Goal: Communication & Community: Share content

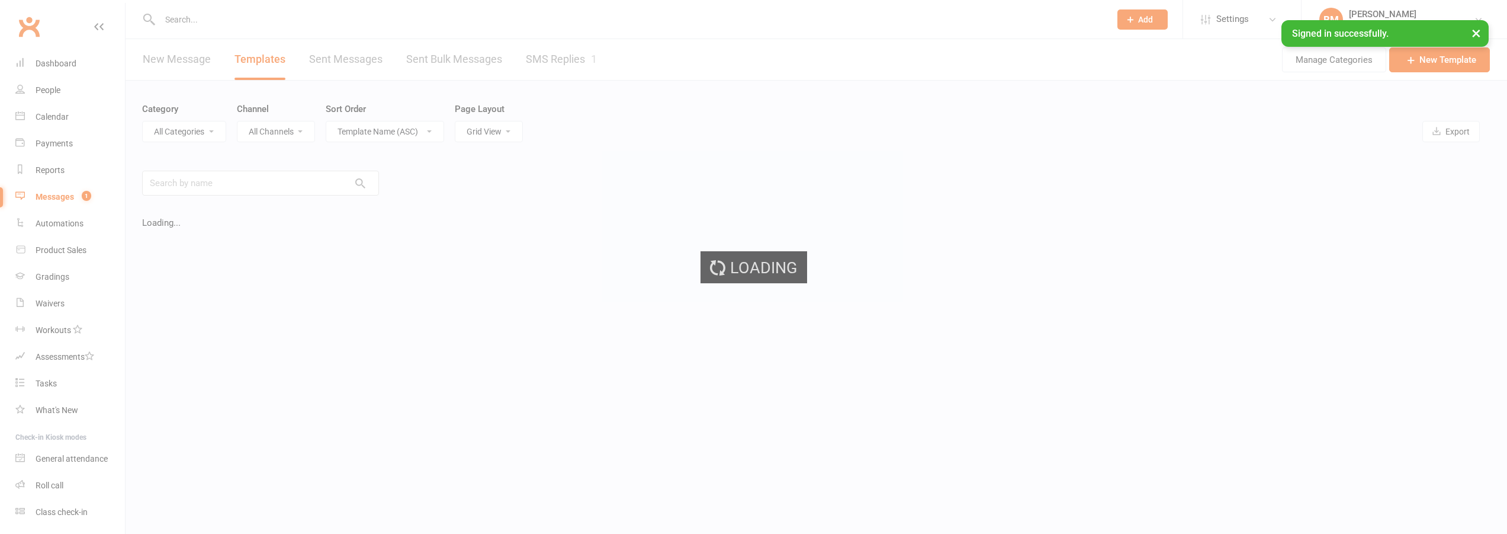
select select "grid"
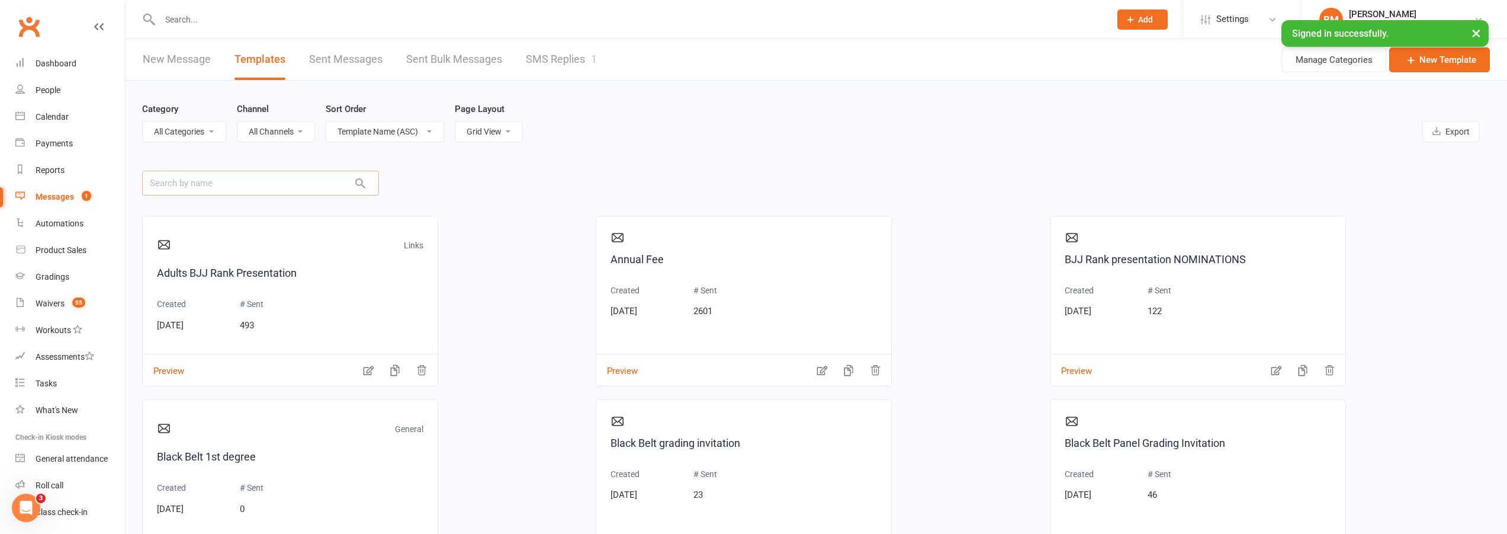
click at [269, 182] on input "text" at bounding box center [260, 183] width 237 height 25
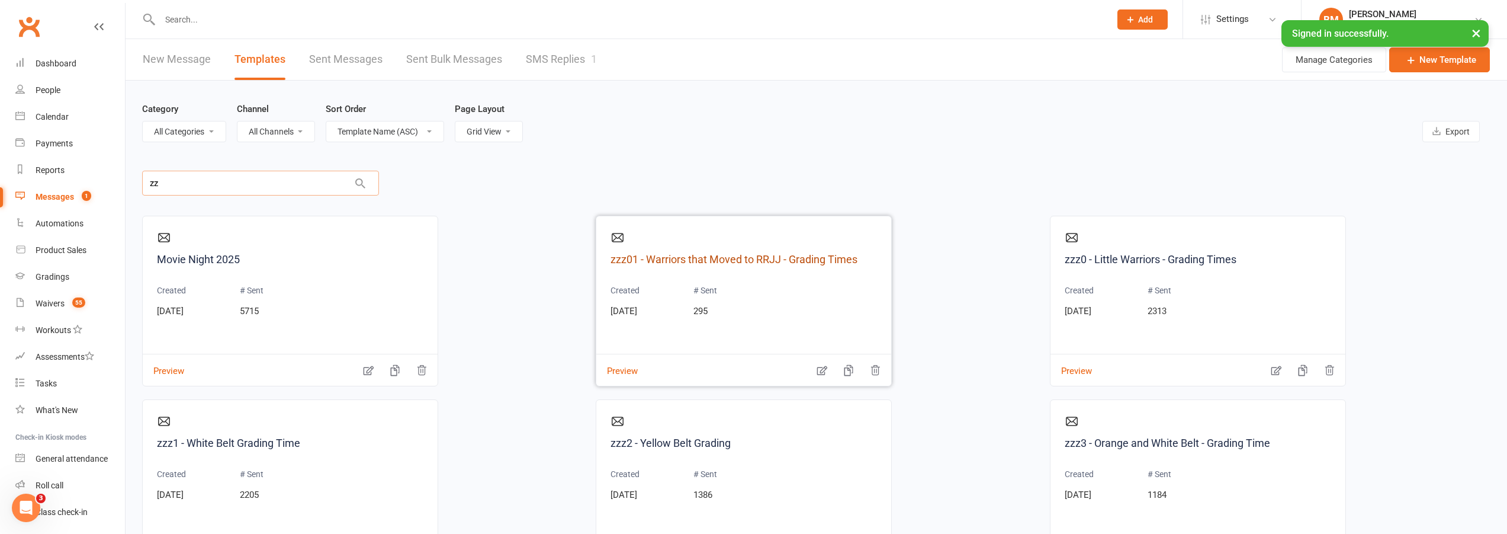
type input "zz"
click at [41, 124] on link "Calendar" at bounding box center [70, 117] width 110 height 27
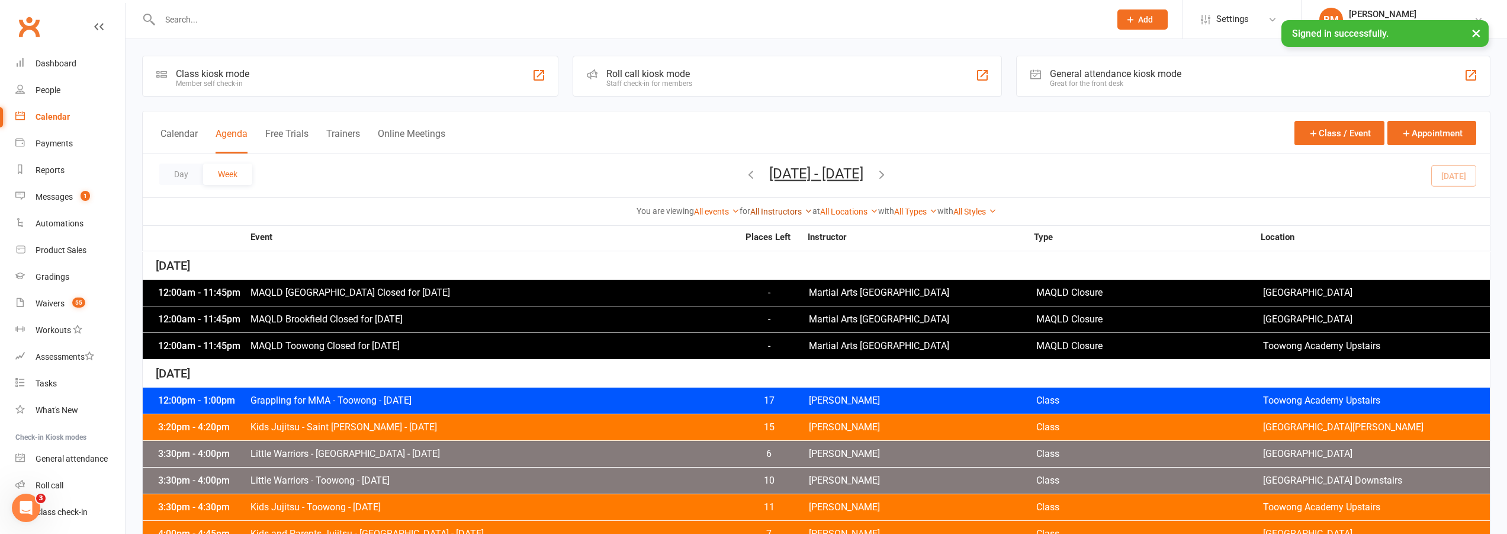
click at [771, 213] on link "All Instructors" at bounding box center [781, 211] width 62 height 9
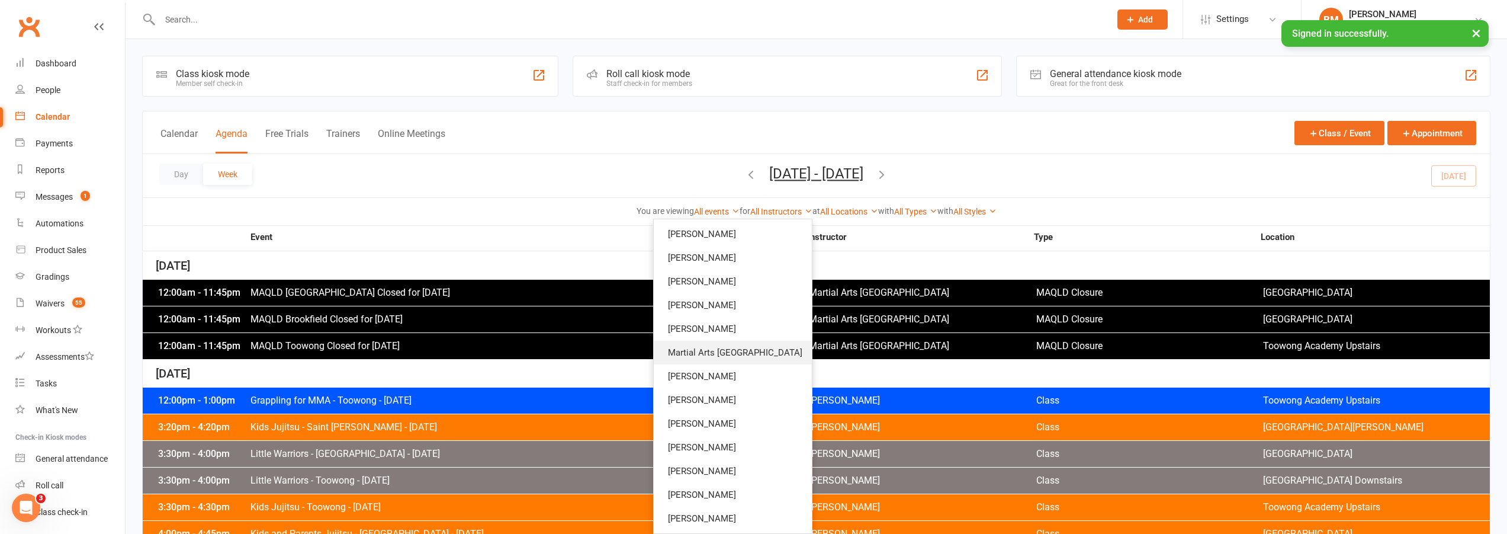
click at [769, 343] on link "Martial Arts [GEOGRAPHIC_DATA]" at bounding box center [733, 353] width 158 height 24
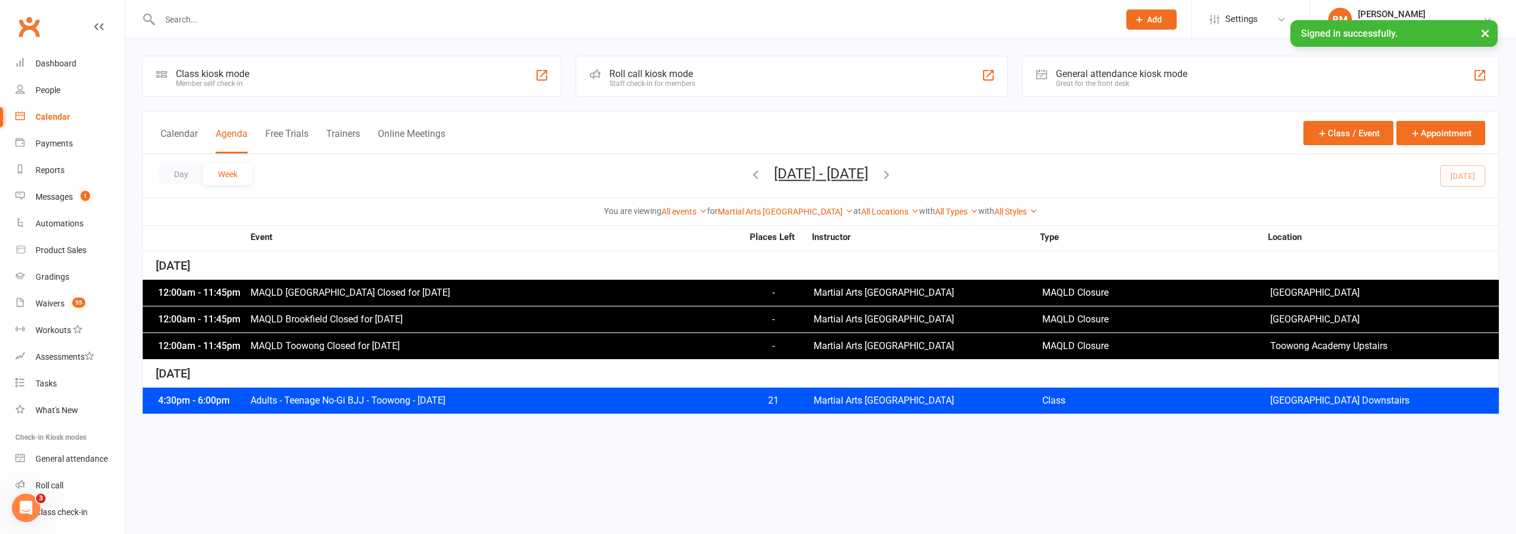
click at [873, 205] on div "All Locations [Deactivated] Bulimba [Deactivated] Chapel Hill State School [Dea…" at bounding box center [890, 211] width 58 height 13
click at [872, 210] on link "All Locations" at bounding box center [890, 211] width 58 height 9
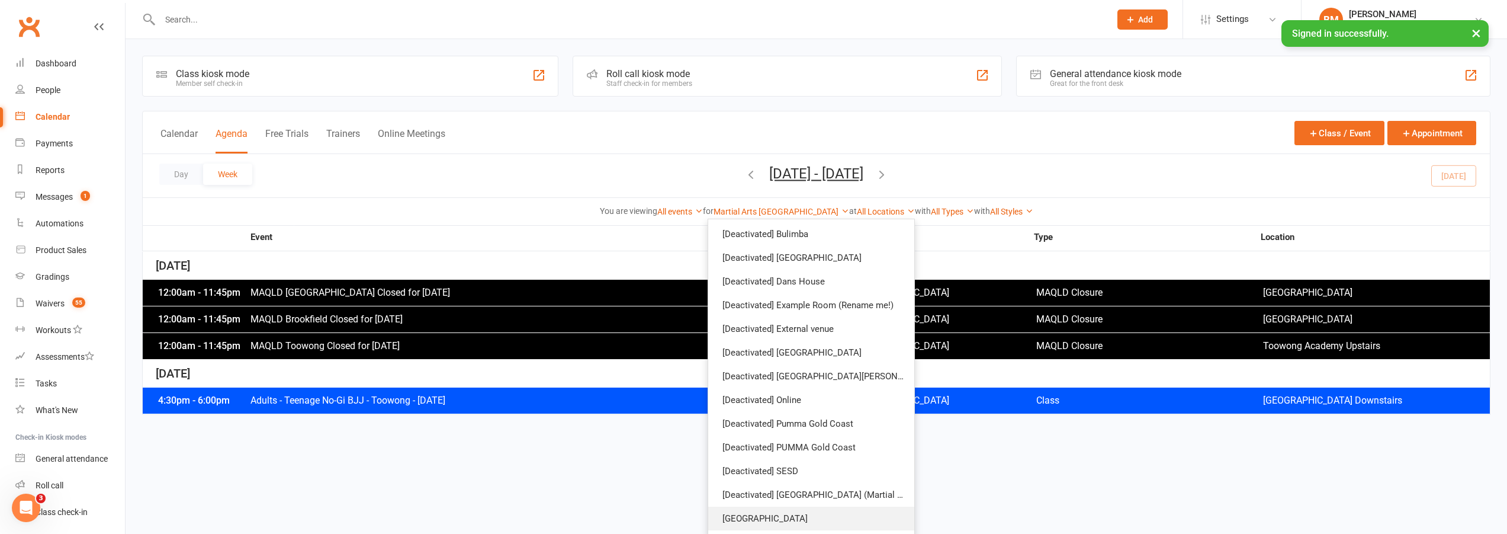
click at [782, 513] on link "Brookfield State School" at bounding box center [811, 518] width 206 height 24
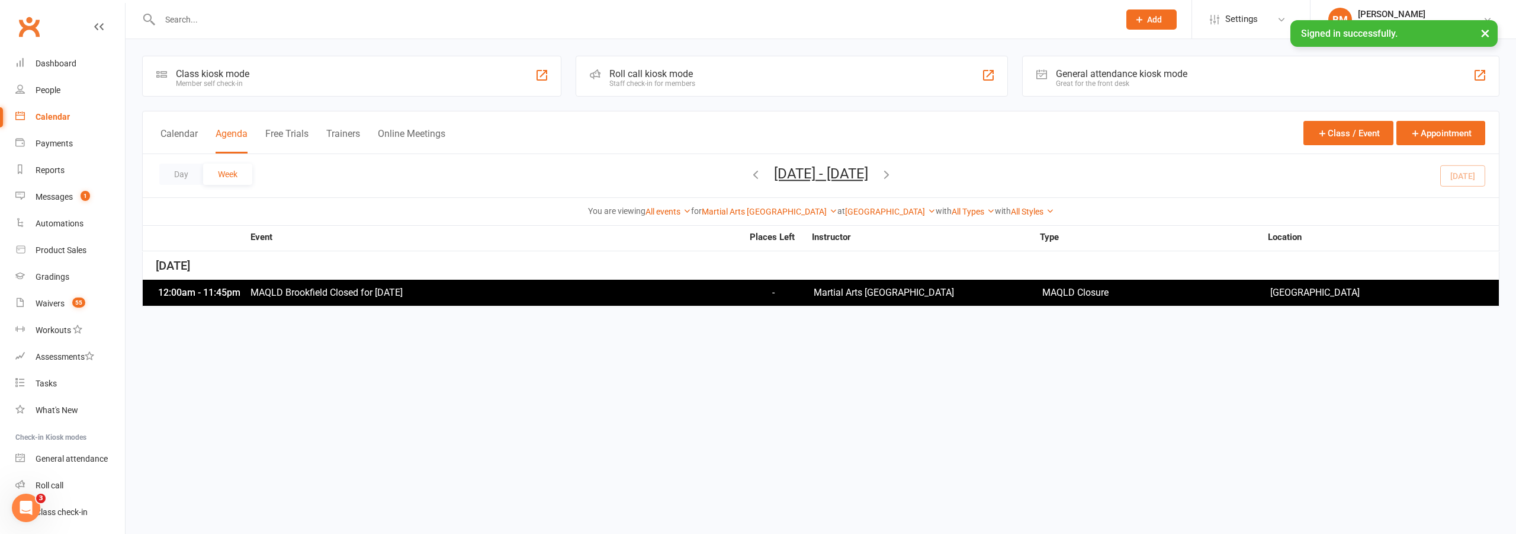
click at [880, 179] on span "Oct 5, 2025 - Oct 11, 2025 October 2025 Sun Mon Tue Wed Thu Fri Sat 28 29 30 01…" at bounding box center [821, 175] width 118 height 21
click at [893, 178] on icon "button" at bounding box center [886, 174] width 13 height 13
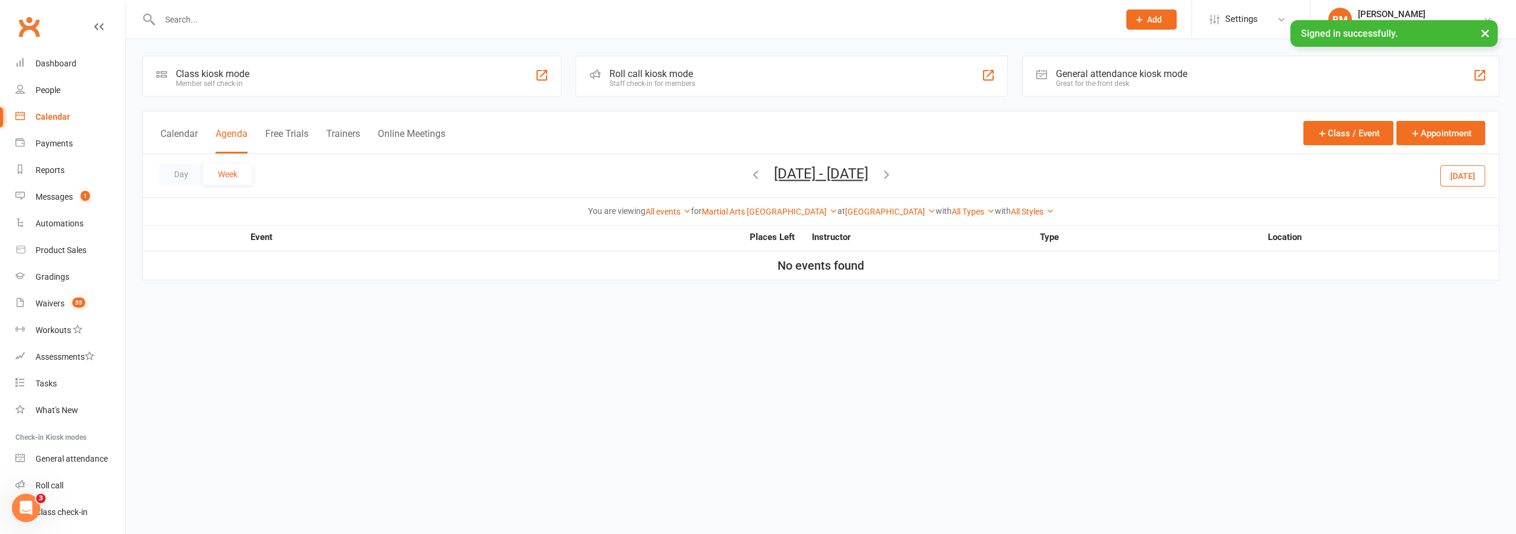
click at [893, 177] on icon "button" at bounding box center [886, 174] width 13 height 13
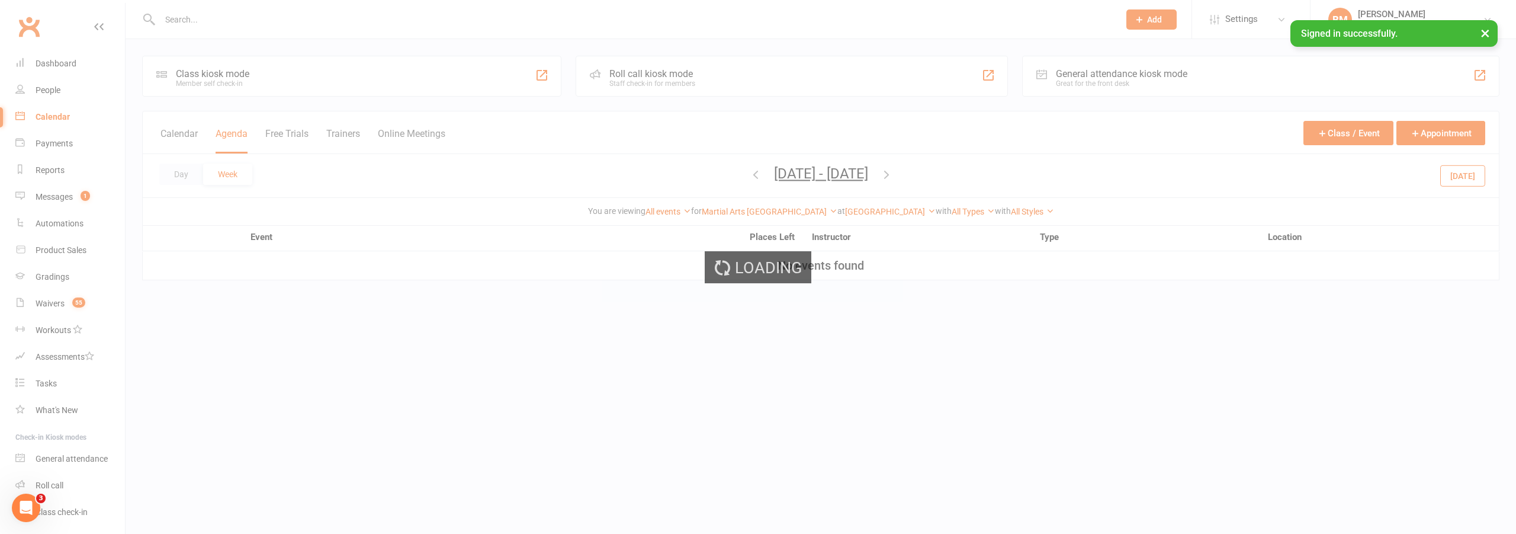
click at [920, 177] on div "Loading" at bounding box center [758, 267] width 1516 height 534
click at [893, 177] on icon "button" at bounding box center [886, 174] width 13 height 13
click at [920, 177] on div "Loading" at bounding box center [758, 267] width 1516 height 534
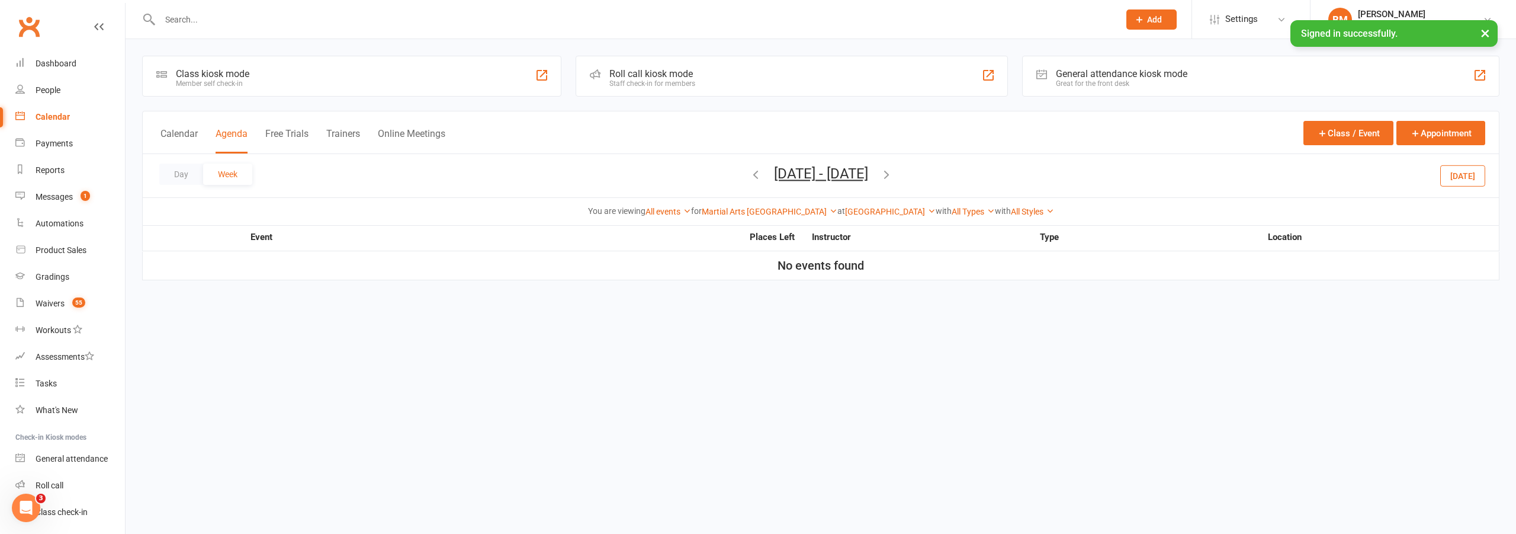
click at [893, 177] on icon "button" at bounding box center [886, 174] width 13 height 13
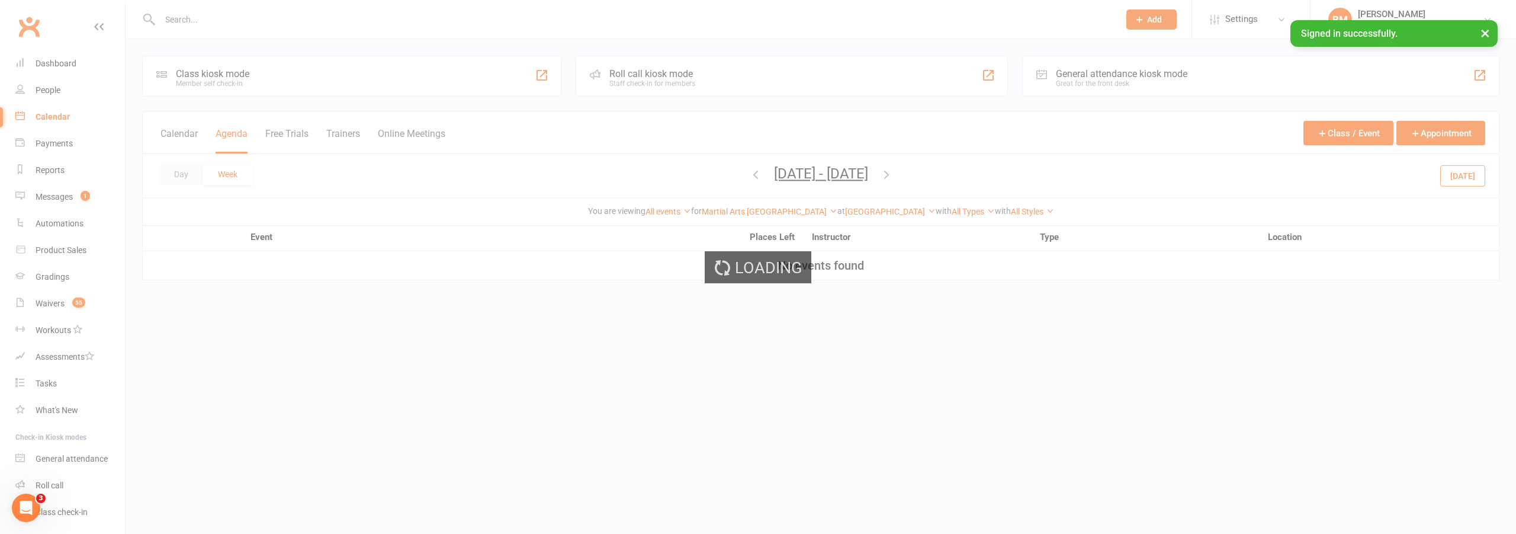
click at [893, 177] on icon "button" at bounding box center [886, 174] width 13 height 13
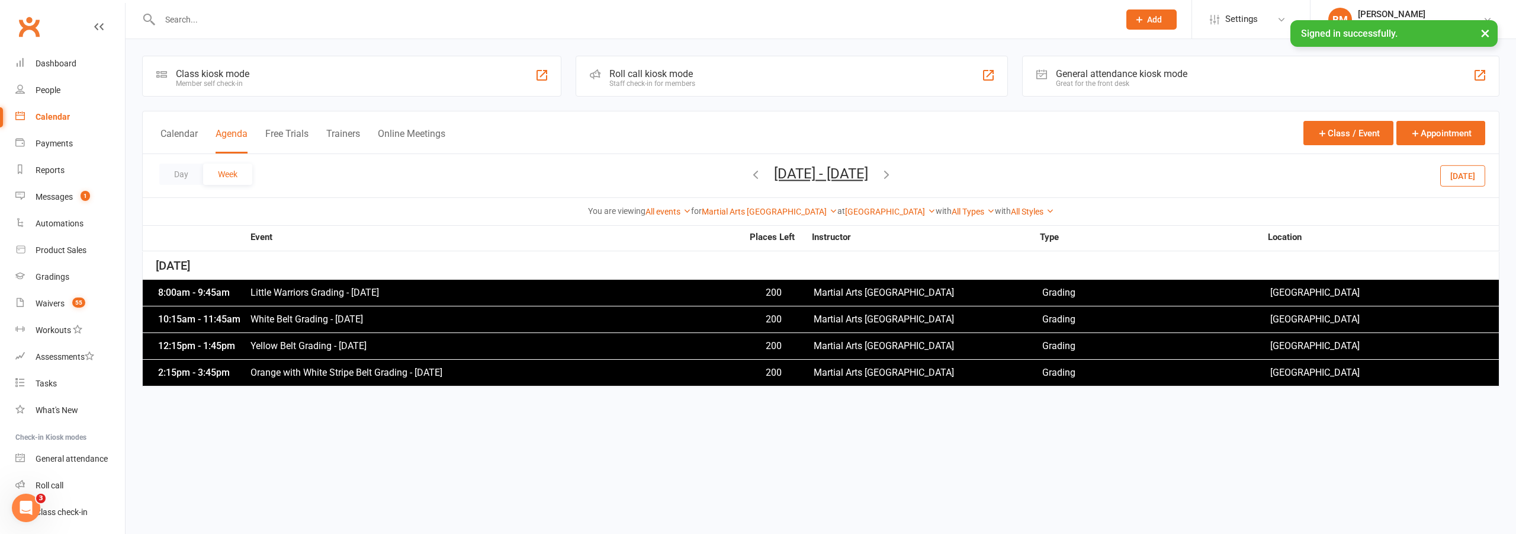
click at [893, 168] on icon "button" at bounding box center [886, 174] width 13 height 13
click at [749, 180] on icon "button" at bounding box center [755, 174] width 13 height 13
click at [893, 178] on icon "button" at bounding box center [886, 174] width 13 height 13
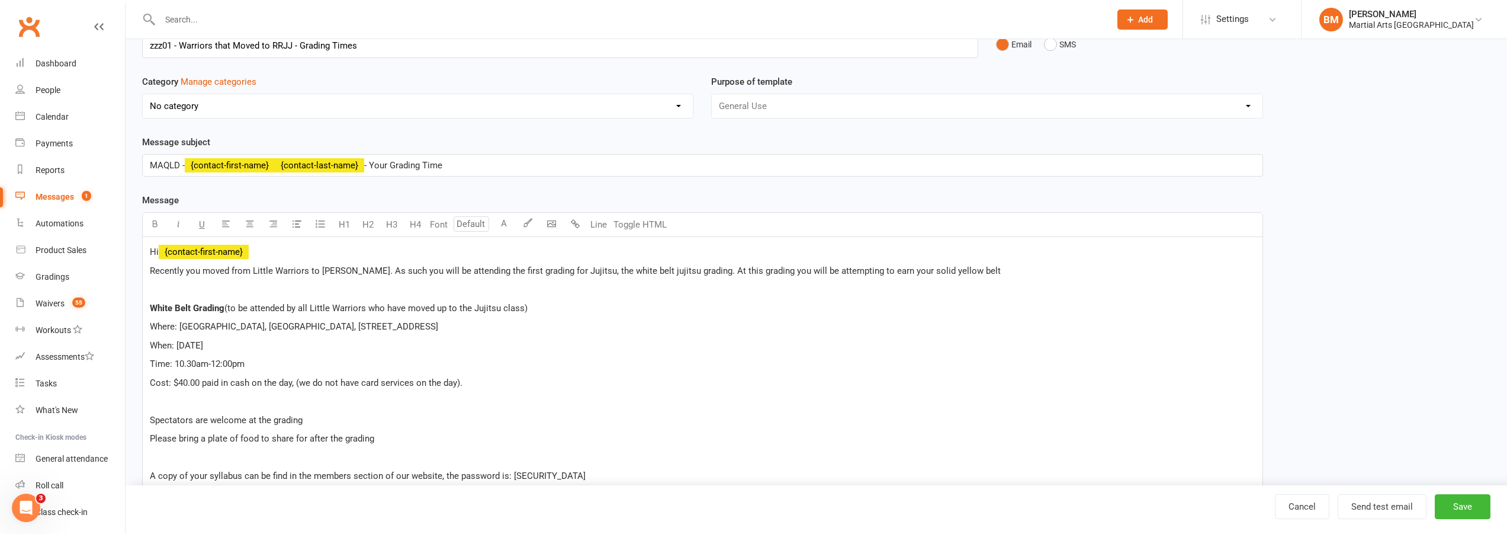
scroll to position [118, 0]
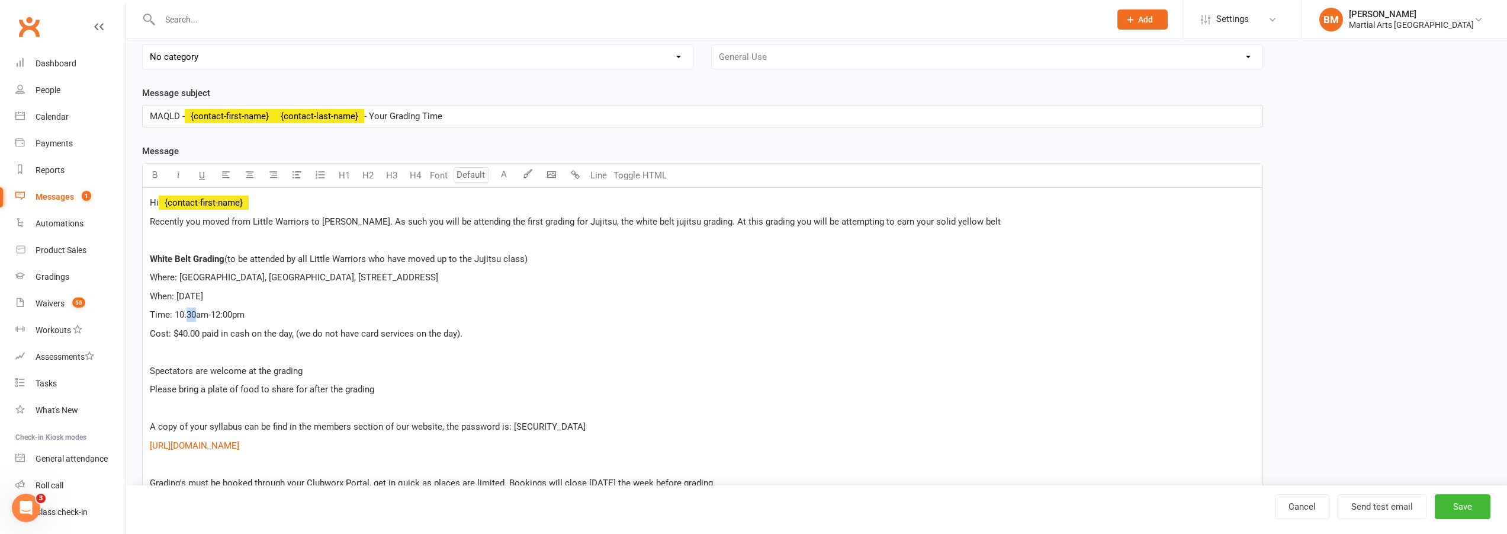
drag, startPoint x: 188, startPoint y: 315, endPoint x: 196, endPoint y: 314, distance: 8.3
click at [196, 314] on span "Time: 10.30am-12:00pm" at bounding box center [197, 314] width 95 height 11
click at [221, 314] on span "Time: 10.15am-12:00pm" at bounding box center [197, 314] width 95 height 11
drag, startPoint x: 224, startPoint y: 313, endPoint x: 237, endPoint y: 312, distance: 13.1
click at [237, 312] on span "Time: 10.15am-11:00pm" at bounding box center [197, 314] width 95 height 11
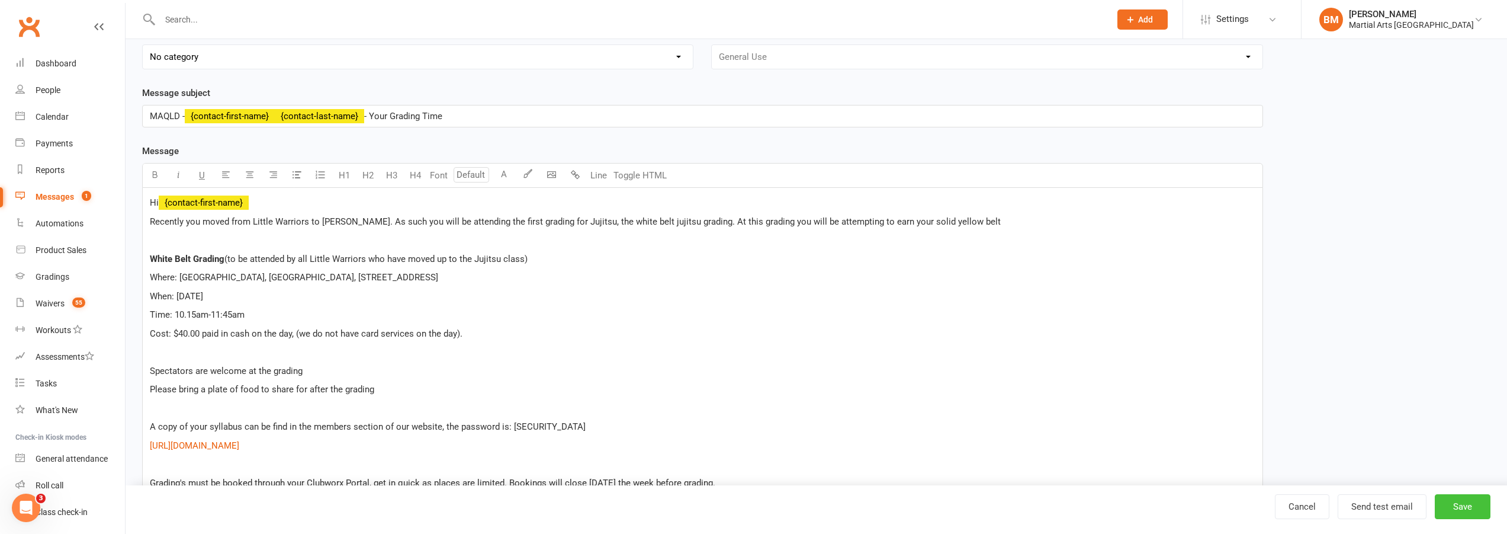
click at [1475, 512] on button "Save" at bounding box center [1463, 506] width 56 height 25
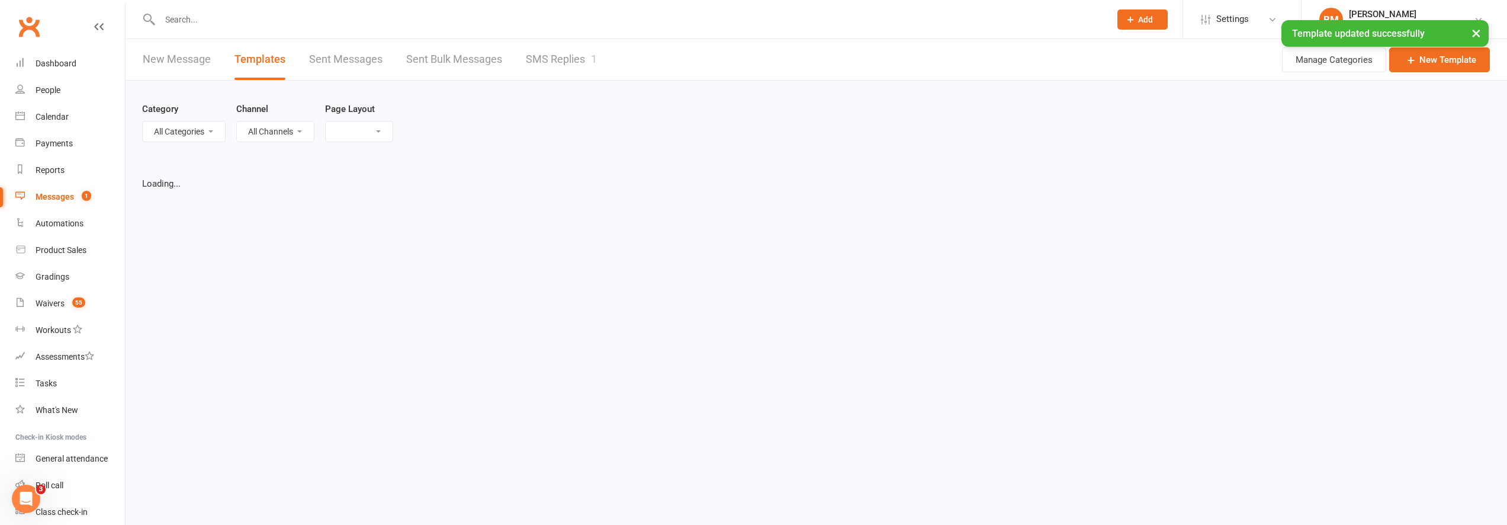
select select "grid"
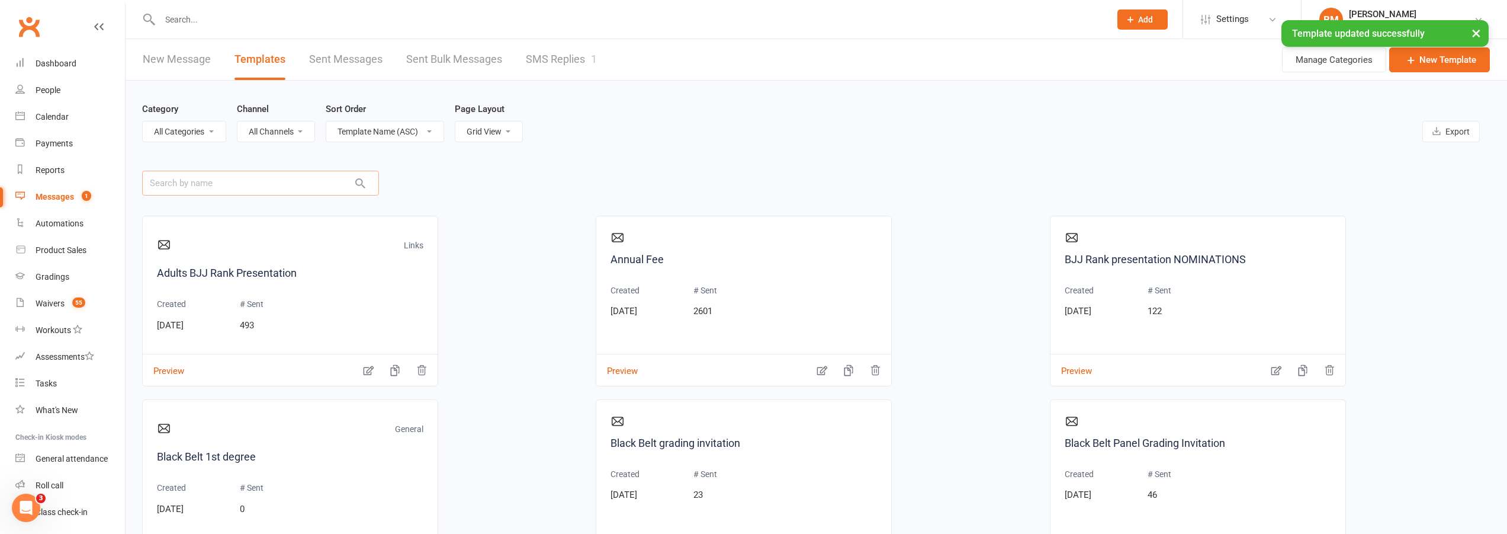
click at [224, 181] on input "text" at bounding box center [260, 183] width 237 height 25
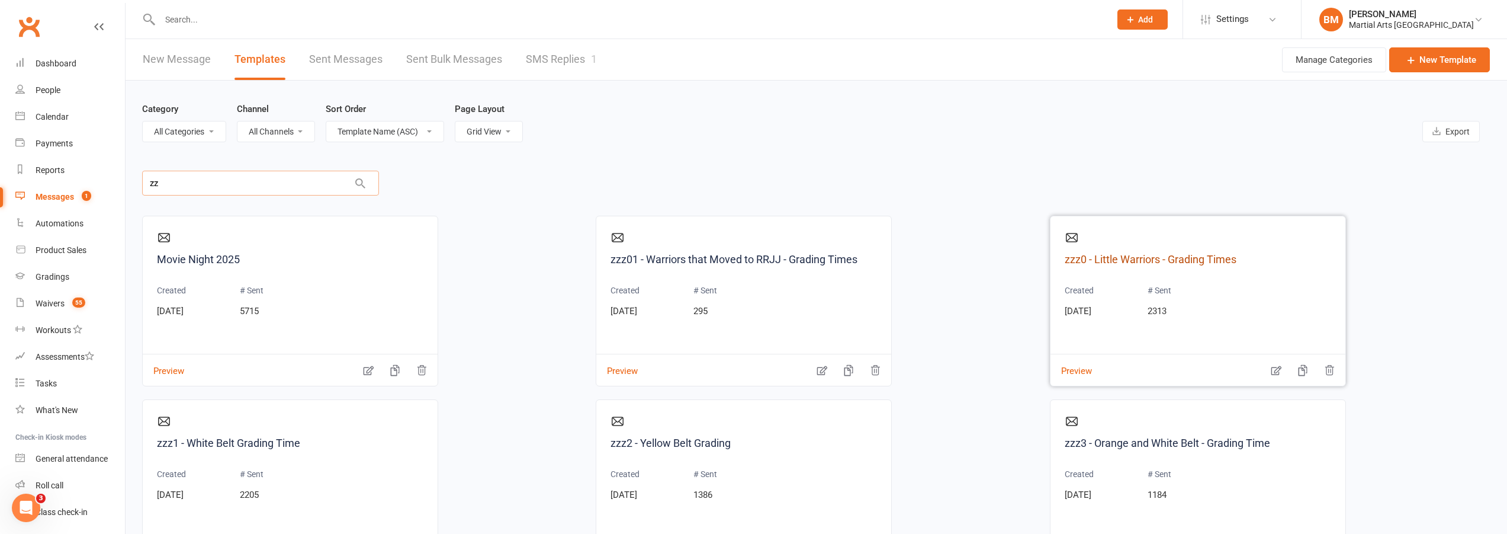
type input "zz"
drag, startPoint x: 757, startPoint y: 251, endPoint x: 734, endPoint y: 260, distance: 24.4
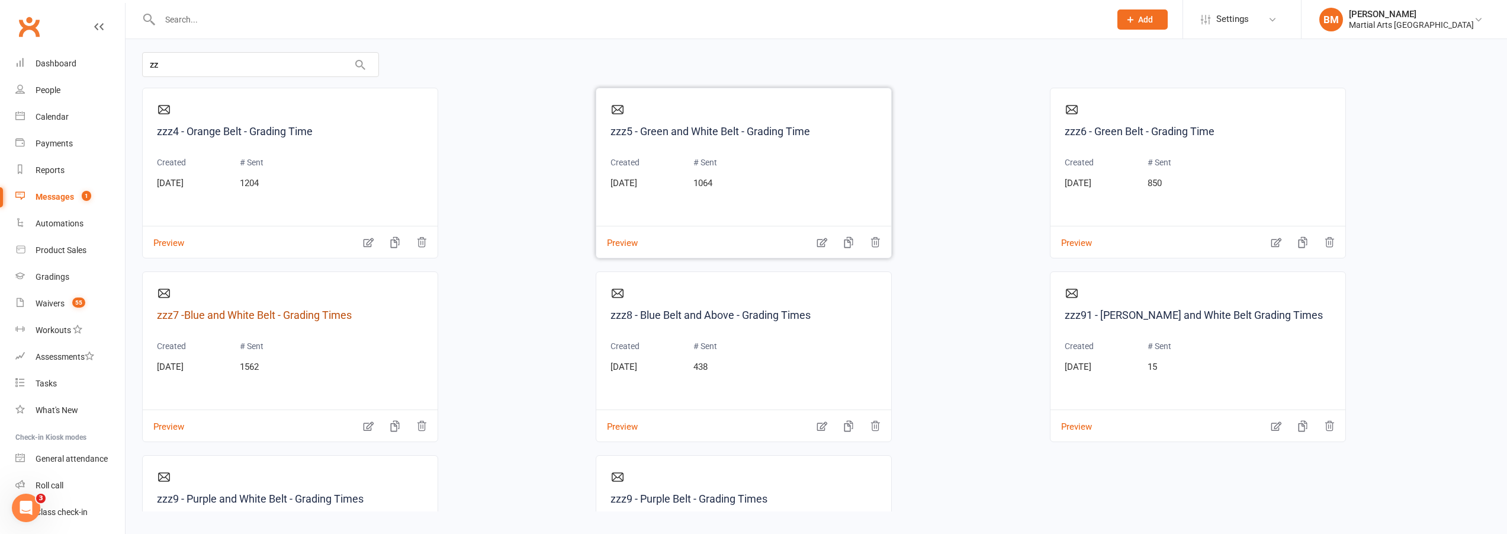
scroll to position [355, 0]
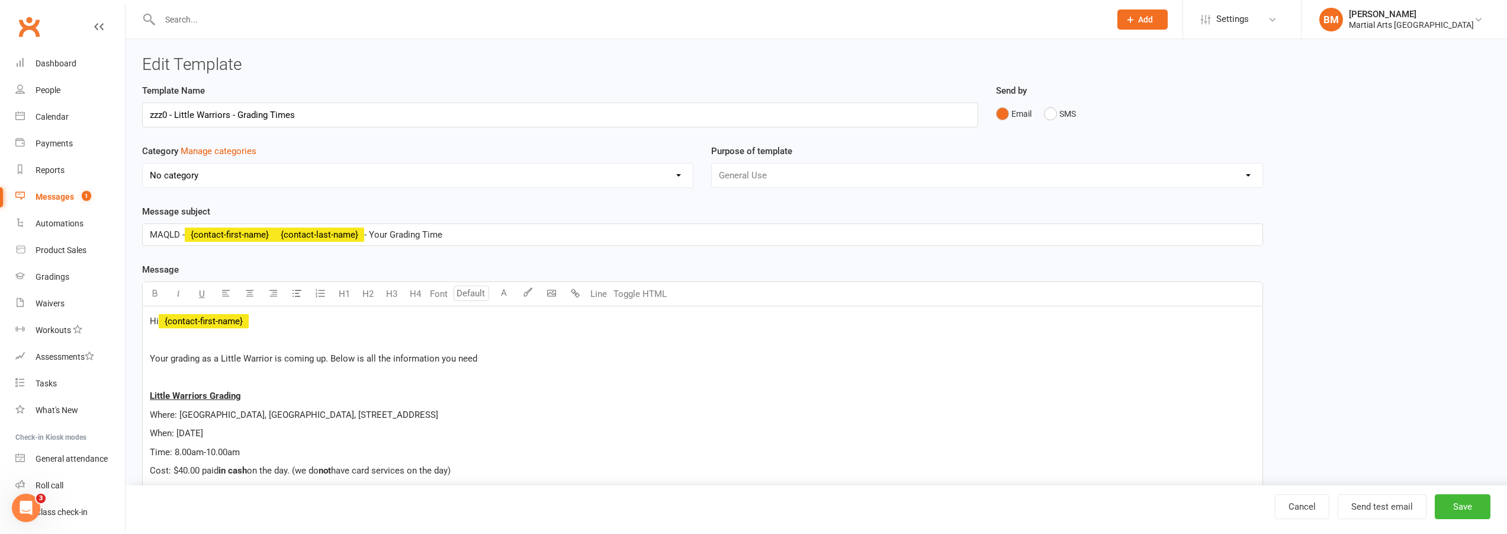
scroll to position [118, 0]
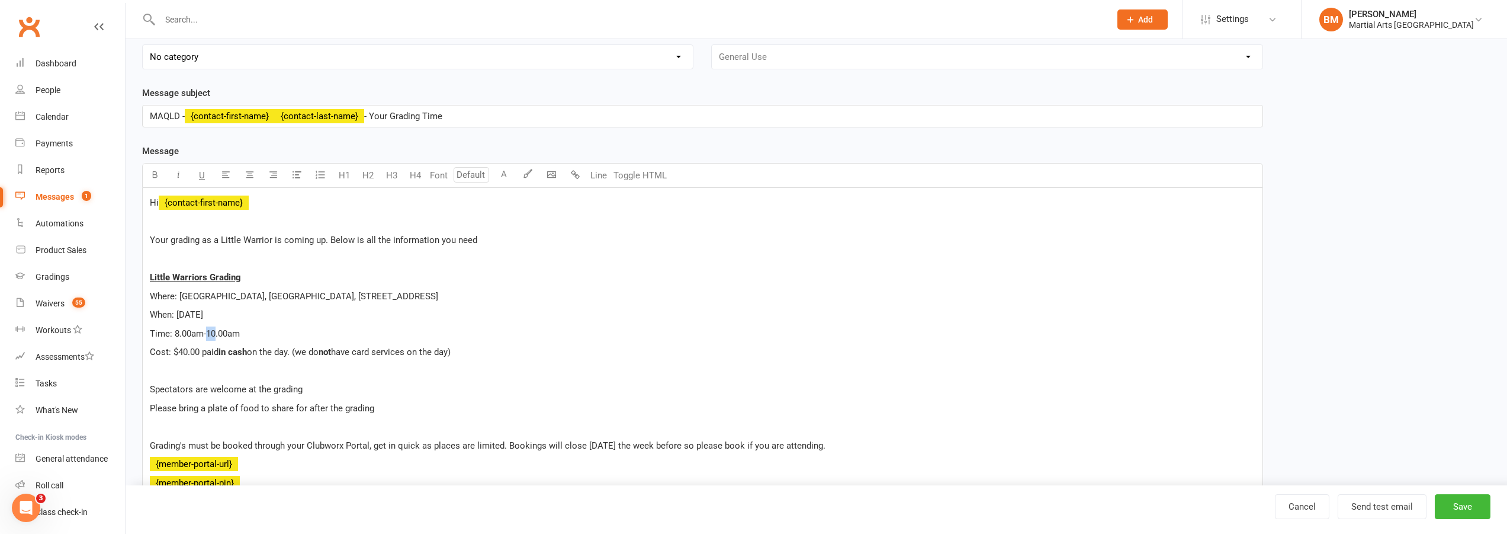
drag, startPoint x: 209, startPoint y: 331, endPoint x: 216, endPoint y: 331, distance: 6.5
click at [216, 331] on span "Time: 8.00am-10.00am" at bounding box center [195, 333] width 90 height 11
drag, startPoint x: 213, startPoint y: 332, endPoint x: 222, endPoint y: 332, distance: 8.9
click at [222, 332] on span "Time: 8.00am-9.00am" at bounding box center [192, 333] width 85 height 11
drag, startPoint x: 181, startPoint y: 352, endPoint x: 187, endPoint y: 351, distance: 6.0
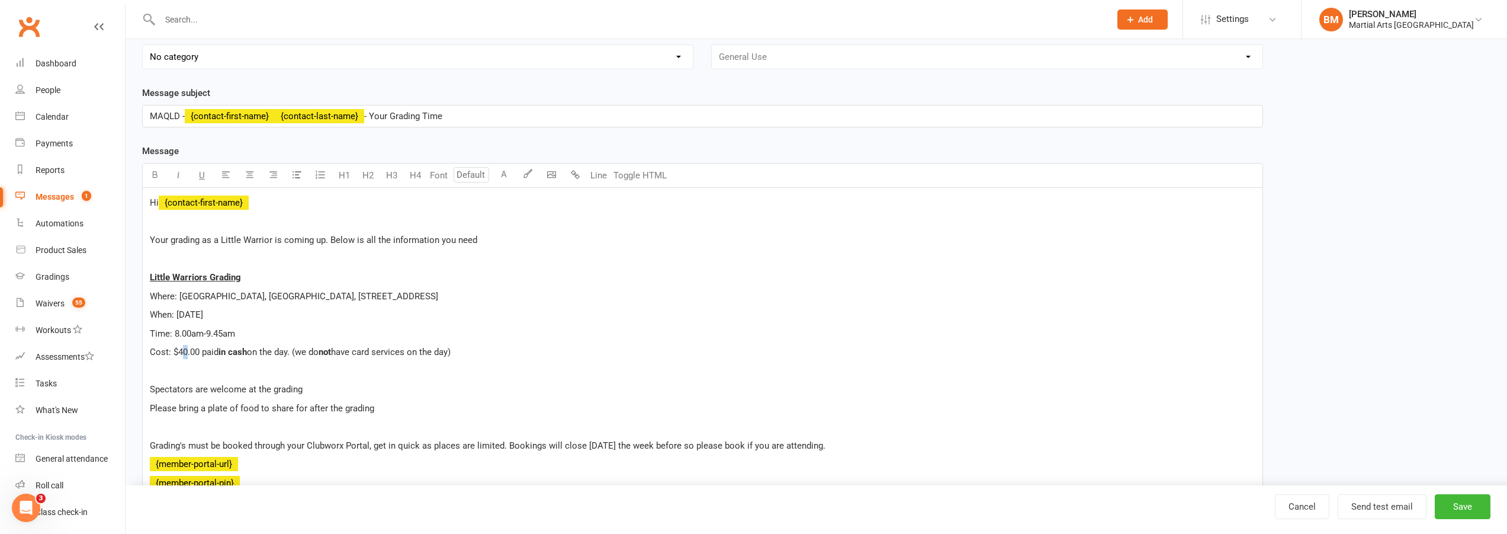
click at [187, 351] on span "Cost: $40.00 paid" at bounding box center [184, 352] width 69 height 11
click at [480, 361] on div "Hi ﻿ {contact-first-name} Your grading as a Little Warrior is coming up. Below …" at bounding box center [703, 418] width 1120 height 460
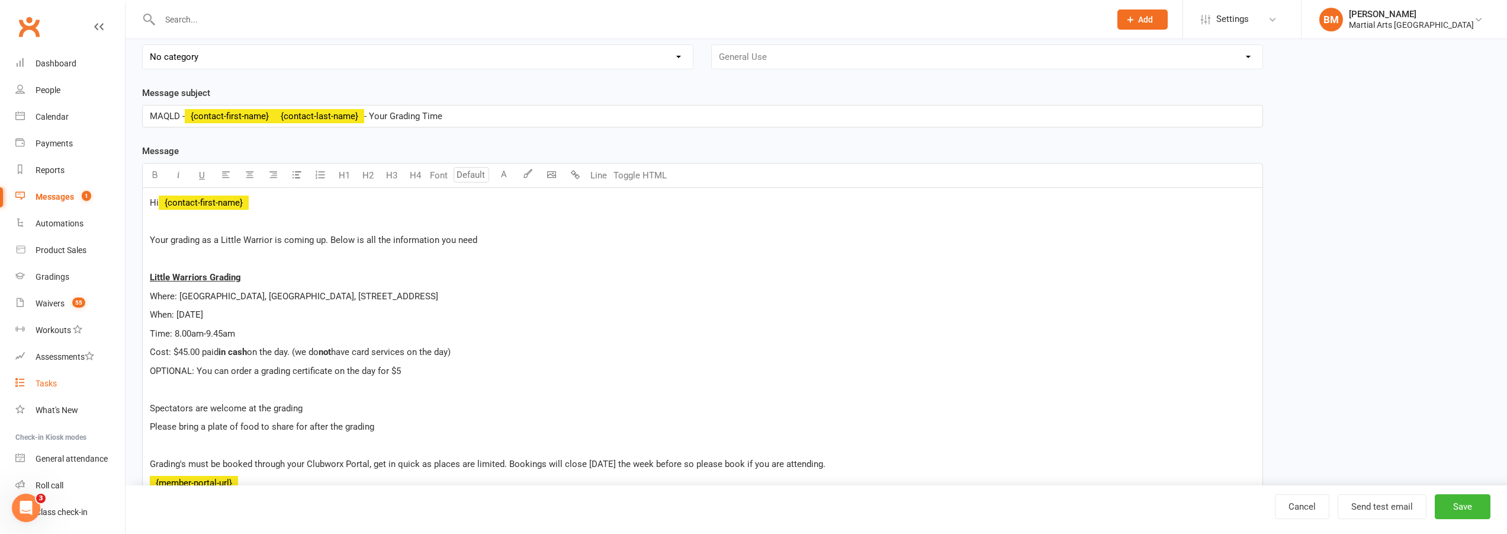
drag, startPoint x: 412, startPoint y: 371, endPoint x: 103, endPoint y: 373, distance: 309.2
click at [103, 373] on ui-view "Prospect Member Non-attending contact Class / event Appointment Grading event T…" at bounding box center [753, 336] width 1507 height 904
copy span "OPTIONAL: You can order a grading certificate on the day for $5"
click at [1489, 509] on button "Save" at bounding box center [1463, 506] width 56 height 25
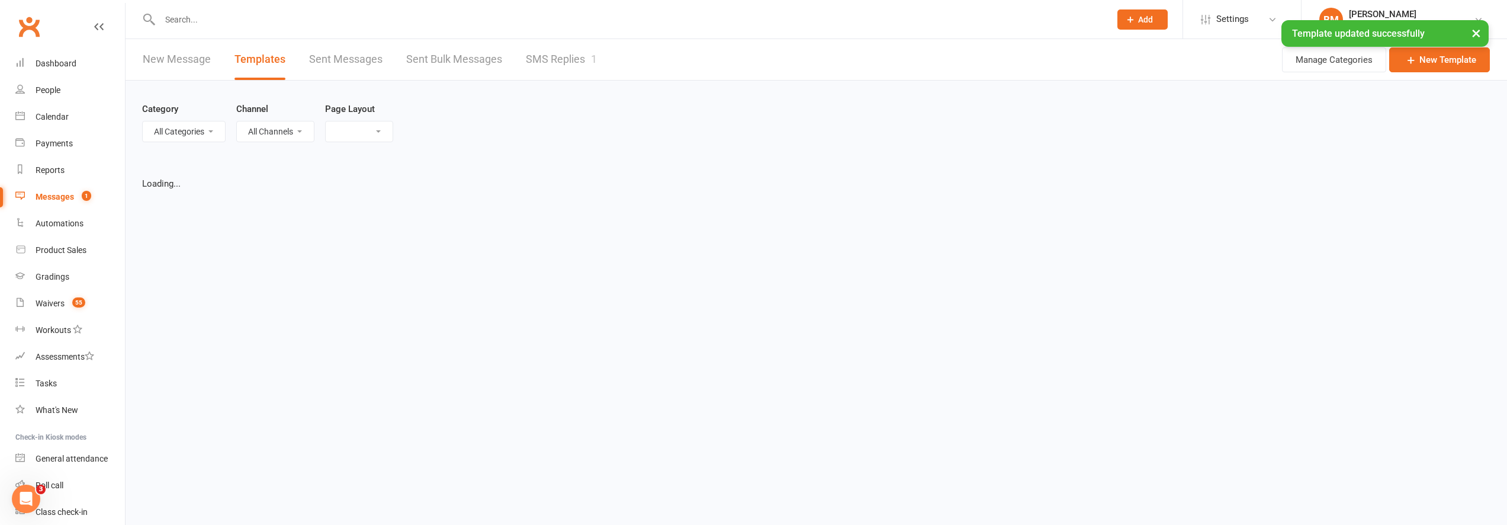
select select "grid"
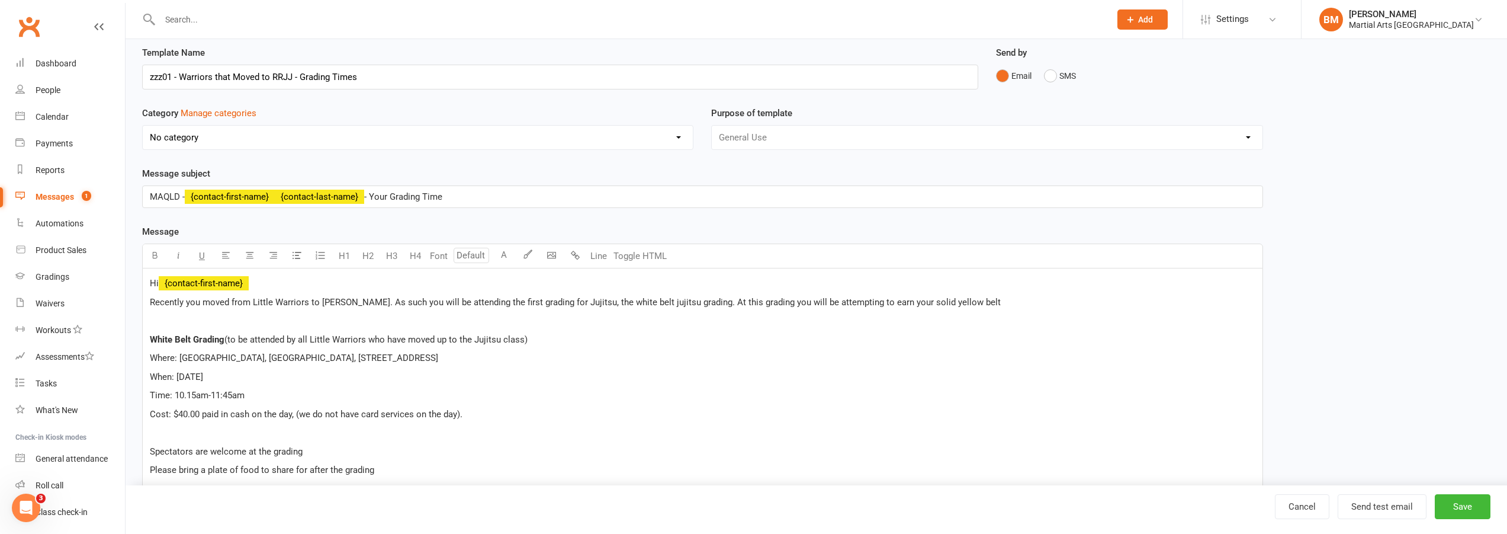
scroll to position [59, 0]
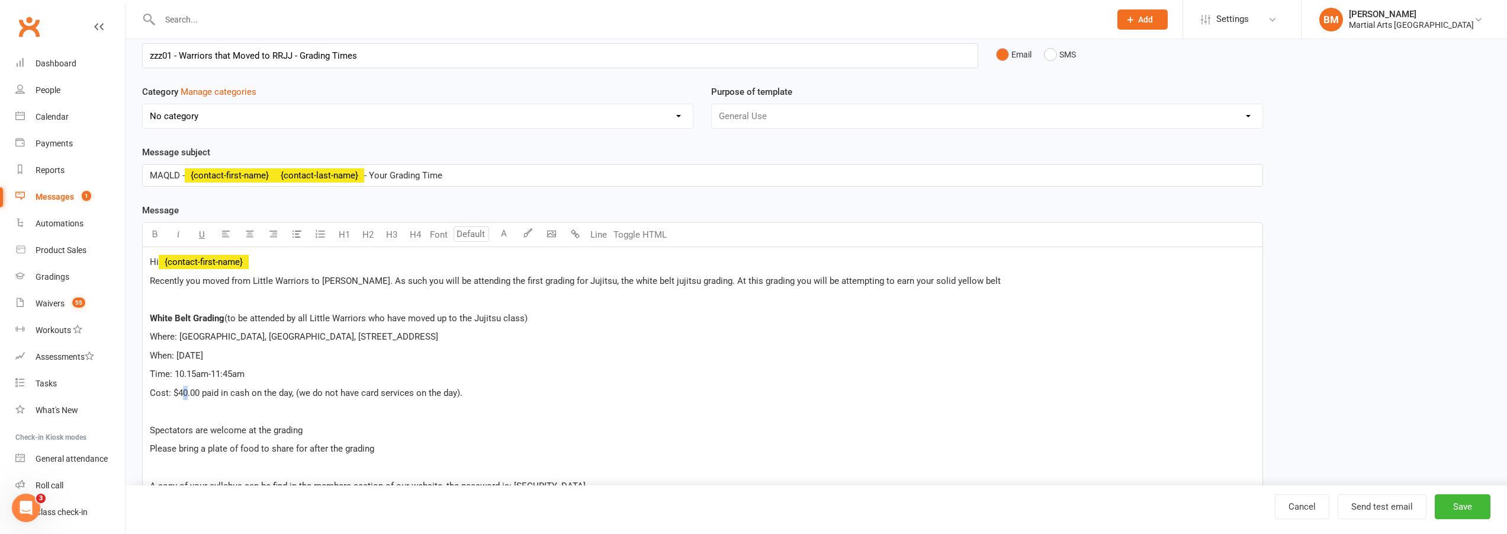
click at [187, 392] on span "Cost: $40.00 paid in cash on the day, (we do not have card services on the day)." at bounding box center [306, 392] width 313 height 11
click at [487, 386] on p "Cost: $45.00 paid in cash on the day, (we do not have card services on the day)." at bounding box center [703, 393] width 1106 height 14
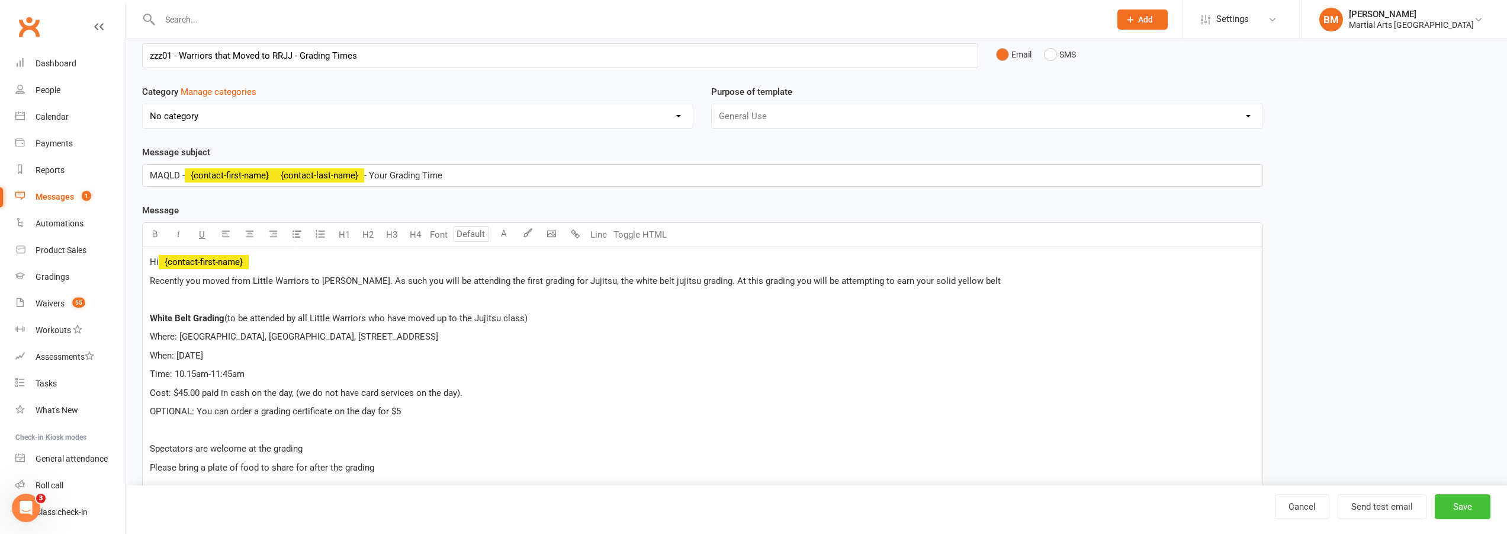
click at [1450, 507] on button "Save" at bounding box center [1463, 506] width 56 height 25
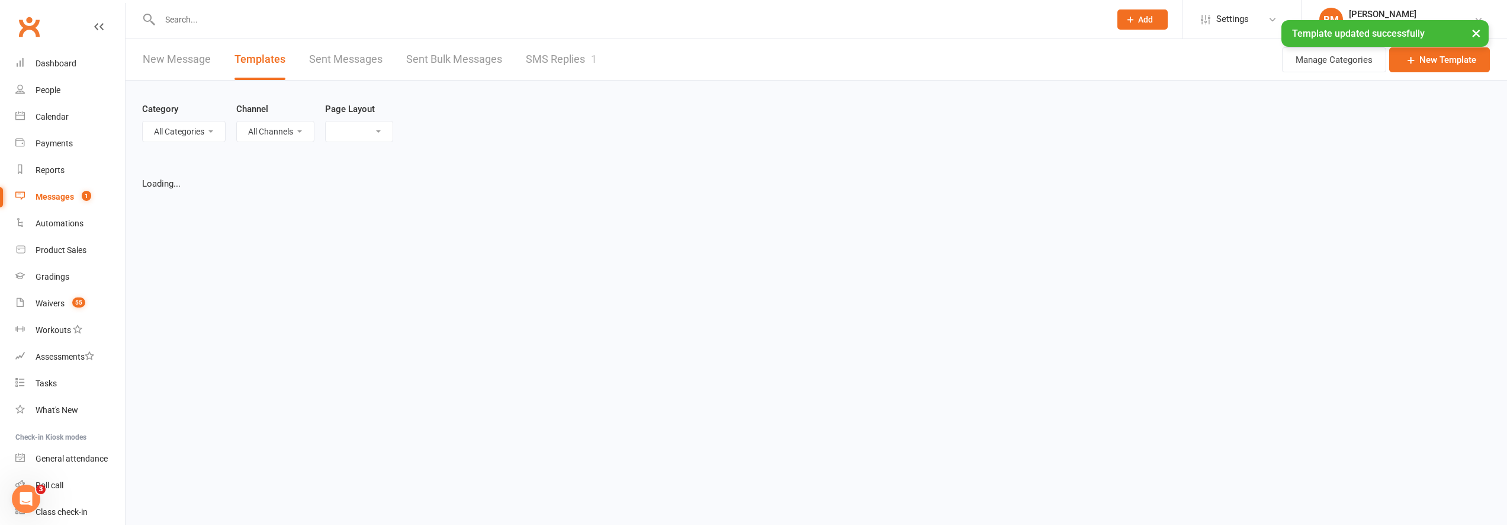
select select "grid"
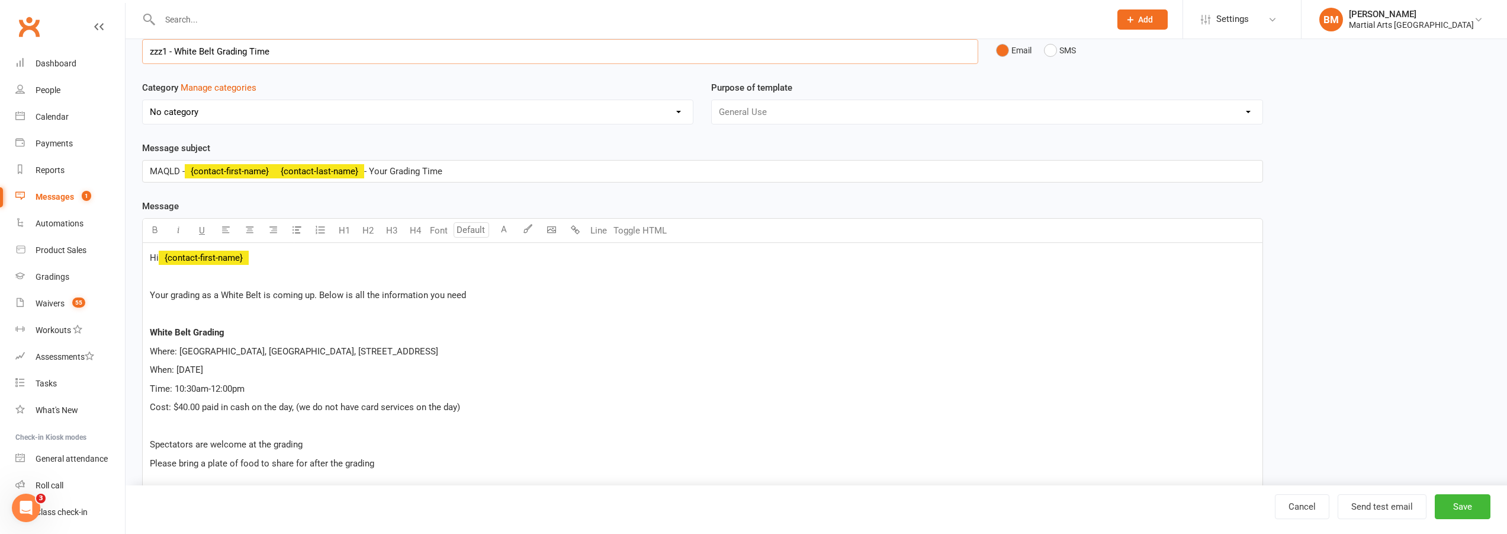
scroll to position [118, 0]
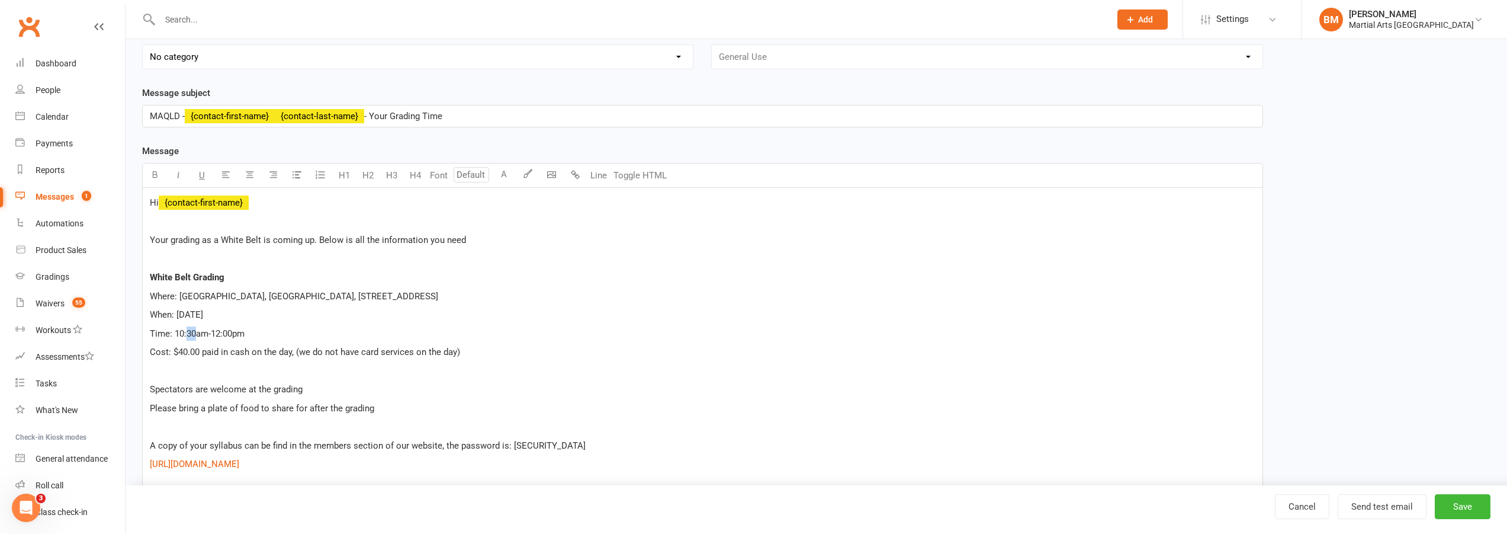
drag, startPoint x: 188, startPoint y: 333, endPoint x: 195, endPoint y: 333, distance: 6.5
click at [195, 333] on span "Time: 10:30am-12:00pm" at bounding box center [197, 333] width 95 height 11
drag, startPoint x: 215, startPoint y: 333, endPoint x: 221, endPoint y: 331, distance: 6.2
click at [221, 331] on span "Time: 10:15am-12:00pm" at bounding box center [197, 333] width 95 height 11
drag, startPoint x: 225, startPoint y: 333, endPoint x: 233, endPoint y: 335, distance: 7.9
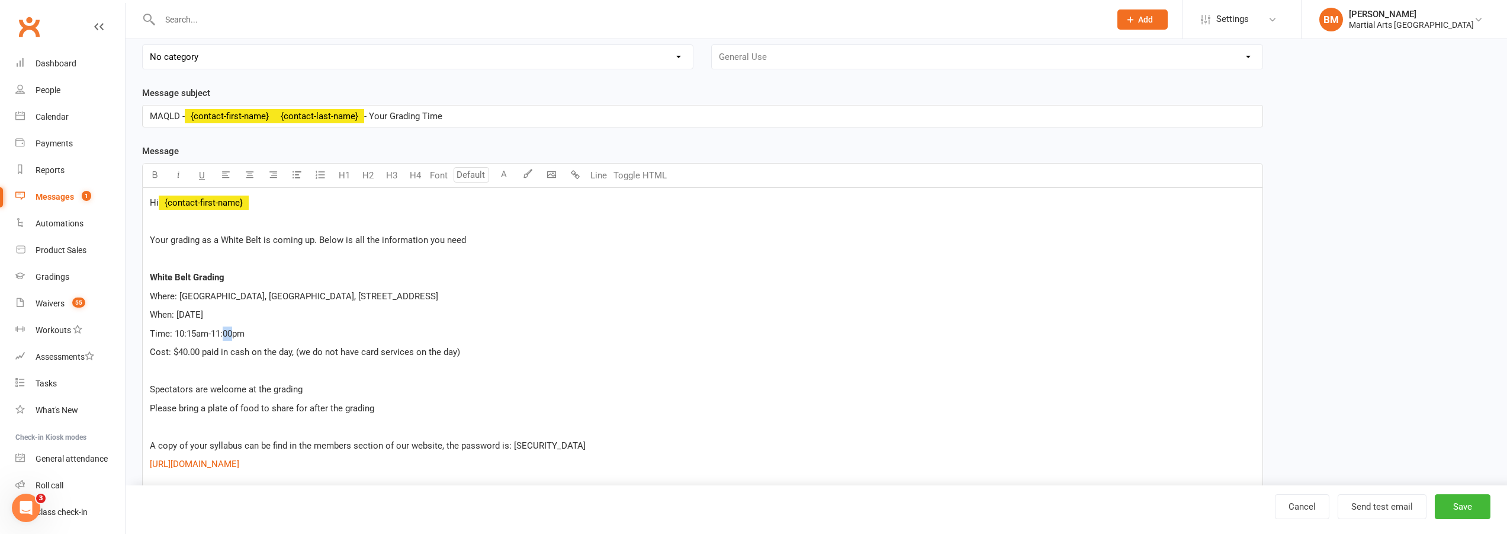
click at [233, 335] on span "Time: 10:15am-11:00pm" at bounding box center [197, 333] width 95 height 11
click at [482, 354] on p "Cost: $40.00 paid in cash on the day, (we do not have card services on the day)" at bounding box center [703, 352] width 1106 height 14
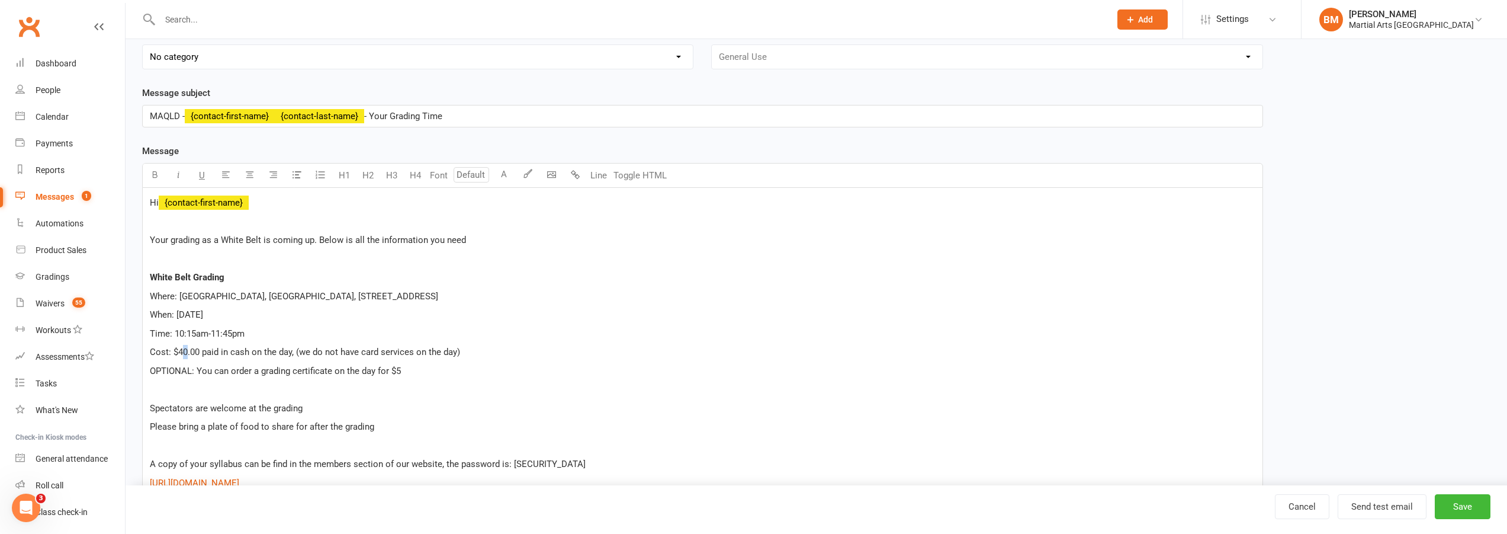
click at [187, 353] on span "Cost: $40.00 paid in cash on the day, (we do not have card services on the day)" at bounding box center [305, 352] width 310 height 11
click at [458, 358] on p "Cost: $45.00 paid in cash on the day, (we do not have card services on the day)" at bounding box center [703, 352] width 1106 height 14
click at [1462, 511] on button "Save" at bounding box center [1463, 506] width 56 height 25
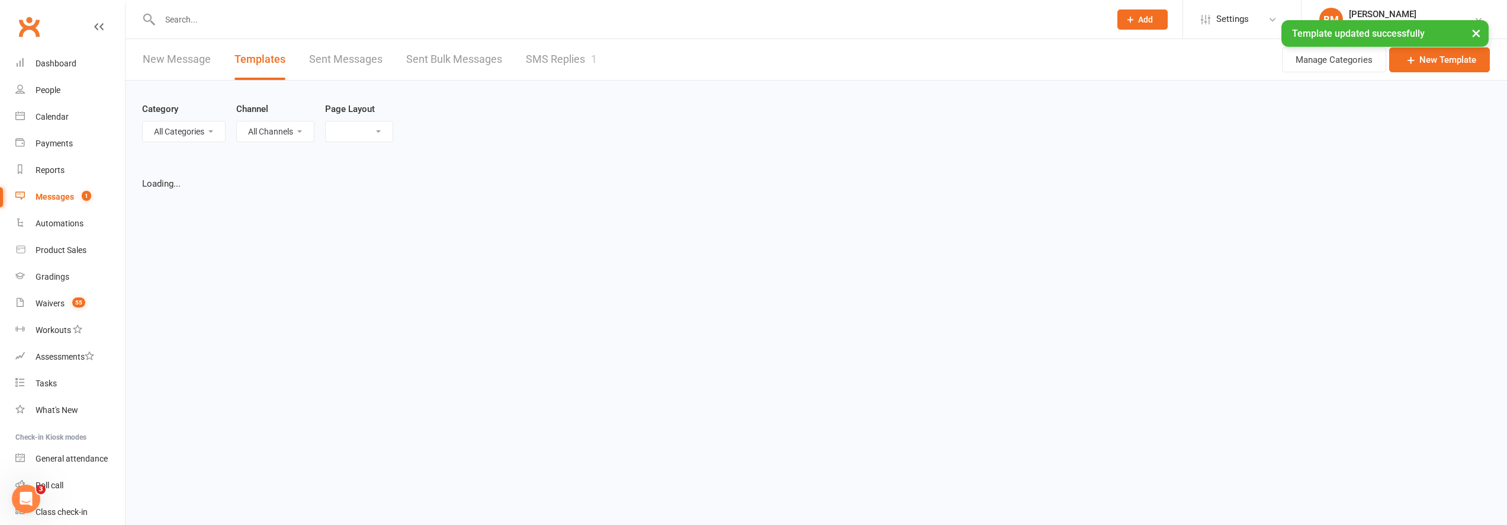
select select "grid"
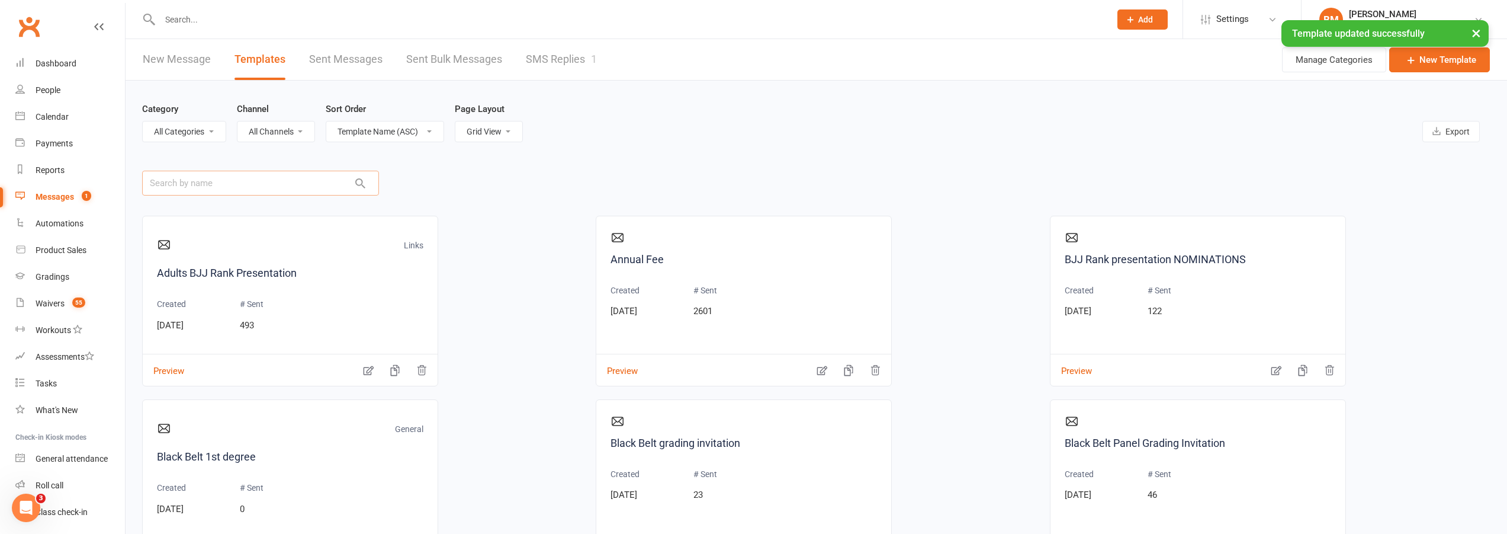
click at [262, 182] on input "text" at bounding box center [260, 183] width 237 height 25
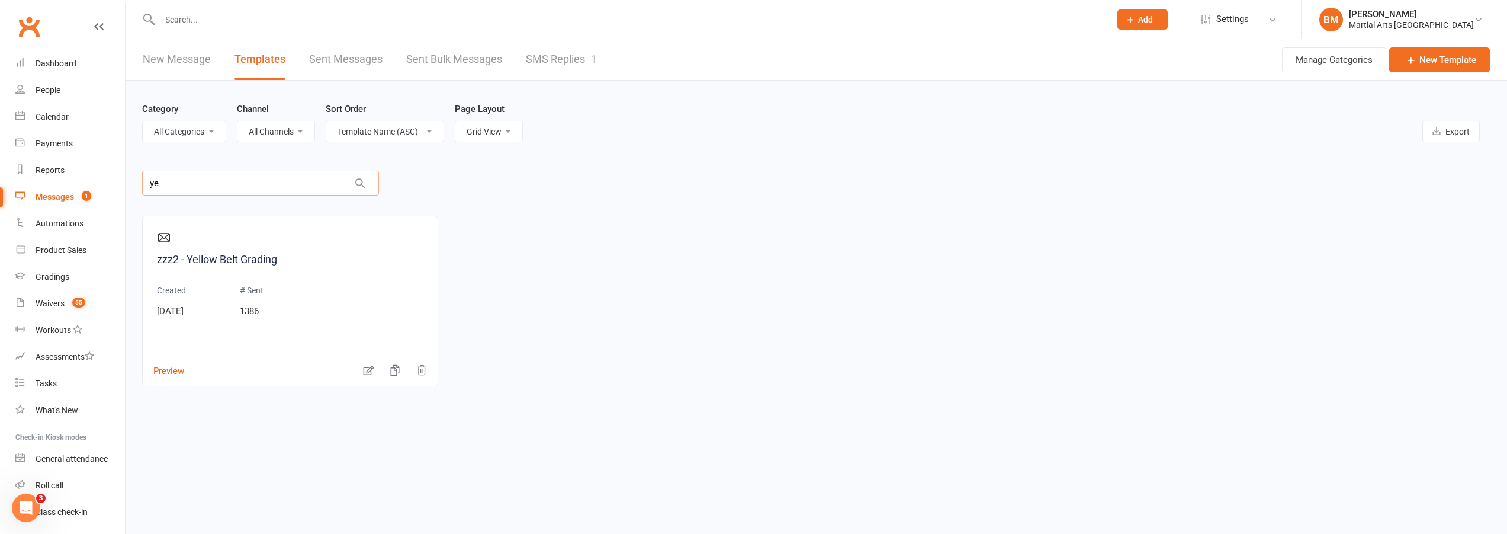
type input "y"
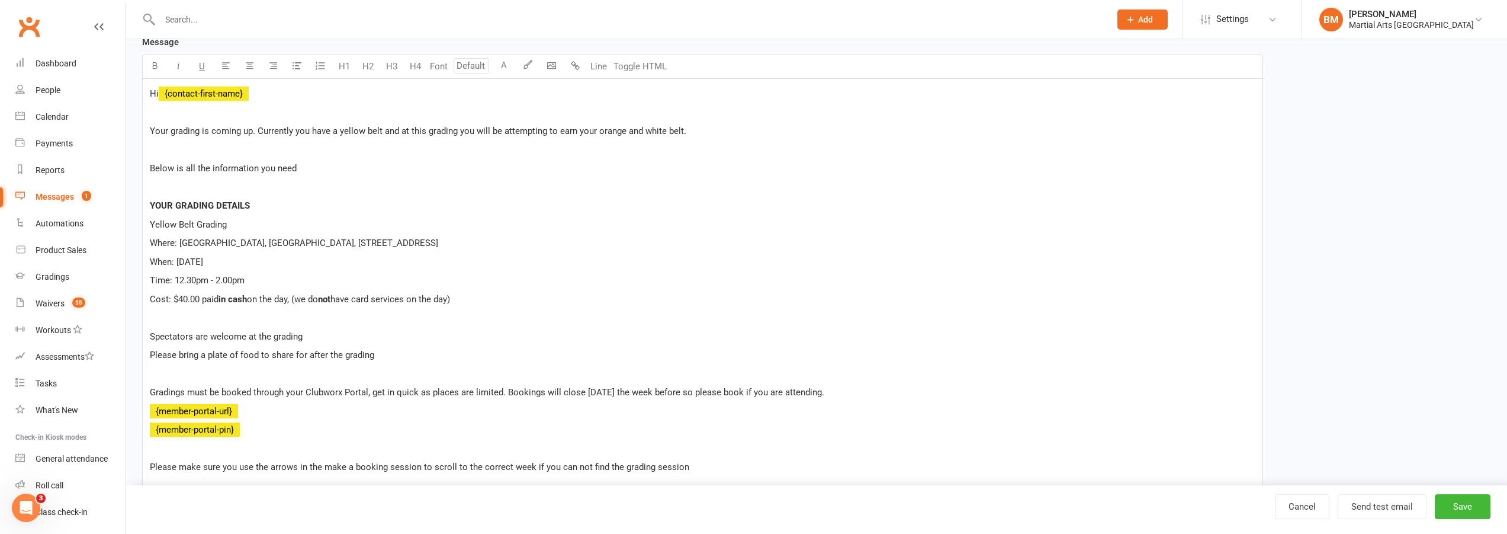
scroll to position [237, 0]
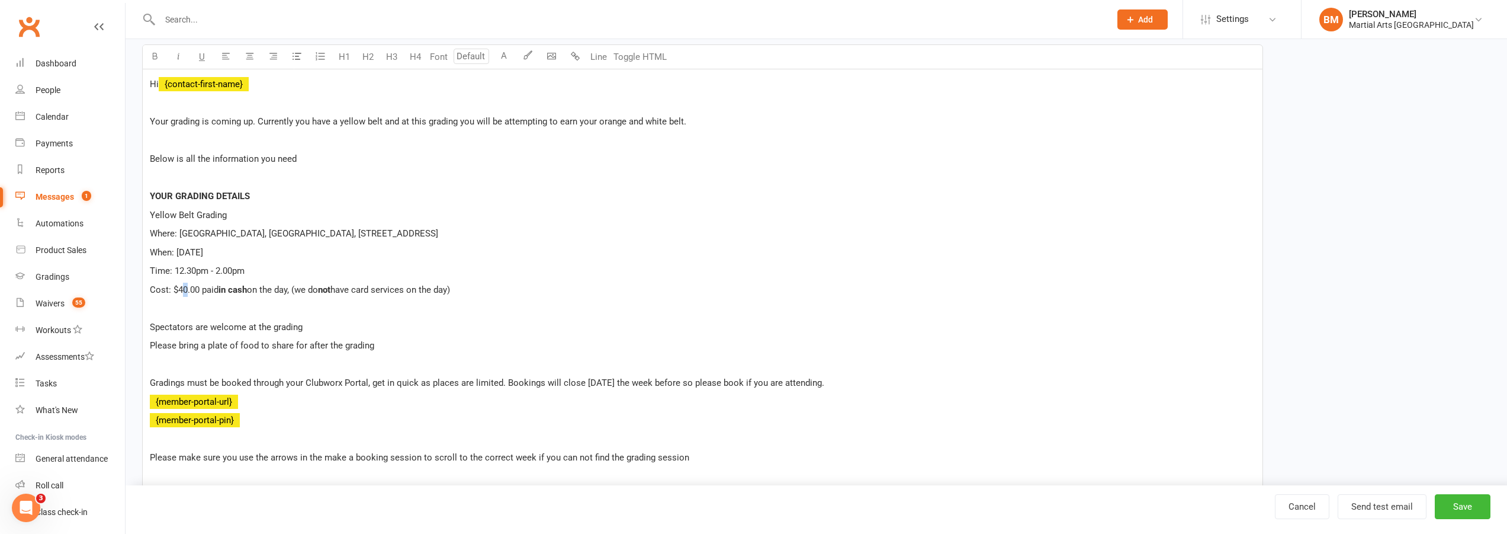
click at [187, 291] on span "Cost: $40.00 paid" at bounding box center [184, 289] width 69 height 11
click at [478, 288] on p "Cost: $45.00 paid in cash on the day, (we do not have card services on the day)" at bounding box center [703, 290] width 1106 height 14
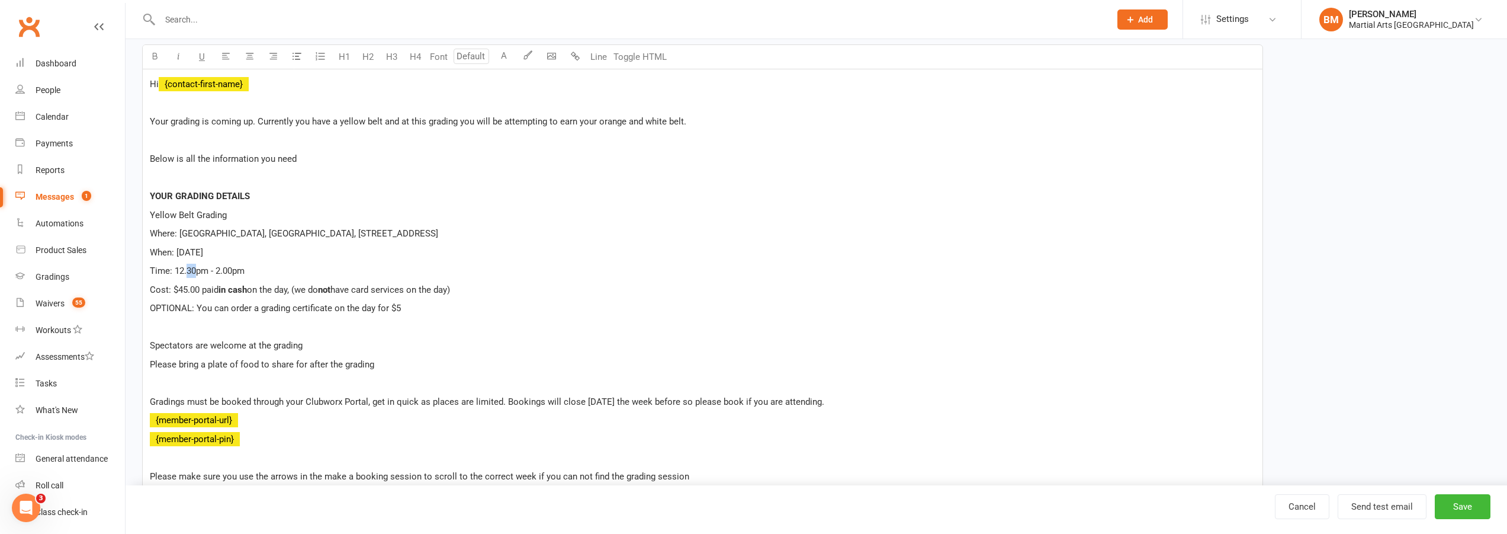
drag, startPoint x: 188, startPoint y: 271, endPoint x: 195, endPoint y: 270, distance: 7.2
click at [195, 270] on span "Time: 12.30pm - 2.00pm" at bounding box center [197, 270] width 95 height 11
drag, startPoint x: 214, startPoint y: 271, endPoint x: 222, endPoint y: 271, distance: 7.1
click at [222, 271] on span "Time: 12.15pm - 2.00pm" at bounding box center [197, 270] width 95 height 11
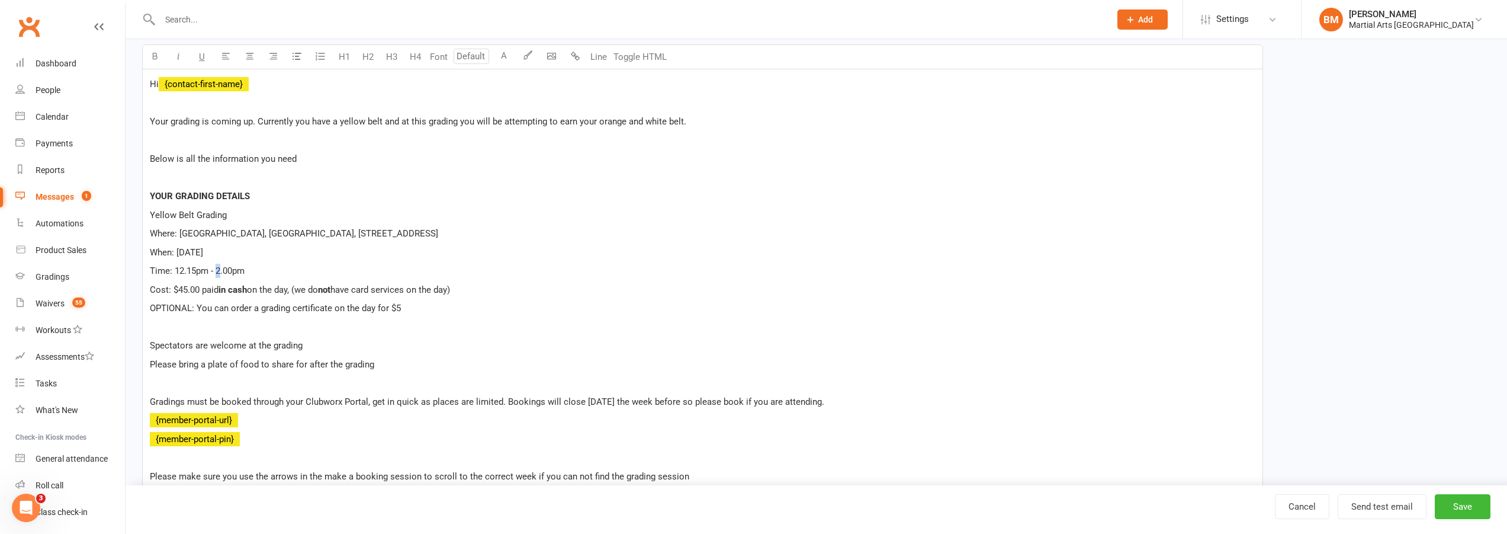
click at [220, 273] on span "Time: 12.15pm - 2.00pm" at bounding box center [197, 270] width 95 height 11
drag, startPoint x: 223, startPoint y: 271, endPoint x: 232, endPoint y: 271, distance: 9.5
click at [232, 271] on span "Time: 12.15pm - 1.00pm" at bounding box center [197, 270] width 95 height 11
click at [573, 264] on p "Time: 12.15pm - 1.45pm" at bounding box center [703, 271] width 1106 height 14
click at [1467, 513] on button "Save" at bounding box center [1463, 506] width 56 height 25
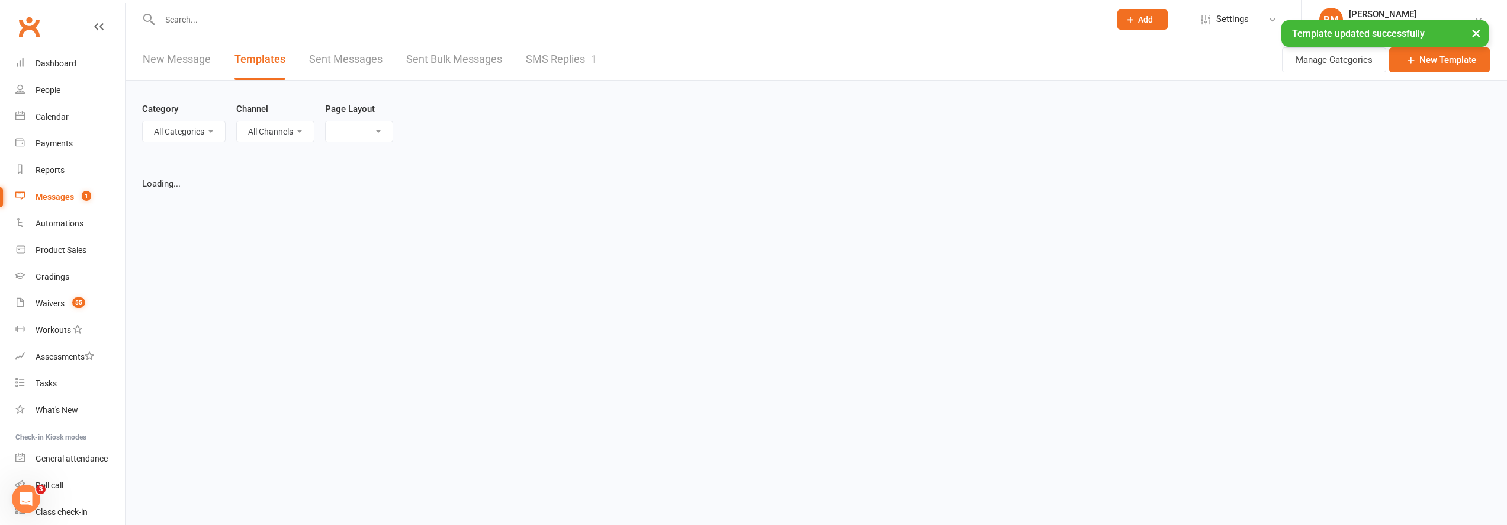
select select "grid"
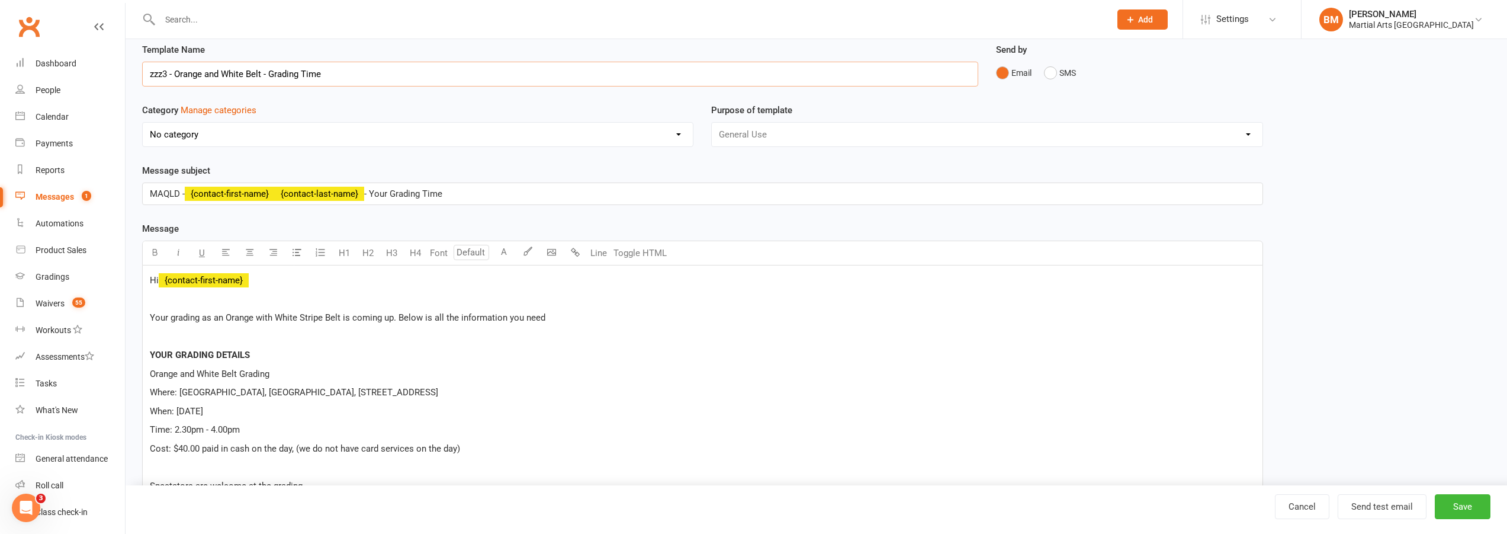
scroll to position [59, 0]
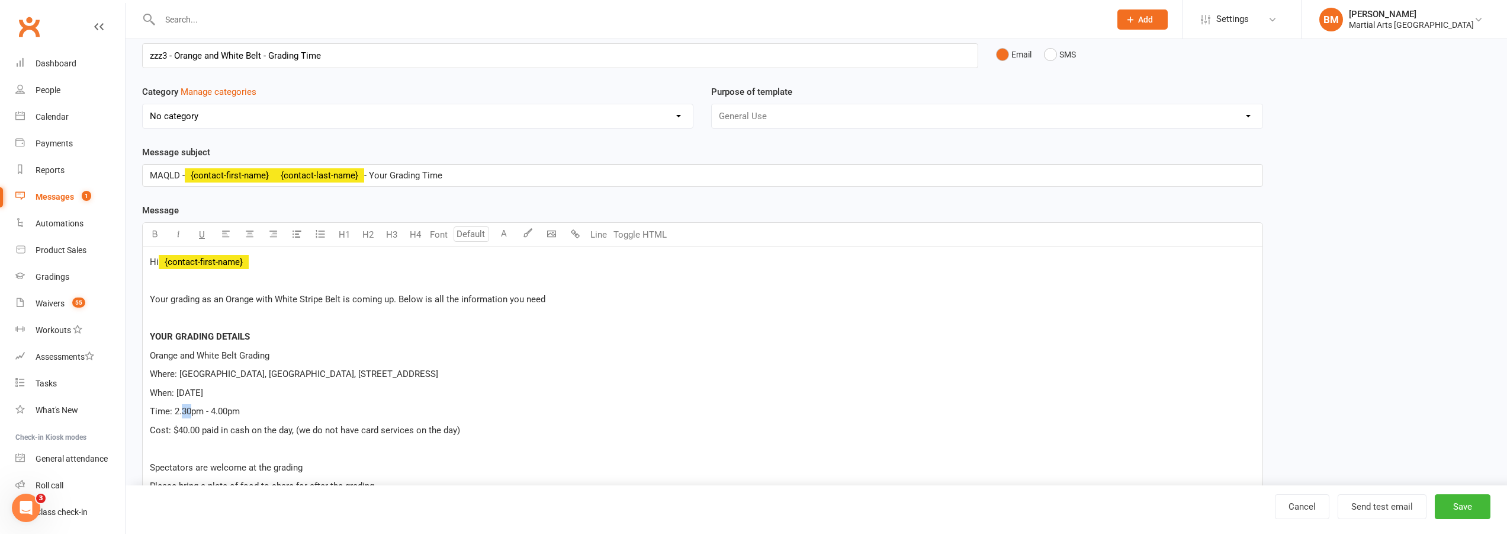
drag, startPoint x: 184, startPoint y: 412, endPoint x: 191, endPoint y: 410, distance: 7.5
click at [191, 410] on span "Time: 2.30pm - 4.00pm" at bounding box center [195, 411] width 90 height 11
click at [216, 411] on span "Time: 2.15pm - 4.00pm" at bounding box center [195, 411] width 90 height 11
drag, startPoint x: 218, startPoint y: 410, endPoint x: 227, endPoint y: 411, distance: 9.5
click at [227, 411] on span "Time: 2.15pm - 3.00pm" at bounding box center [195, 411] width 90 height 11
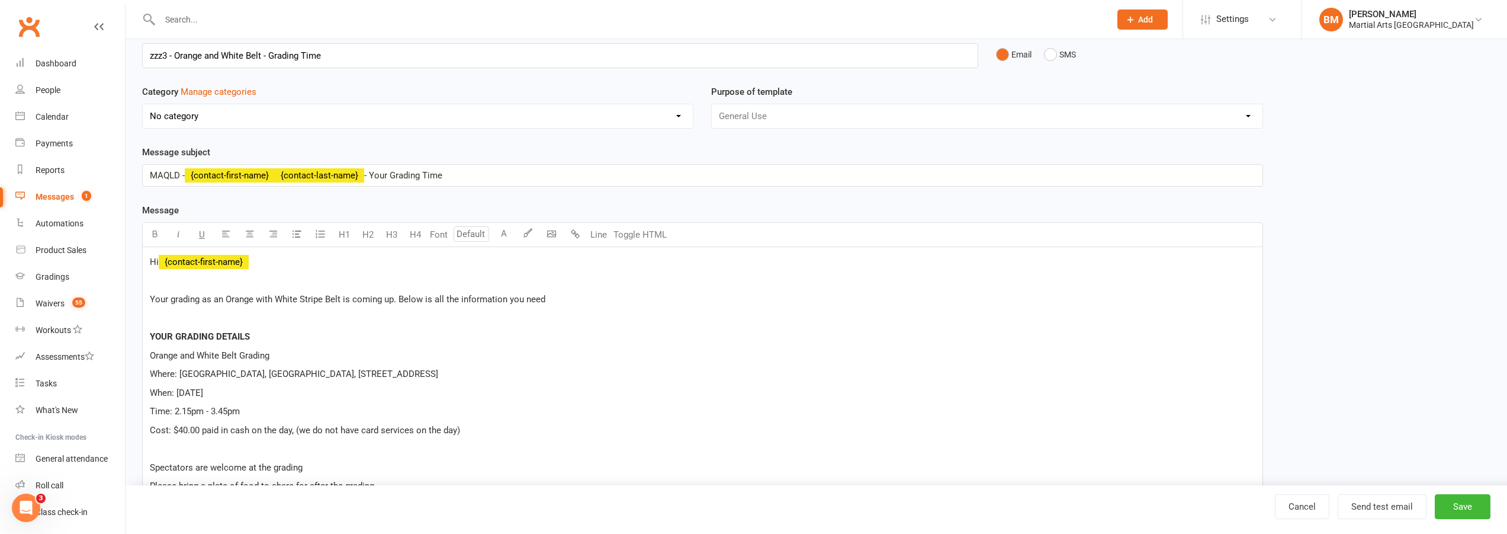
click at [290, 405] on p "Time: 2.15pm - 3.45pm" at bounding box center [703, 411] width 1106 height 14
click at [186, 431] on span "Cost: $40.00 paid in cash on the day, (we do not have card services on the day)" at bounding box center [305, 430] width 310 height 11
click at [505, 436] on p "Cost: $45.00 paid in cash on the day, (we do not have card services on the day)" at bounding box center [703, 430] width 1106 height 14
click at [1468, 499] on button "Save" at bounding box center [1463, 506] width 56 height 25
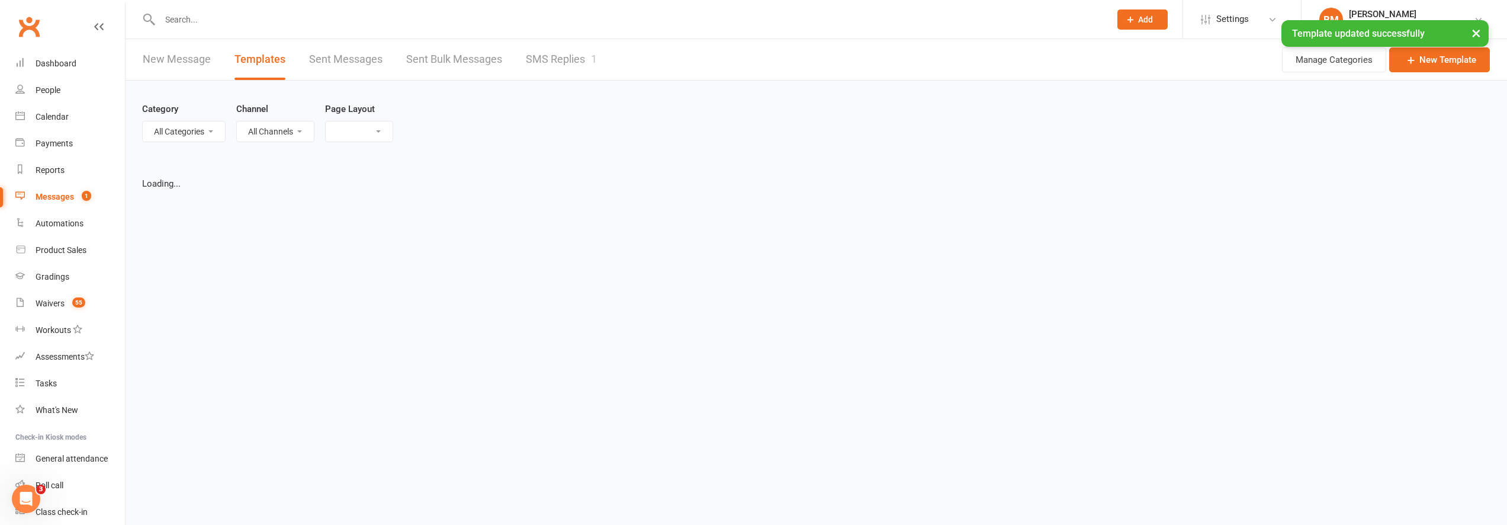
select select "grid"
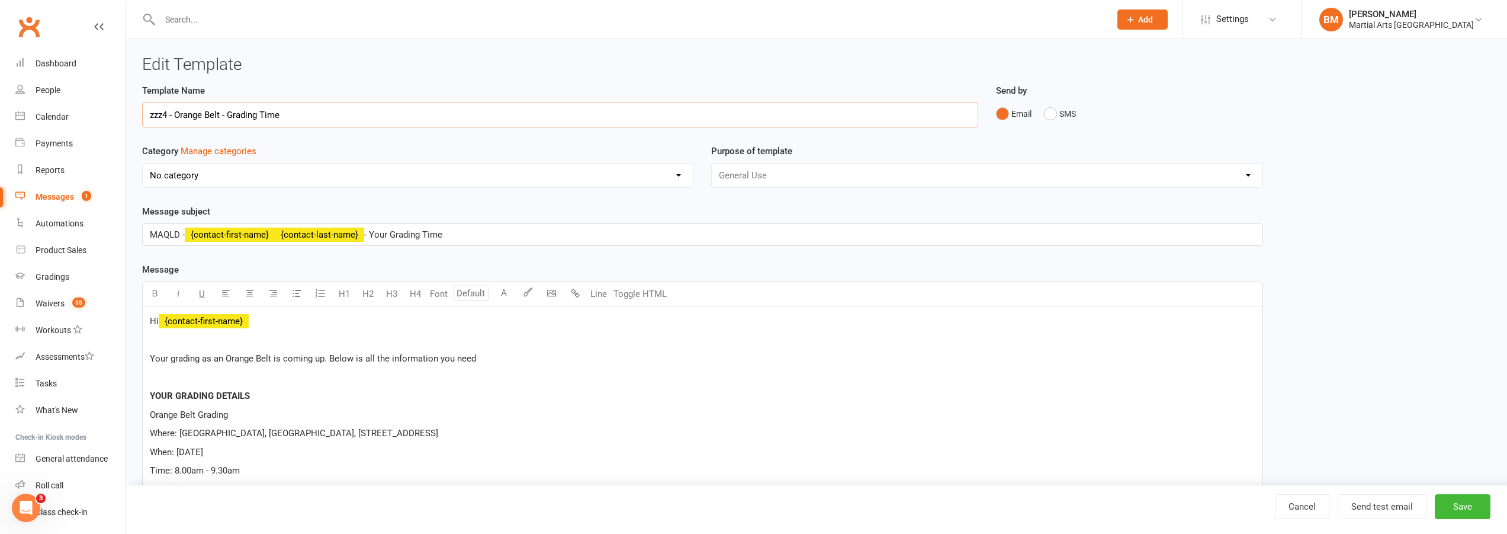
scroll to position [118, 0]
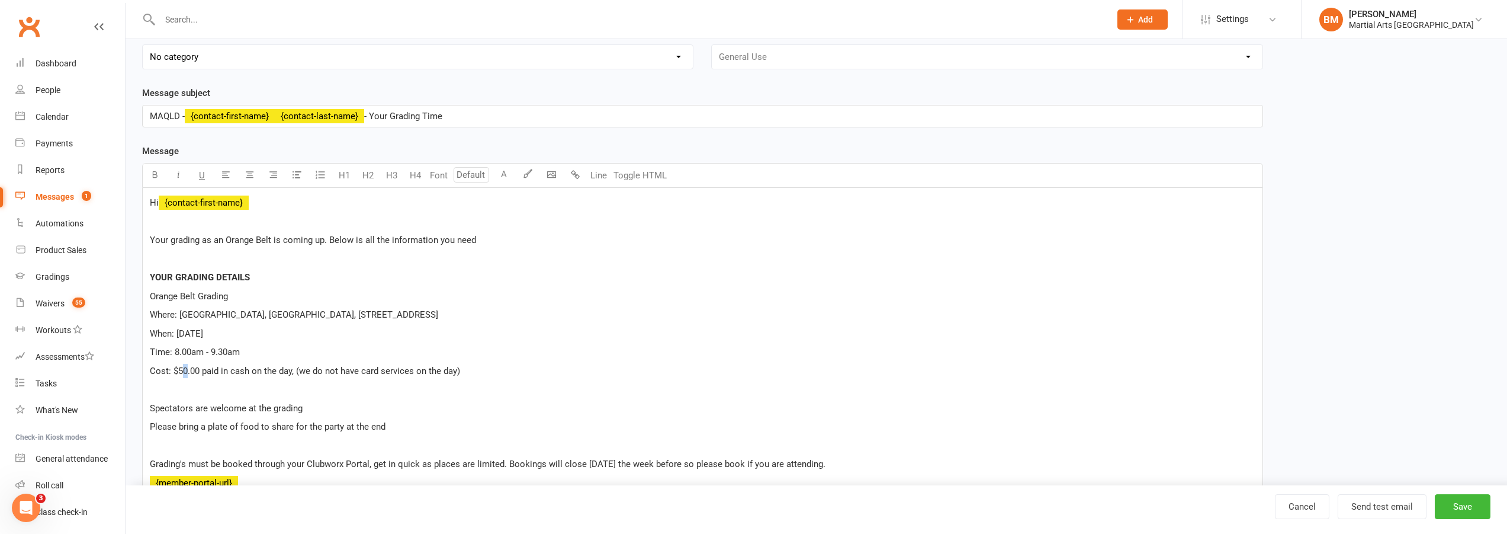
click at [187, 371] on span "Cost: $50.00 paid in cash on the day, (we do not have card services on the day)" at bounding box center [305, 370] width 310 height 11
click at [466, 373] on p "Cost: $55.00 paid in cash on the day, (we do not have card services on the day)" at bounding box center [703, 371] width 1106 height 14
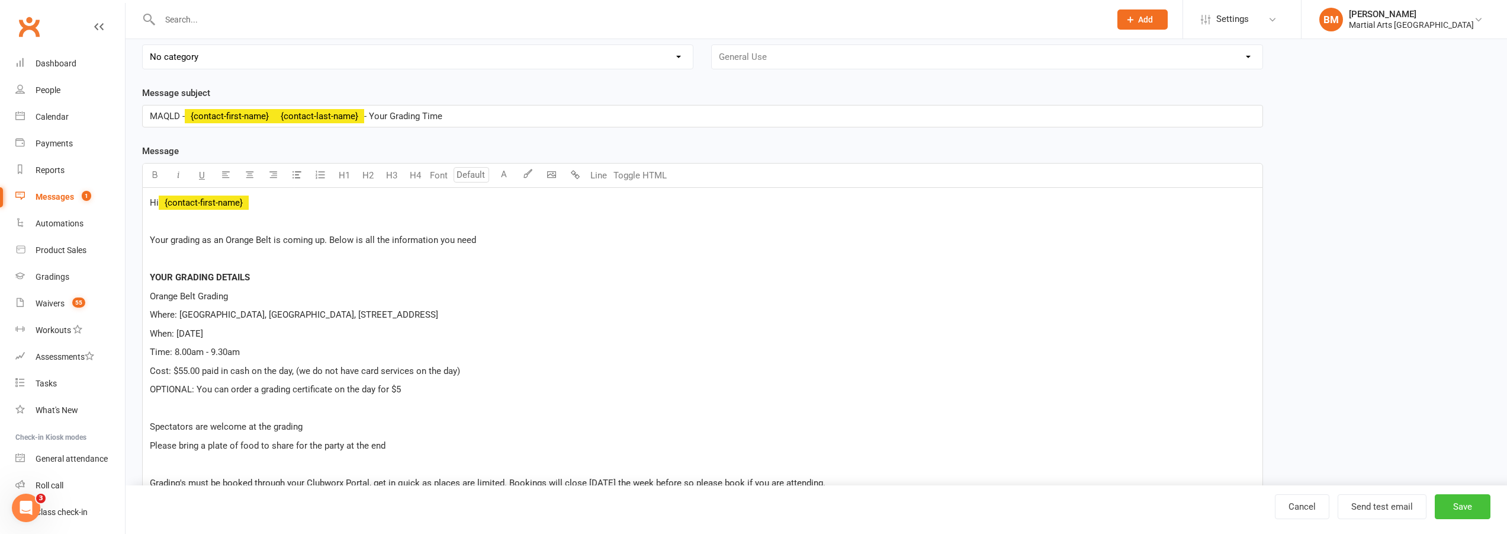
click at [1463, 511] on button "Save" at bounding box center [1463, 506] width 56 height 25
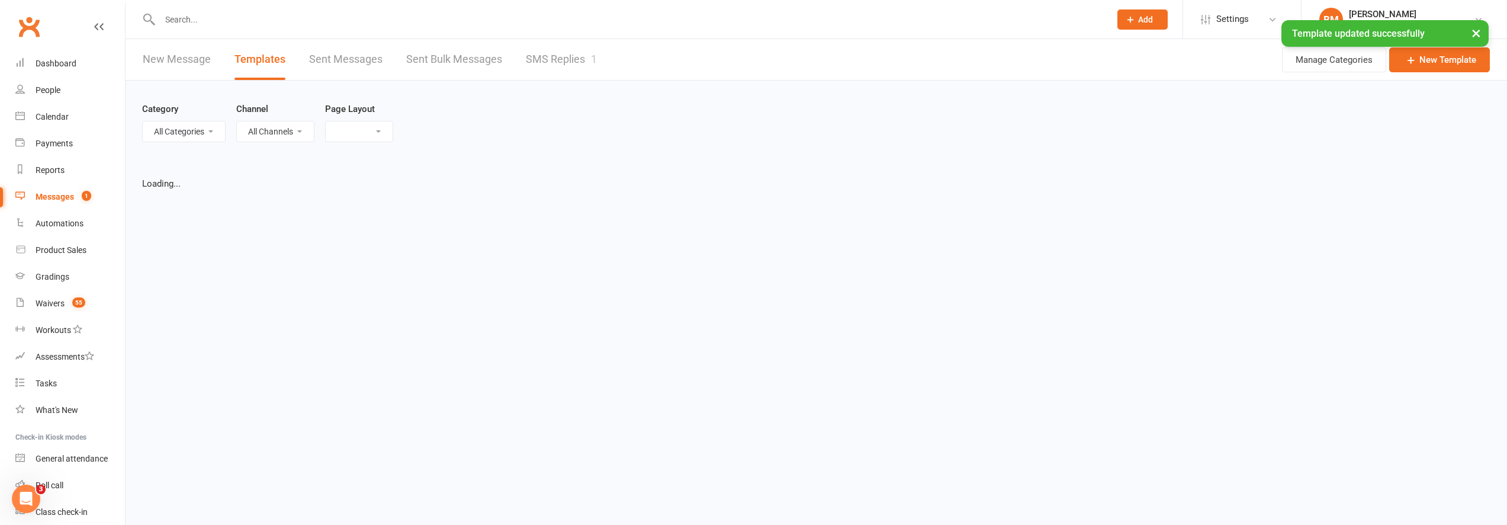
select select "grid"
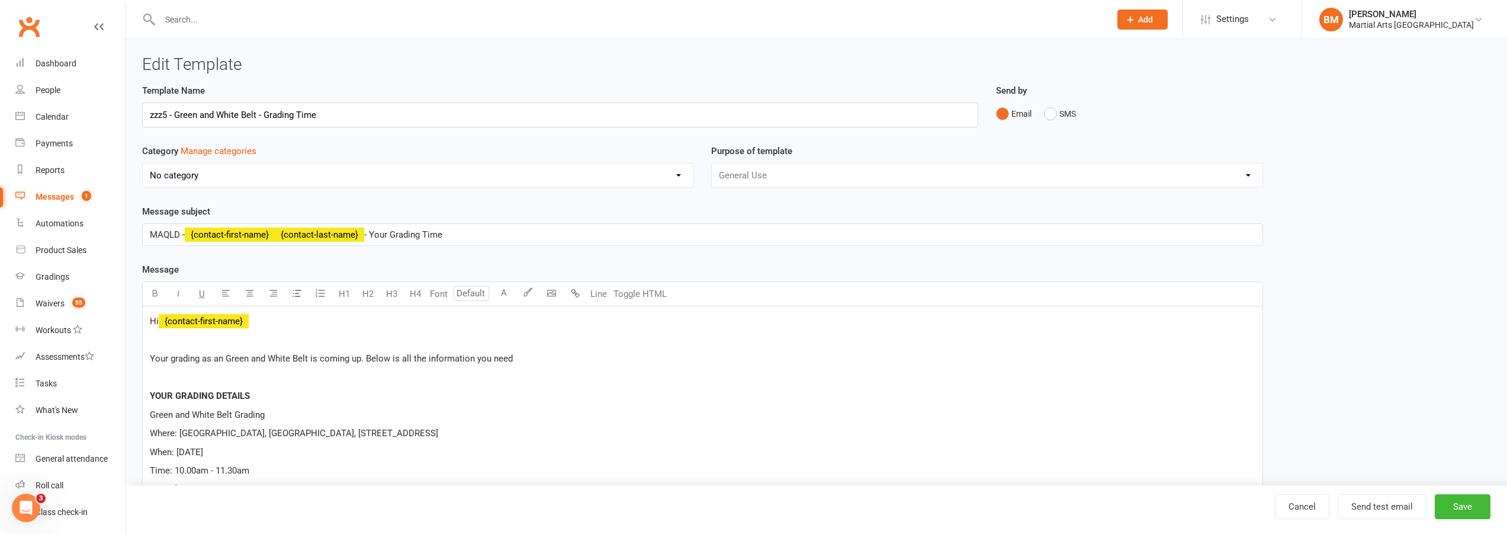
scroll to position [118, 0]
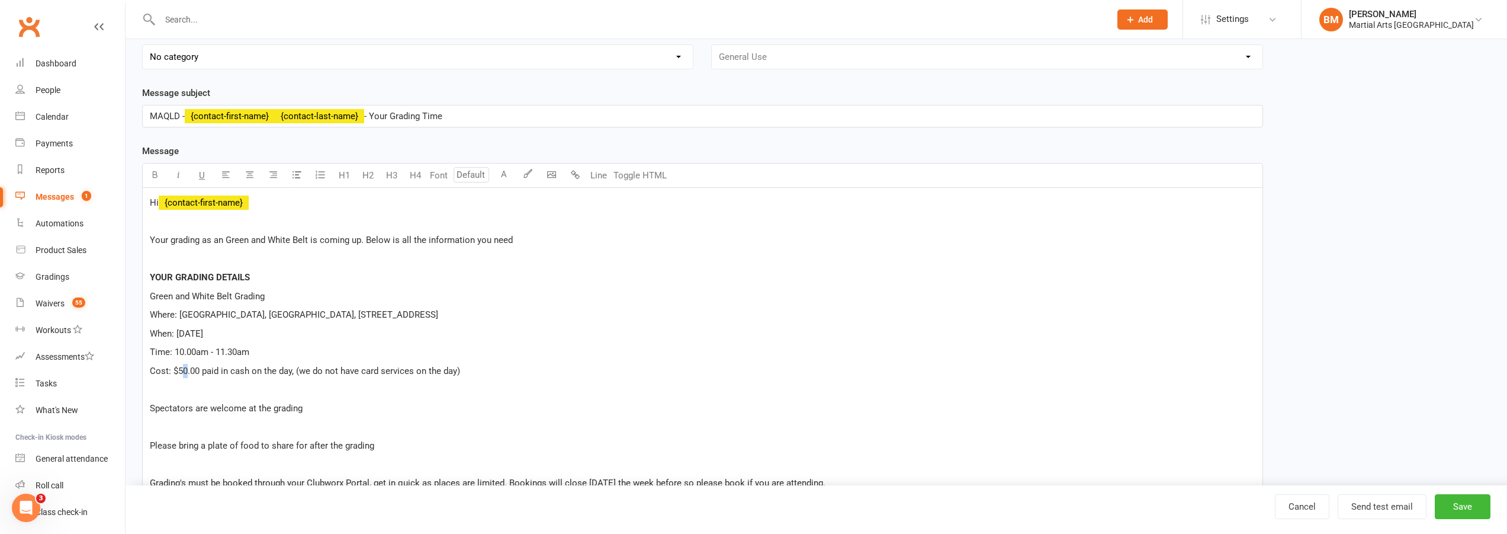
click at [186, 372] on span "Cost: $50.00 paid in cash on the day, (we do not have card services on the day)" at bounding box center [305, 370] width 310 height 11
click at [531, 362] on div "Hi ﻿ {contact-first-name} Your grading as an Green and White Belt is coming up.…" at bounding box center [703, 436] width 1120 height 497
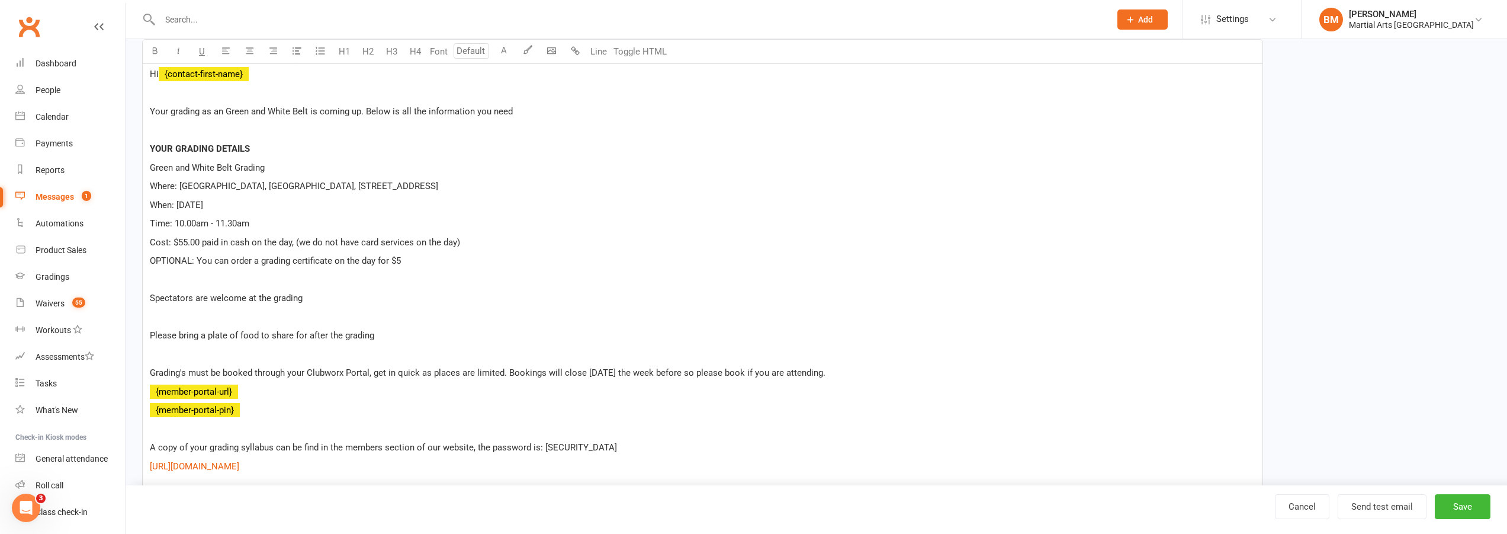
scroll to position [355, 0]
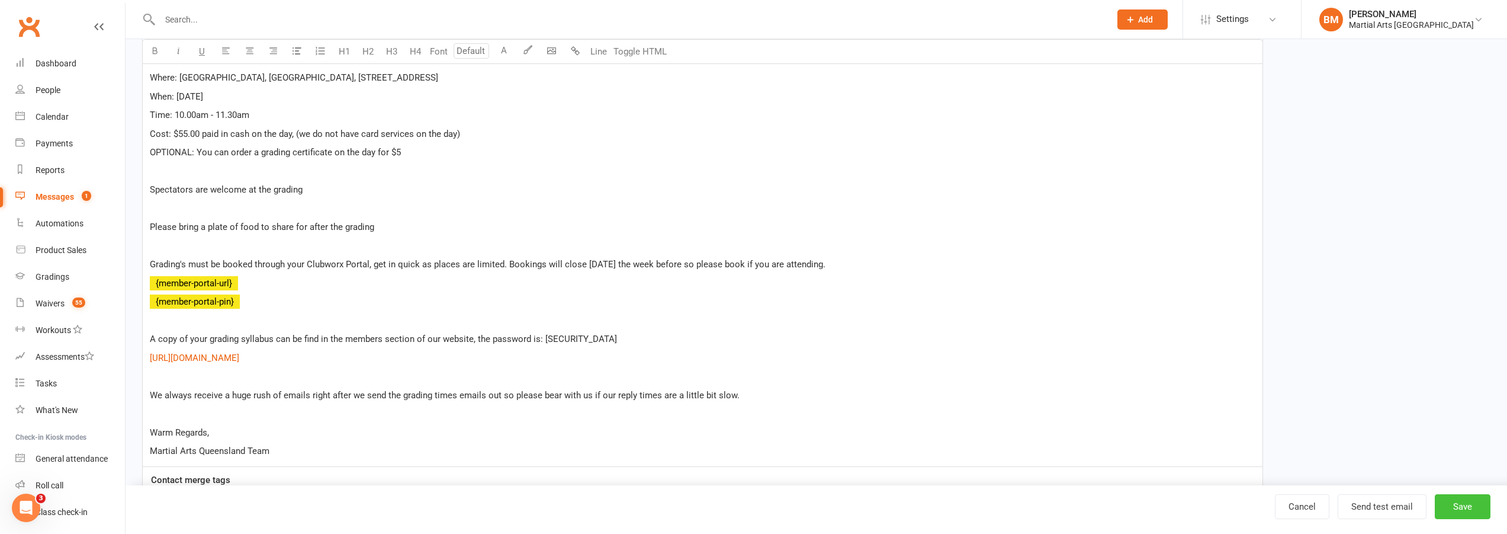
click at [1467, 508] on button "Save" at bounding box center [1463, 506] width 56 height 25
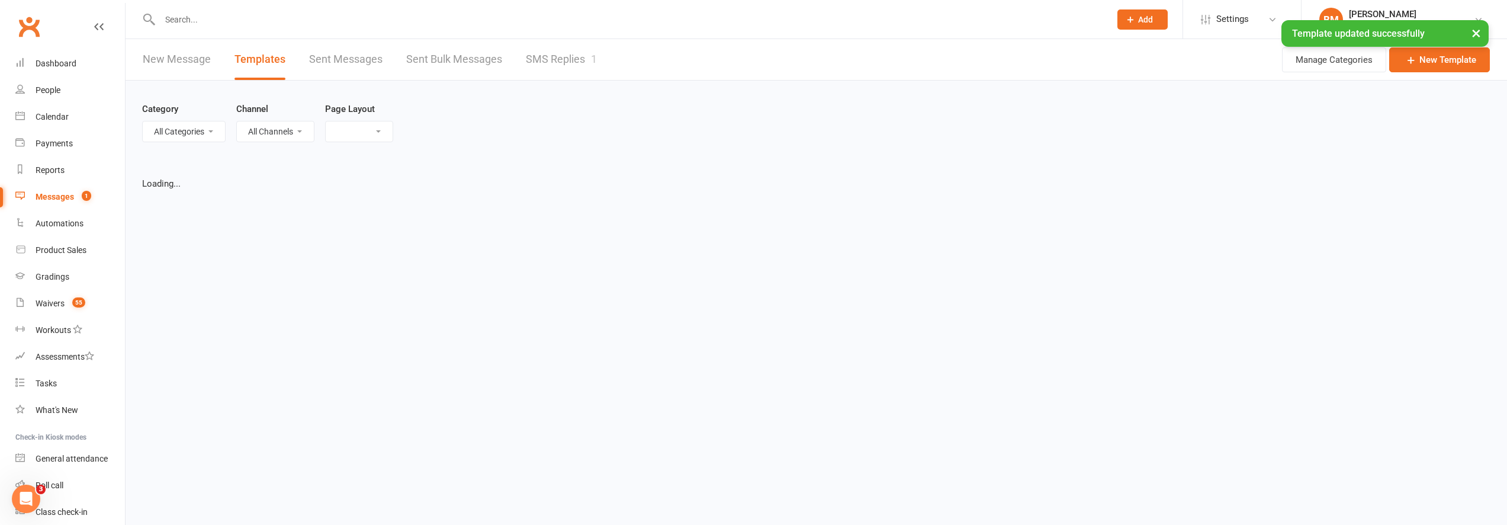
select select "grid"
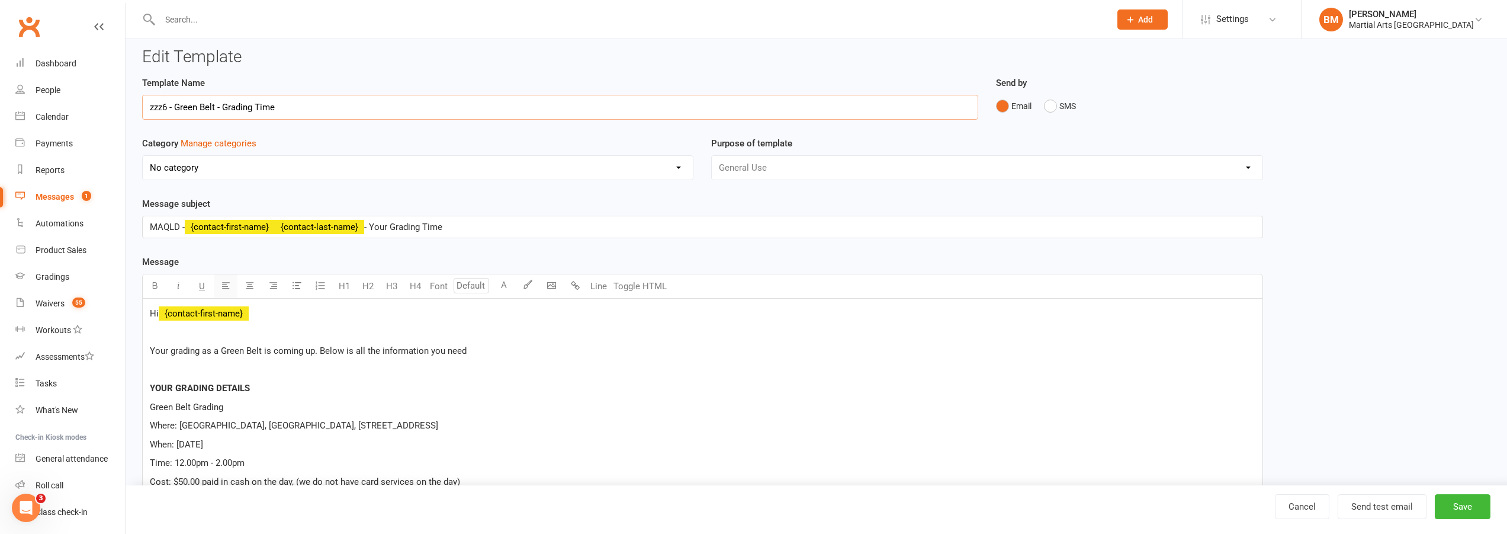
scroll to position [118, 0]
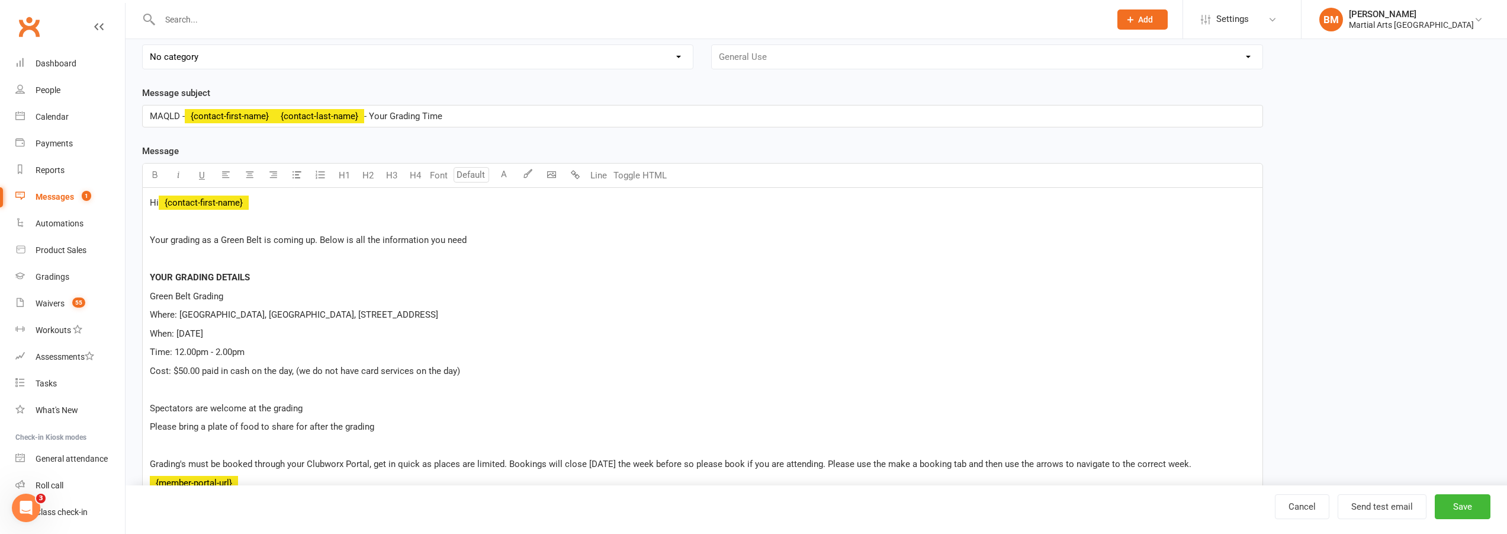
click at [498, 370] on p "Cost: $50.00 paid in cash on the day, (we do not have card services on the day)" at bounding box center [703, 371] width 1106 height 14
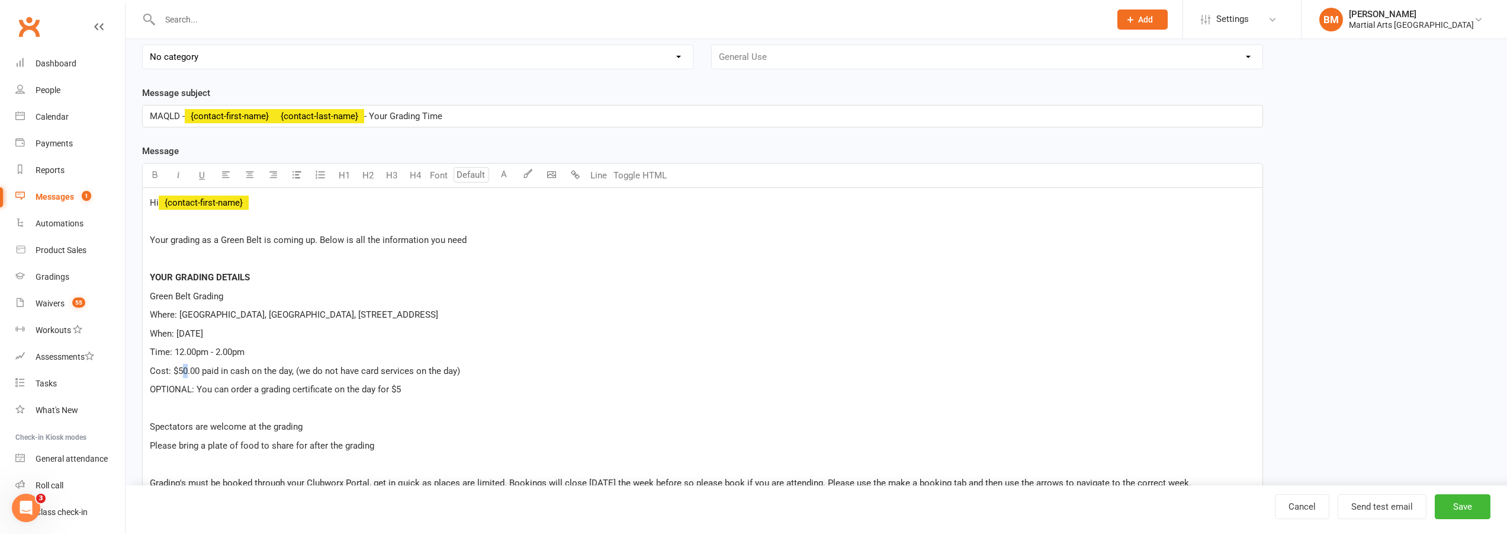
click at [187, 372] on span "Cost: $50.00 paid in cash on the day, (we do not have card services on the day)" at bounding box center [305, 370] width 310 height 11
click at [489, 334] on p "When: [DATE]" at bounding box center [703, 333] width 1106 height 14
click at [1468, 502] on button "Save" at bounding box center [1463, 506] width 56 height 25
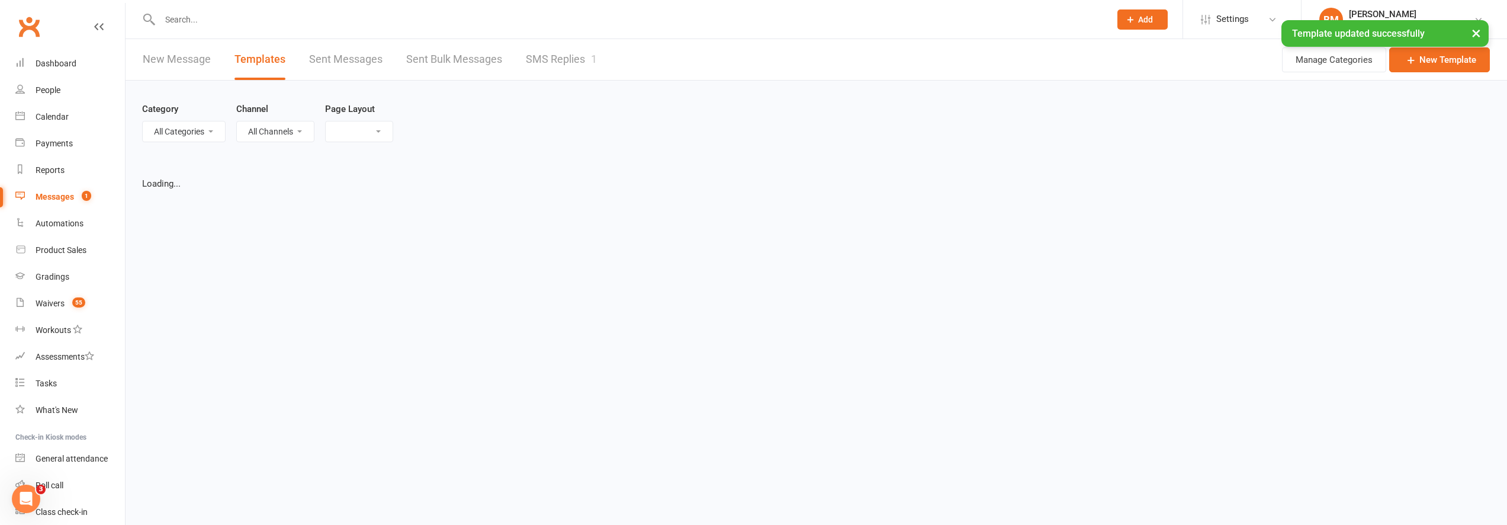
select select "grid"
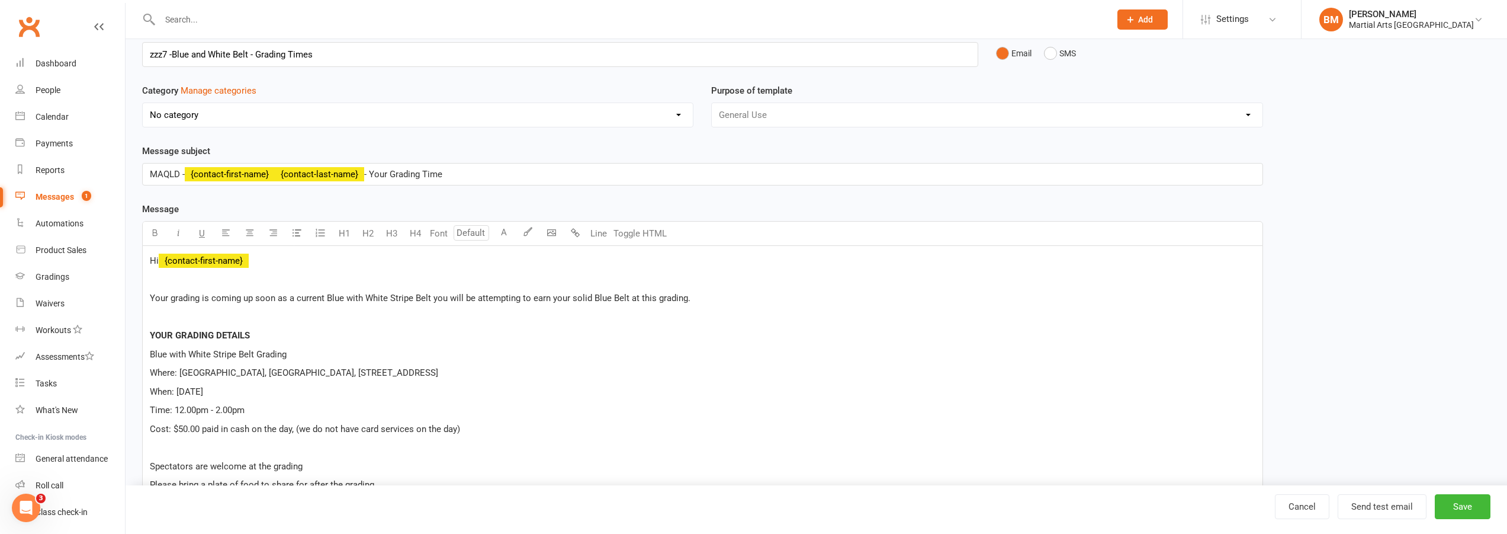
scroll to position [118, 0]
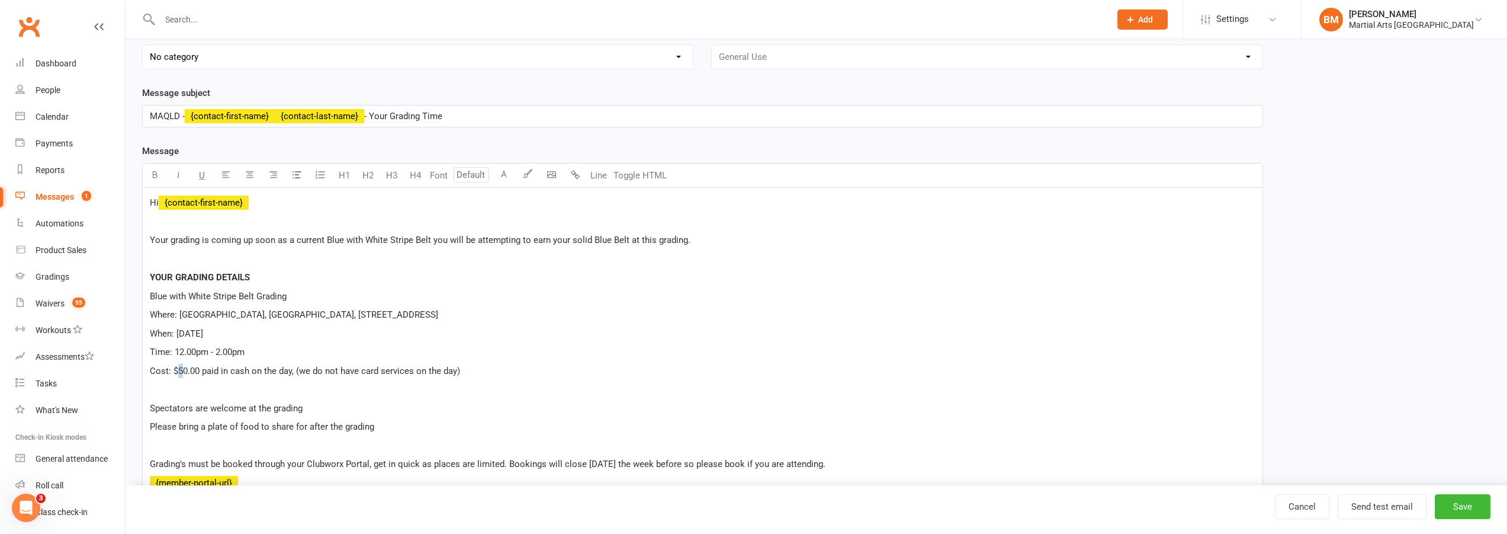
click at [182, 373] on span "Cost: $50.00 paid in cash on the day, (we do not have card services on the day)" at bounding box center [305, 370] width 310 height 11
click at [203, 332] on span "When: Sunday the 15th of June" at bounding box center [176, 333] width 53 height 11
click at [672, 347] on p "Time: 12.00pm - 2.00pm" at bounding box center [703, 352] width 1106 height 14
click at [203, 331] on span "When: Sunday the 15th of November" at bounding box center [176, 333] width 53 height 11
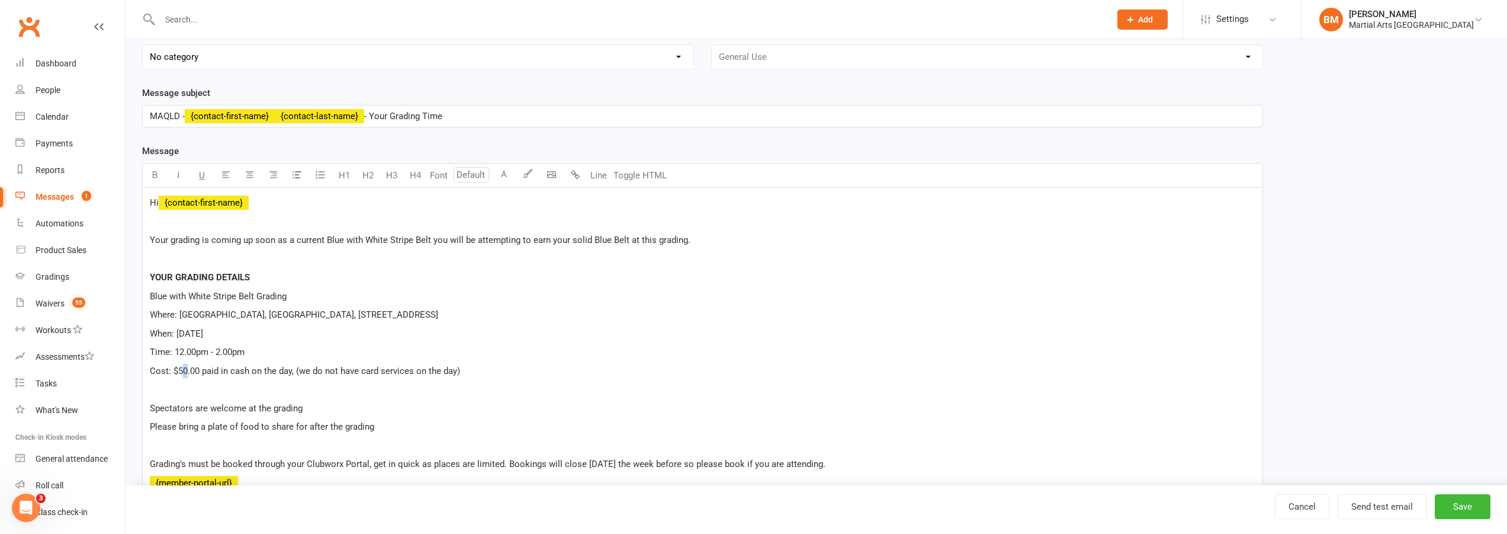
click at [187, 370] on span "Cost: $50.00 paid in cash on the day, (we do not have card services on the day)" at bounding box center [305, 370] width 310 height 11
click at [514, 370] on p "Cost: $55.00 paid in cash on the day, (we do not have card services on the day)" at bounding box center [703, 371] width 1106 height 14
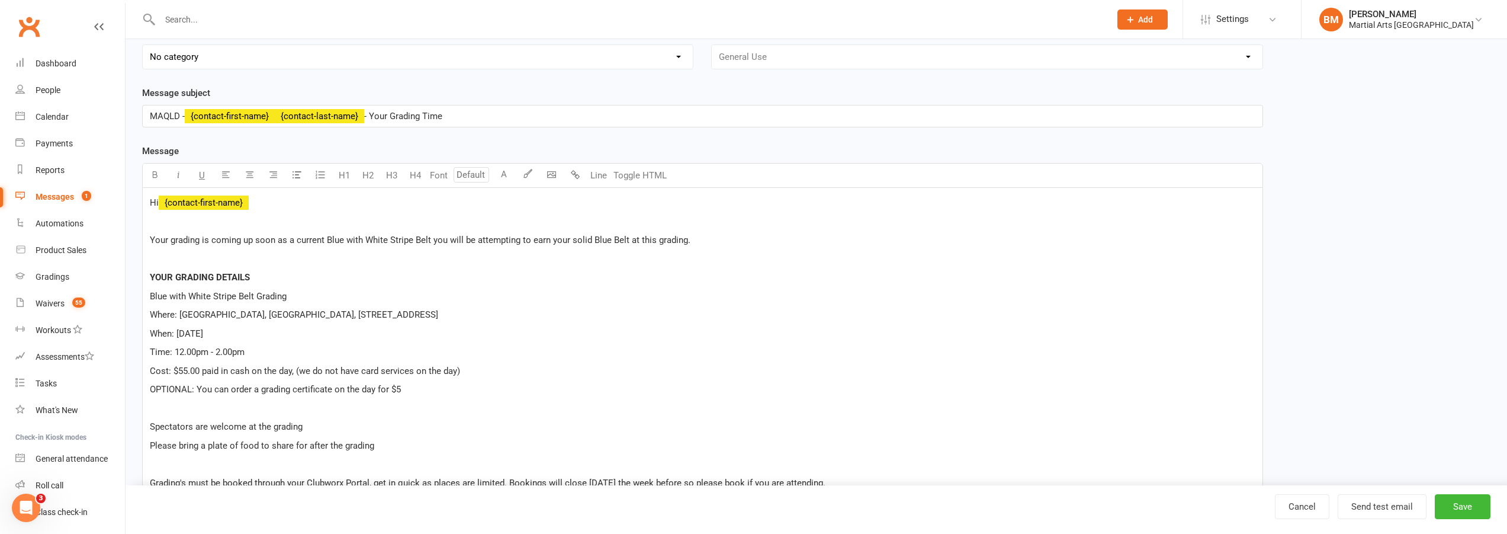
click at [547, 242] on span "Your grading is coming up soon as a current Blue with White Stripe Belt you wil…" at bounding box center [420, 240] width 541 height 11
drag, startPoint x: 553, startPoint y: 240, endPoint x: 634, endPoint y: 243, distance: 81.8
click at [634, 243] on span "Your grading is coming up soon as a current Blue with White Stripe Belt you wil…" at bounding box center [455, 240] width 611 height 11
click at [1445, 511] on button "Save" at bounding box center [1463, 506] width 56 height 25
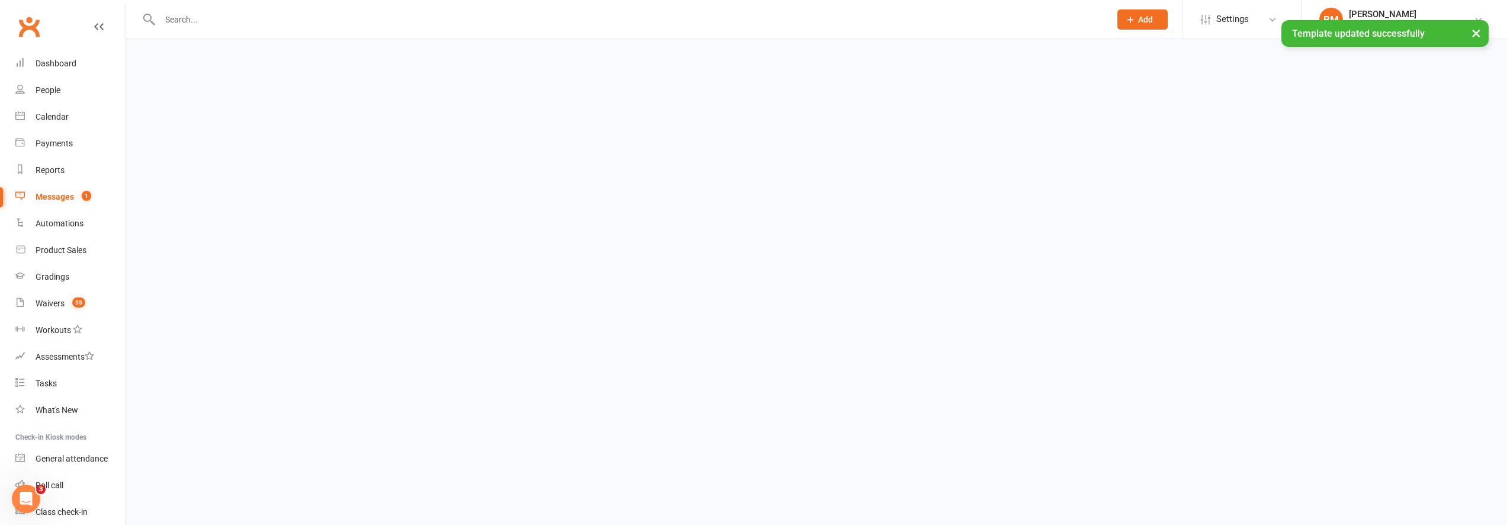
select select "grid"
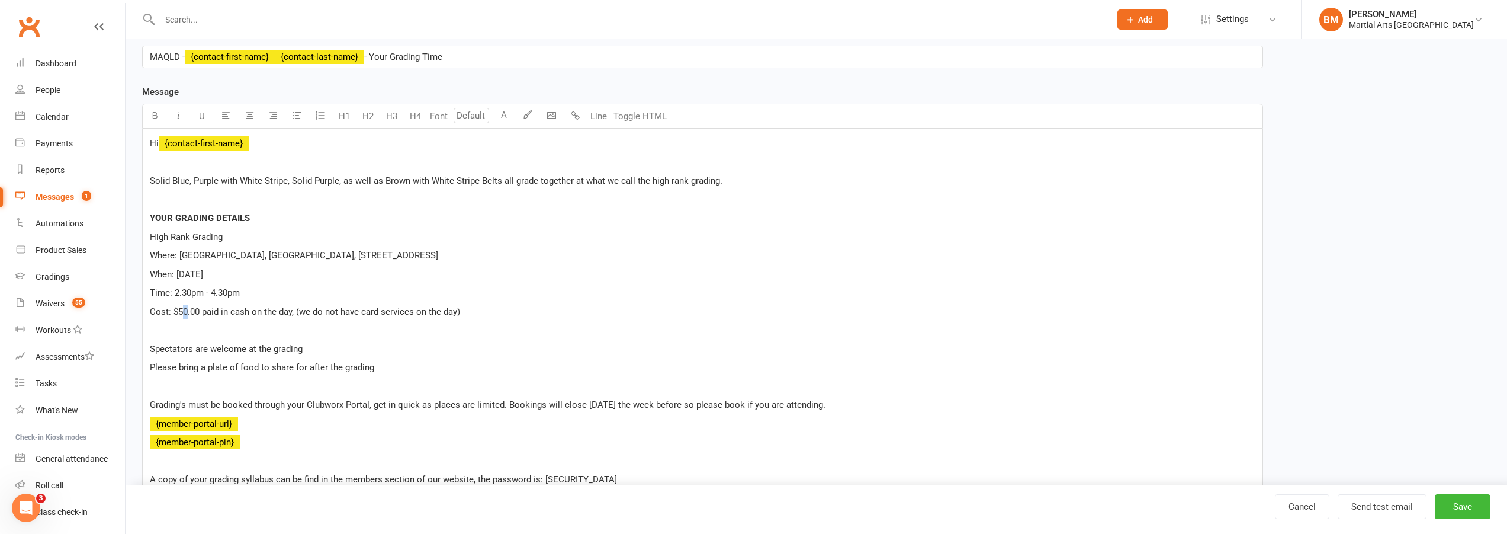
click at [186, 315] on span "Cost: $50.00 paid in cash on the day, (we do not have card services on the day)" at bounding box center [305, 311] width 310 height 11
click at [495, 315] on p "Cost: $55.00 paid in cash on the day, (we do not have card services on the day)" at bounding box center [703, 311] width 1106 height 14
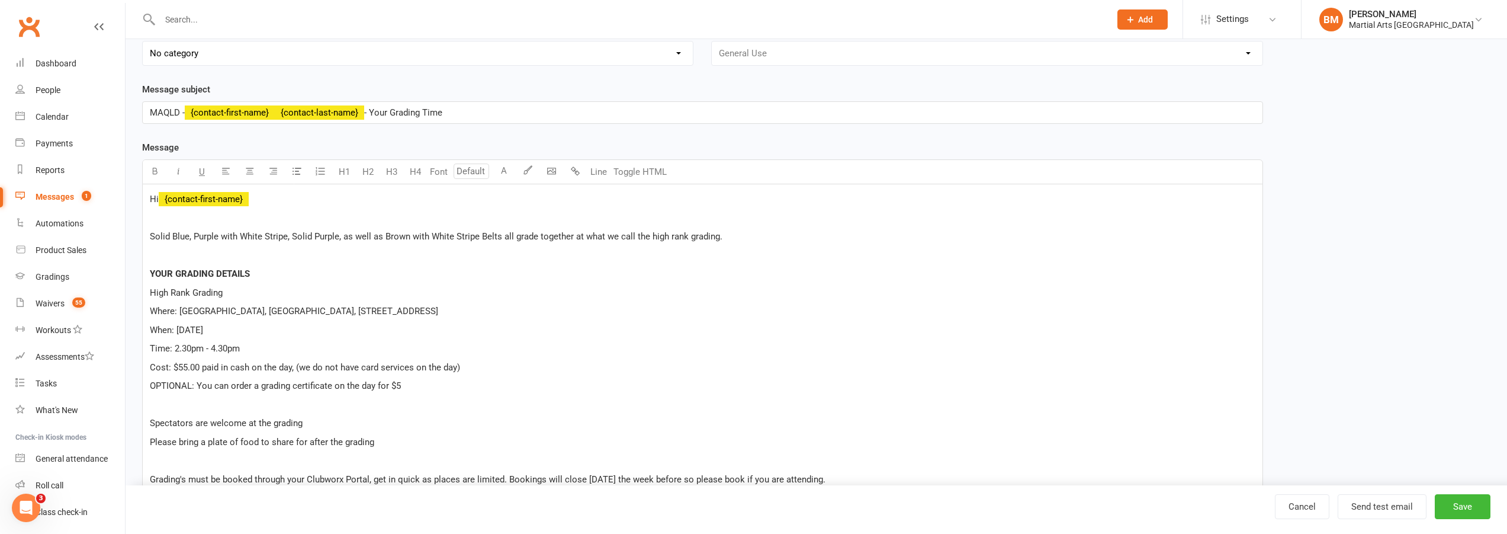
scroll to position [118, 0]
click at [1454, 503] on button "Save" at bounding box center [1463, 506] width 56 height 25
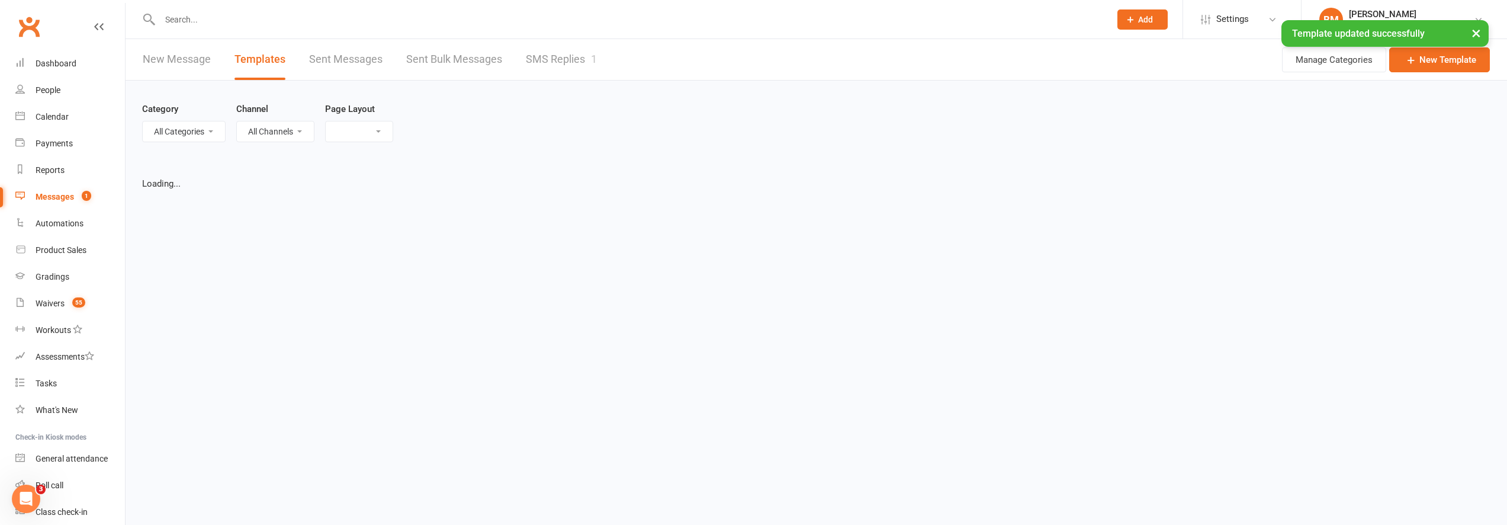
select select "grid"
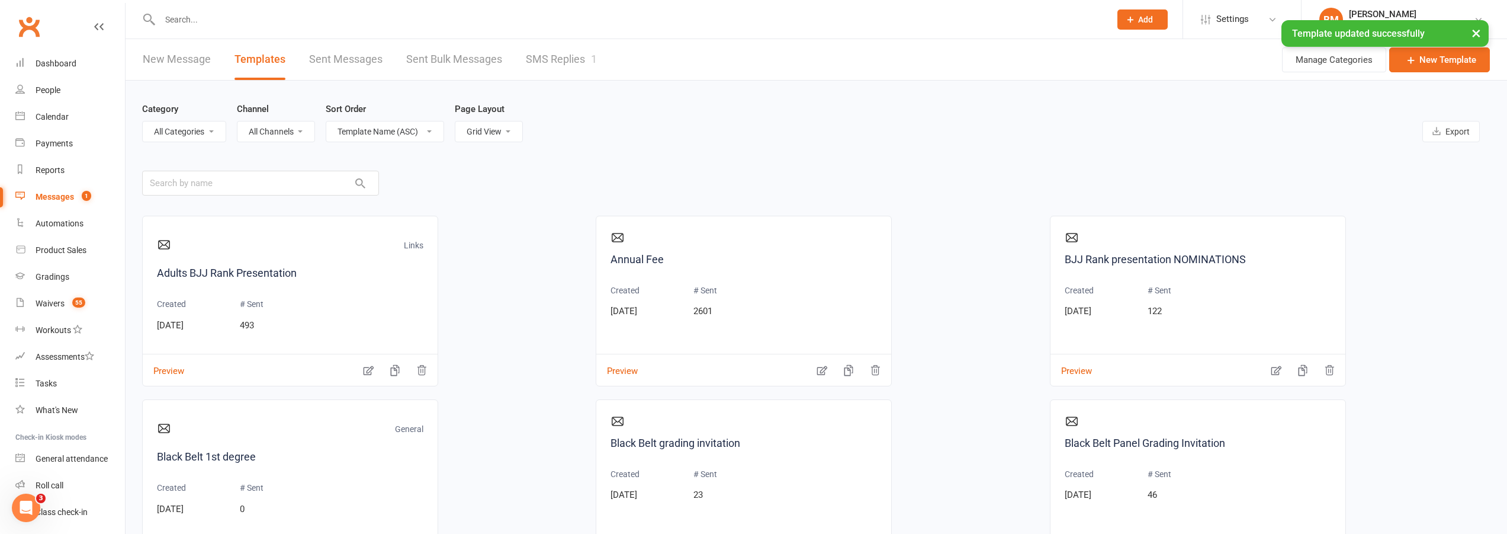
click at [50, 194] on div "Messages" at bounding box center [55, 196] width 39 height 9
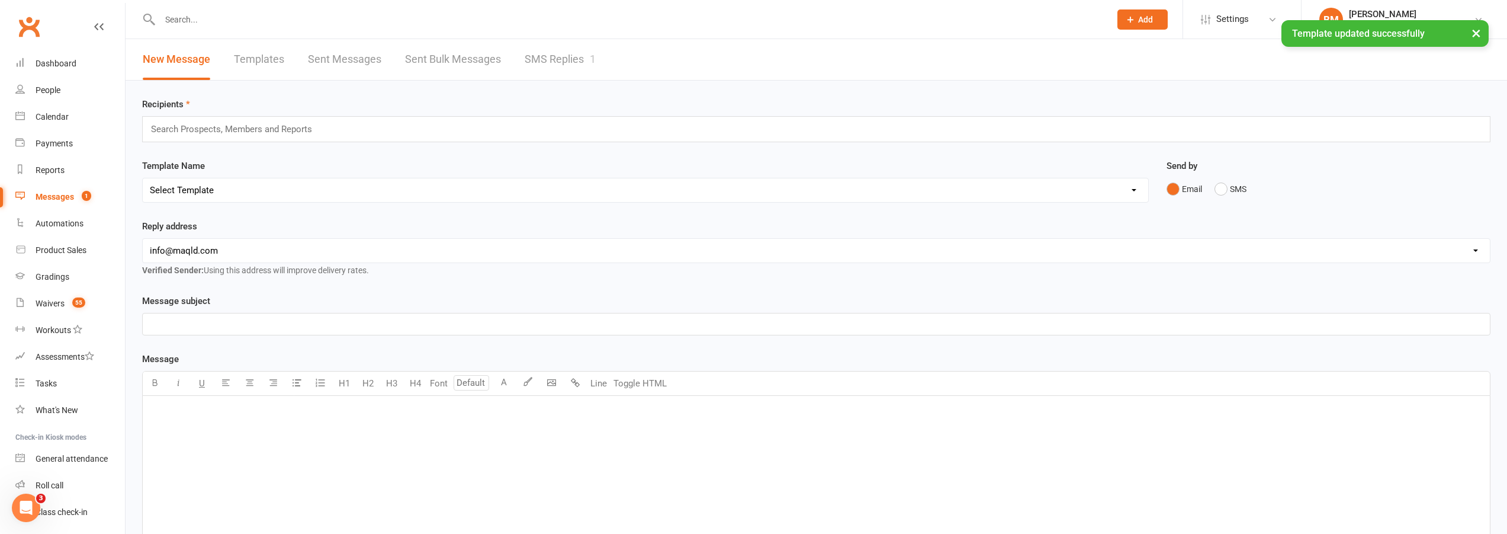
click at [194, 130] on input "text" at bounding box center [237, 128] width 174 height 15
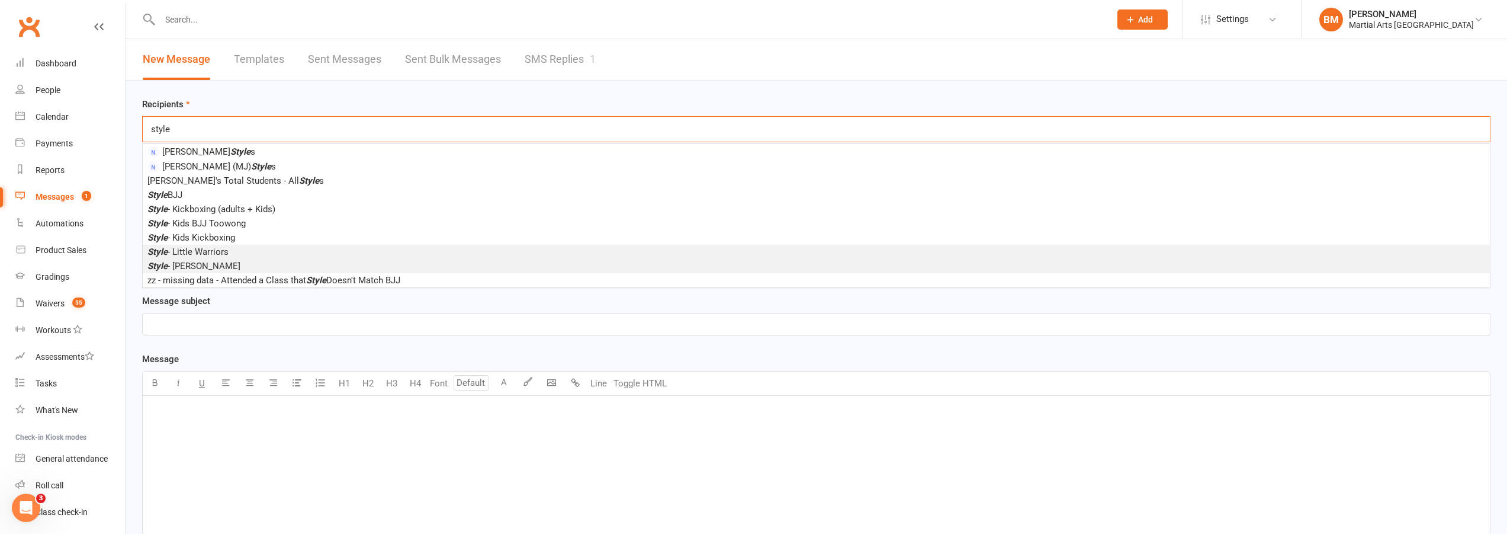
type input "style"
click at [243, 252] on li "Style - Little Warriors" at bounding box center [817, 252] width 1348 height 14
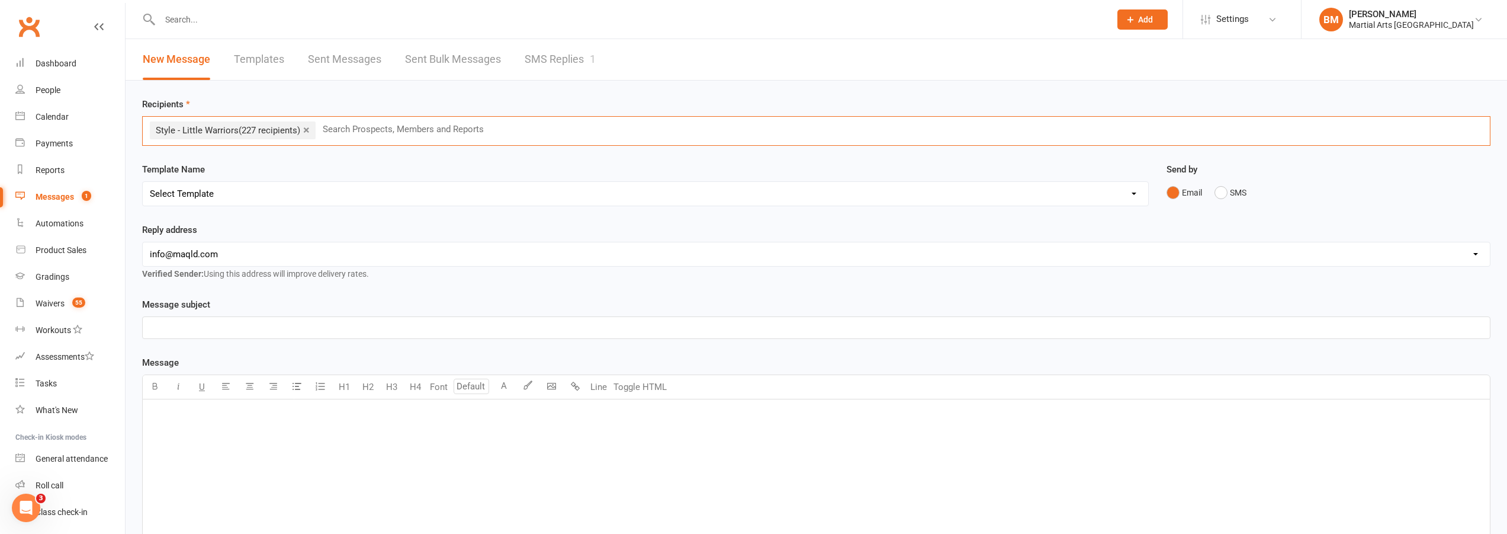
click at [248, 245] on select "hello@clubworx.com info@maqld.com accounts@maqld.com admin@physicophysio.com an…" at bounding box center [817, 254] width 1348 height 24
select select "2"
click at [143, 242] on select "hello@clubworx.com info@maqld.com accounts@maqld.com admin@physicophysio.com an…" at bounding box center [817, 254] width 1348 height 24
click at [220, 207] on div "Template Name Select Template [Email] Black Belt 1st degree [Email] Bushido Sem…" at bounding box center [645, 192] width 1025 height 60
click at [219, 193] on select "Select Template [Email] Black Belt 1st degree [Email] Bushido Seminar [Email] K…" at bounding box center [646, 194] width 1006 height 24
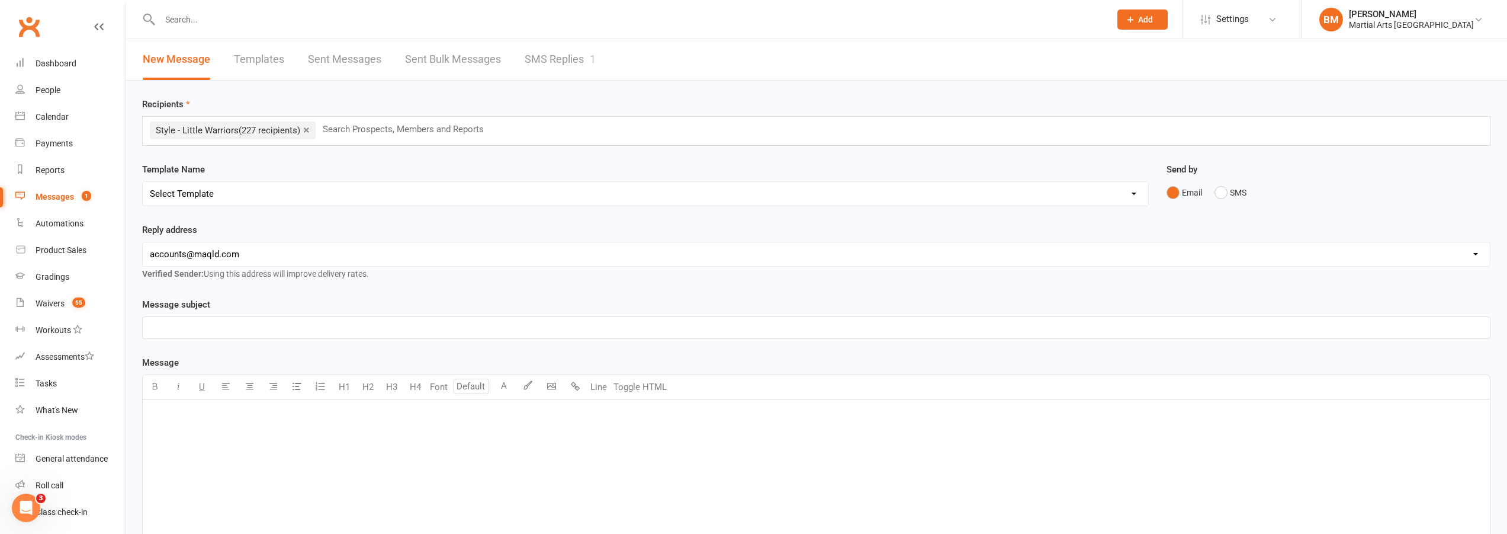
select select "63"
click at [143, 182] on select "Select Template [Email] Black Belt 1st degree [Email] Bushido Seminar [Email] K…" at bounding box center [646, 194] width 1006 height 24
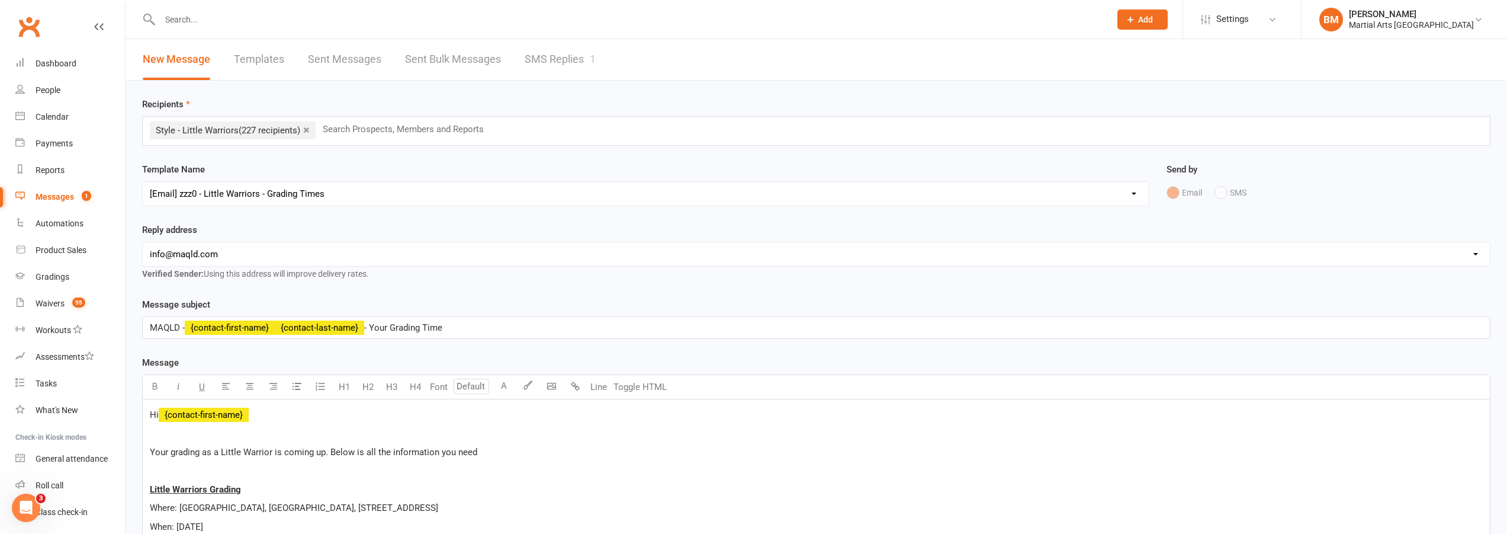
click at [238, 254] on select "hello@clubworx.com info@maqld.com accounts@maqld.com admin@physicophysio.com an…" at bounding box center [817, 254] width 1348 height 24
select select "2"
click at [143, 242] on select "hello@clubworx.com info@maqld.com accounts@maqld.com admin@physicophysio.com an…" at bounding box center [817, 254] width 1348 height 24
click at [349, 235] on div "Reply address hello@clubworx.com info@maqld.com accounts@maqld.com admin@physic…" at bounding box center [816, 252] width 1349 height 58
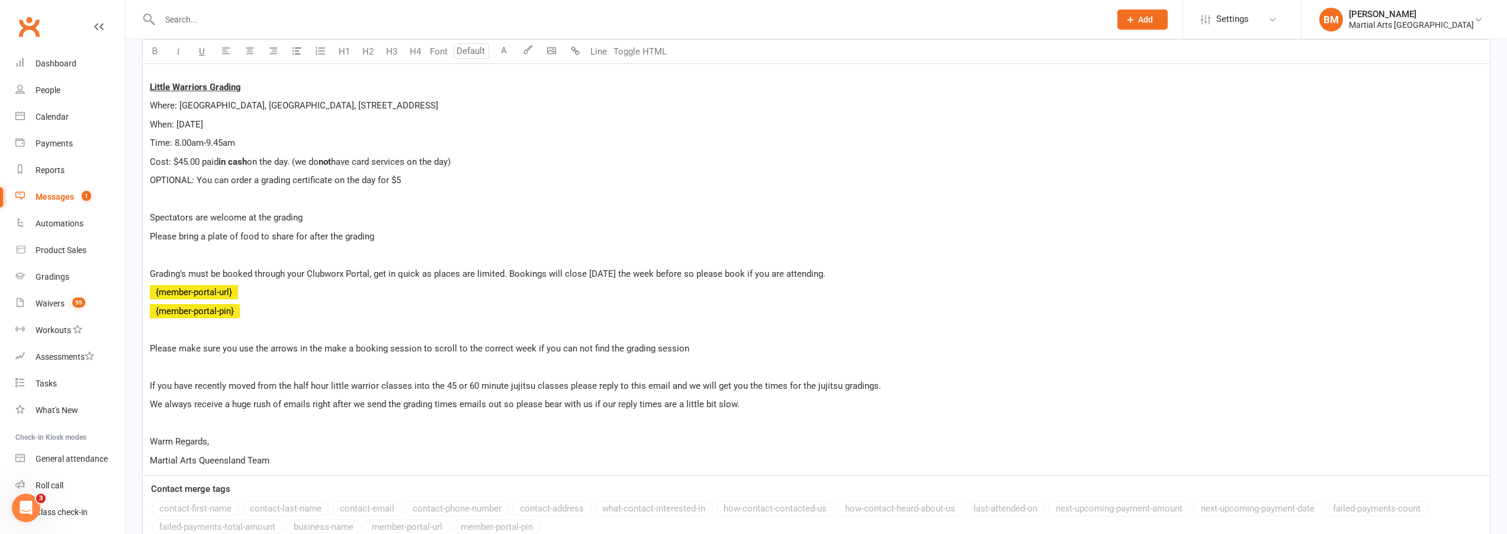
scroll to position [403, 0]
drag, startPoint x: 293, startPoint y: 387, endPoint x: 326, endPoint y: 385, distance: 33.8
click at [326, 385] on span "If you have recently moved from the half hour little warrior classes into the 4…" at bounding box center [516, 385] width 732 height 11
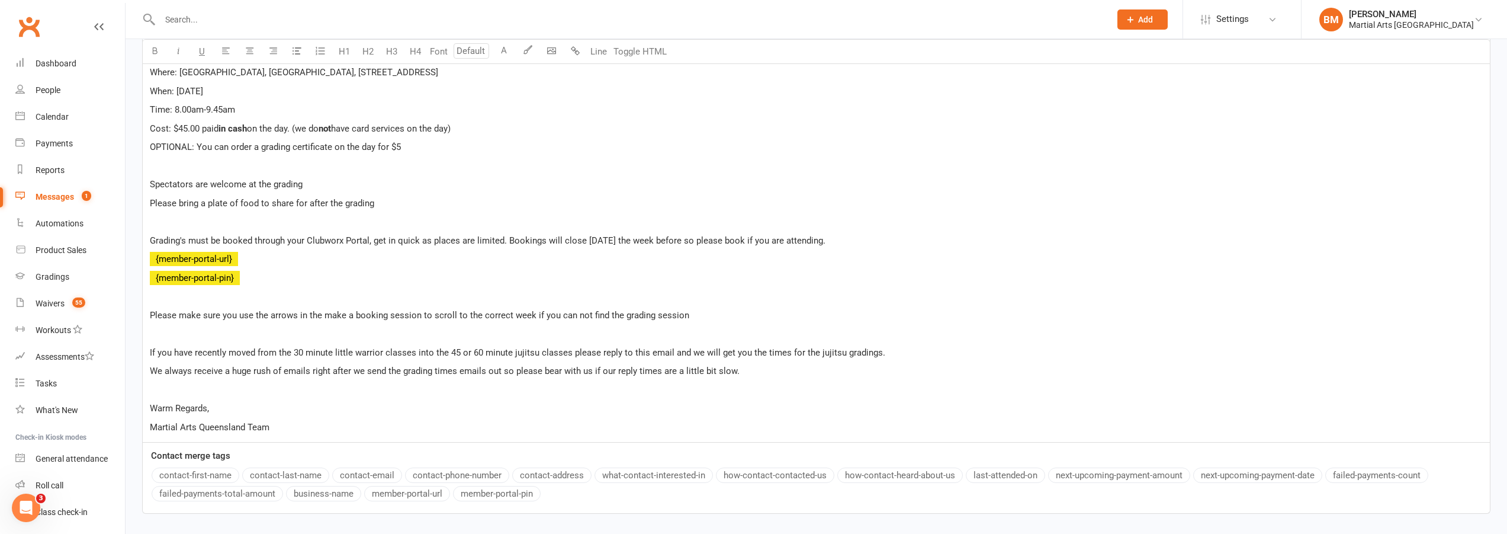
scroll to position [521, 0]
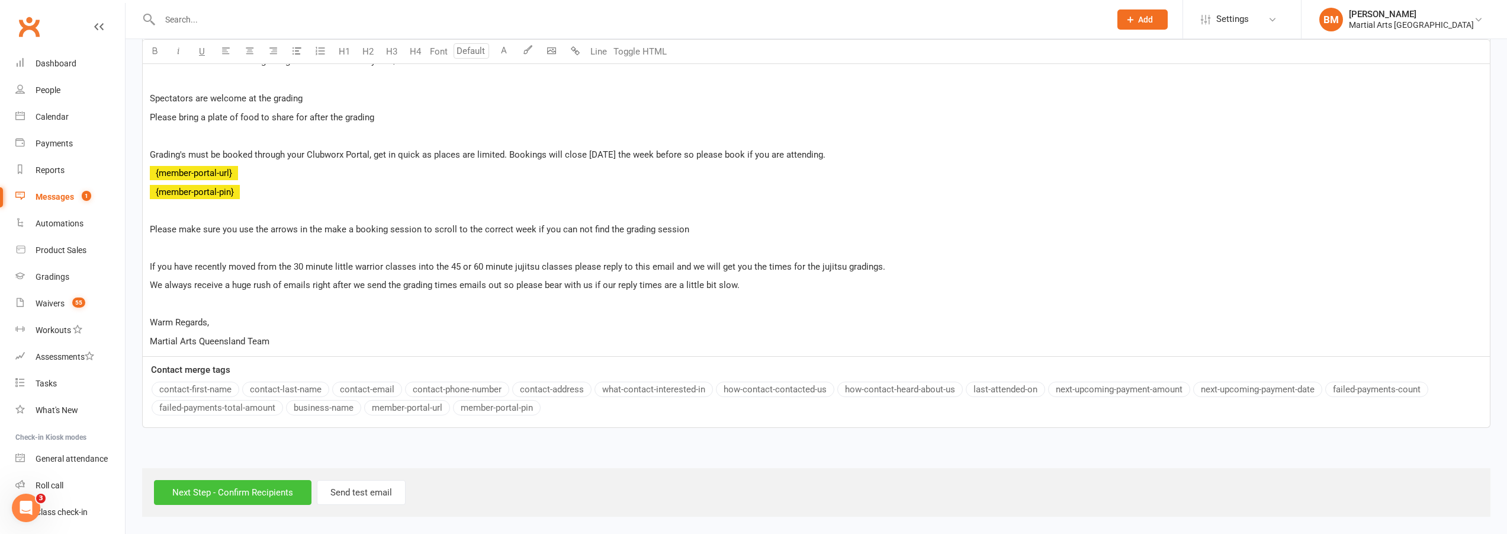
click at [247, 497] on input "Next Step - Confirm Recipients" at bounding box center [233, 492] width 158 height 25
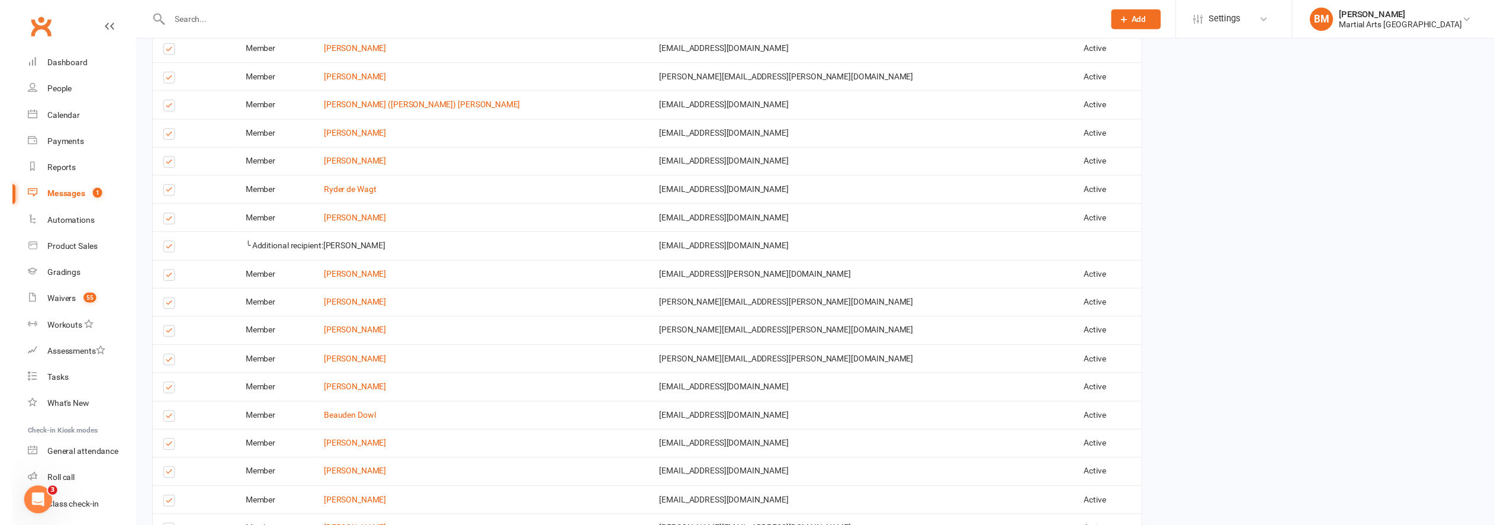
scroll to position [1843, 0]
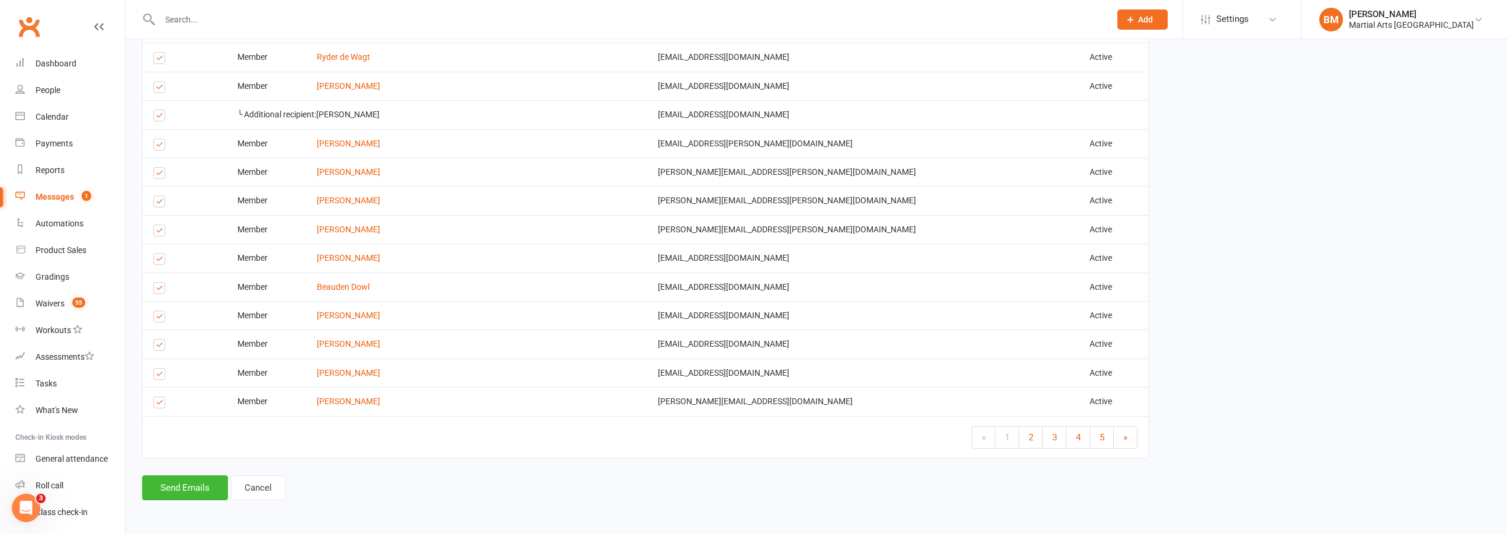
click at [183, 485] on button "Send Emails" at bounding box center [185, 487] width 86 height 25
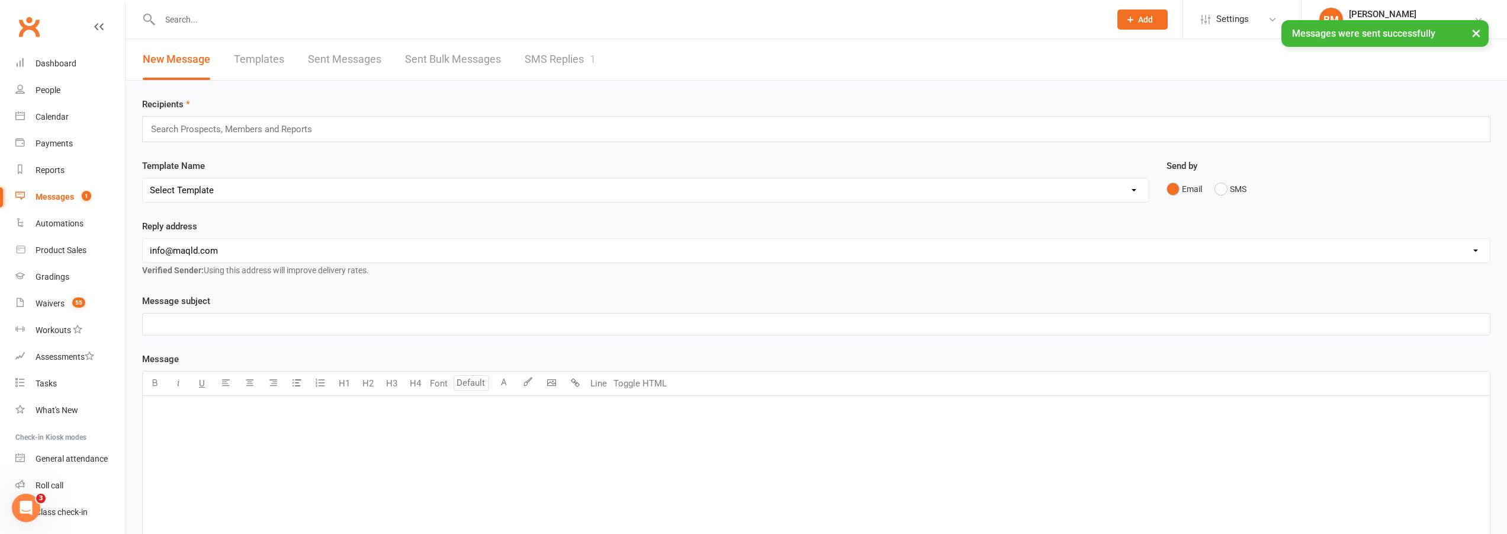
click at [227, 124] on input "text" at bounding box center [237, 128] width 174 height 15
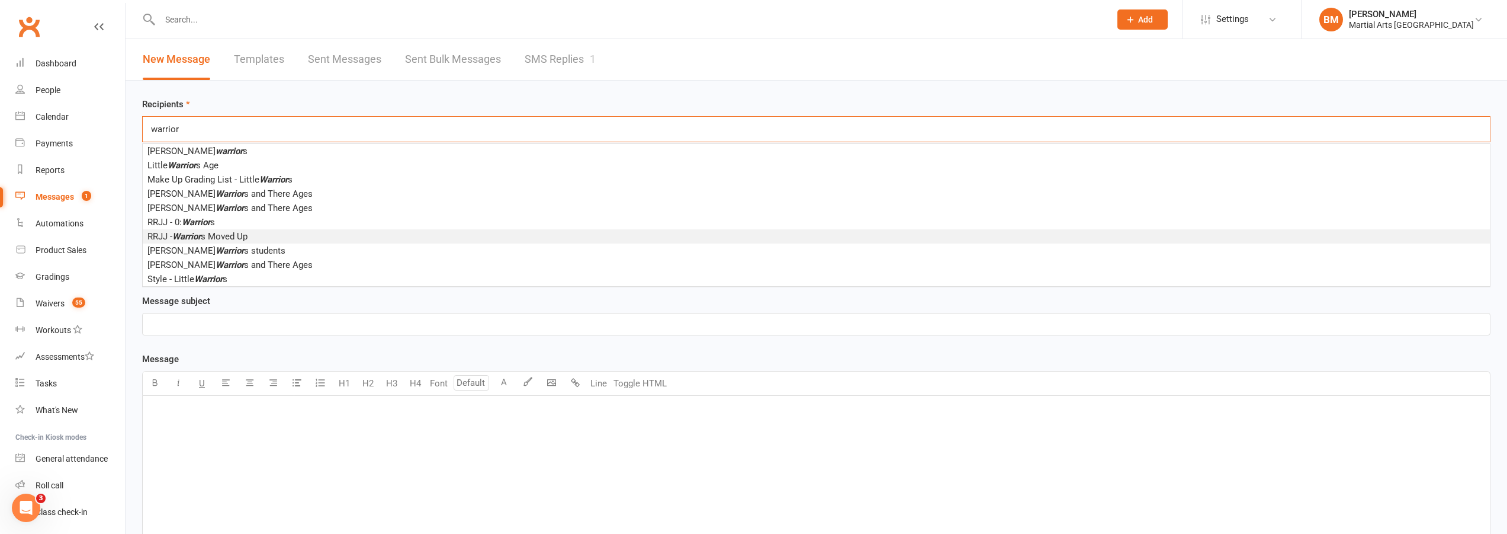
type input "warrior"
click at [226, 232] on span "RRJJ - Warrior s Moved Up" at bounding box center [197, 236] width 100 height 11
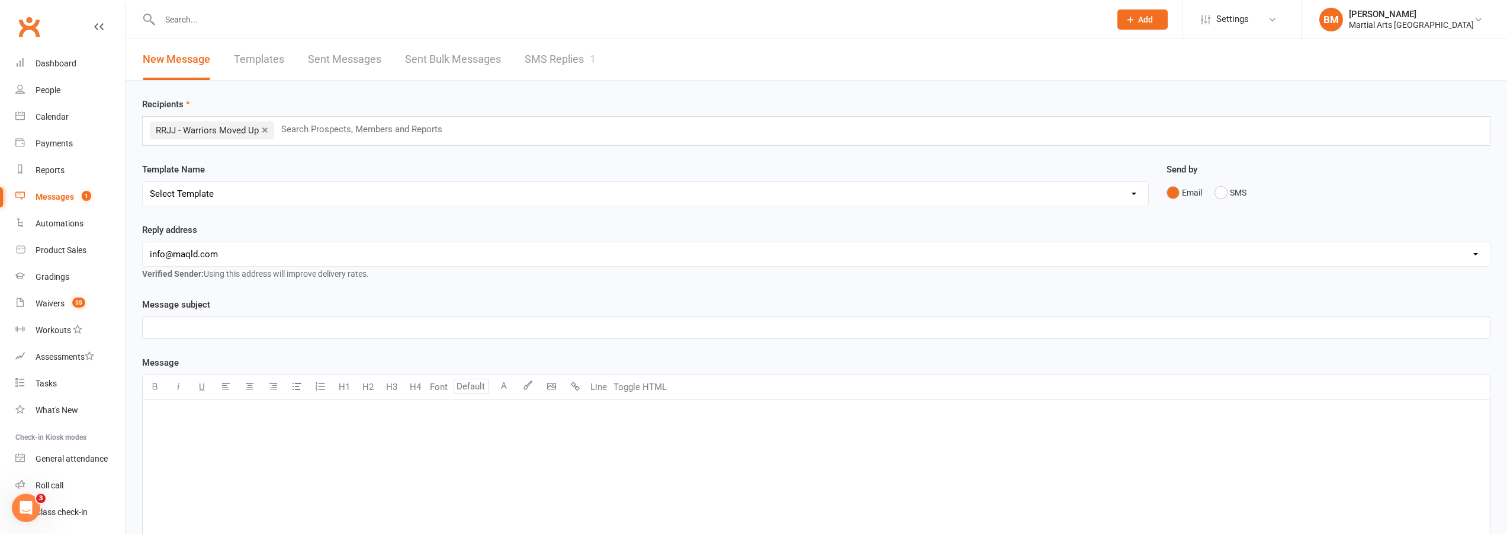
click at [210, 193] on select "Select Template [Email] Black Belt 1st degree [Email] Bushido Seminar [Email] K…" at bounding box center [646, 194] width 1006 height 24
select select "62"
click at [143, 182] on select "Select Template [Email] Black Belt 1st degree [Email] Bushido Seminar [Email] K…" at bounding box center [646, 194] width 1006 height 24
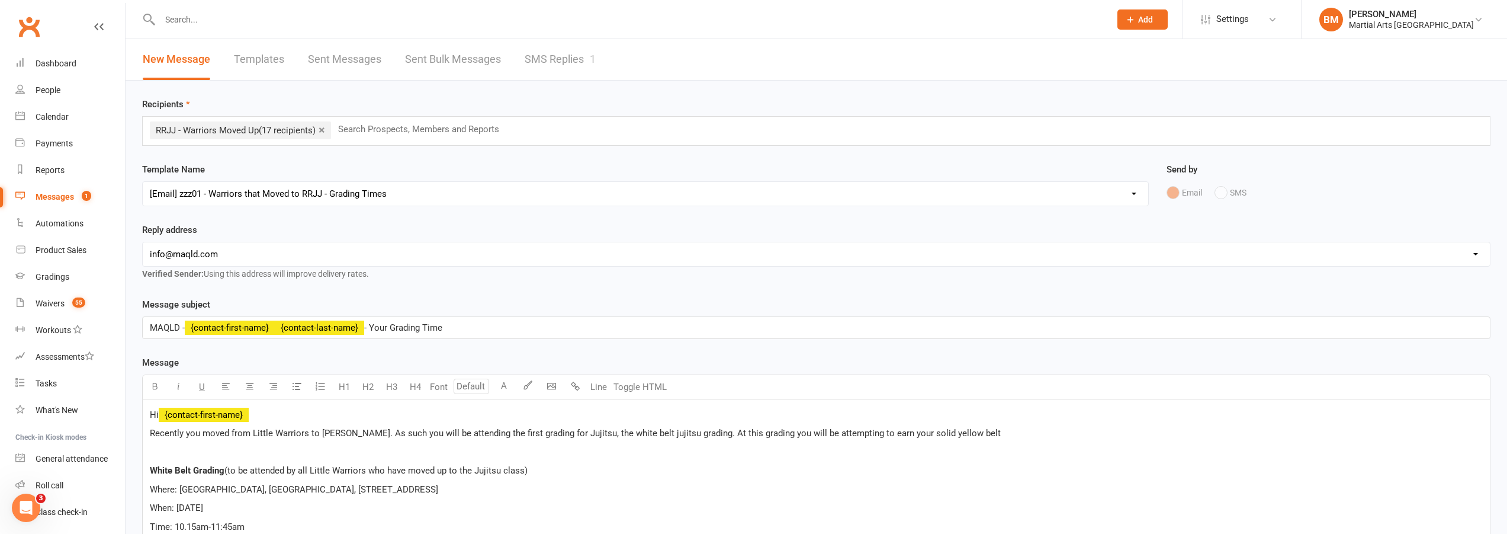
click at [226, 265] on select "hello@clubworx.com info@maqld.com accounts@maqld.com admin@physicophysio.com an…" at bounding box center [817, 254] width 1348 height 24
select select "2"
click at [143, 242] on select "hello@clubworx.com info@maqld.com accounts@maqld.com admin@physicophysio.com an…" at bounding box center [817, 254] width 1348 height 24
click at [585, 301] on div "Message subject MAQLD - ﻿ {contact-first-name} ﻿ {contact-last-name} - Your Gra…" at bounding box center [816, 317] width 1349 height 41
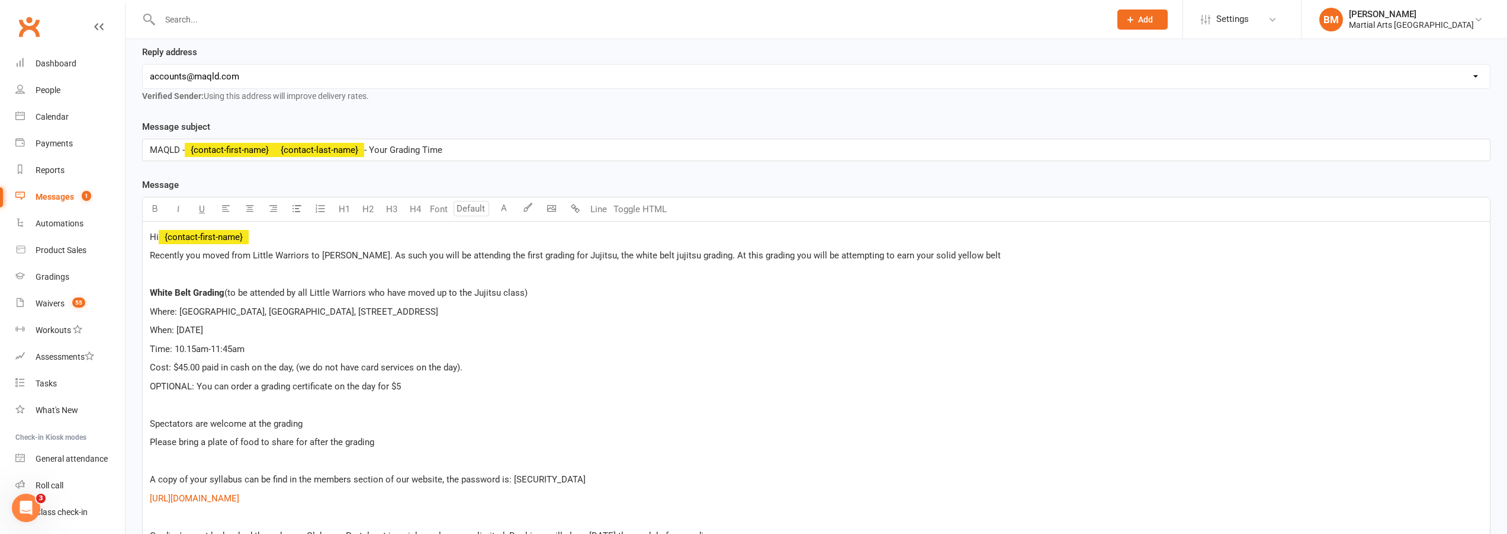
click at [293, 233] on p "Hi ﻿ {contact-first-name}" at bounding box center [816, 237] width 1333 height 14
click at [309, 239] on p "Hi ﻿ {contact-first-name}" at bounding box center [816, 237] width 1333 height 14
click at [148, 255] on div "Hi ﻿ {contact-first-name} Recently you moved from Little Warriors to Ronin Ryu …" at bounding box center [817, 470] width 1348 height 497
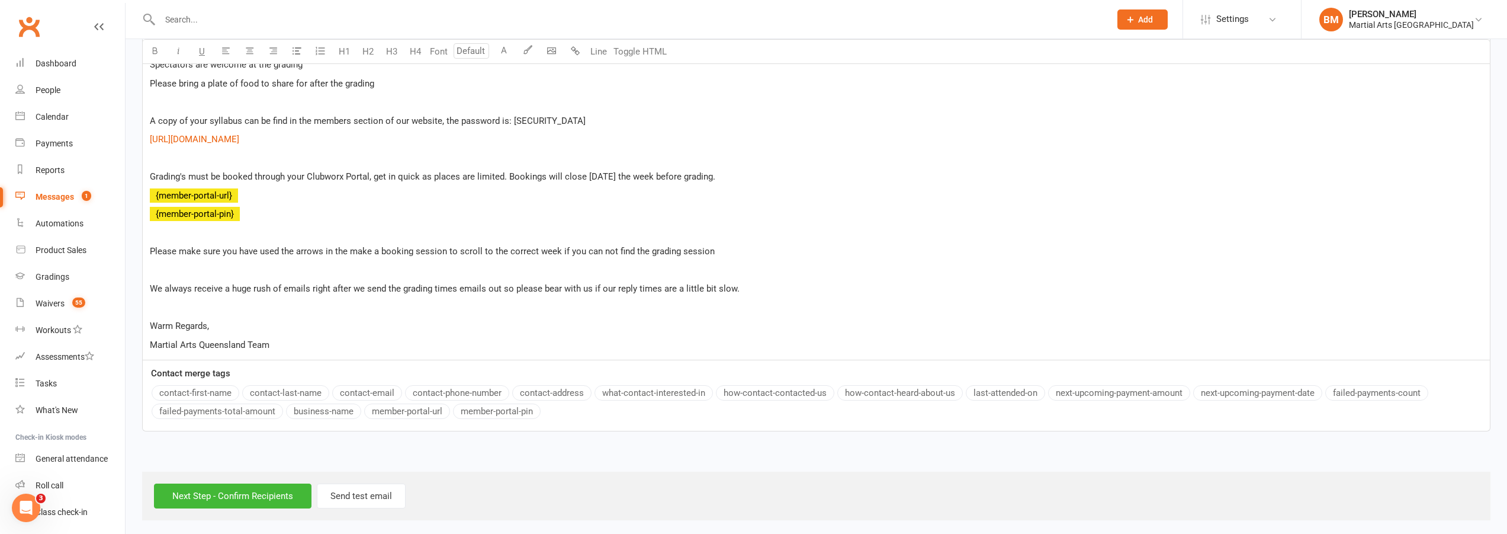
scroll to position [559, 0]
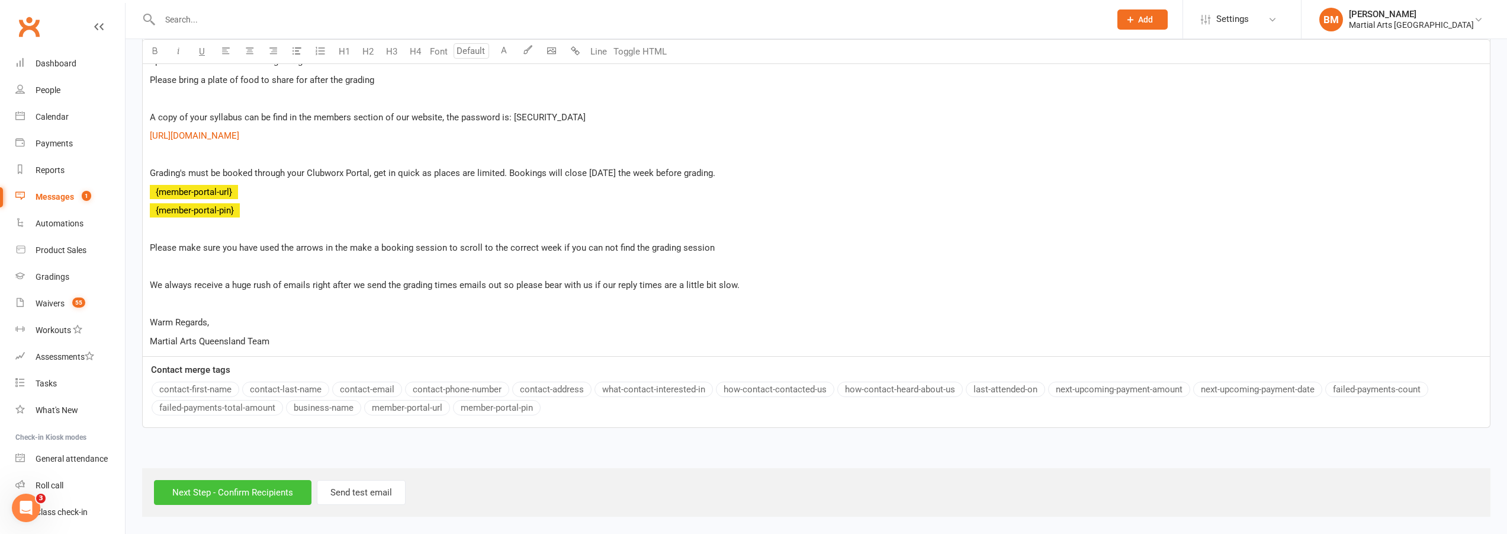
click at [242, 498] on input "Next Step - Confirm Recipients" at bounding box center [233, 492] width 158 height 25
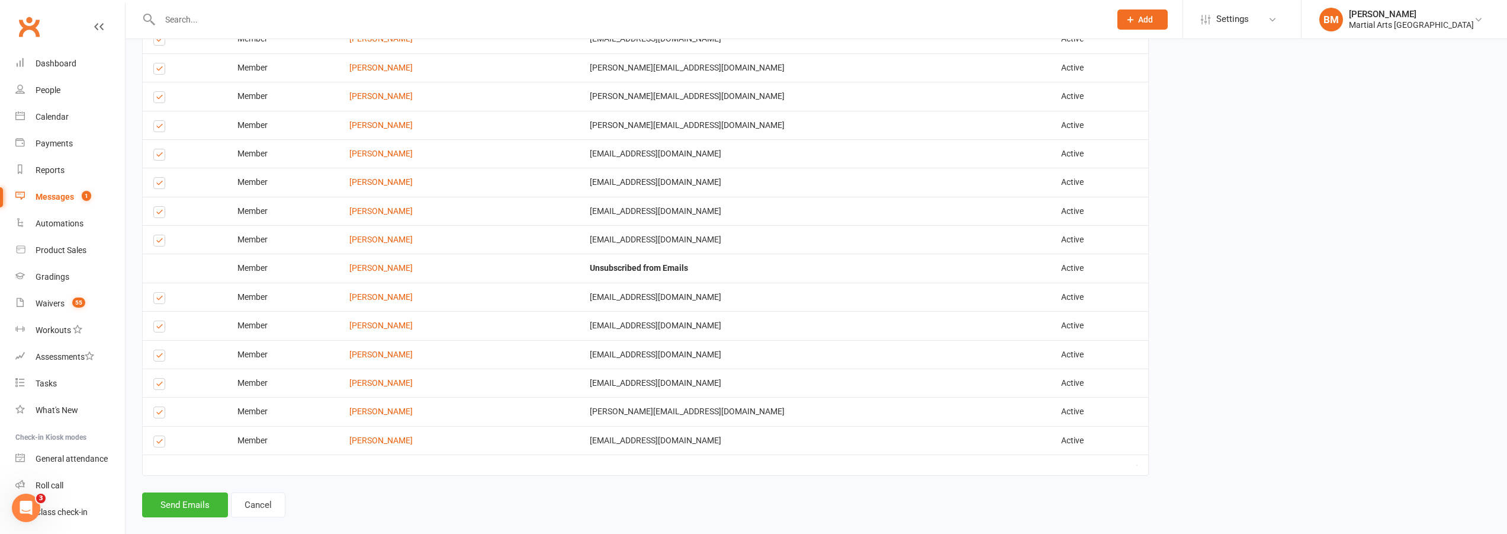
scroll to position [884, 0]
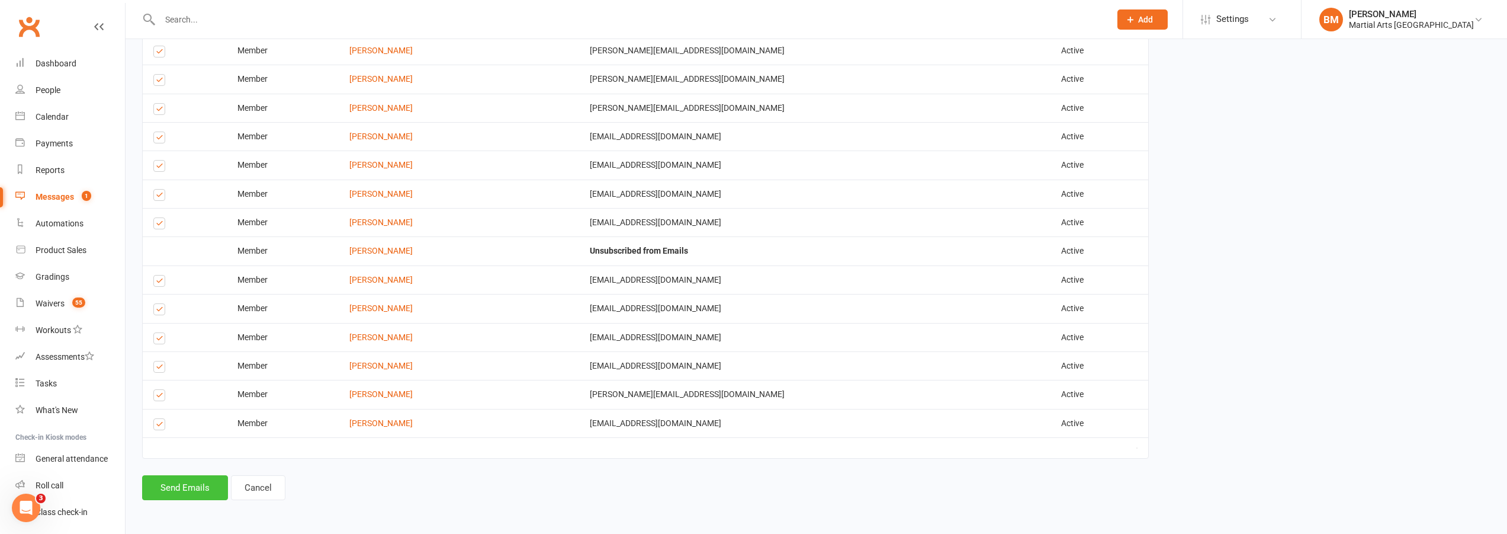
click at [160, 489] on button "Send Emails" at bounding box center [185, 487] width 86 height 25
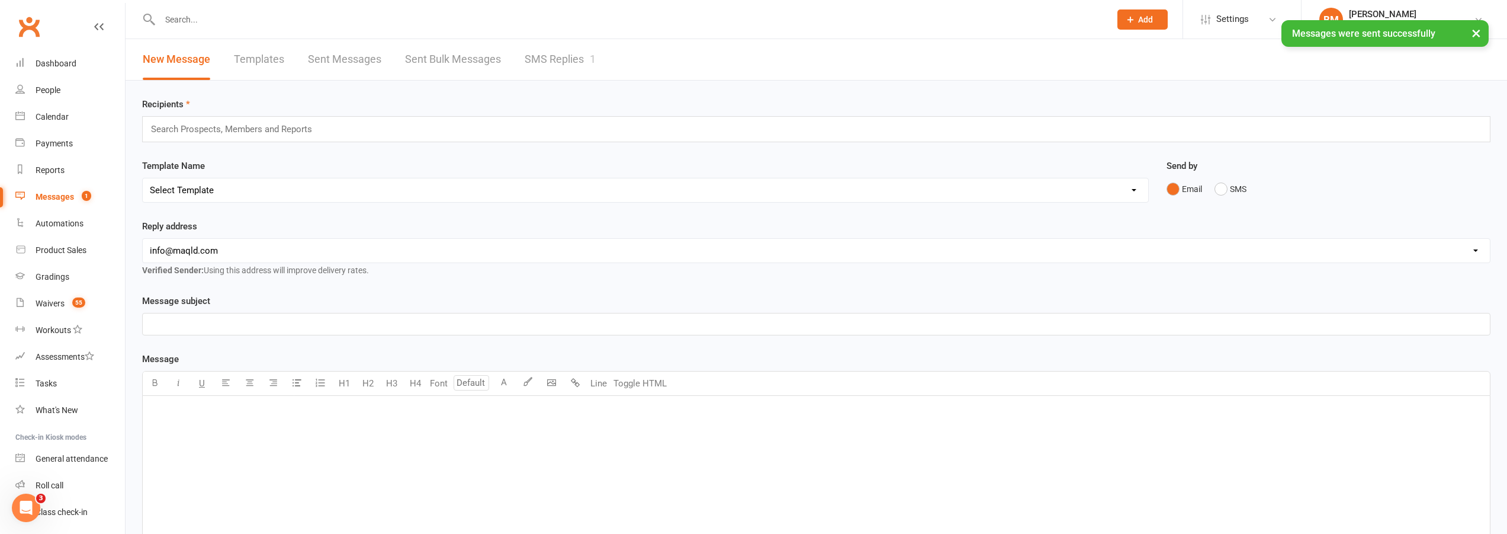
click at [233, 118] on div "Search Prospects, Members and Reports" at bounding box center [816, 129] width 1349 height 26
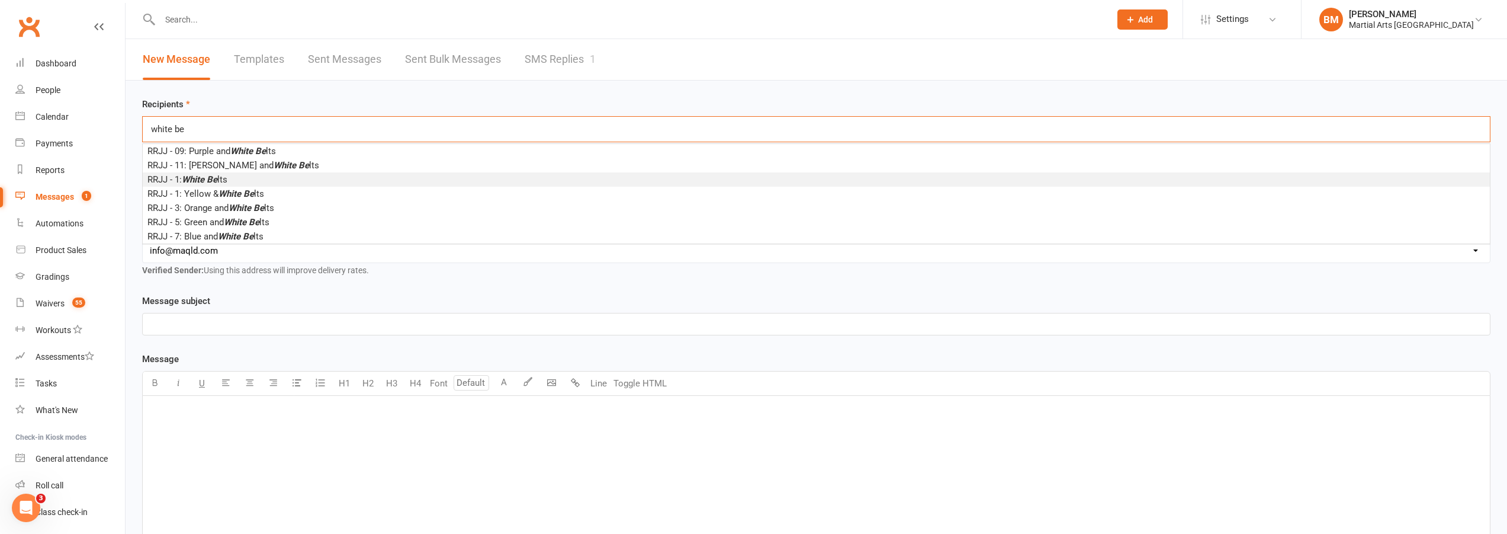
type input "white be"
click at [247, 177] on li "RRJJ - 1: White Be lts" at bounding box center [817, 179] width 1348 height 14
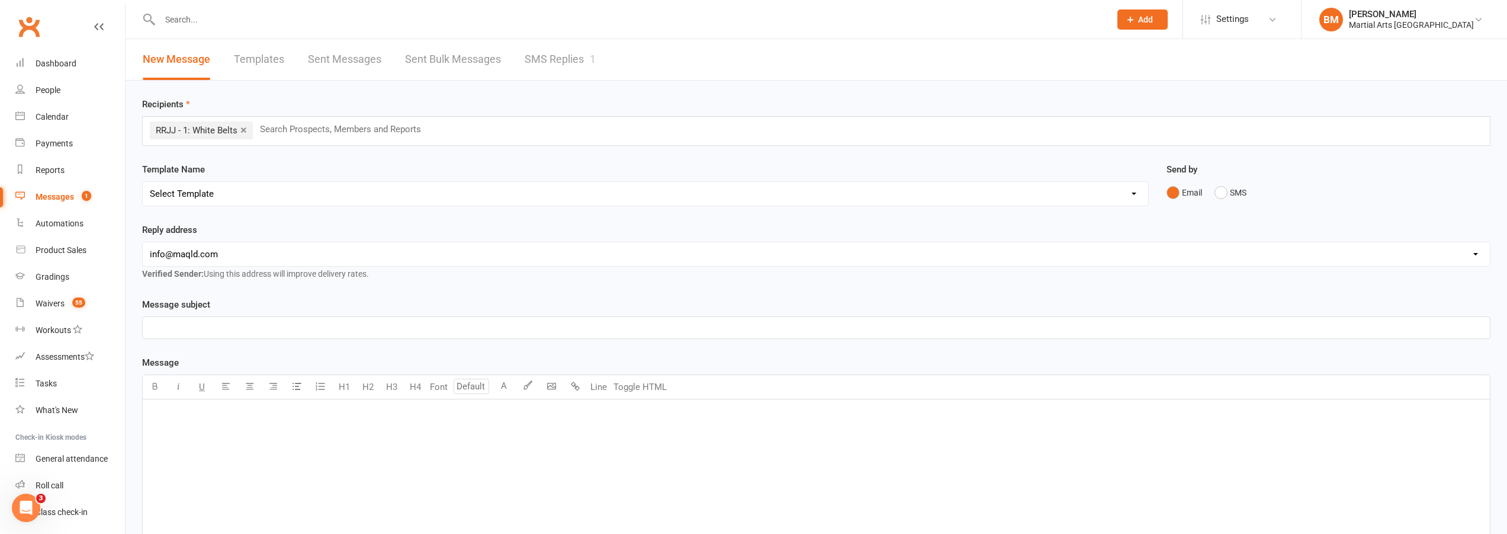
click at [222, 190] on select "Select Template [Email] Black Belt 1st degree [Email] Bushido Seminar [Email] K…" at bounding box center [646, 194] width 1006 height 24
select select "64"
click at [143, 182] on select "Select Template [Email] Black Belt 1st degree [Email] Bushido Seminar [Email] K…" at bounding box center [646, 194] width 1006 height 24
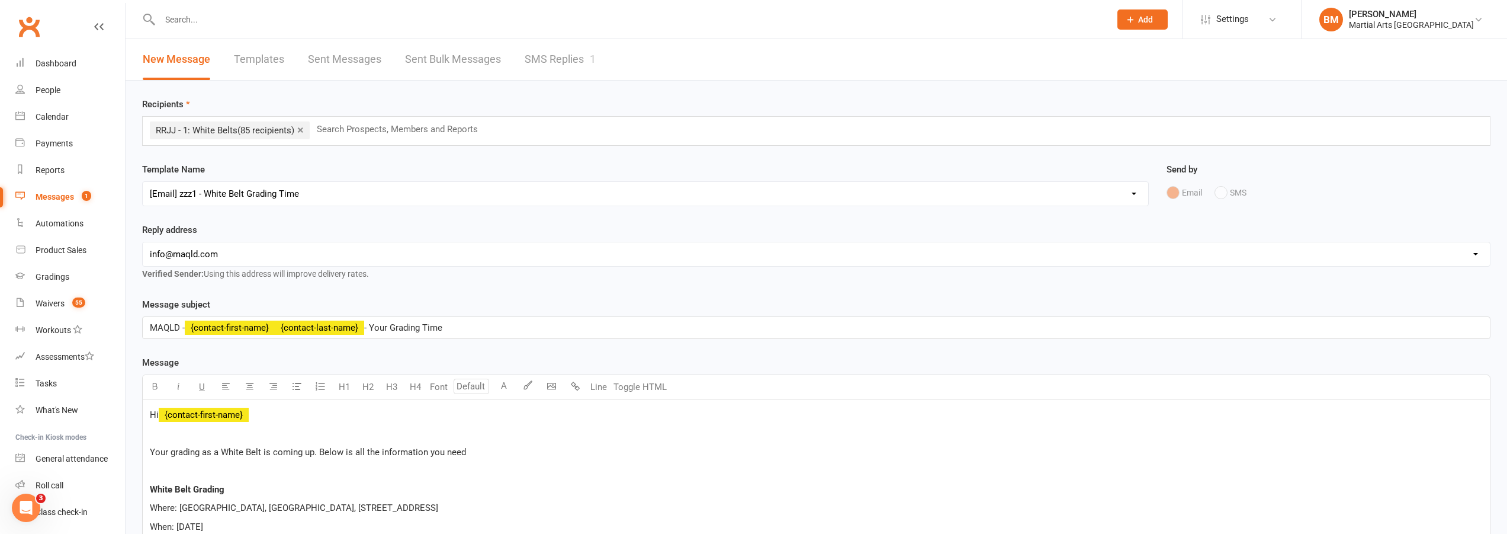
click at [206, 258] on select "hello@clubworx.com info@maqld.com accounts@maqld.com admin@physicophysio.com an…" at bounding box center [817, 254] width 1348 height 24
select select "2"
click at [143, 242] on select "hello@clubworx.com info@maqld.com accounts@maqld.com admin@physicophysio.com an…" at bounding box center [817, 254] width 1348 height 24
click at [310, 233] on div "Reply address hello@clubworx.com info@maqld.com accounts@maqld.com admin@physic…" at bounding box center [816, 252] width 1349 height 58
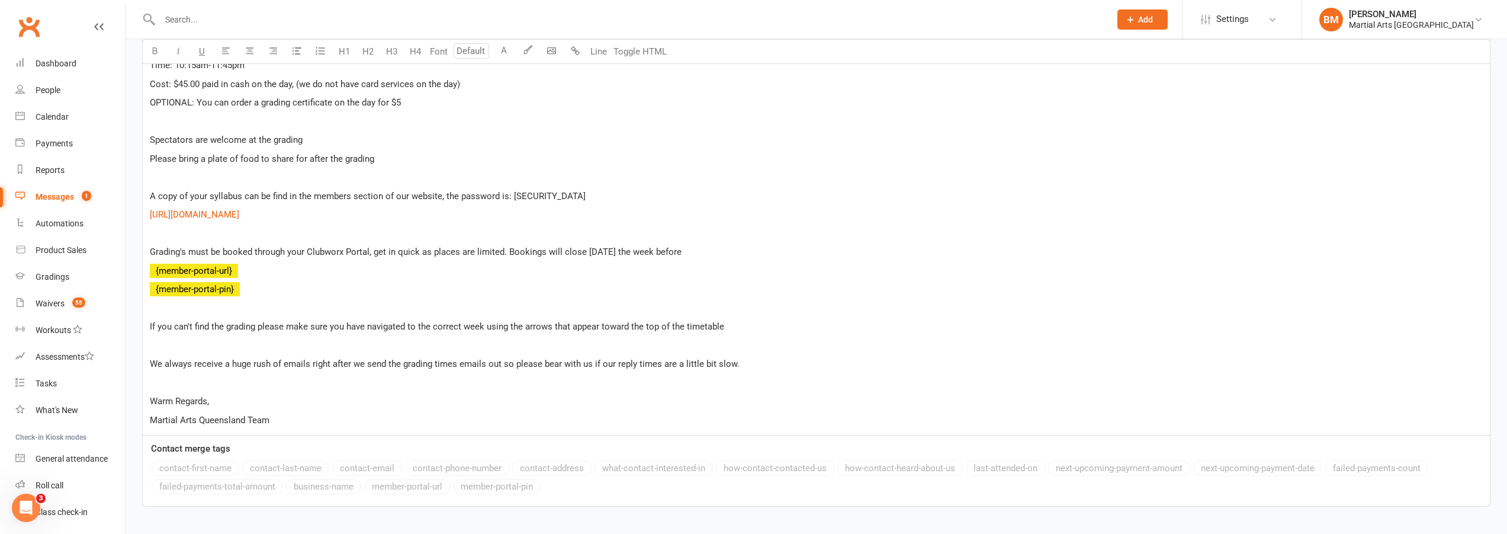
scroll to position [559, 0]
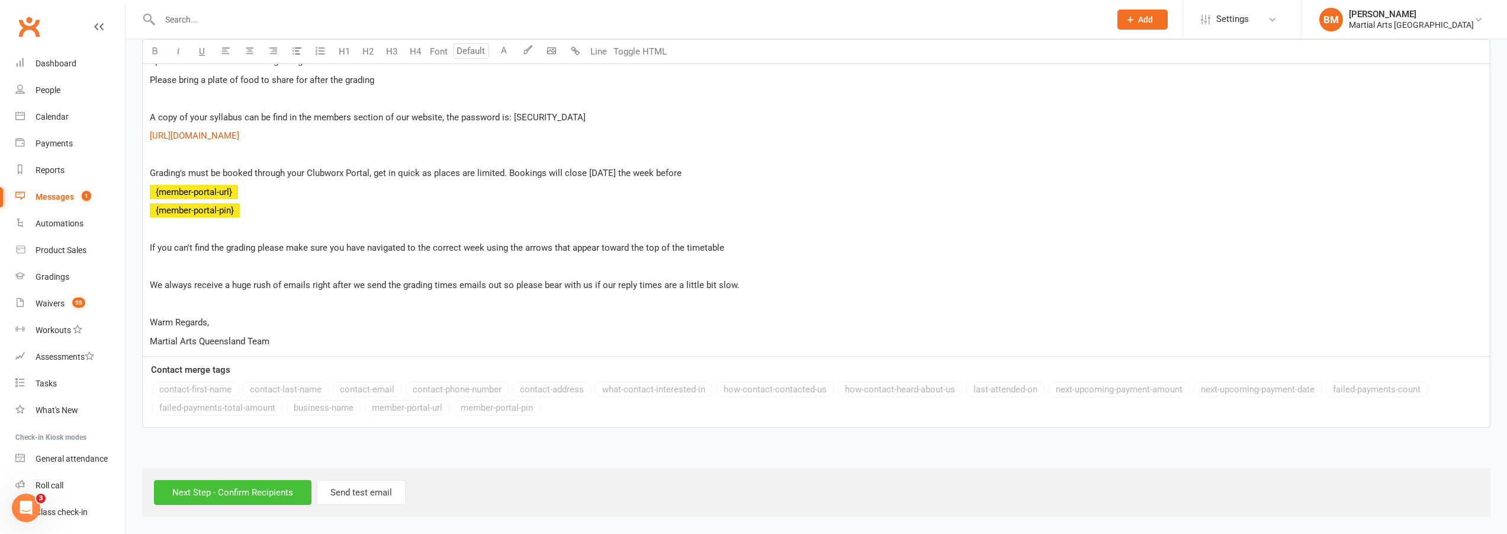
click at [252, 502] on input "Next Step - Confirm Recipients" at bounding box center [233, 492] width 158 height 25
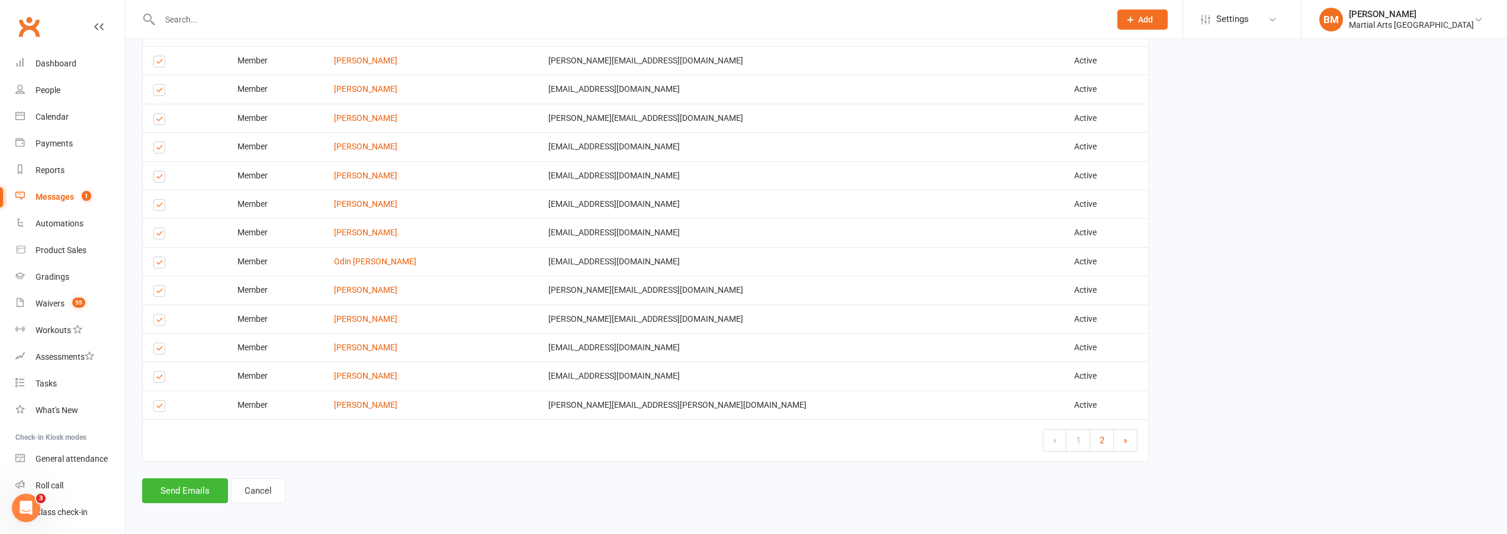
scroll to position [1851, 0]
click at [200, 488] on button "Send Emails" at bounding box center [185, 487] width 86 height 25
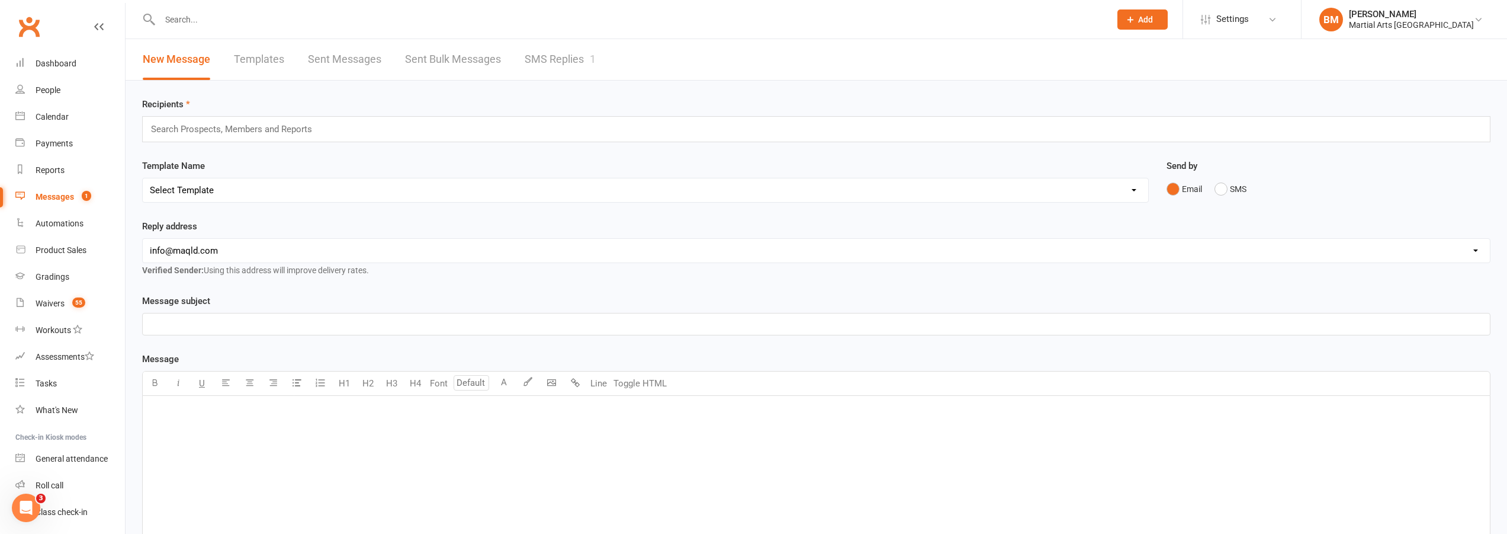
click at [229, 133] on input "text" at bounding box center [237, 128] width 174 height 15
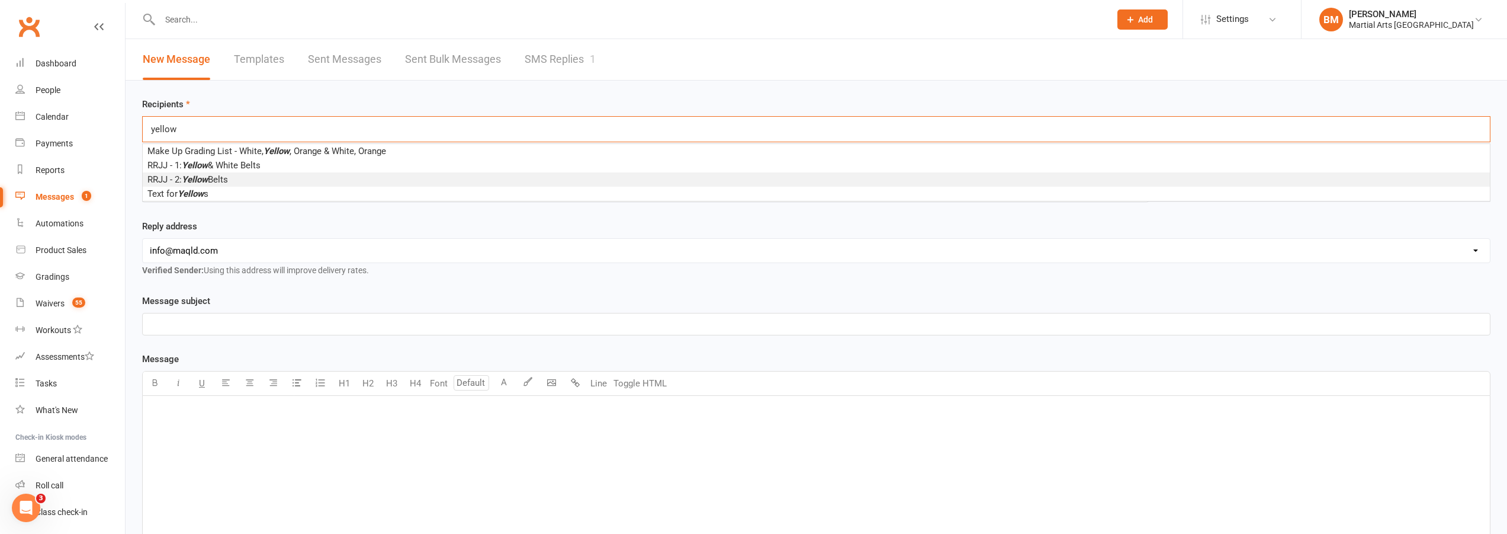
type input "yellow"
click at [222, 177] on span "RRJJ - 2: Yellow Belts" at bounding box center [187, 179] width 81 height 11
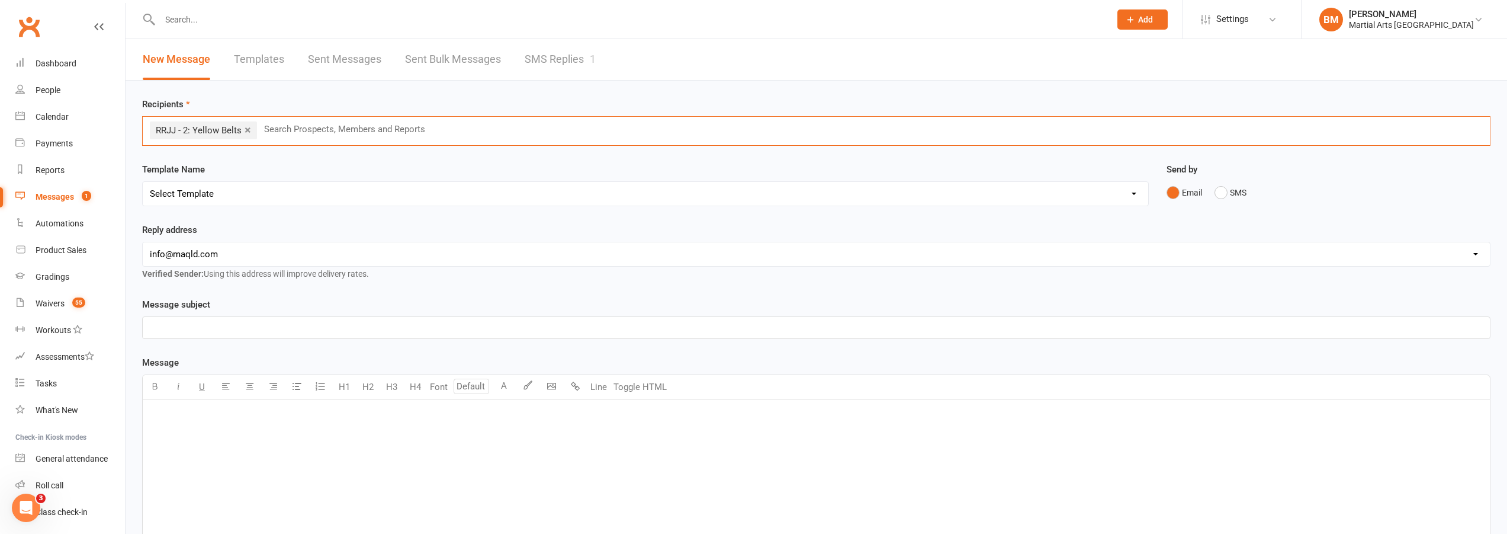
click at [222, 197] on select "Select Template [Email] Black Belt 1st degree [Email] Bushido Seminar [Email] K…" at bounding box center [646, 194] width 1006 height 24
select select "65"
click at [143, 182] on select "Select Template [Email] Black Belt 1st degree [Email] Bushido Seminar [Email] K…" at bounding box center [646, 194] width 1006 height 24
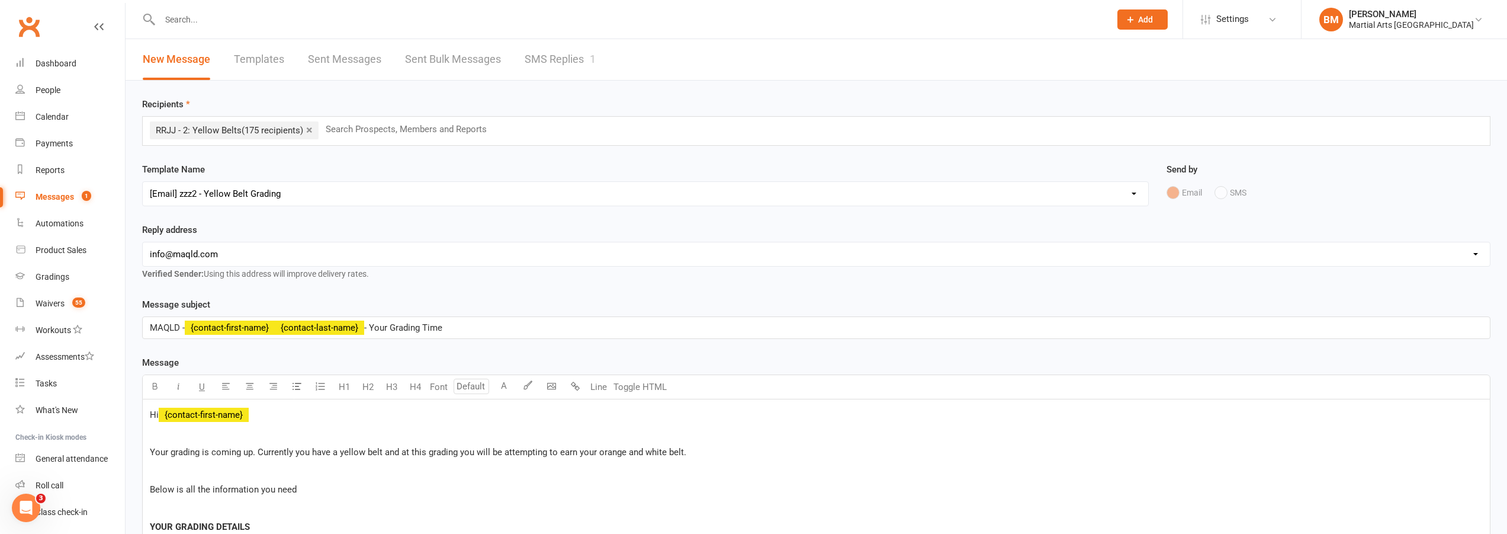
click at [213, 252] on select "hello@clubworx.com info@maqld.com accounts@maqld.com admin@physicophysio.com an…" at bounding box center [817, 254] width 1348 height 24
select select "2"
click at [143, 242] on select "hello@clubworx.com info@maqld.com accounts@maqld.com admin@physicophysio.com an…" at bounding box center [817, 254] width 1348 height 24
click at [255, 222] on div "Template Name Select Template [Email] Black Belt 1st degree [Email] Bushido Sem…" at bounding box center [645, 192] width 1025 height 60
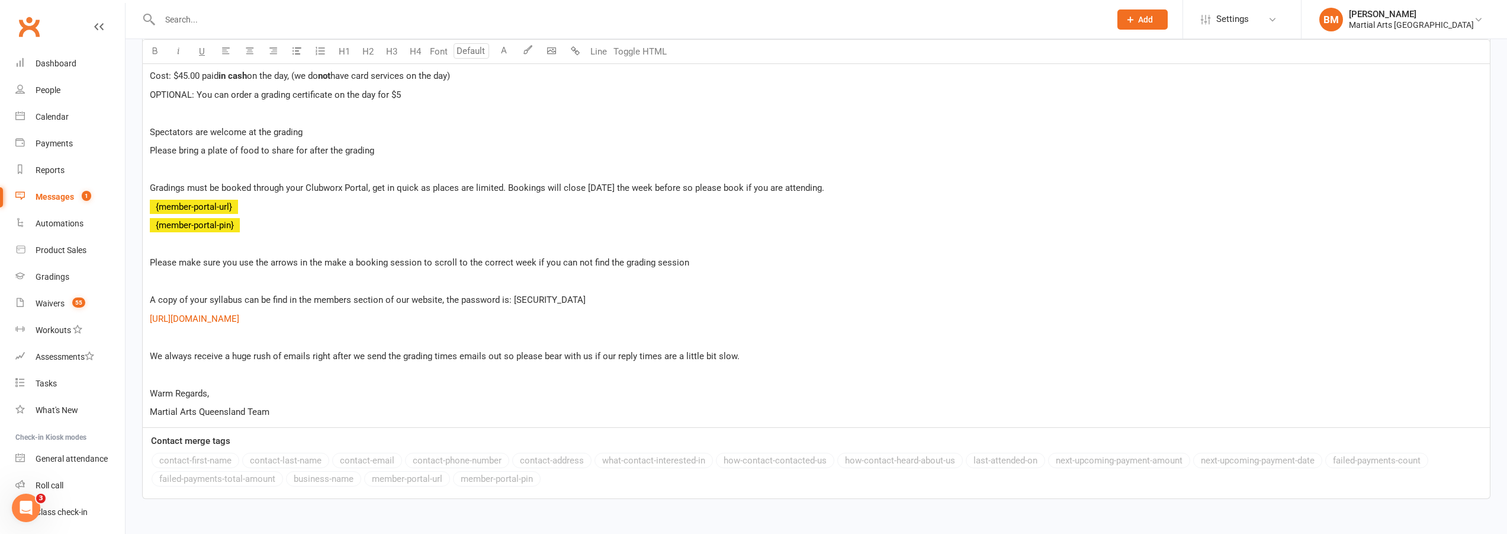
scroll to position [615, 0]
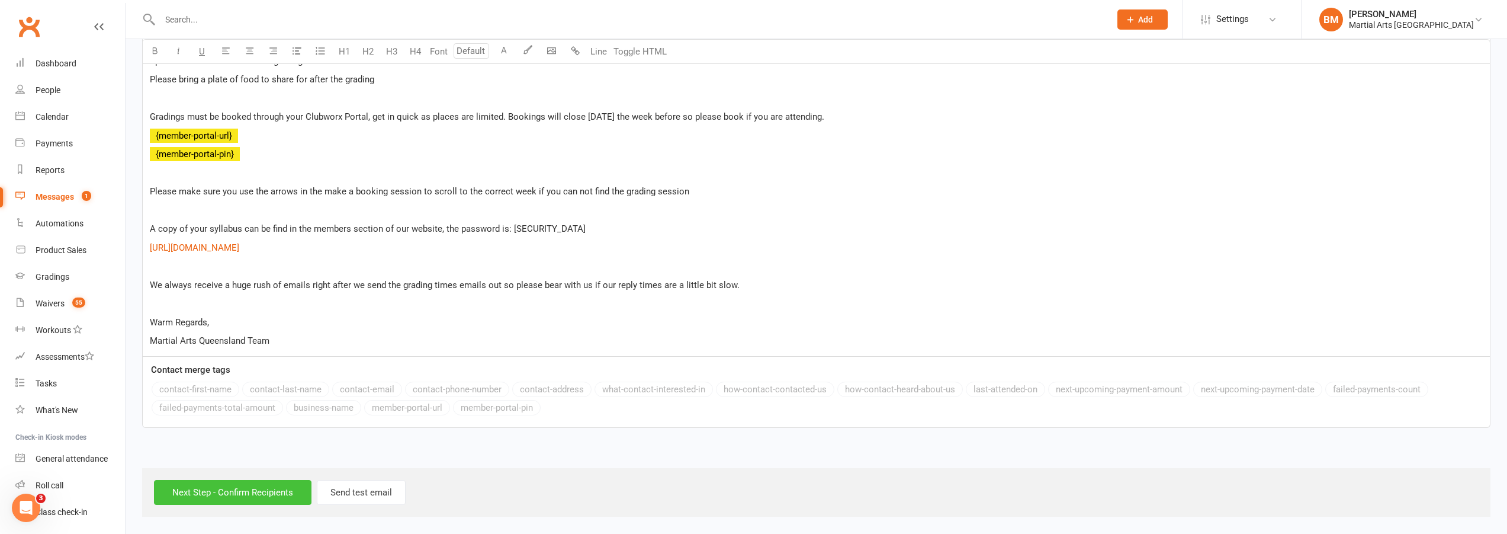
click at [222, 492] on input "Next Step - Confirm Recipients" at bounding box center [233, 492] width 158 height 25
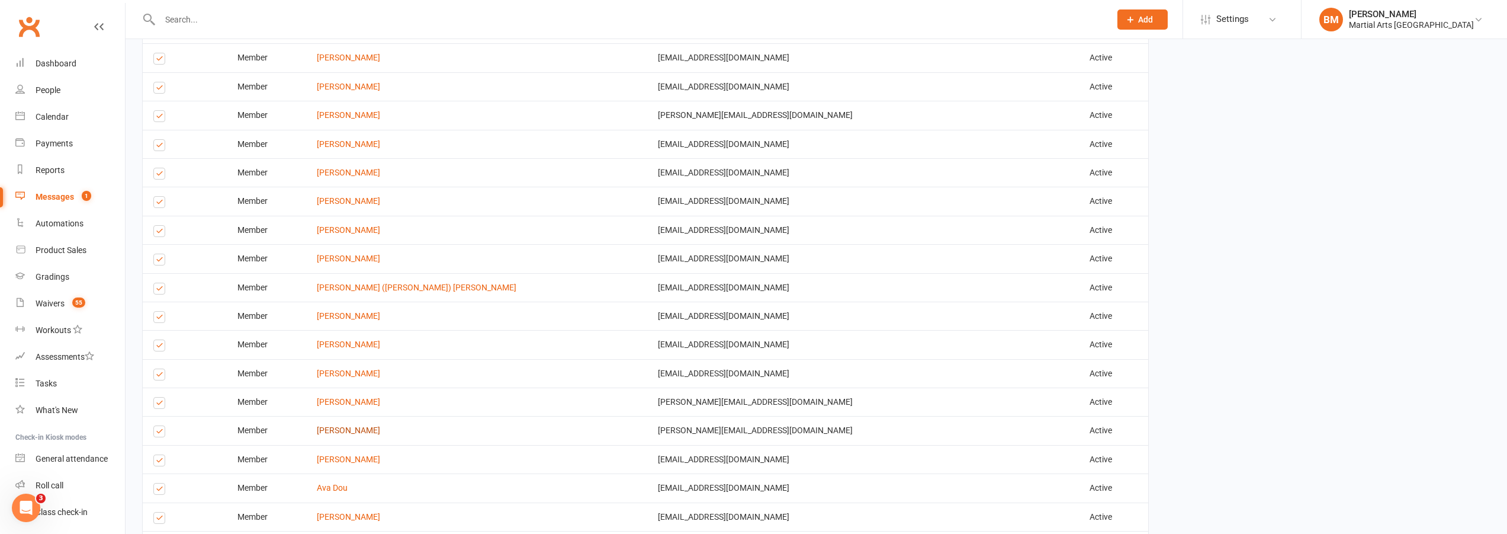
scroll to position [1907, 0]
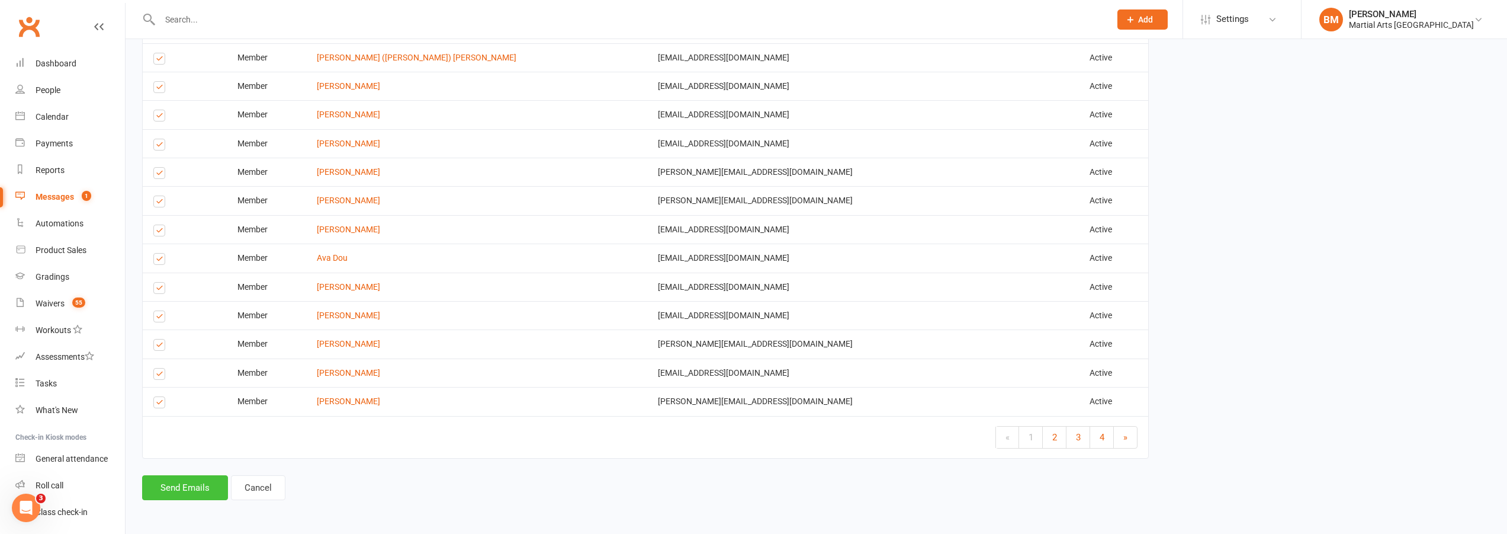
click at [171, 488] on button "Send Emails" at bounding box center [185, 487] width 86 height 25
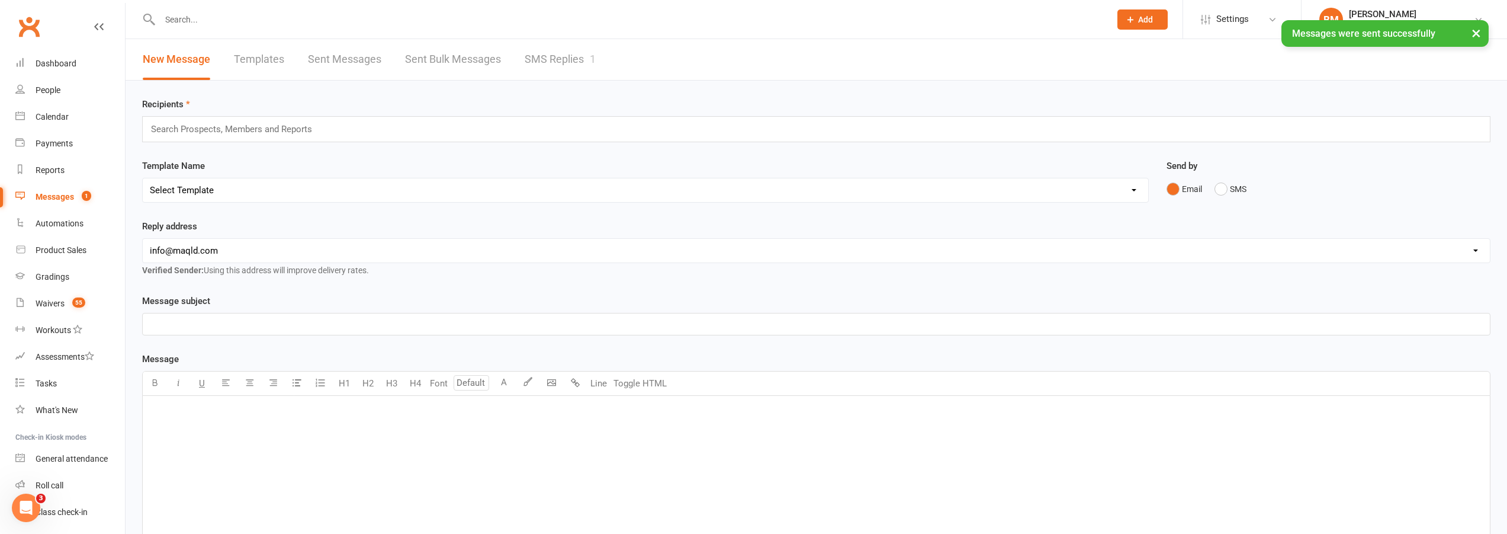
click at [239, 133] on input "text" at bounding box center [237, 128] width 174 height 15
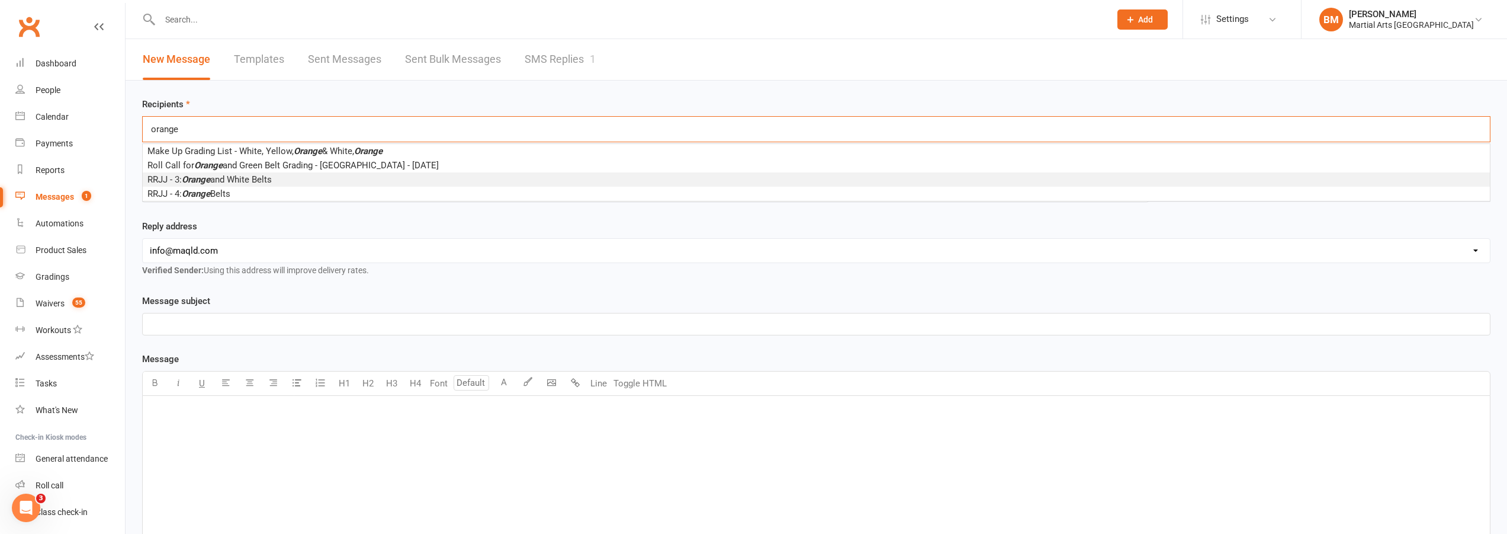
type input "orange"
click at [210, 184] on em "Orange" at bounding box center [196, 179] width 28 height 11
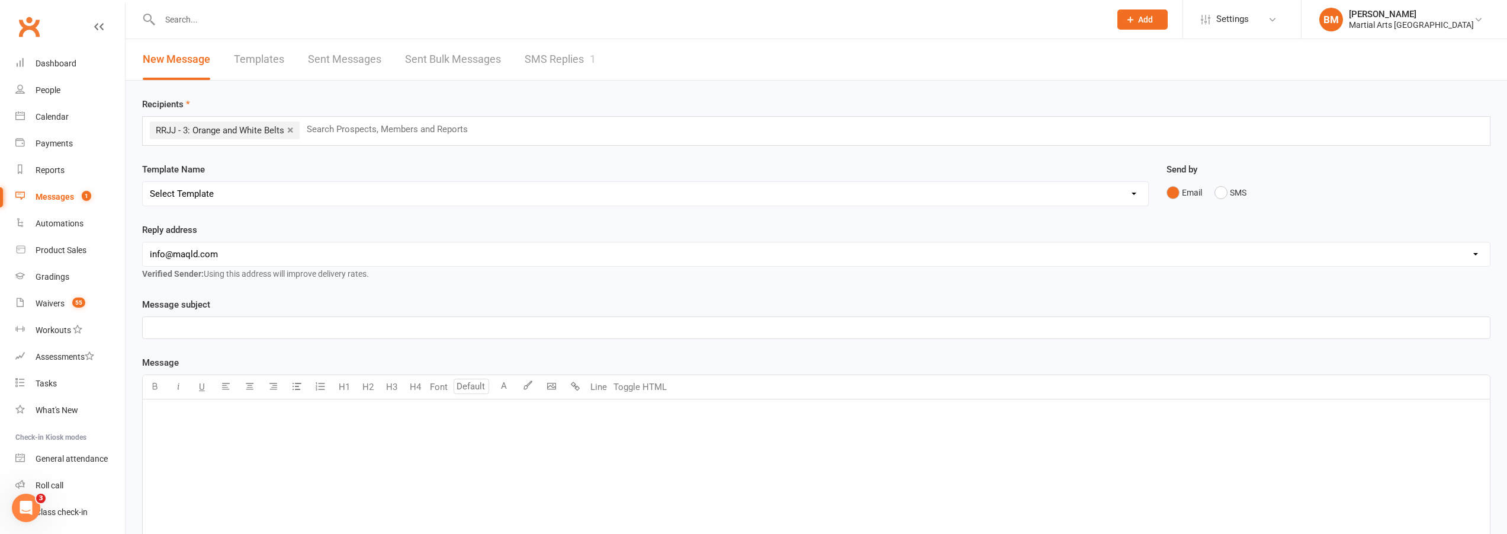
click at [251, 187] on select "Select Template [Email] Black Belt 1st degree [Email] Bushido Seminar [Email] K…" at bounding box center [646, 194] width 1006 height 24
select select "66"
click at [143, 182] on select "Select Template [Email] Black Belt 1st degree [Email] Bushido Seminar [Email] K…" at bounding box center [646, 194] width 1006 height 24
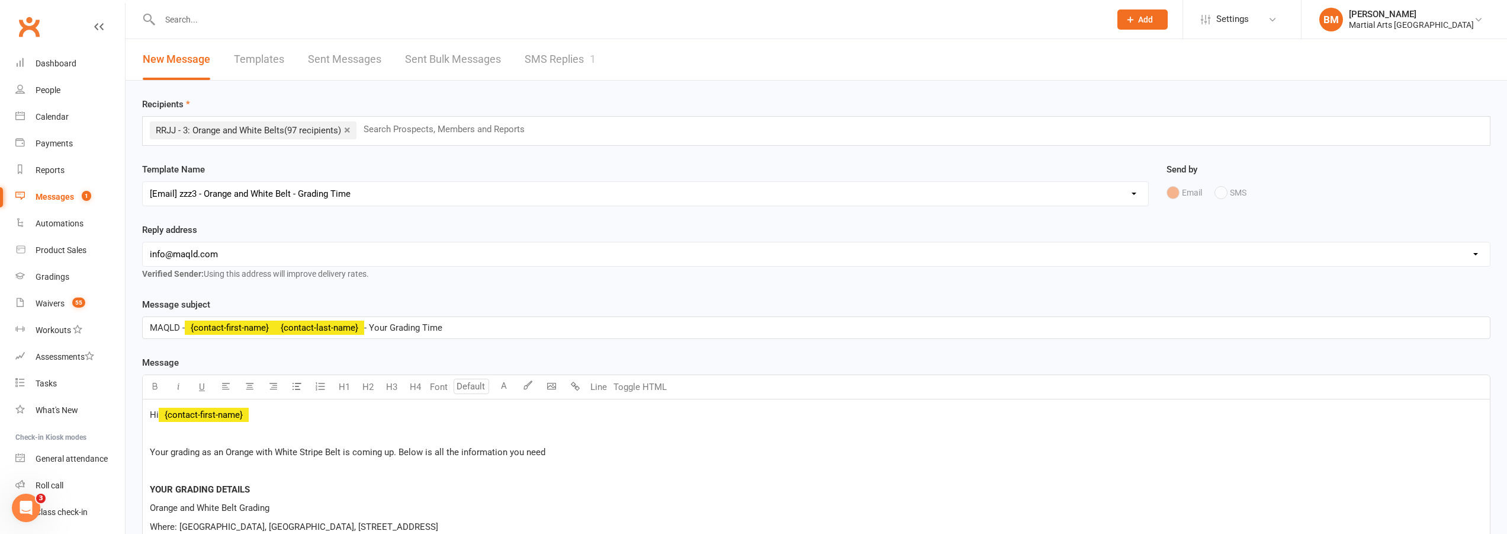
click at [255, 169] on div "Template Name Select Template [Email] Black Belt 1st degree [Email] Bushido Sem…" at bounding box center [645, 184] width 1007 height 44
click at [237, 261] on select "hello@clubworx.com info@maqld.com accounts@maqld.com admin@physicophysio.com an…" at bounding box center [817, 254] width 1348 height 24
select select "2"
click at [143, 242] on select "hello@clubworx.com info@maqld.com accounts@maqld.com admin@physicophysio.com an…" at bounding box center [817, 254] width 1348 height 24
click at [202, 225] on div "Reply address hello@clubworx.com info@maqld.com accounts@maqld.com admin@physic…" at bounding box center [816, 252] width 1349 height 58
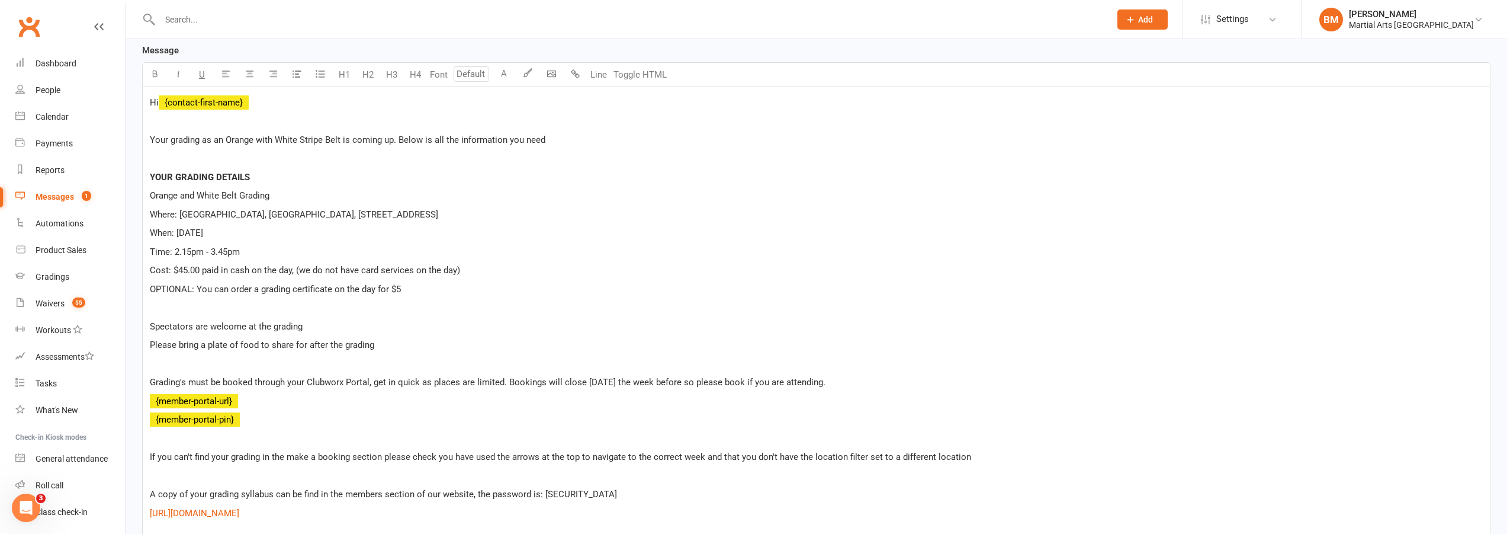
scroll to position [415, 0]
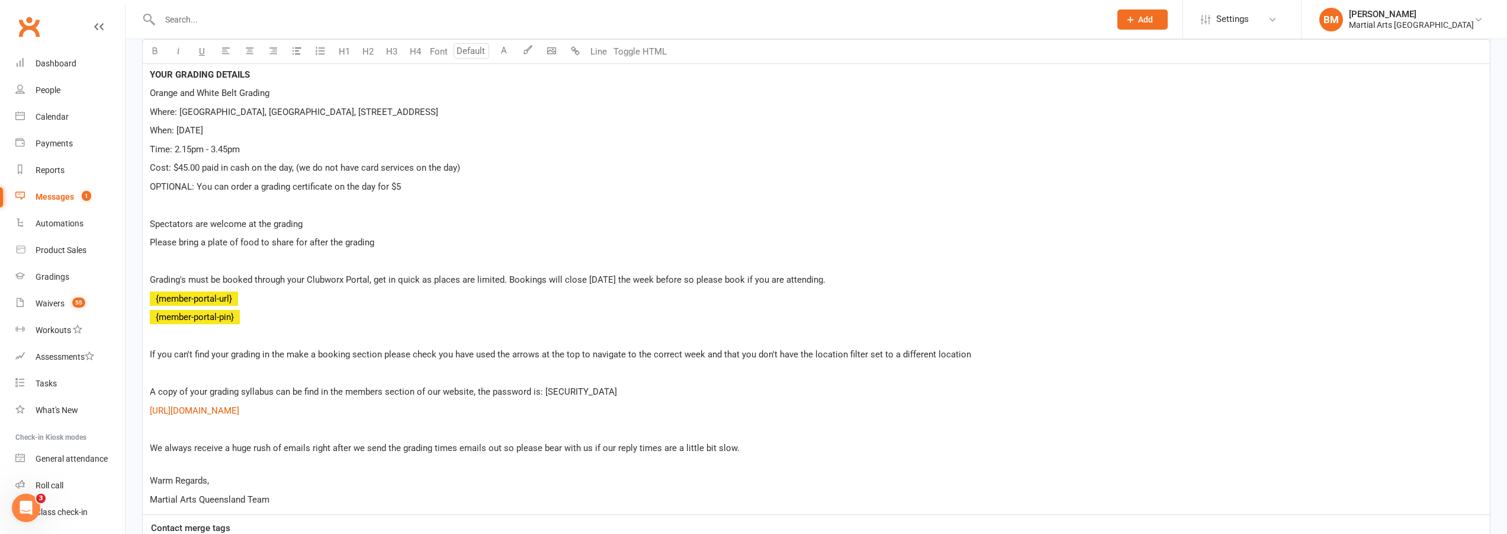
click at [126, 325] on div "Recipients × RRJJ - 3: Orange and White Belts (97 recipients) Search Prospects,…" at bounding box center [817, 170] width 1382 height 1009
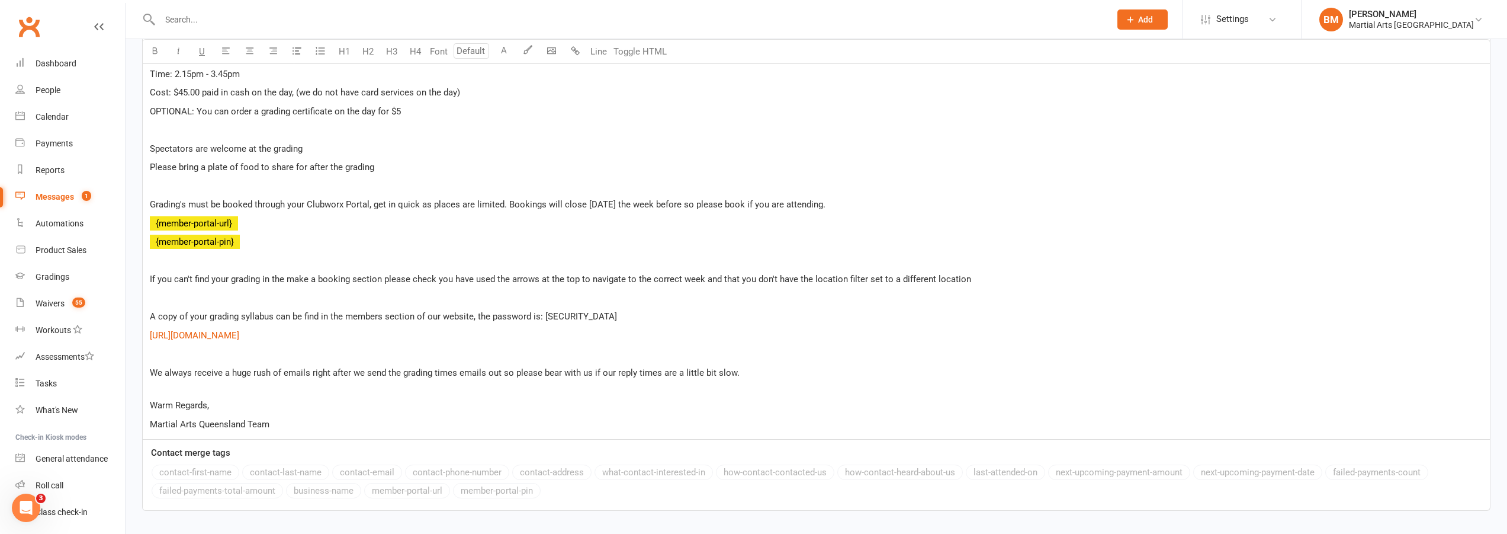
scroll to position [573, 0]
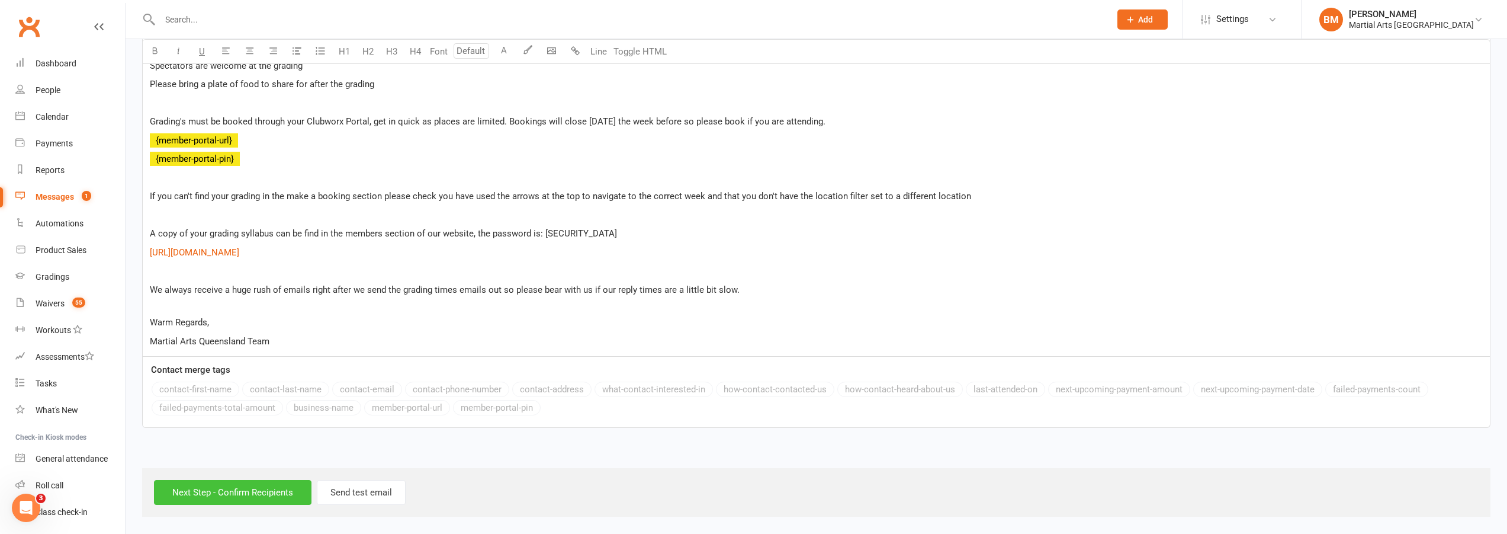
click at [234, 493] on input "Next Step - Confirm Recipients" at bounding box center [233, 492] width 158 height 25
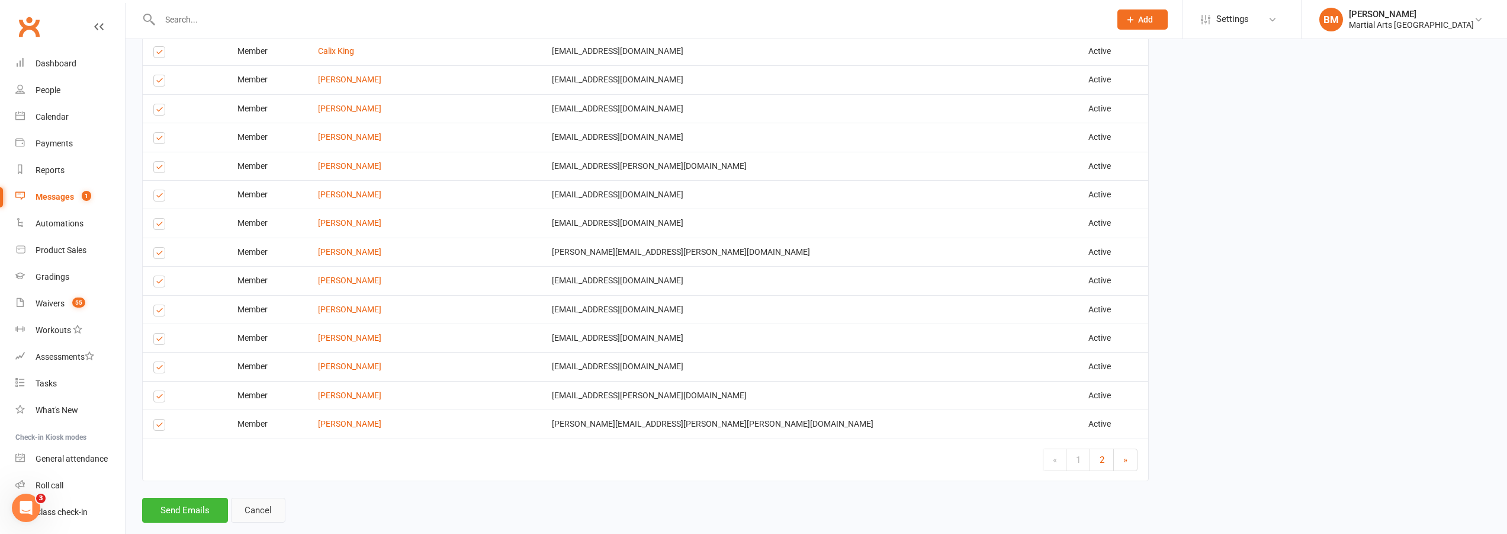
scroll to position [1880, 0]
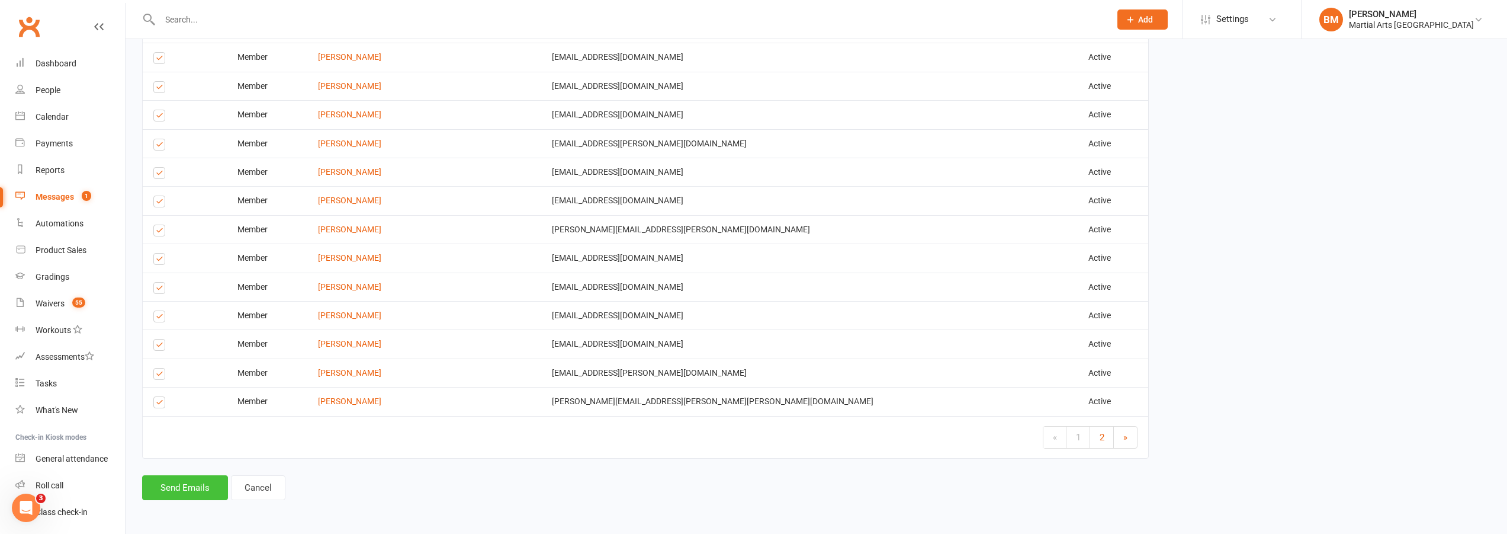
click at [202, 482] on button "Send Emails" at bounding box center [185, 487] width 86 height 25
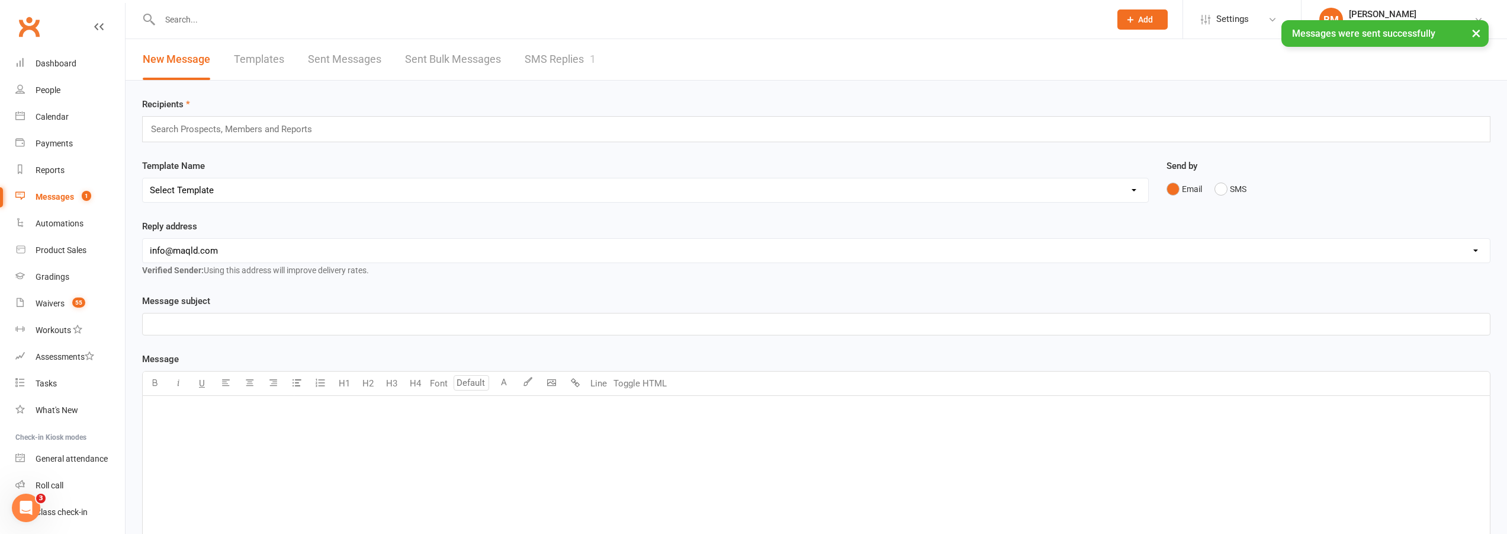
click at [226, 129] on input "text" at bounding box center [237, 128] width 174 height 15
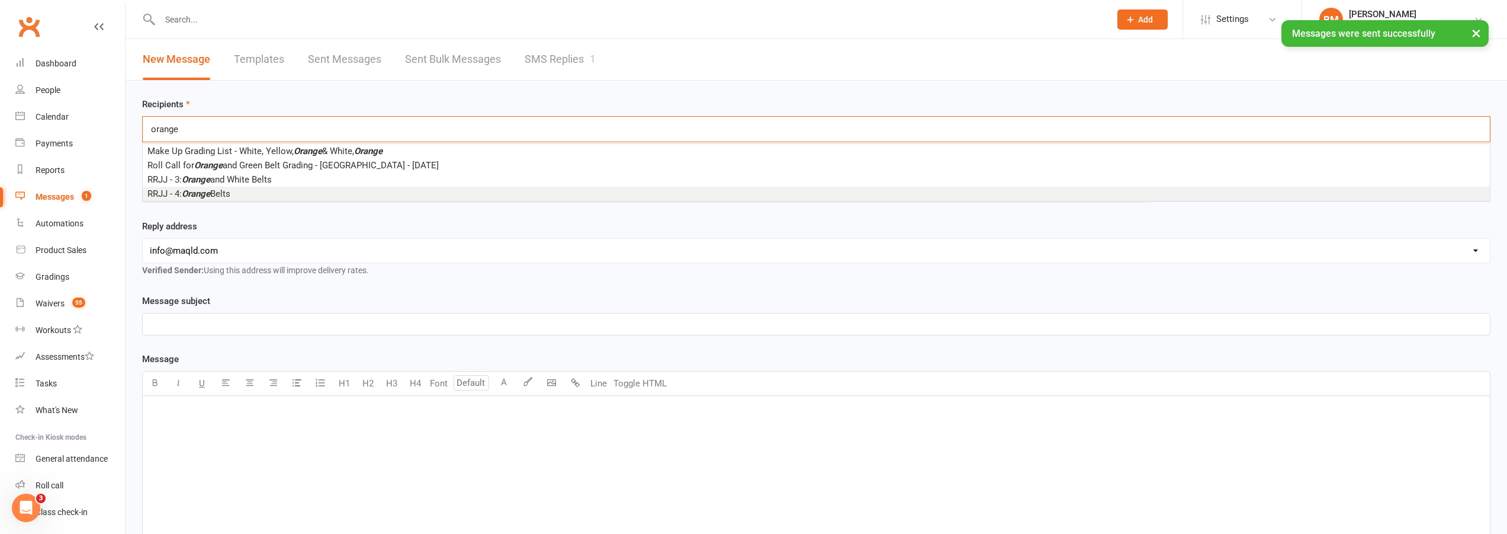
type input "orange"
click at [222, 196] on span "RRJJ - 4: Orange Belts" at bounding box center [188, 193] width 83 height 11
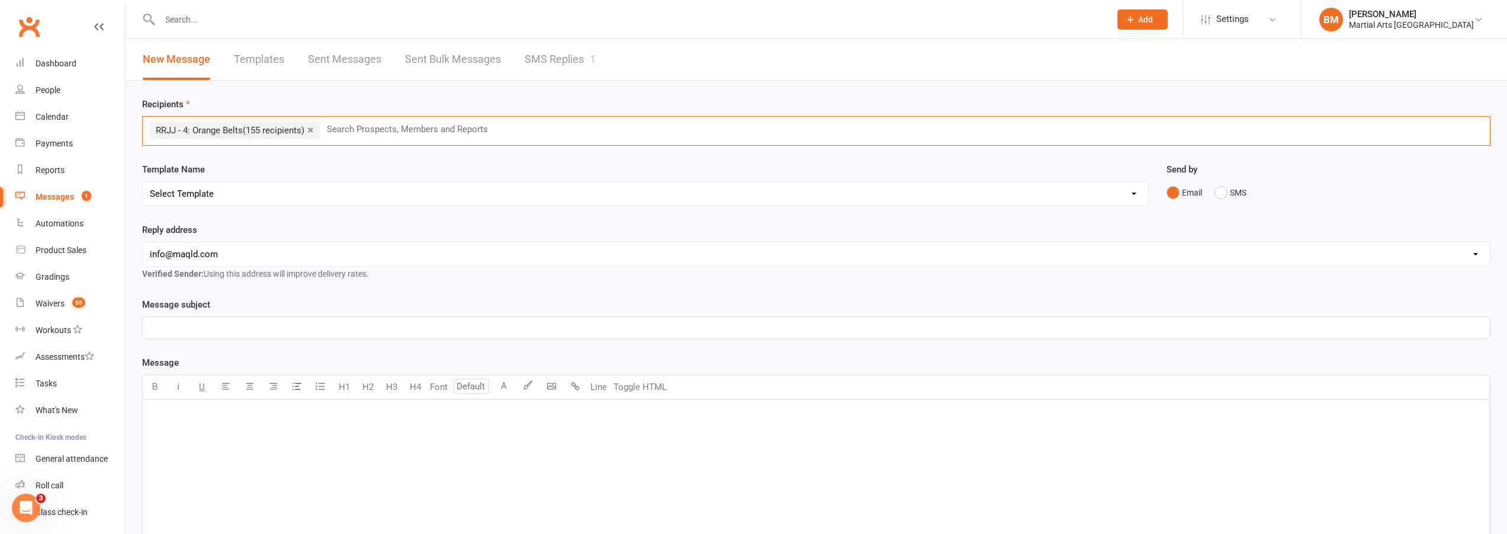
click at [214, 187] on select "Select Template [Email] Black Belt 1st degree [Email] Bushido Seminar [Email] K…" at bounding box center [646, 194] width 1006 height 24
select select "67"
click at [143, 182] on select "Select Template [Email] Black Belt 1st degree [Email] Bushido Seminar [Email] K…" at bounding box center [646, 194] width 1006 height 24
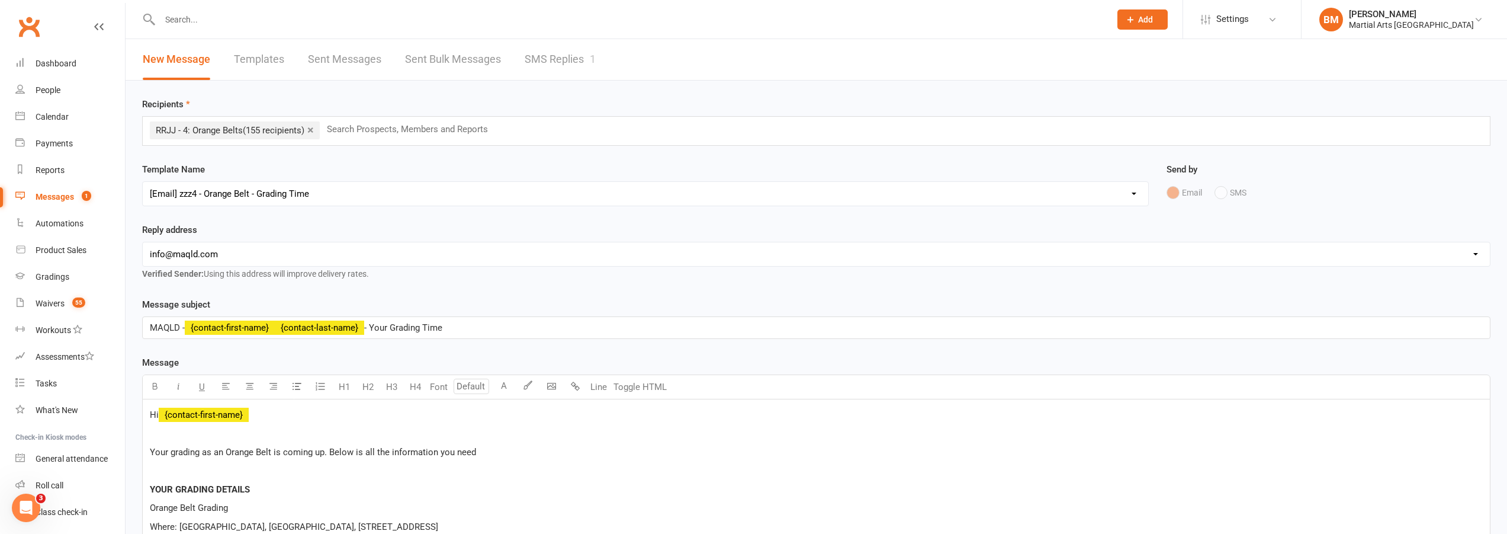
click at [226, 259] on select "hello@clubworx.com info@maqld.com accounts@maqld.com admin@physicophysio.com an…" at bounding box center [817, 254] width 1348 height 24
select select "2"
click at [143, 242] on select "hello@clubworx.com info@maqld.com accounts@maqld.com admin@physicophysio.com an…" at bounding box center [817, 254] width 1348 height 24
click at [162, 224] on label "Reply address" at bounding box center [169, 230] width 55 height 14
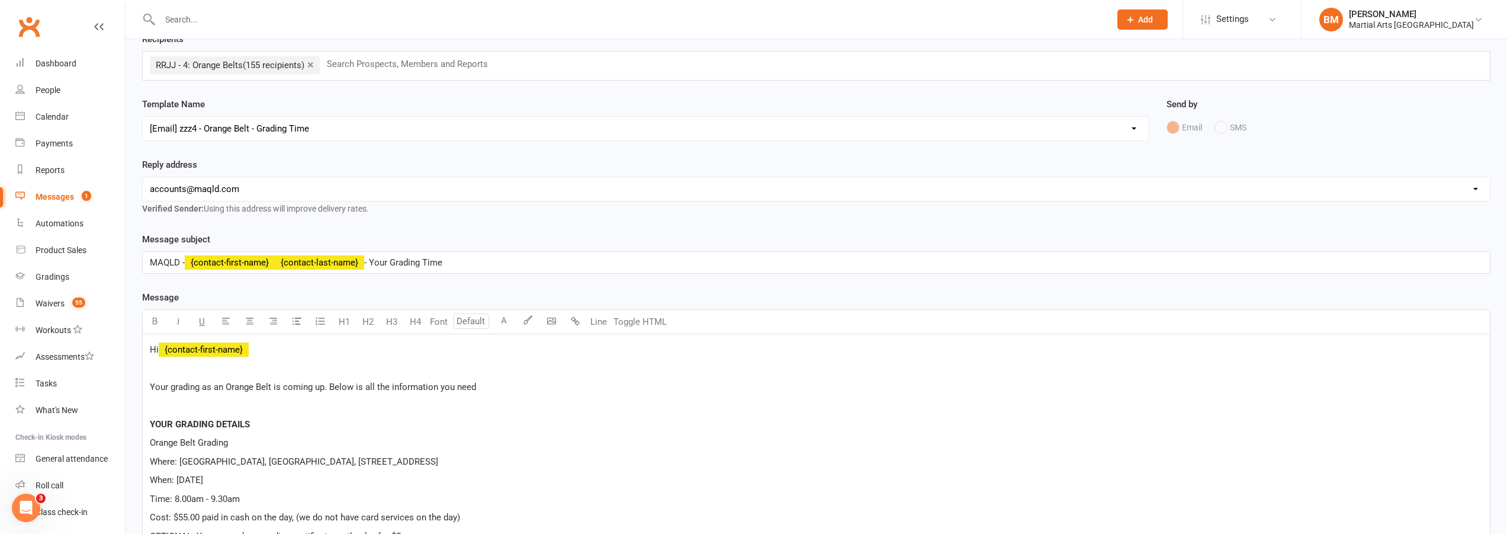
scroll to position [178, 0]
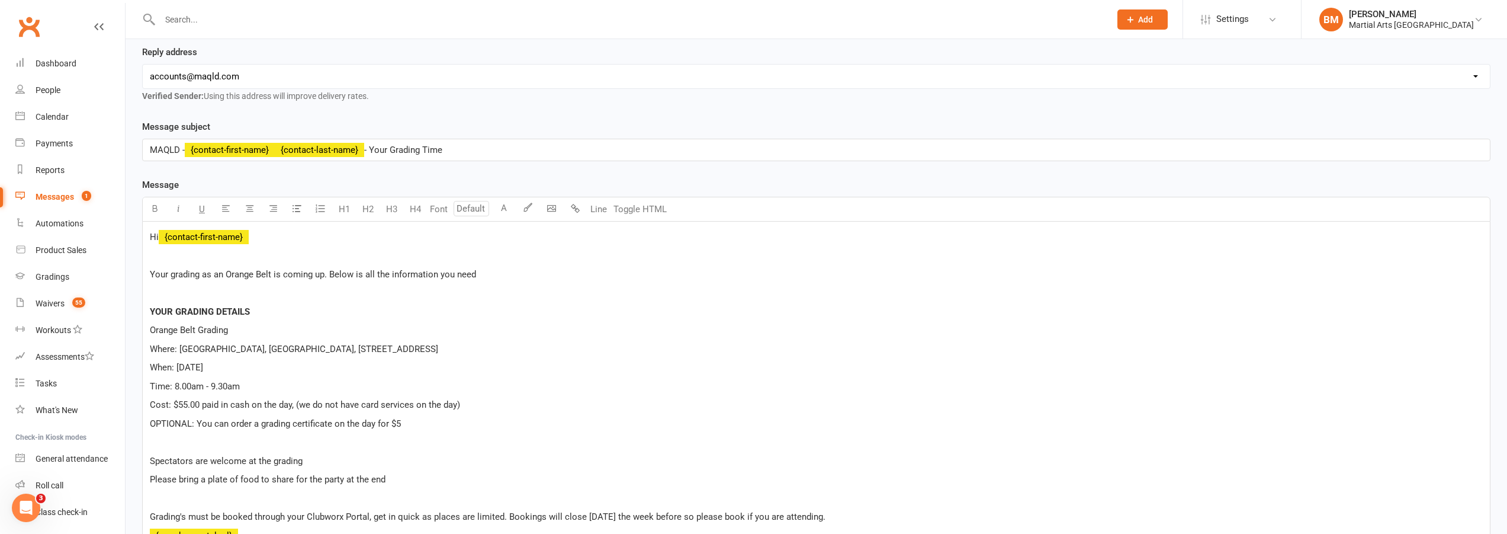
click at [127, 209] on div "Recipients × RRJJ - 4: Orange Belts (155 recipients) Search Prospects, Members …" at bounding box center [817, 388] width 1382 height 971
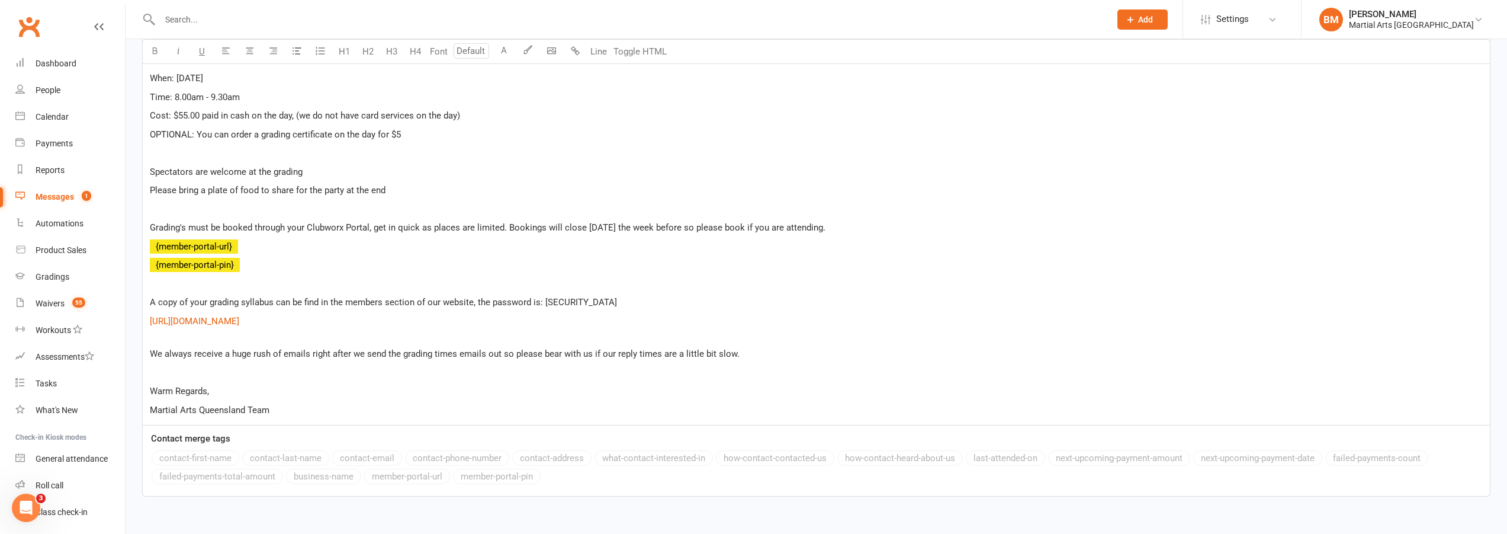
scroll to position [535, 0]
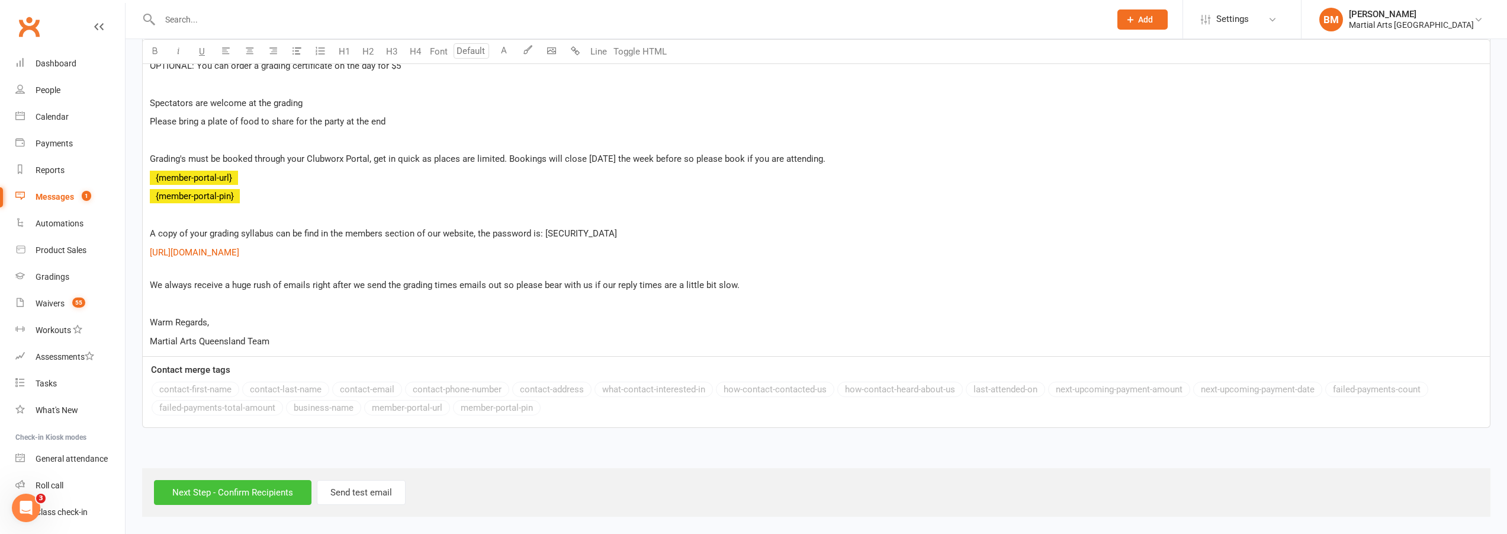
click at [216, 500] on input "Next Step - Confirm Recipients" at bounding box center [233, 492] width 158 height 25
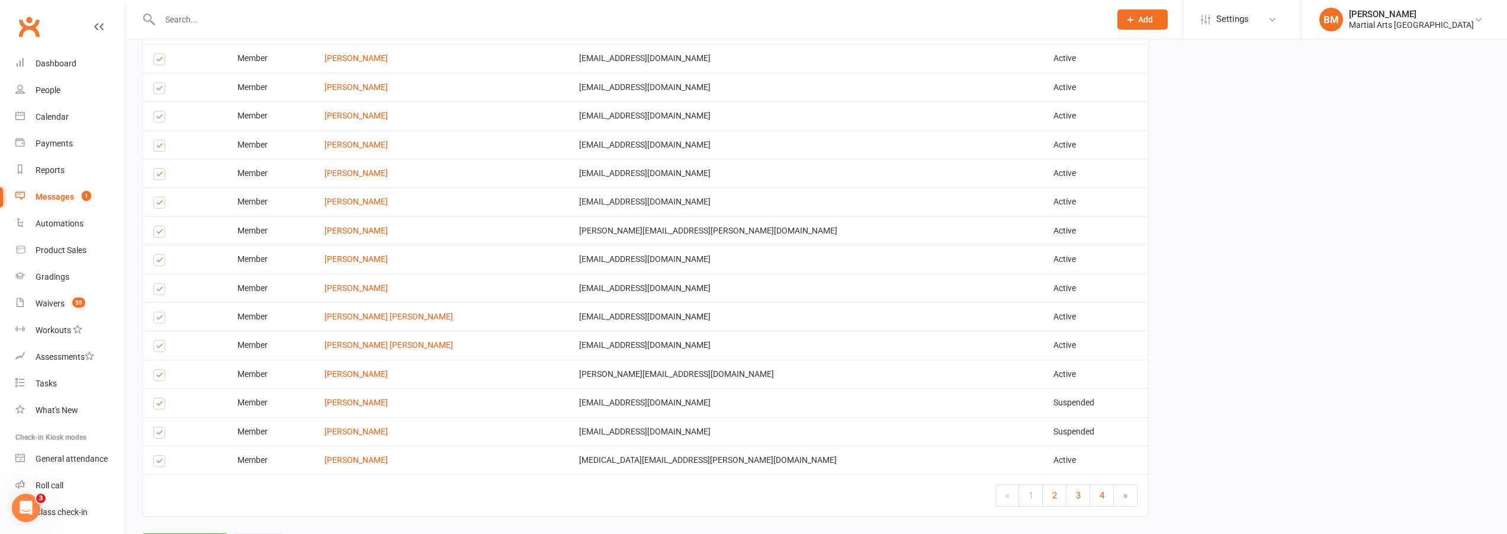
scroll to position [1900, 0]
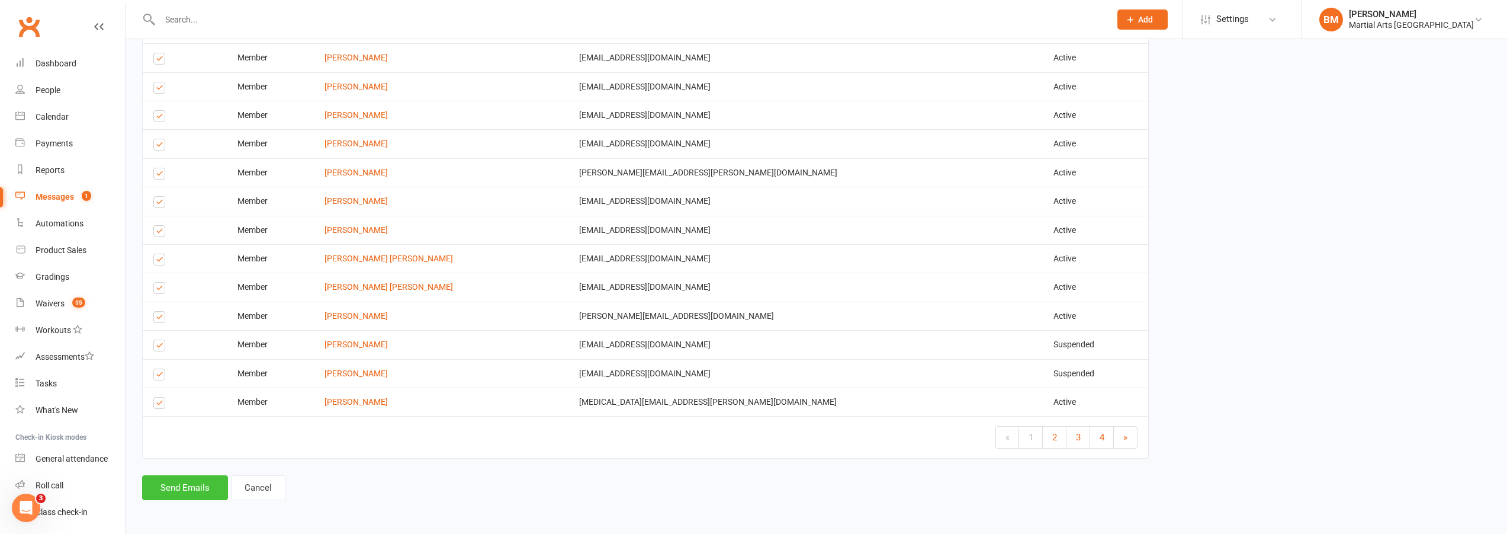
click at [172, 492] on button "Send Emails" at bounding box center [185, 487] width 86 height 25
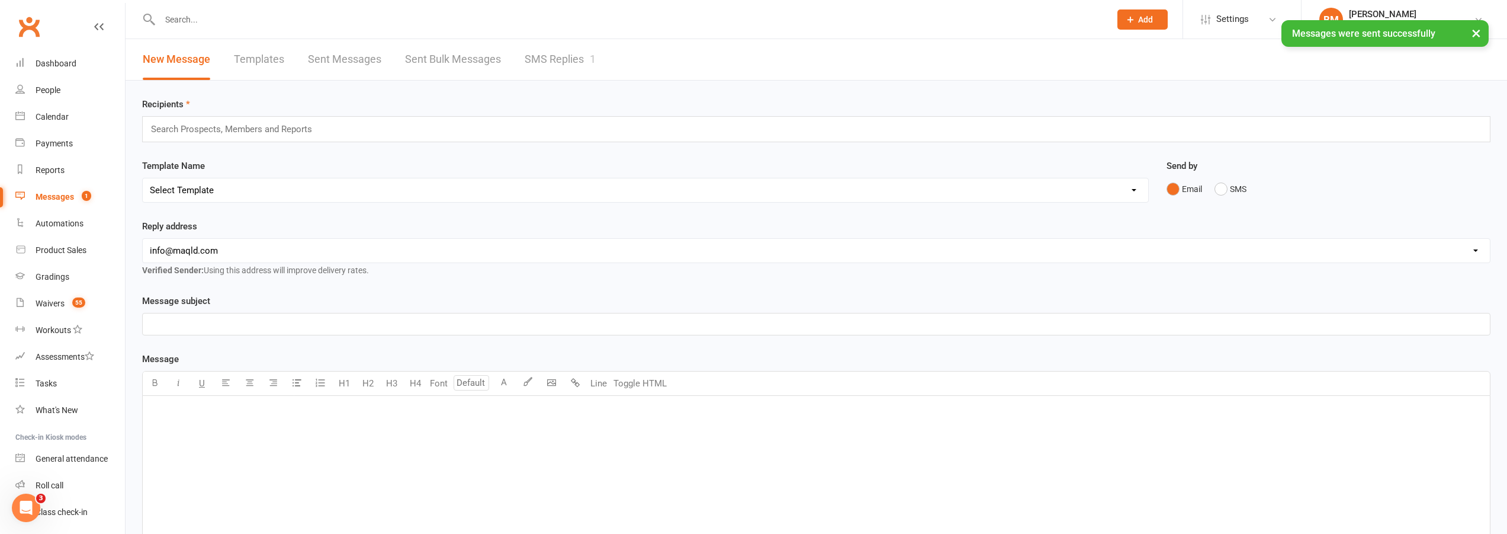
click at [193, 133] on input "text" at bounding box center [237, 128] width 174 height 15
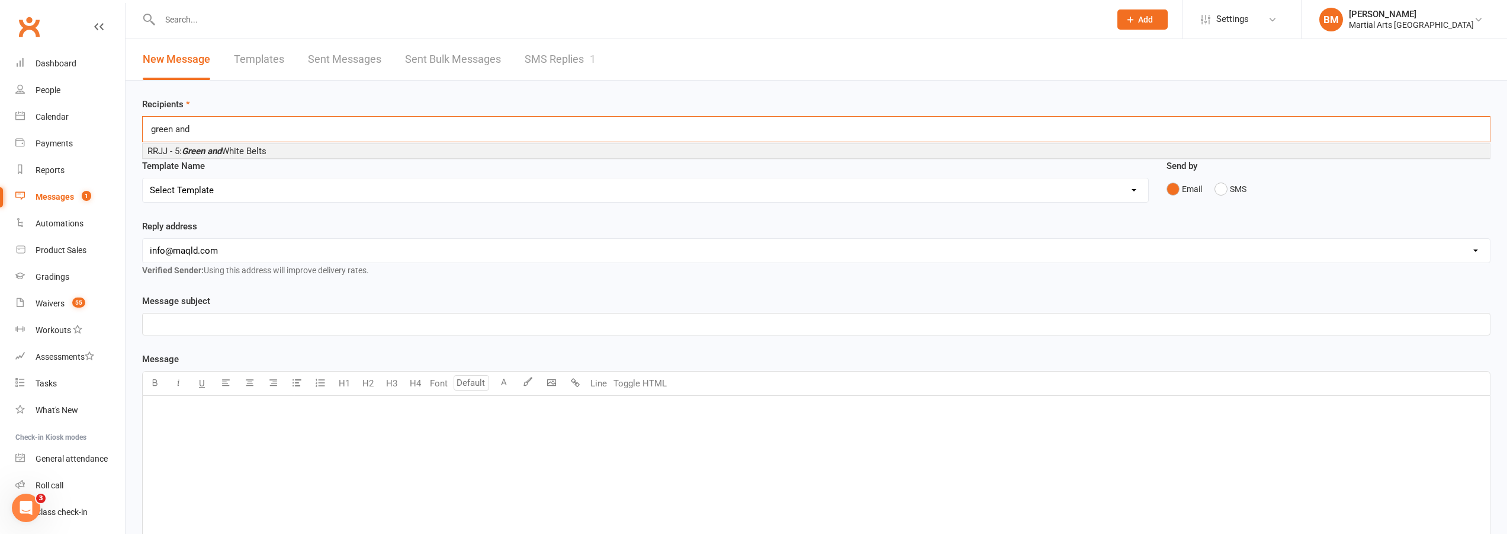
type input "green and"
click at [267, 149] on span "RRJJ - 5: Green and White Belts" at bounding box center [206, 151] width 119 height 11
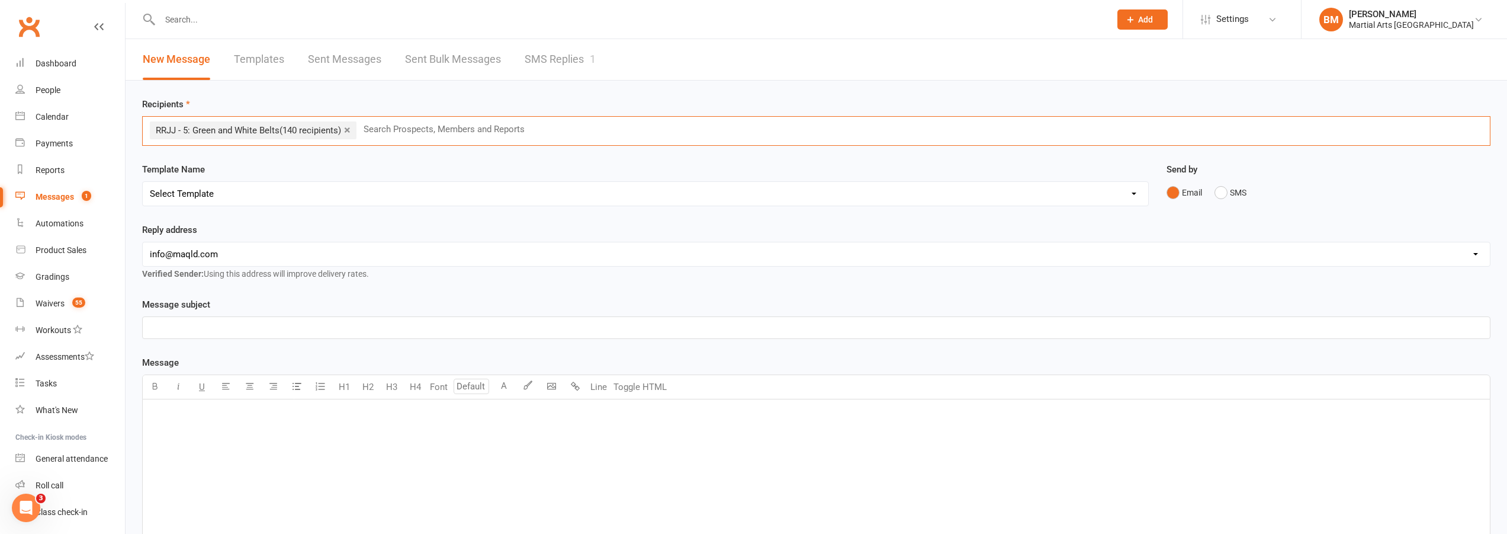
click at [214, 196] on select "Select Template [Email] Black Belt 1st degree [Email] Bushido Seminar [Email] K…" at bounding box center [646, 194] width 1006 height 24
select select "68"
click at [143, 182] on select "Select Template [Email] Black Belt 1st degree [Email] Bushido Seminar [Email] K…" at bounding box center [646, 194] width 1006 height 24
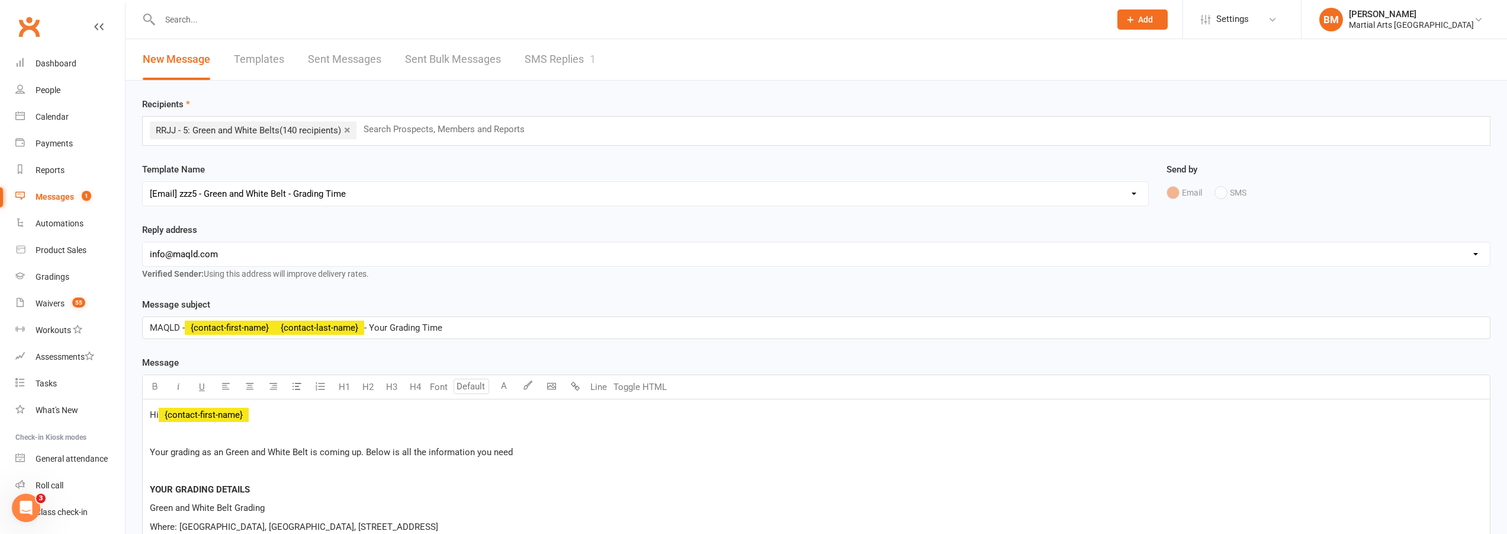
click at [207, 256] on select "hello@clubworx.com info@maqld.com accounts@maqld.com admin@physicophysio.com an…" at bounding box center [817, 254] width 1348 height 24
select select "2"
click at [143, 242] on select "hello@clubworx.com info@maqld.com accounts@maqld.com admin@physicophysio.com an…" at bounding box center [817, 254] width 1348 height 24
click at [267, 242] on select "hello@clubworx.com info@maqld.com accounts@maqld.com admin@physicophysio.com an…" at bounding box center [817, 254] width 1348 height 24
click at [143, 242] on select "hello@clubworx.com info@maqld.com accounts@maqld.com admin@physicophysio.com an…" at bounding box center [817, 254] width 1348 height 24
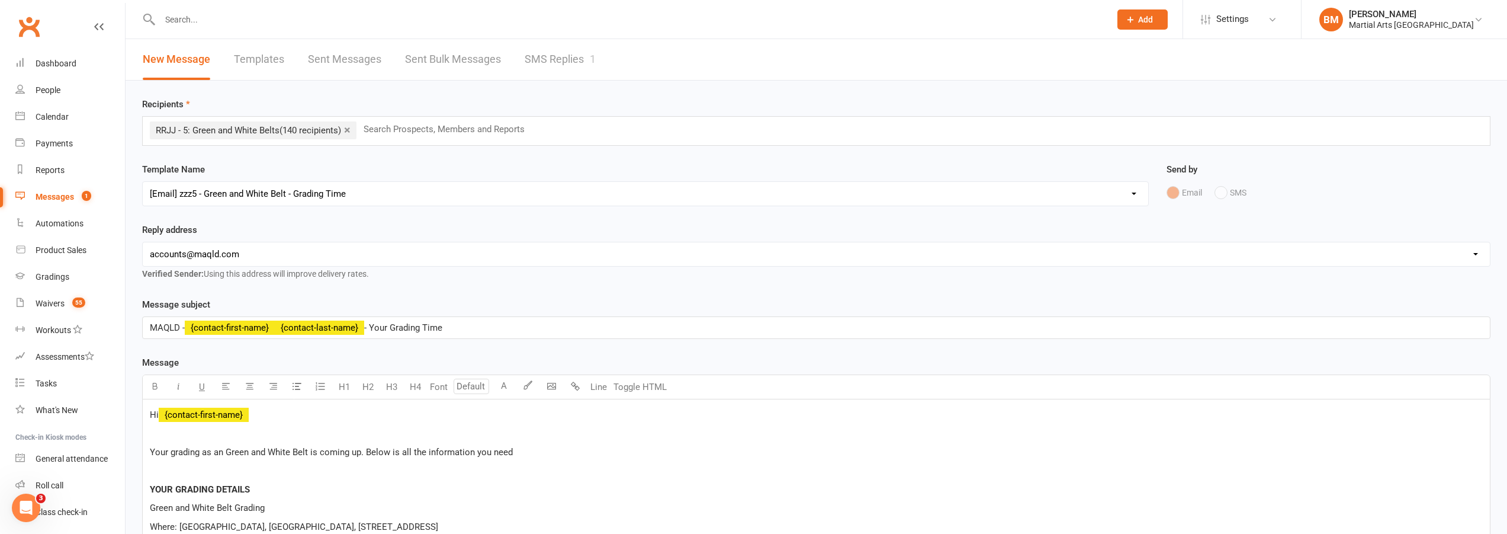
click at [279, 223] on div "Reply address hello@clubworx.com info@maqld.com accounts@maqld.com admin@physic…" at bounding box center [816, 252] width 1349 height 58
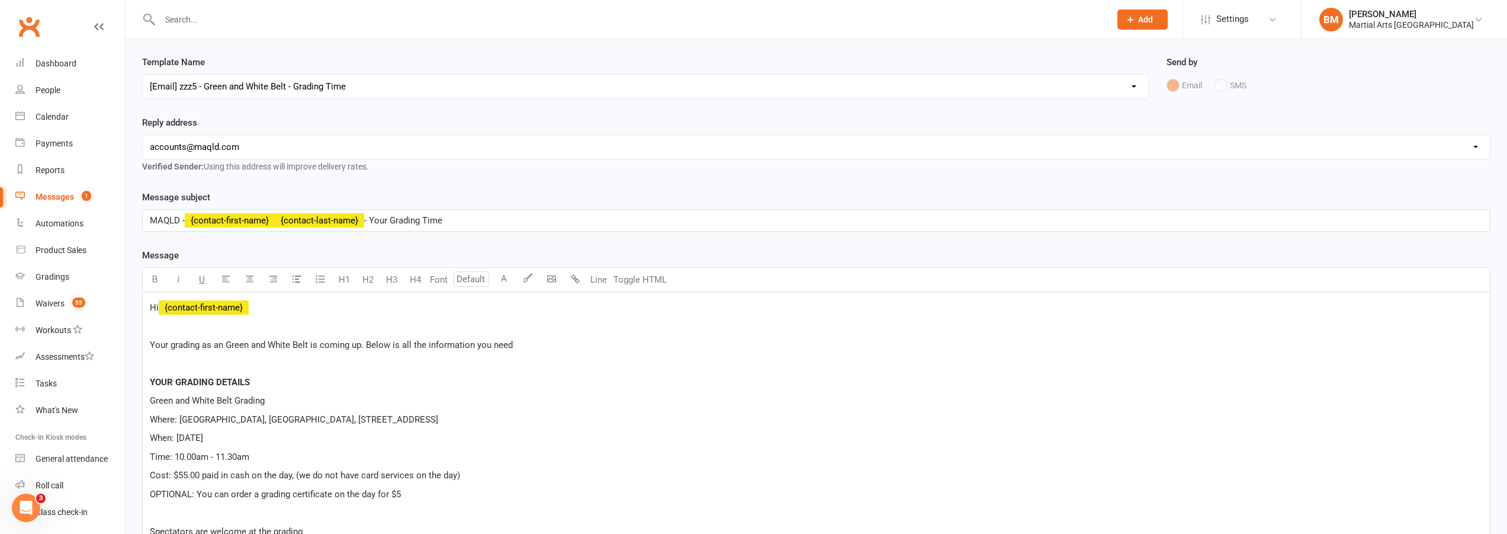
scroll to position [118, 0]
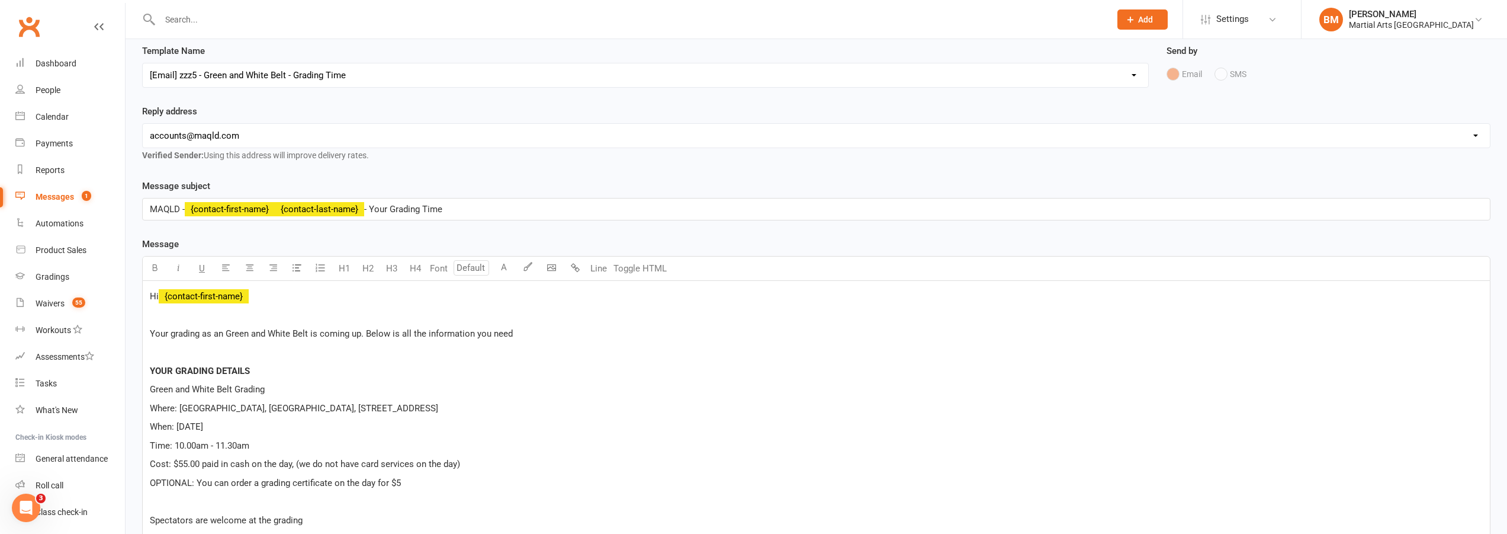
click at [315, 339] on p "Your grading as an Green and White Belt is coming up. Below is all the informat…" at bounding box center [816, 333] width 1333 height 14
click at [320, 373] on p "YOUR GRADING DETAILS" at bounding box center [816, 371] width 1333 height 14
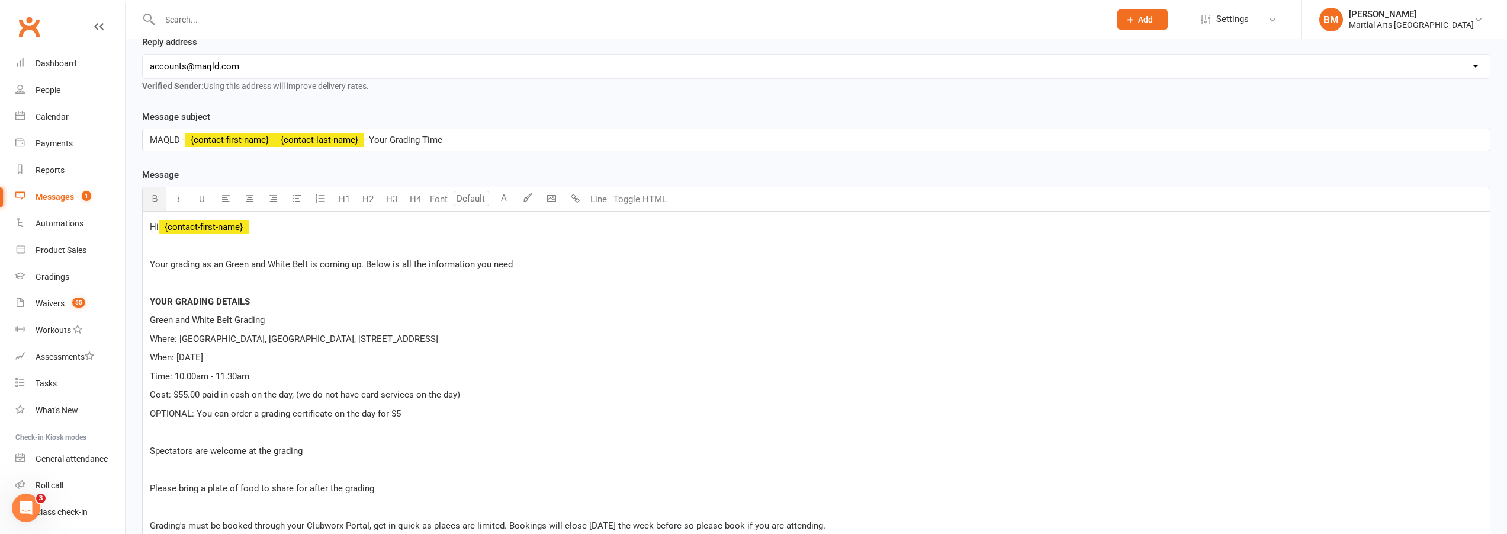
scroll to position [355, 0]
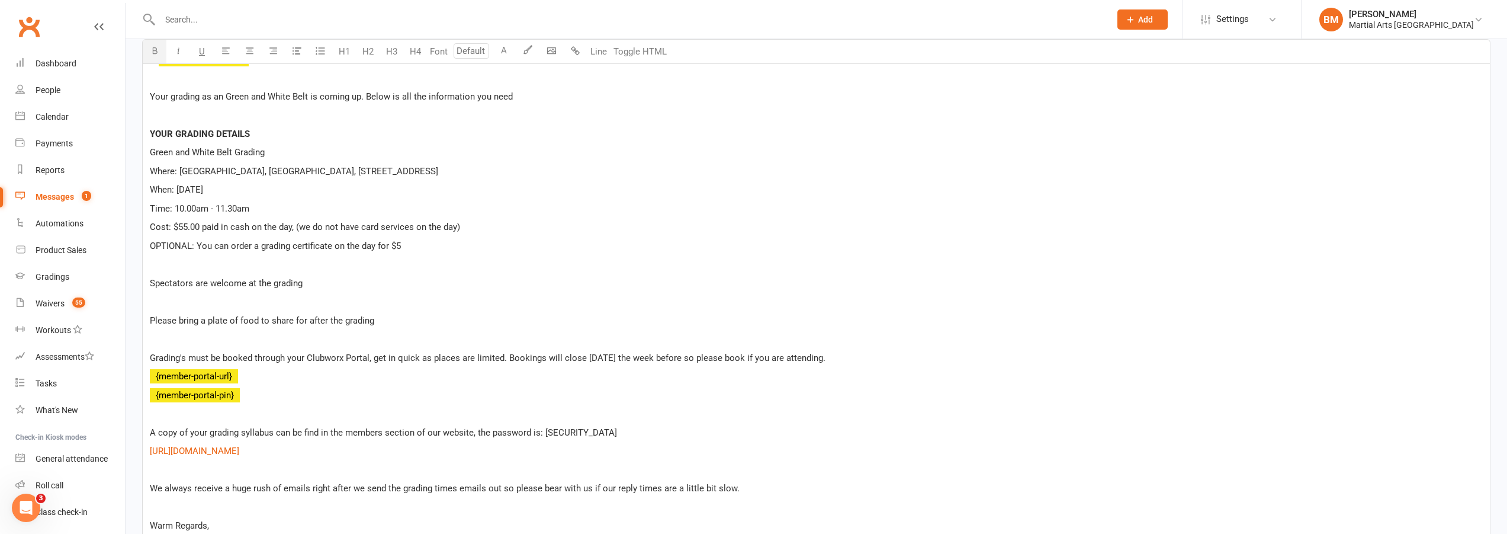
click at [269, 200] on div "Hi ﻿ {contact-first-name} Your grading as an Green and White Belt is coming up.…" at bounding box center [817, 301] width 1348 height 515
click at [287, 256] on div "Hi ﻿ {contact-first-name} Your grading as an Green and White Belt is coming up.…" at bounding box center [817, 301] width 1348 height 515
click at [455, 230] on span "Cost: $55.00 paid in cash on the day, (we do not have card services on the day)" at bounding box center [305, 227] width 310 height 11
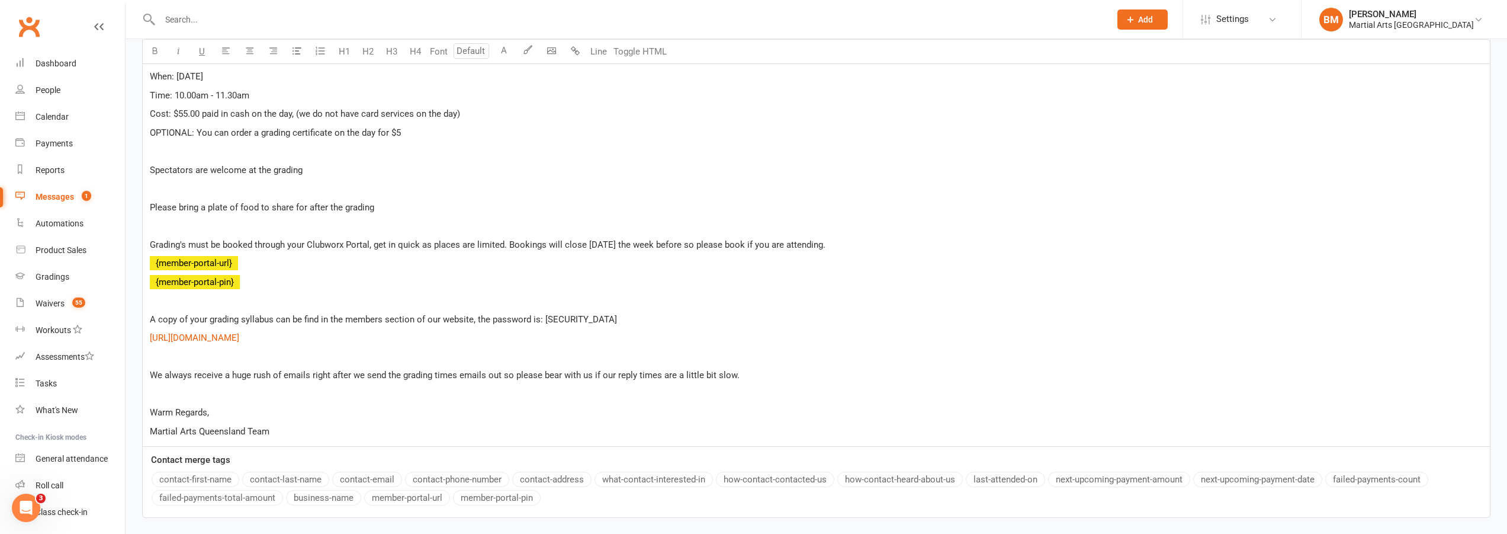
scroll to position [559, 0]
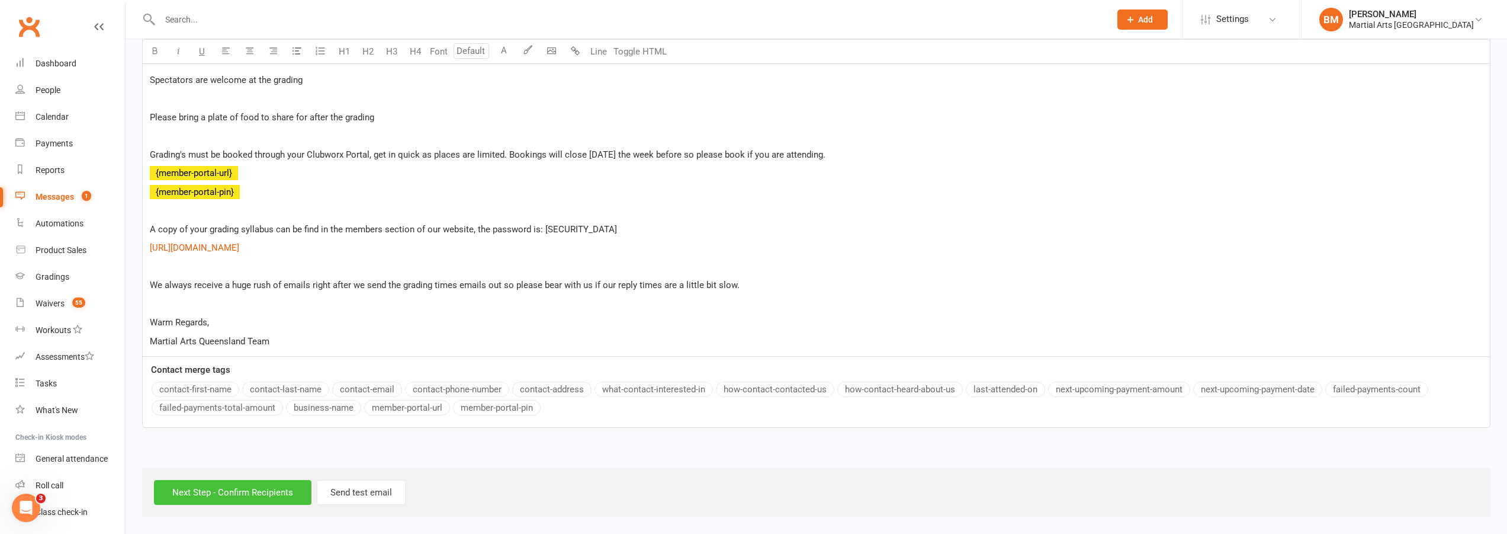
click at [247, 498] on input "Next Step - Confirm Recipients" at bounding box center [233, 492] width 158 height 25
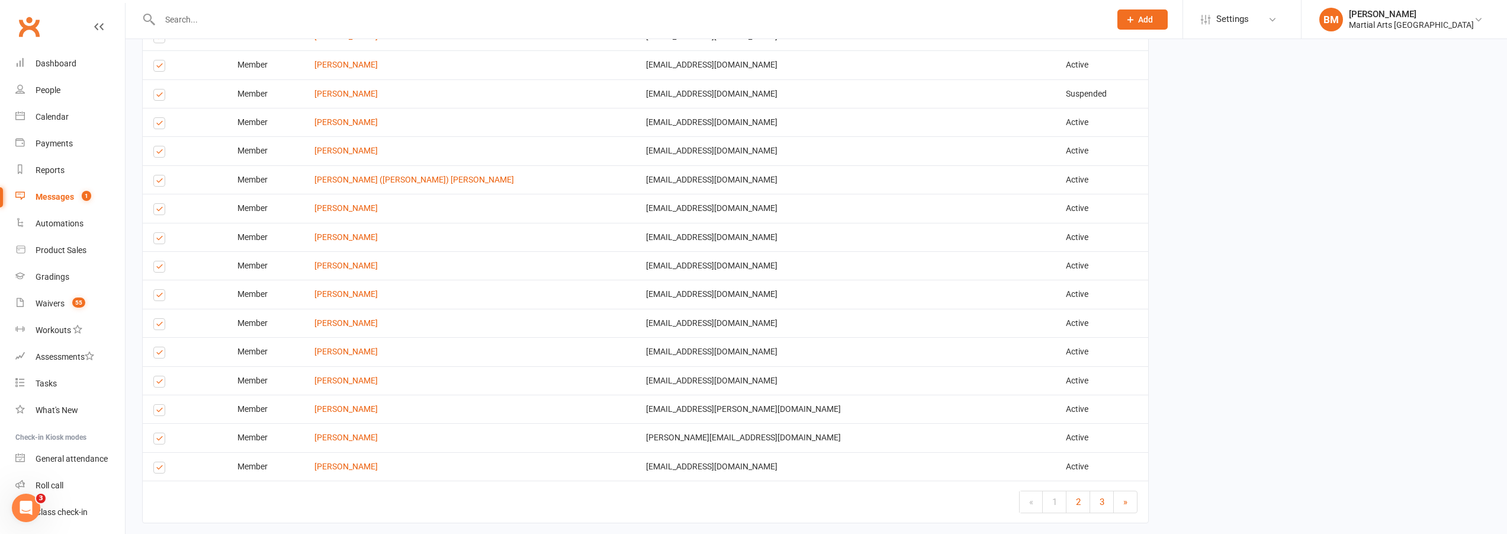
scroll to position [1994, 0]
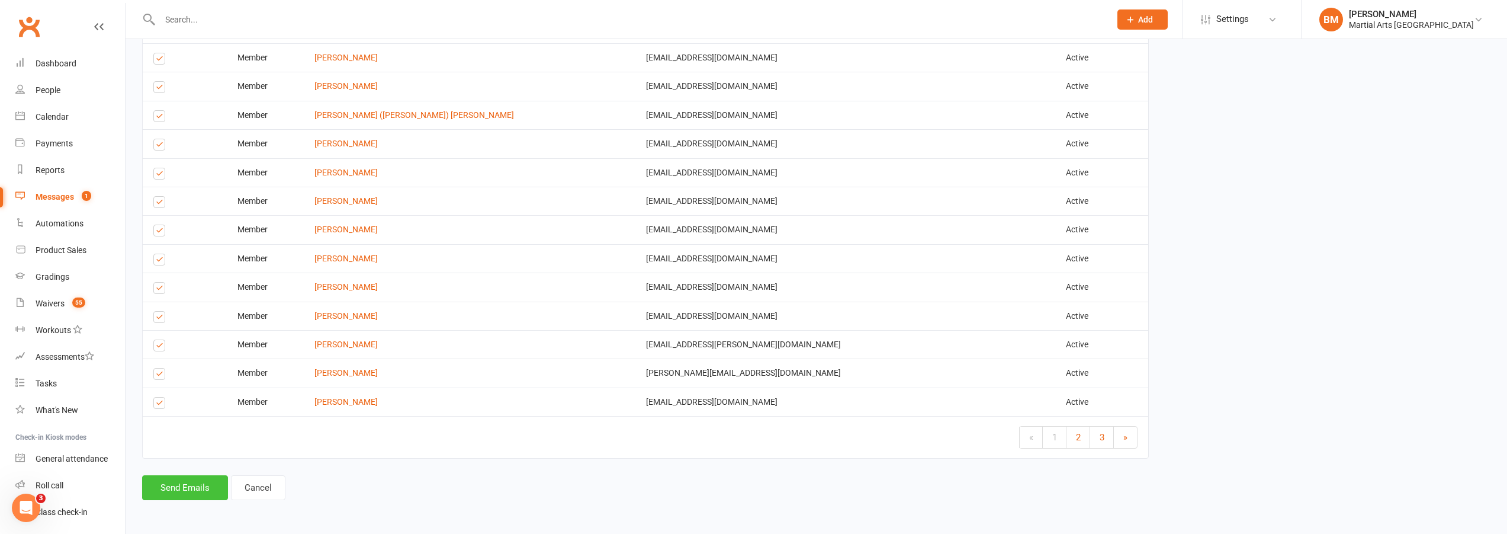
click at [173, 489] on button "Send Emails" at bounding box center [185, 487] width 86 height 25
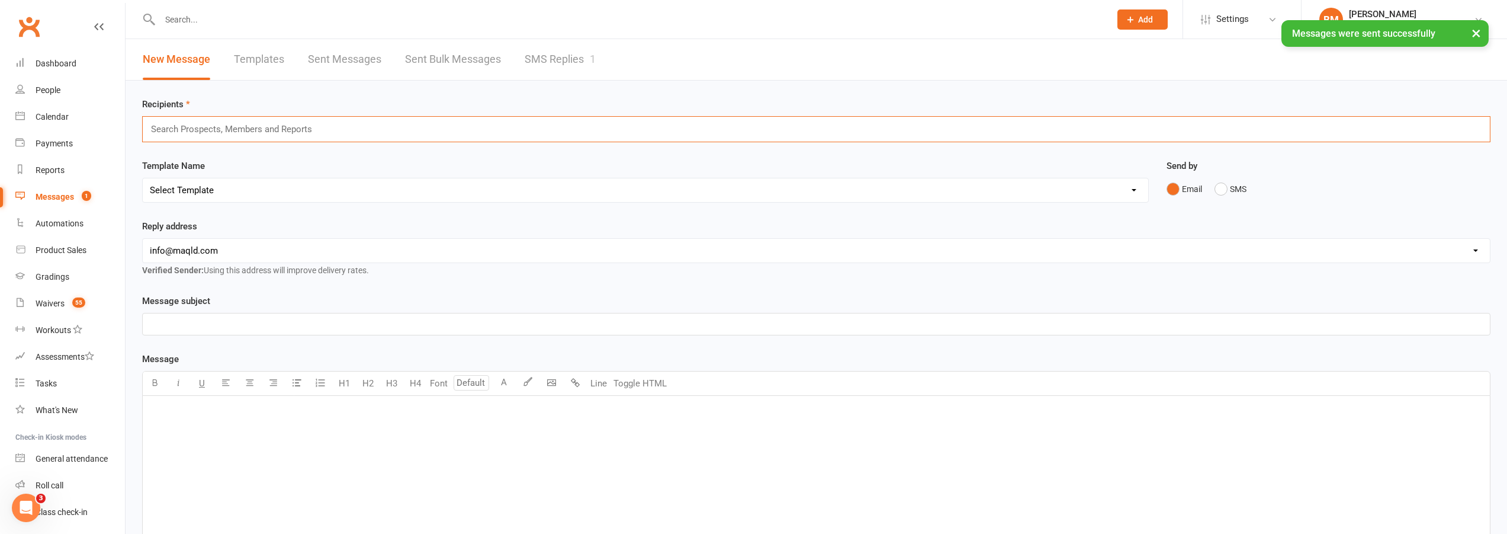
click at [246, 122] on input "text" at bounding box center [237, 128] width 174 height 15
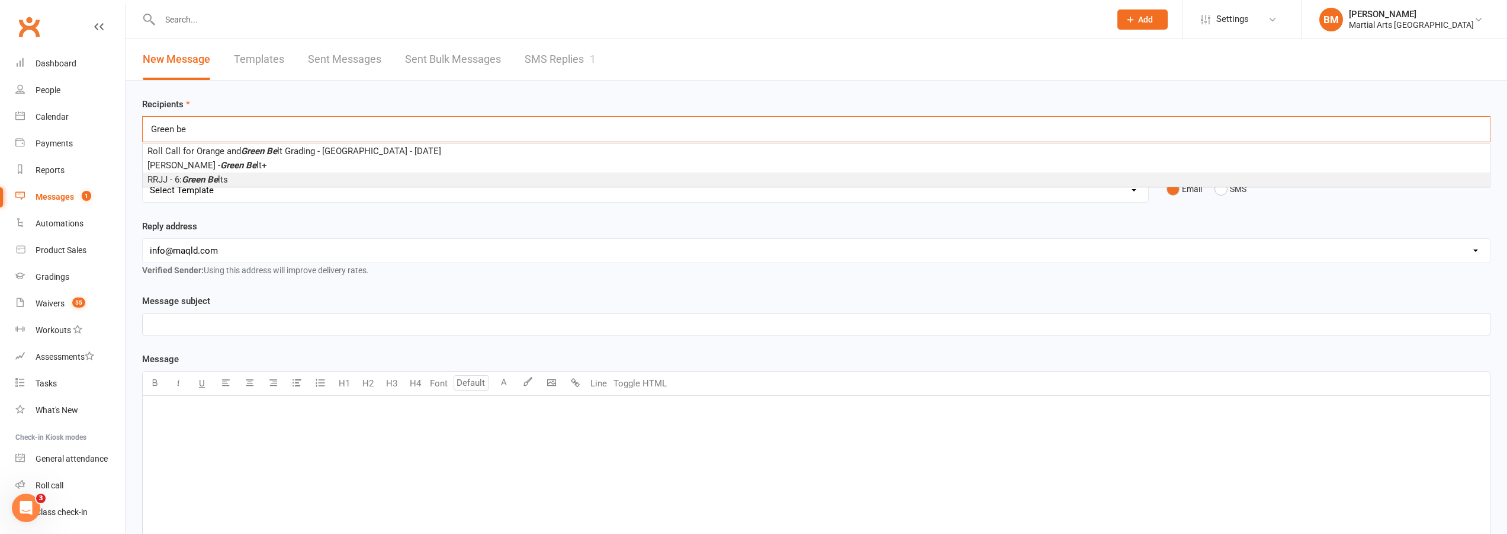
type input "Green be"
click at [223, 183] on span "RRJJ - 6: Green Be lts" at bounding box center [187, 179] width 81 height 11
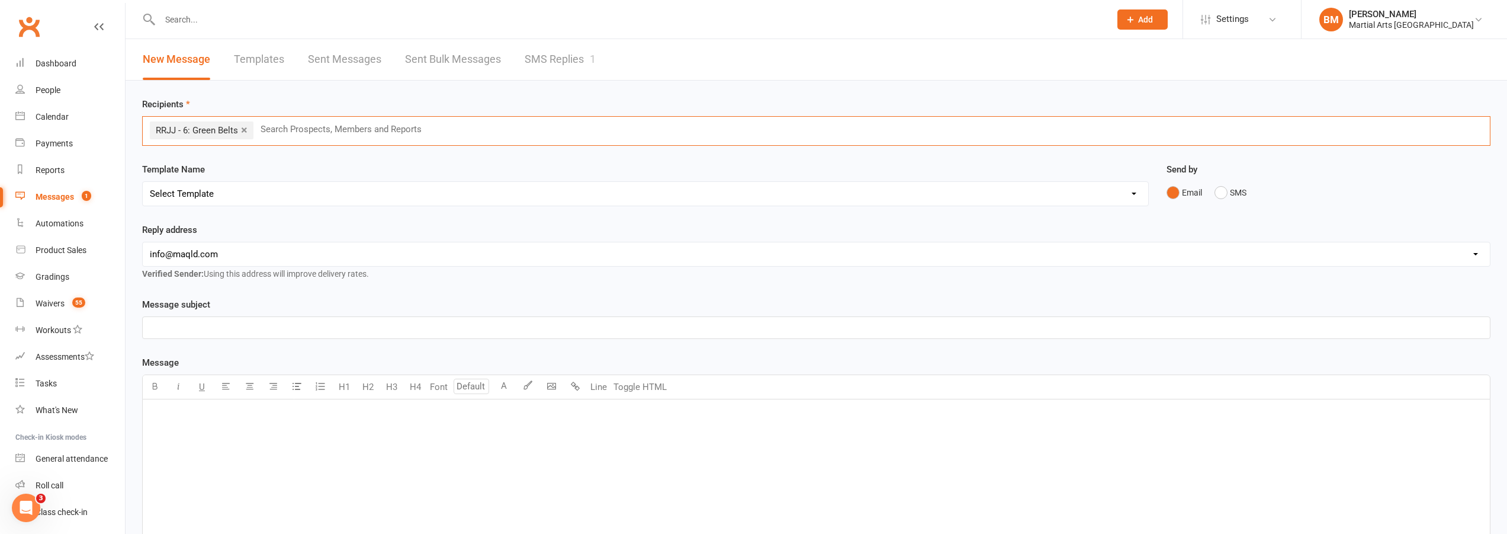
click at [197, 190] on select "Select Template [Email] Black Belt 1st degree [Email] Bushido Seminar [Email] K…" at bounding box center [646, 194] width 1006 height 24
select select "69"
click at [143, 182] on select "Select Template [Email] Black Belt 1st degree [Email] Bushido Seminar [Email] K…" at bounding box center [646, 194] width 1006 height 24
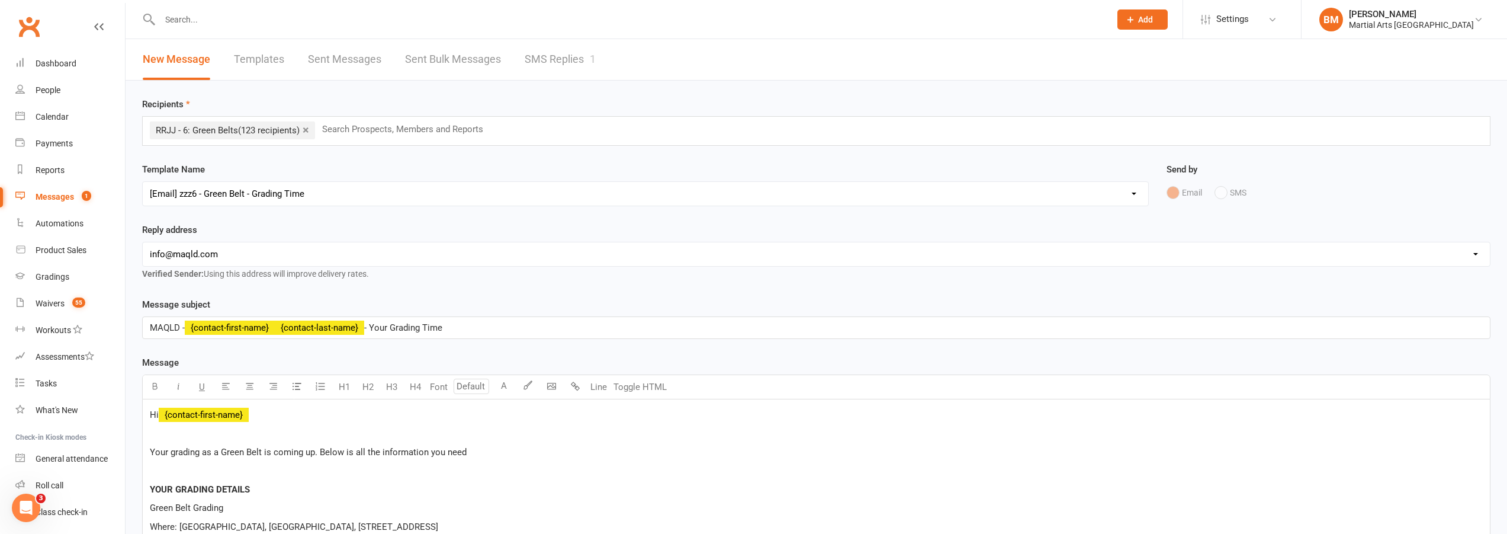
click at [396, 167] on div "Template Name Select Template [Email] Black Belt 1st degree [Email] Bushido Sem…" at bounding box center [645, 184] width 1007 height 44
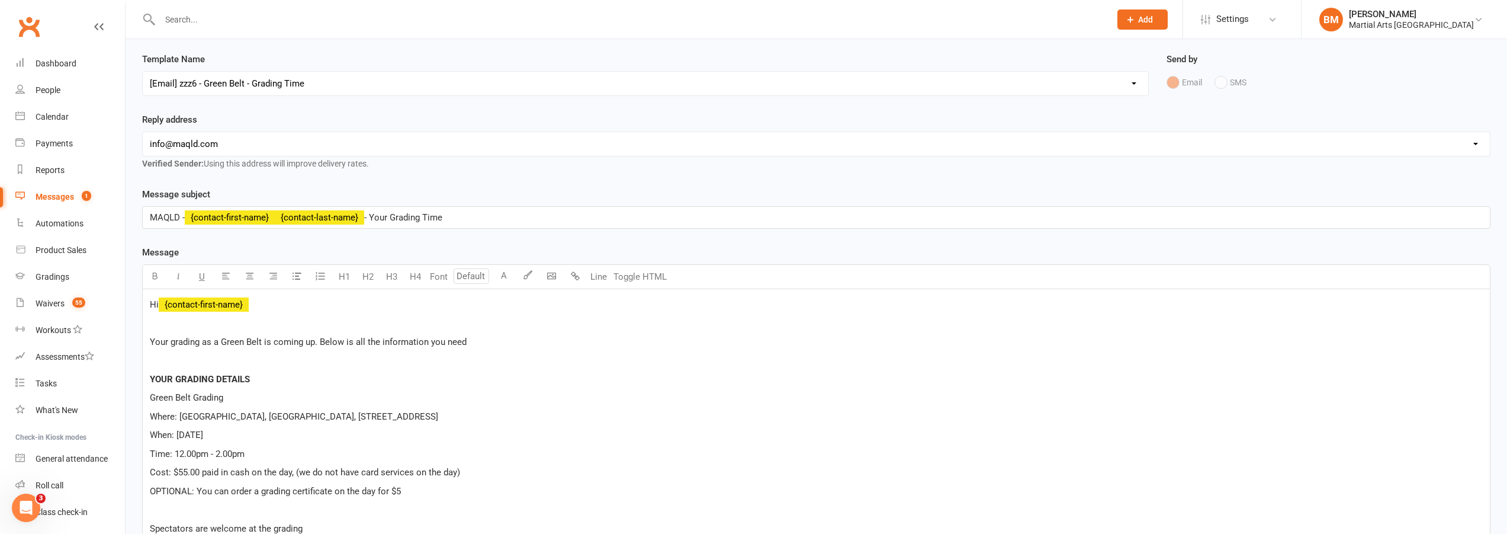
scroll to position [118, 0]
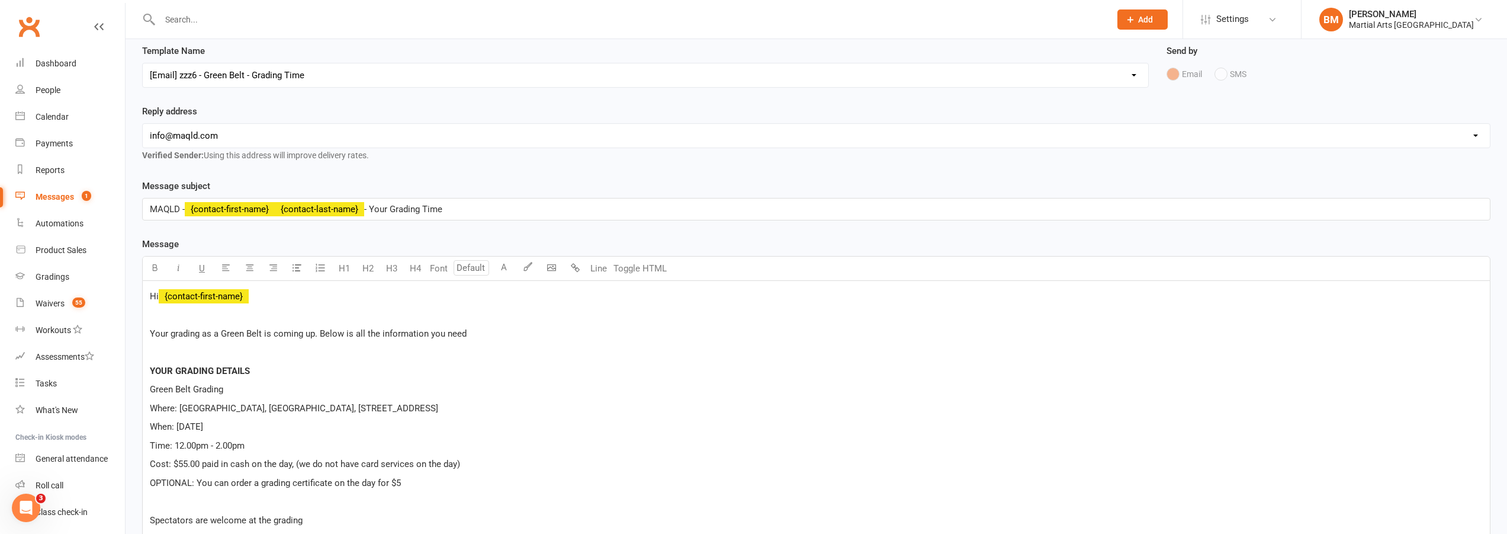
click at [335, 147] on select "hello@clubworx.com info@maqld.com accounts@maqld.com admin@physicophysio.com an…" at bounding box center [817, 136] width 1348 height 24
select select "2"
click at [143, 124] on select "hello@clubworx.com info@maqld.com accounts@maqld.com admin@physicophysio.com an…" at bounding box center [817, 136] width 1348 height 24
click at [298, 107] on div "Reply address hello@clubworx.com info@maqld.com accounts@maqld.com admin@physic…" at bounding box center [816, 133] width 1349 height 58
click at [485, 176] on div "Reply address hello@clubworx.com info@maqld.com accounts@maqld.com admin@physic…" at bounding box center [816, 141] width 1366 height 75
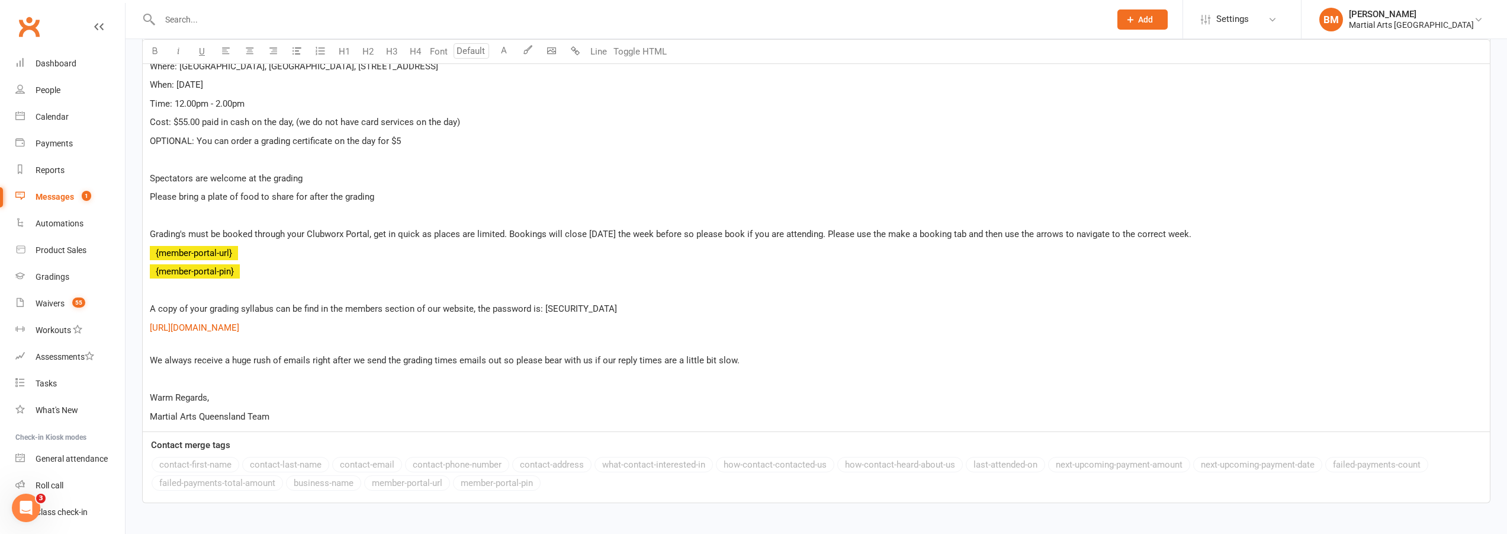
scroll to position [535, 0]
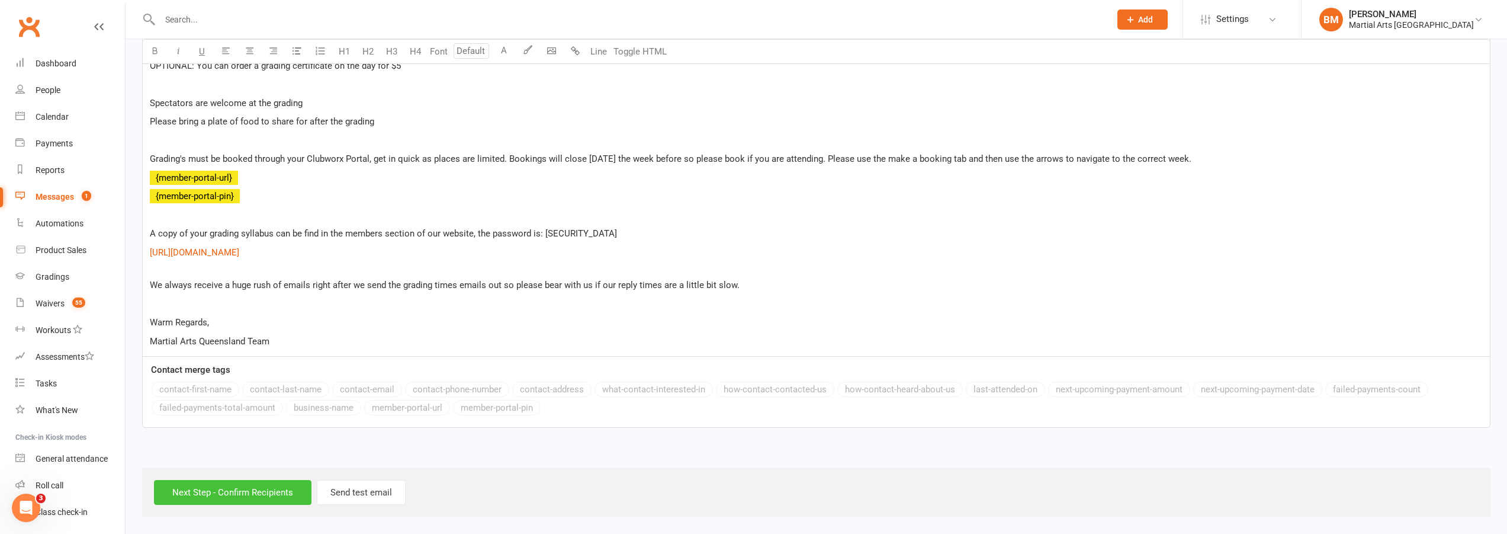
click at [238, 499] on input "Next Step - Confirm Recipients" at bounding box center [233, 492] width 158 height 25
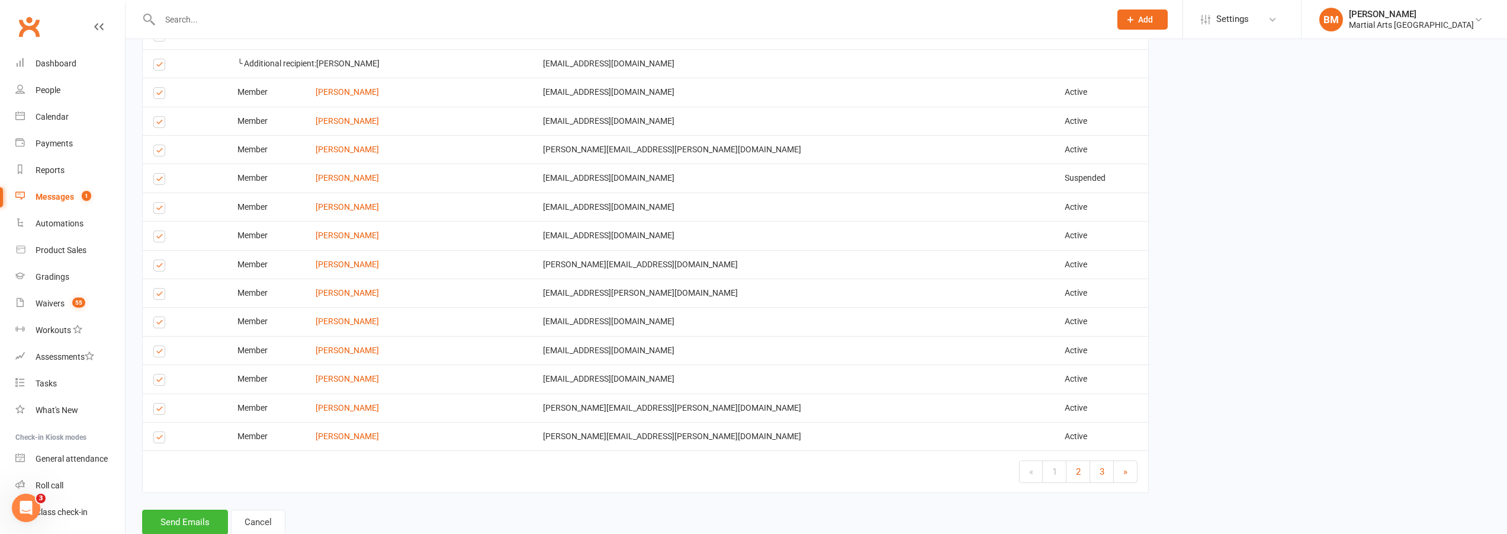
scroll to position [1914, 0]
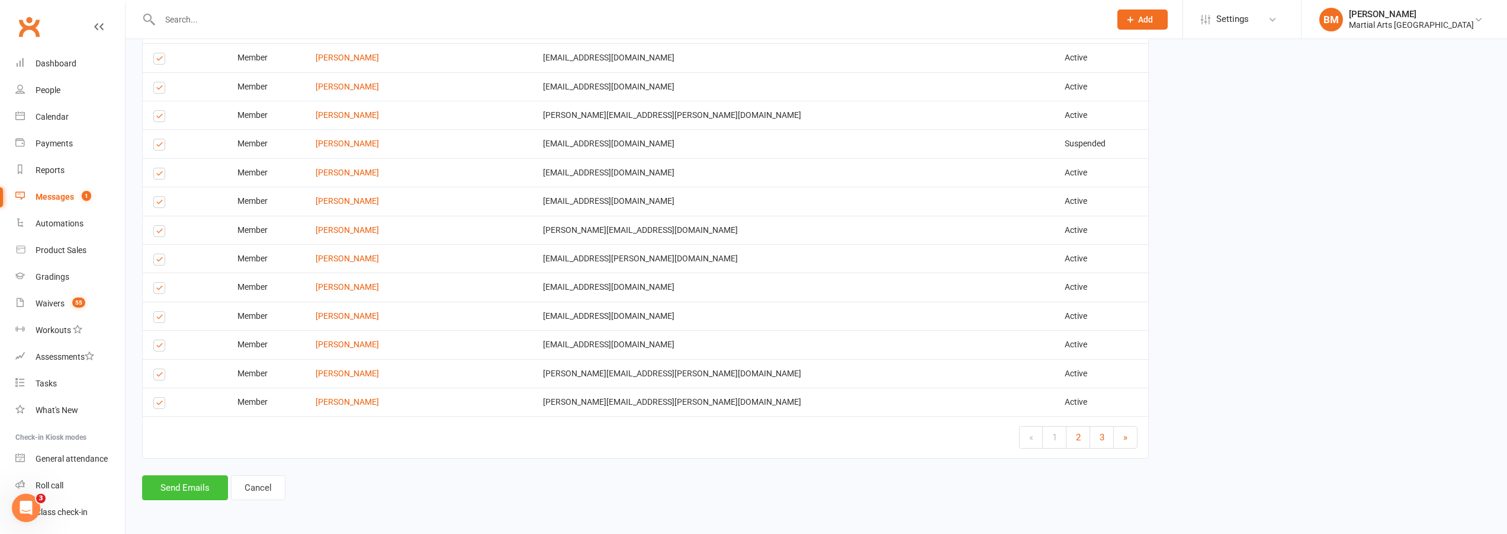
click at [191, 487] on button "Send Emails" at bounding box center [185, 487] width 86 height 25
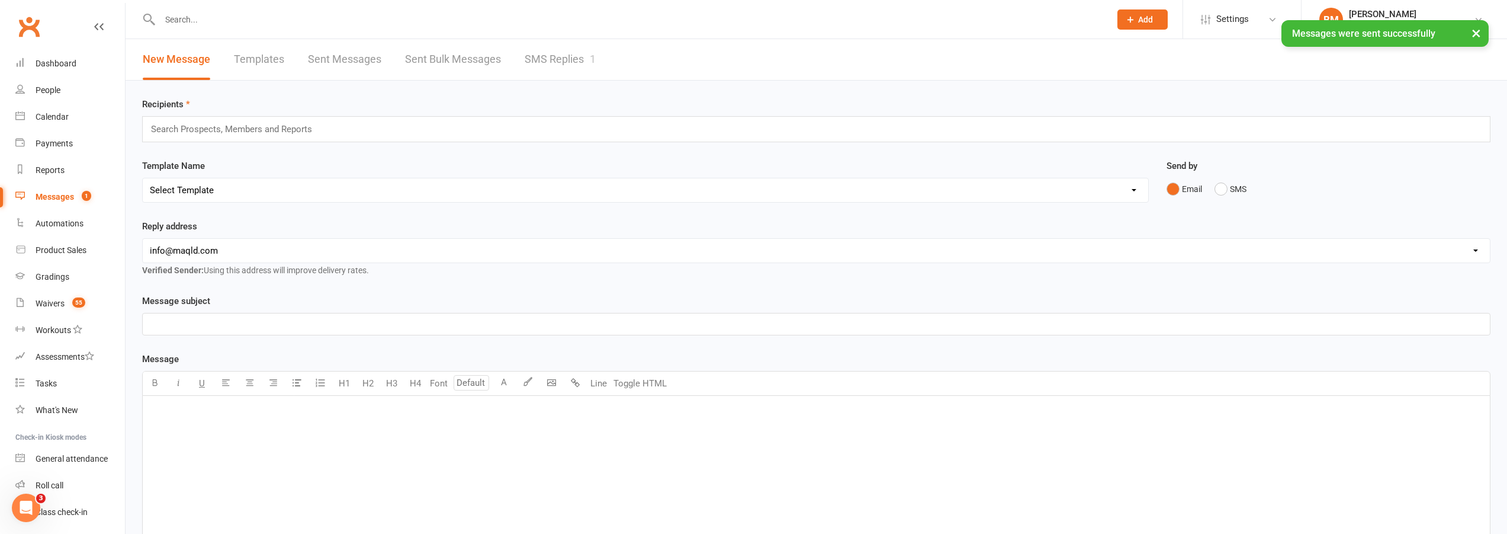
click at [216, 132] on input "text" at bounding box center [237, 128] width 174 height 15
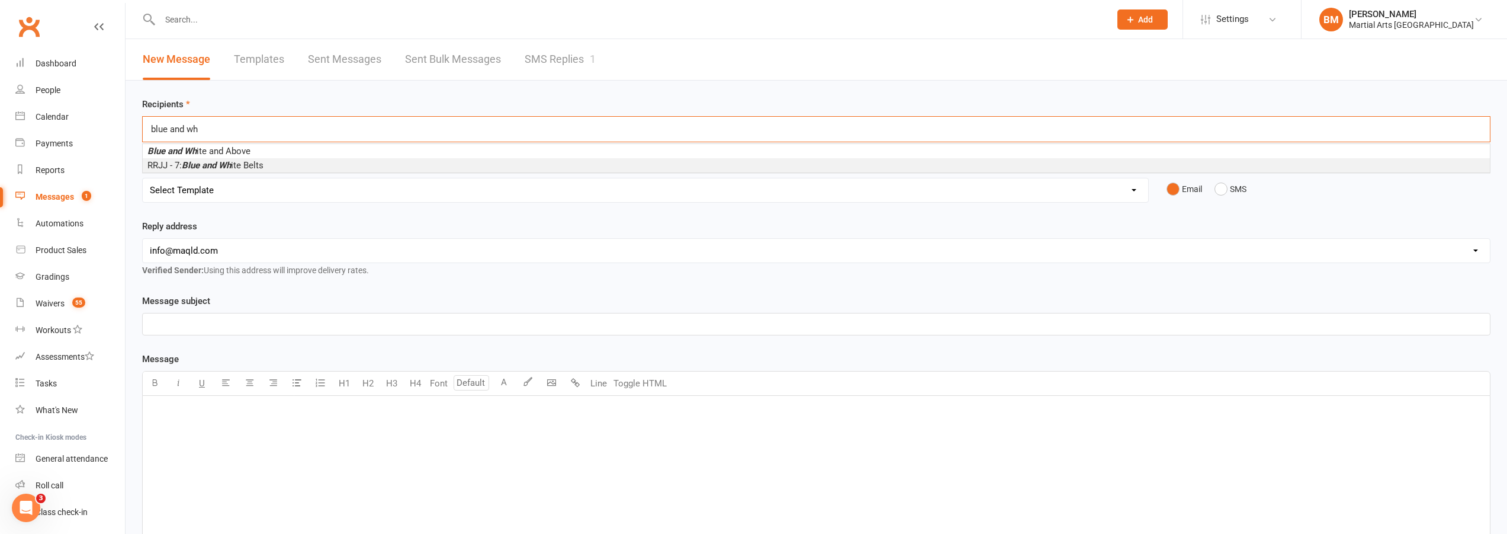
type input "blue and wh"
click at [226, 168] on em "Blue and Wh" at bounding box center [206, 165] width 49 height 11
click at [212, 191] on select "Select Template [Email] Black Belt 1st degree [Email] Bushido Seminar [Email] K…" at bounding box center [646, 194] width 1006 height 24
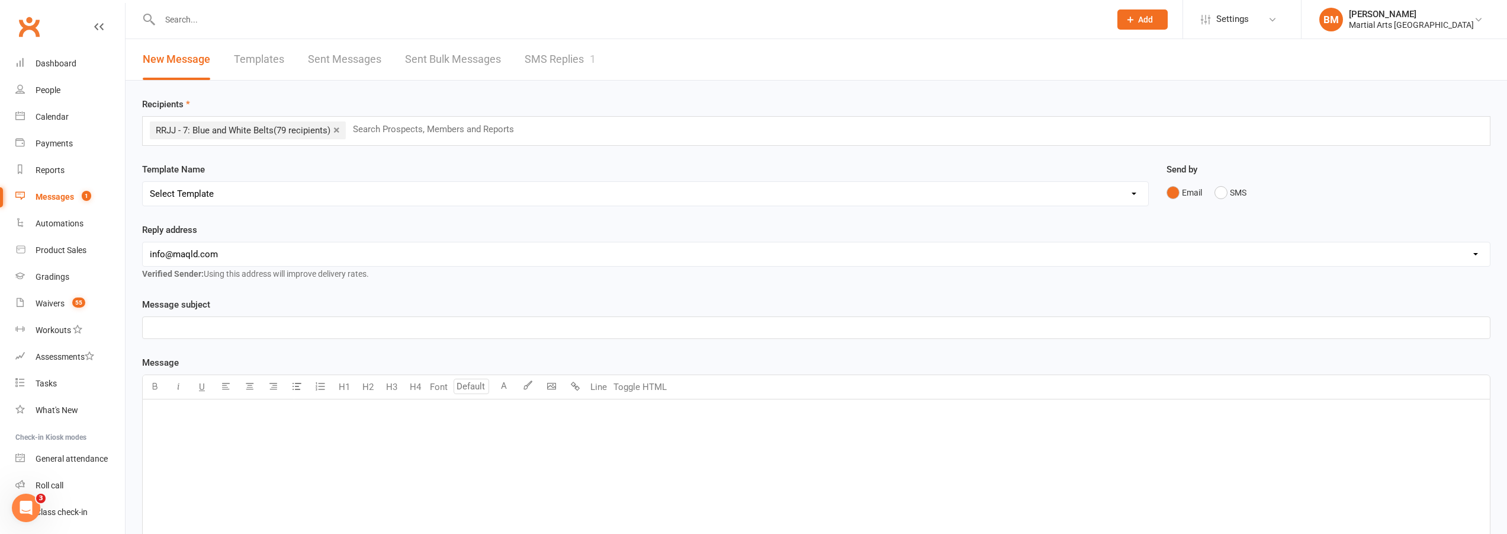
select select "70"
click at [143, 182] on select "Select Template [Email] Black Belt 1st degree [Email] Bushido Seminar [Email] K…" at bounding box center [646, 194] width 1006 height 24
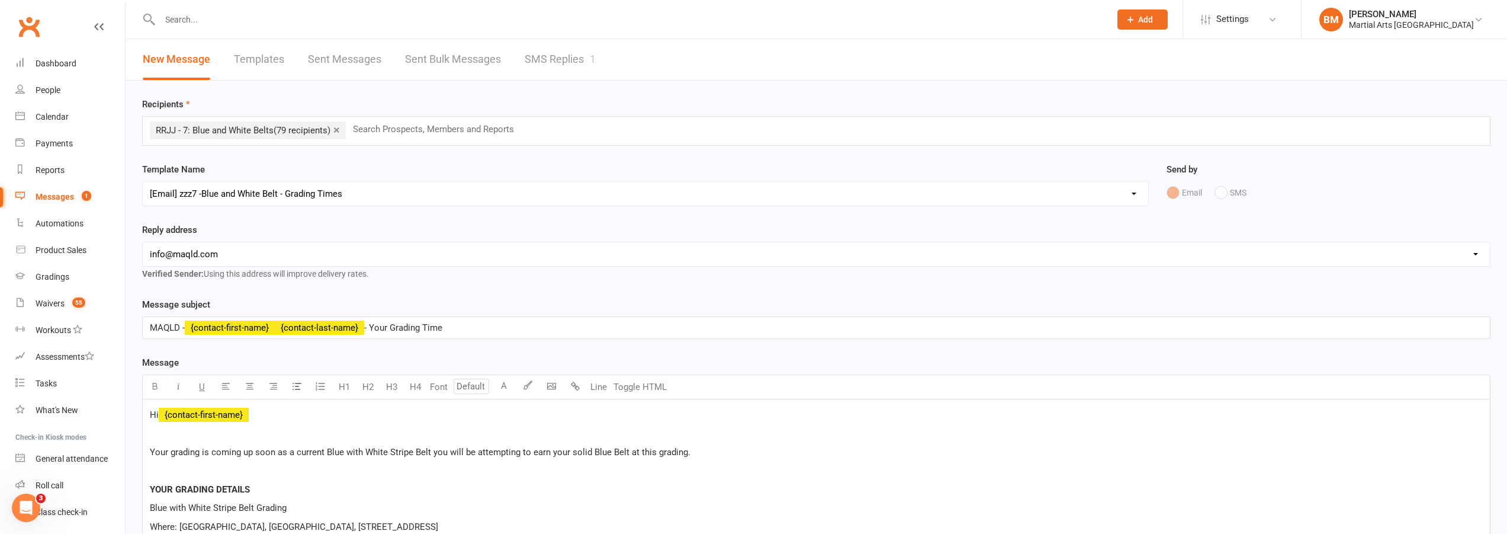
click at [230, 259] on select "hello@clubworx.com info@maqld.com accounts@maqld.com admin@physicophysio.com an…" at bounding box center [817, 254] width 1348 height 24
select select "2"
click at [143, 242] on select "hello@clubworx.com info@maqld.com accounts@maqld.com admin@physicophysio.com an…" at bounding box center [817, 254] width 1348 height 24
click at [264, 231] on div "Reply address hello@clubworx.com info@maqld.com accounts@maqld.com admin@physic…" at bounding box center [816, 252] width 1349 height 58
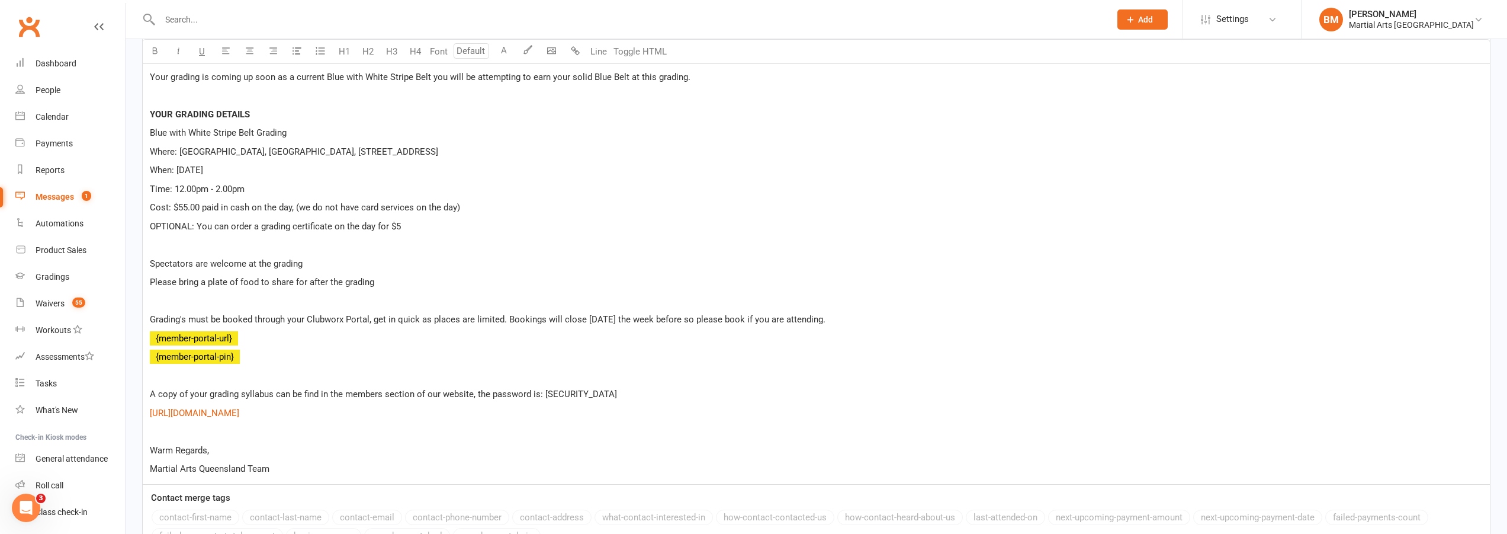
scroll to position [503, 0]
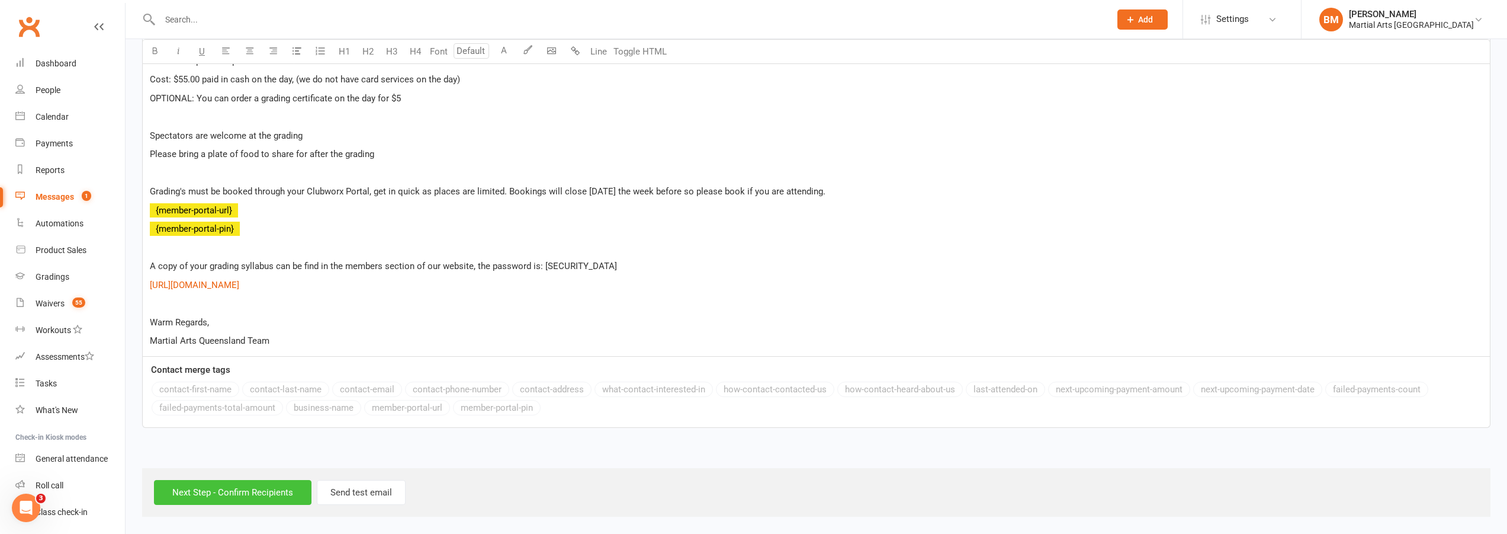
click at [248, 488] on input "Next Step - Confirm Recipients" at bounding box center [233, 492] width 158 height 25
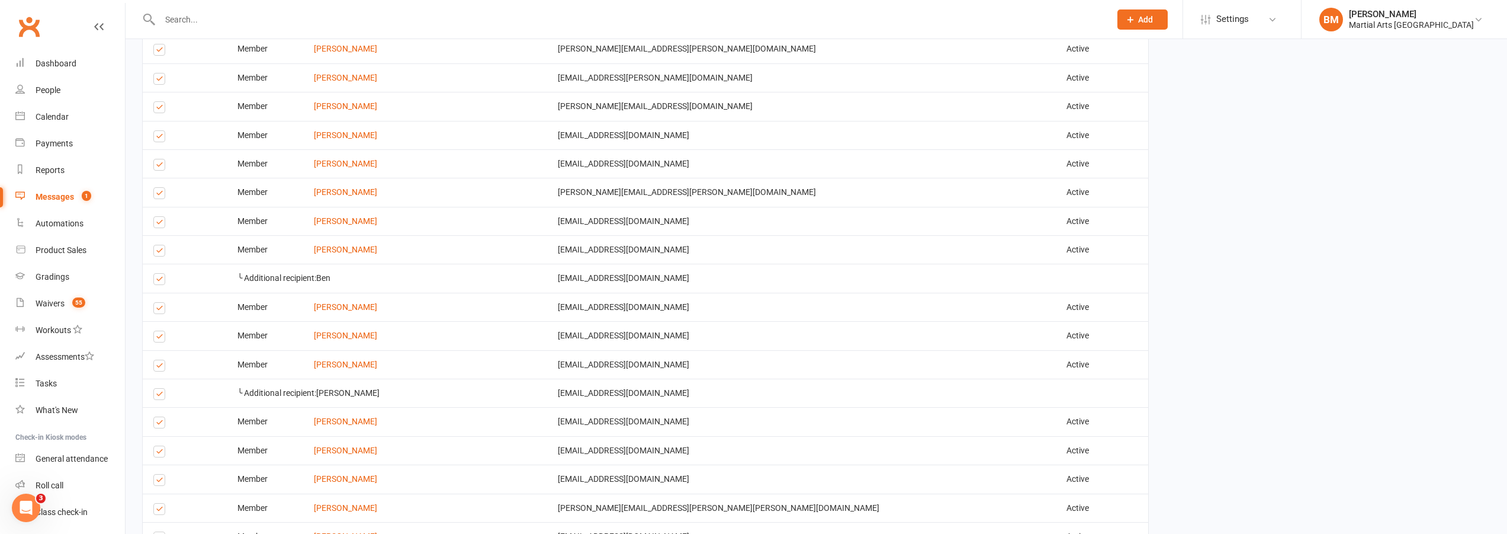
scroll to position [1910, 0]
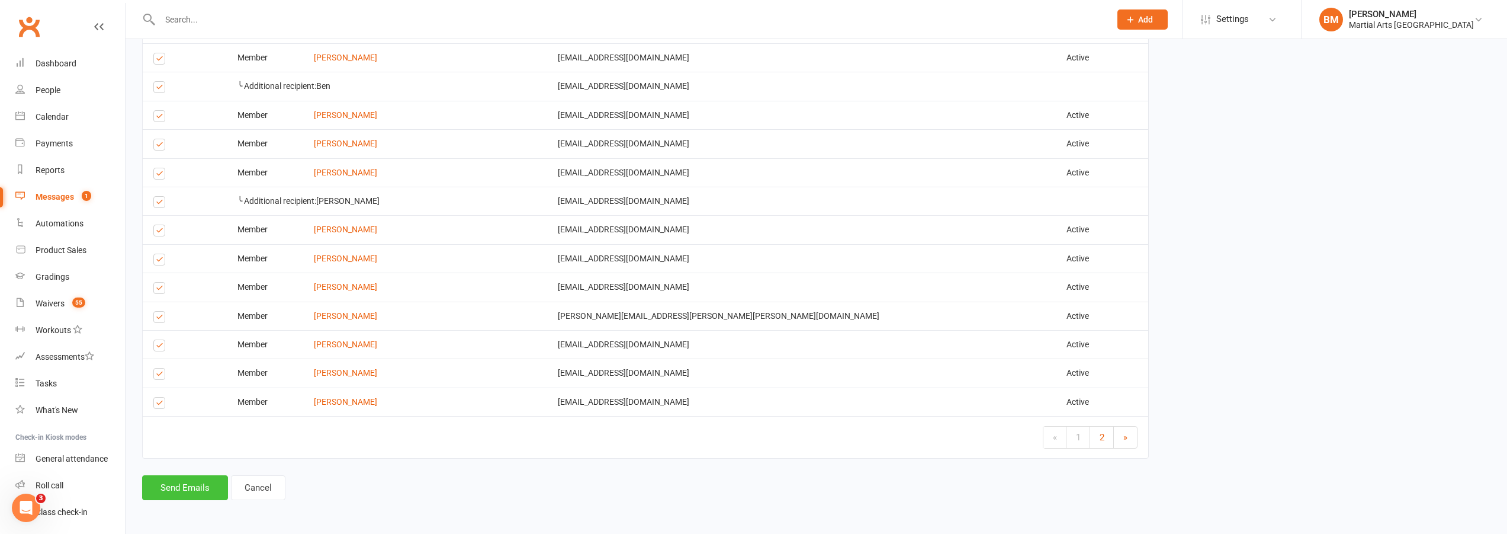
click at [175, 493] on button "Send Emails" at bounding box center [185, 487] width 86 height 25
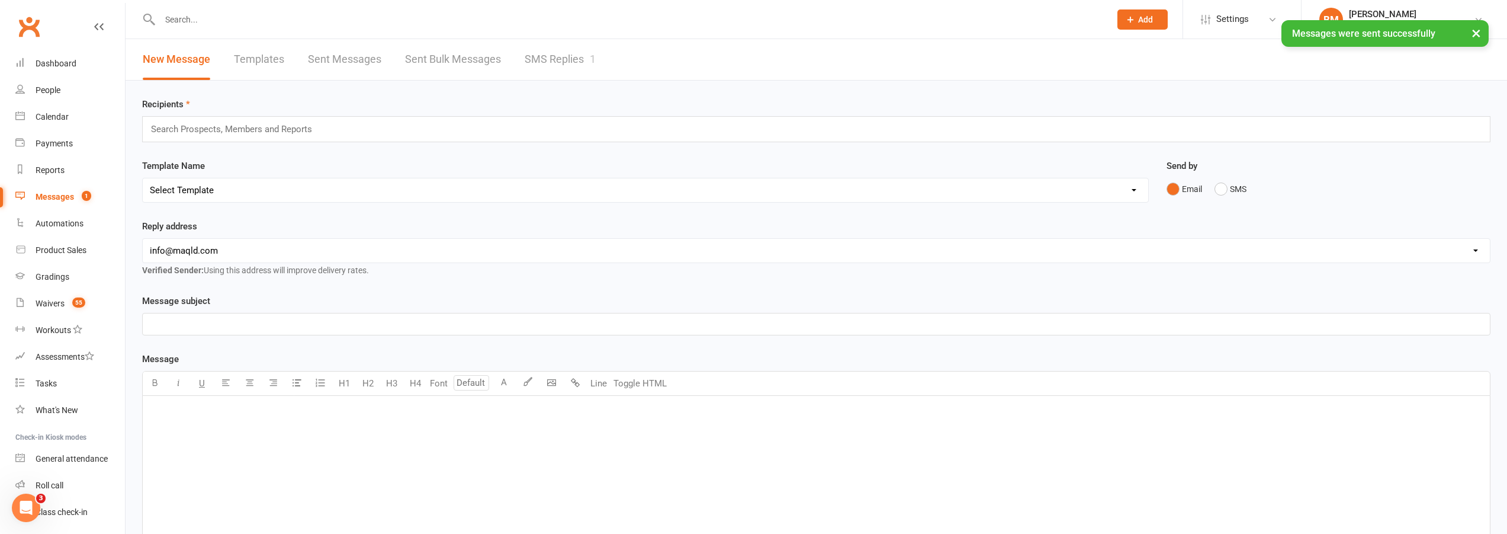
click at [204, 134] on input "text" at bounding box center [237, 128] width 174 height 15
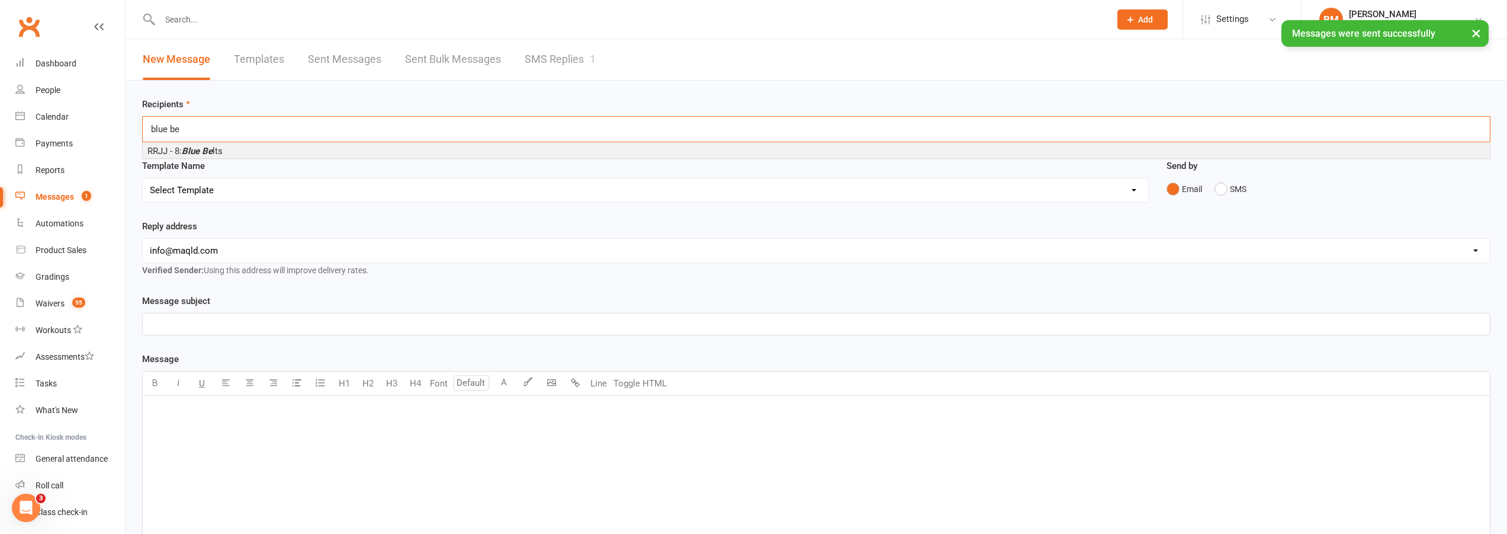
type input "blue be"
click at [195, 150] on em "Blue Be" at bounding box center [197, 151] width 31 height 11
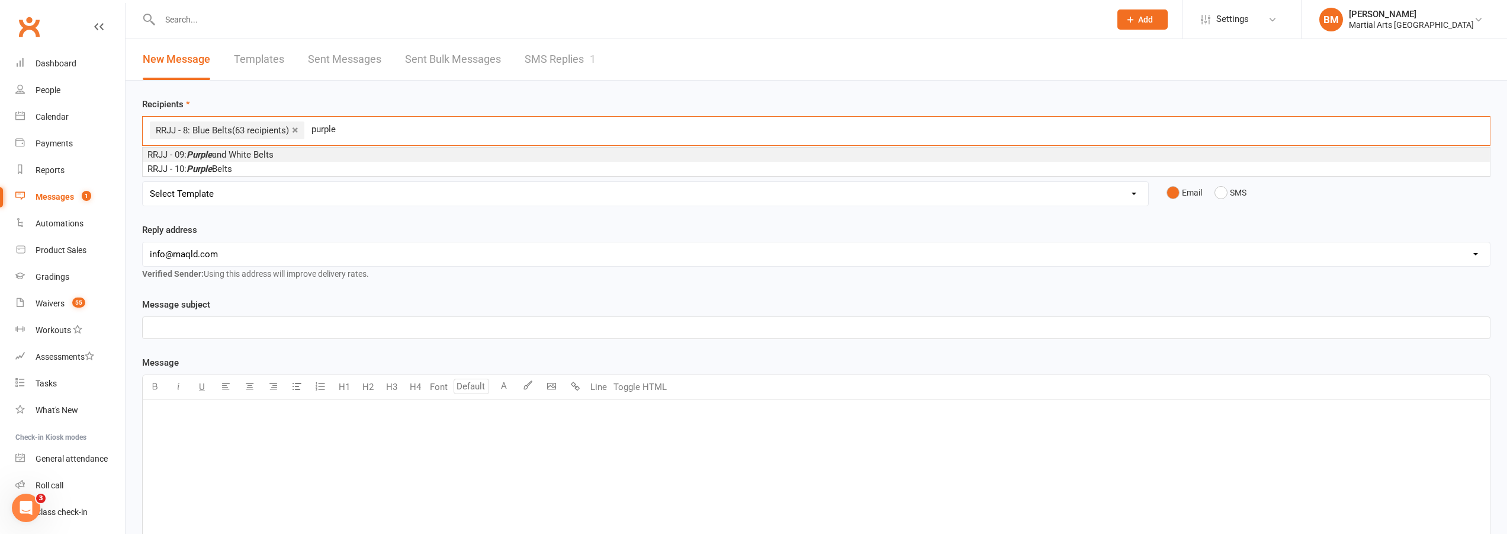
type input "purple"
click at [193, 150] on em "Purple" at bounding box center [199, 154] width 25 height 11
type input "purple"
click at [195, 152] on em "Purple" at bounding box center [199, 154] width 25 height 11
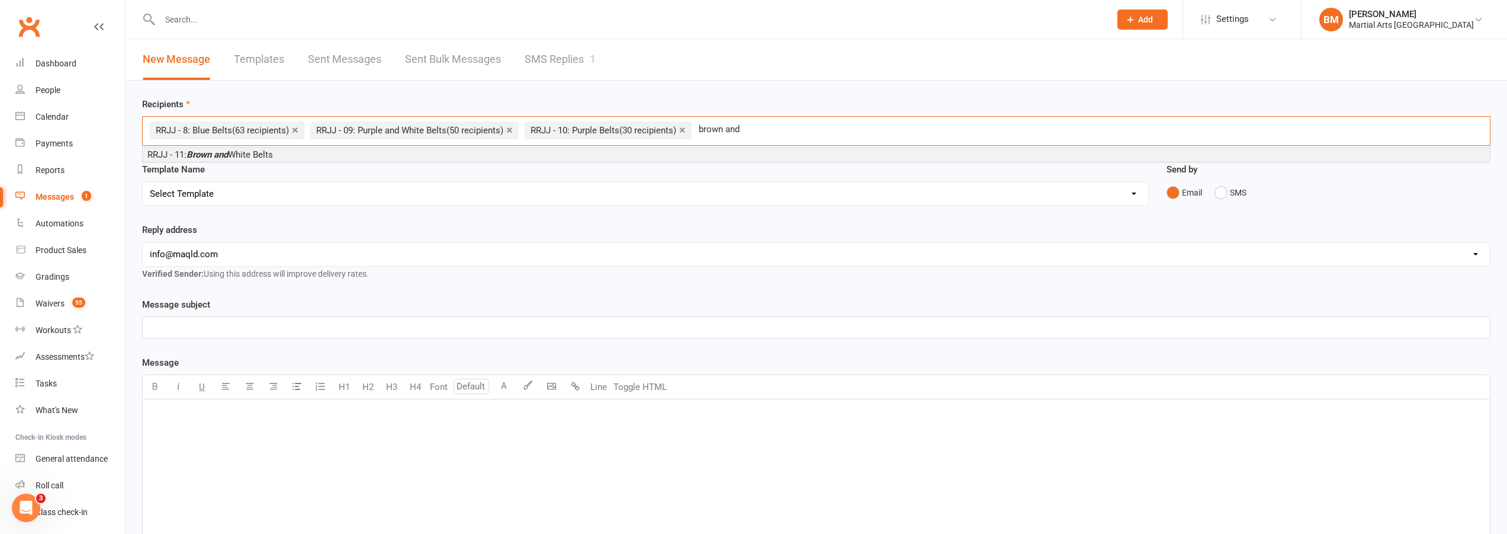
type input "brown and"
click at [277, 161] on li "RRJJ - 11: Brown and White Belts" at bounding box center [817, 154] width 1348 height 14
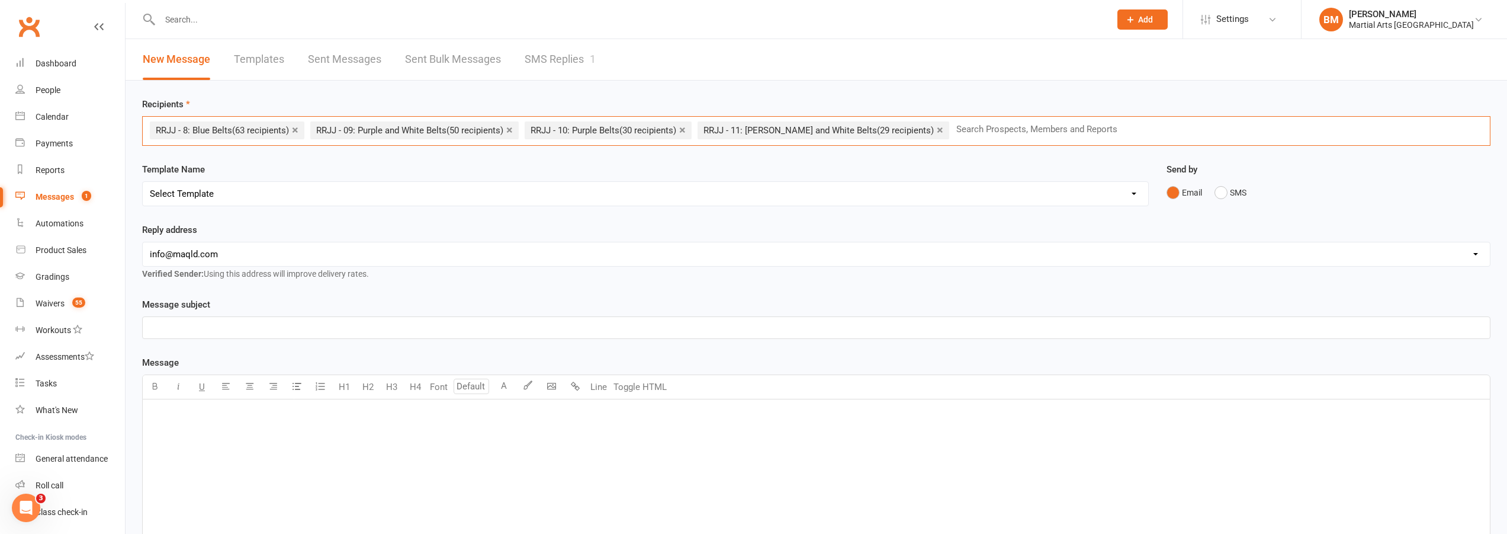
click at [211, 264] on select "hello@clubworx.com info@maqld.com accounts@maqld.com admin@physicophysio.com an…" at bounding box center [817, 254] width 1348 height 24
select select "2"
click at [143, 242] on select "hello@clubworx.com info@maqld.com accounts@maqld.com admin@physicophysio.com an…" at bounding box center [817, 254] width 1348 height 24
click at [196, 201] on select "Select Template [Email] Black Belt 1st degree [Email] Bushido Seminar [Email] K…" at bounding box center [646, 194] width 1006 height 24
select select "71"
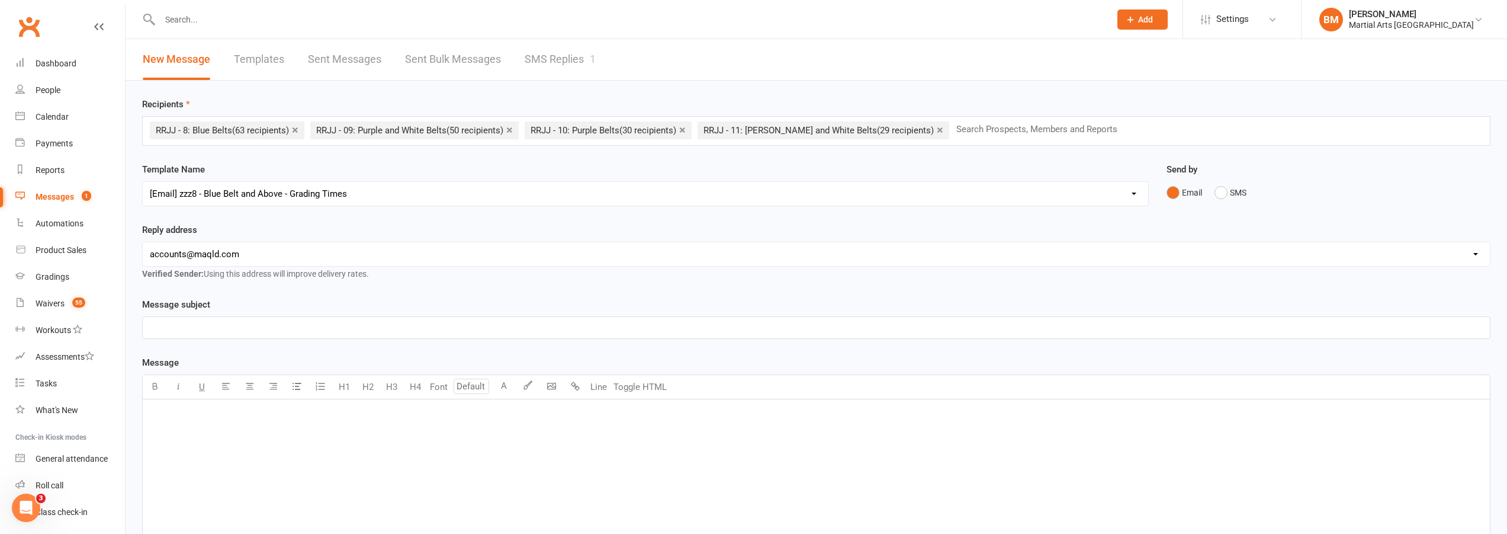
click at [143, 182] on select "Select Template [Email] Black Belt 1st degree [Email] Bushido Seminar [Email] K…" at bounding box center [646, 194] width 1006 height 24
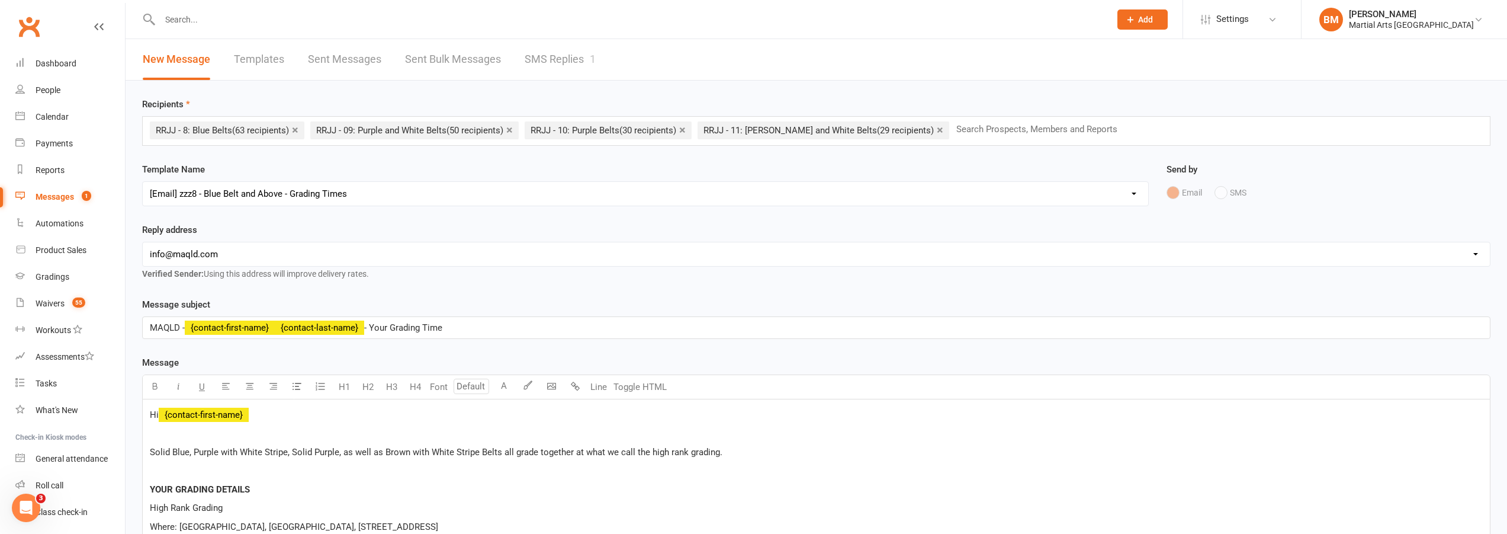
click at [198, 243] on select "hello@clubworx.com info@maqld.com accounts@maqld.com admin@physicophysio.com an…" at bounding box center [817, 254] width 1348 height 24
select select "2"
click at [143, 242] on select "hello@clubworx.com info@maqld.com accounts@maqld.com admin@physicophysio.com an…" at bounding box center [817, 254] width 1348 height 24
click at [246, 229] on div "Reply address hello@clubworx.com info@maqld.com accounts@maqld.com admin@physic…" at bounding box center [816, 252] width 1349 height 58
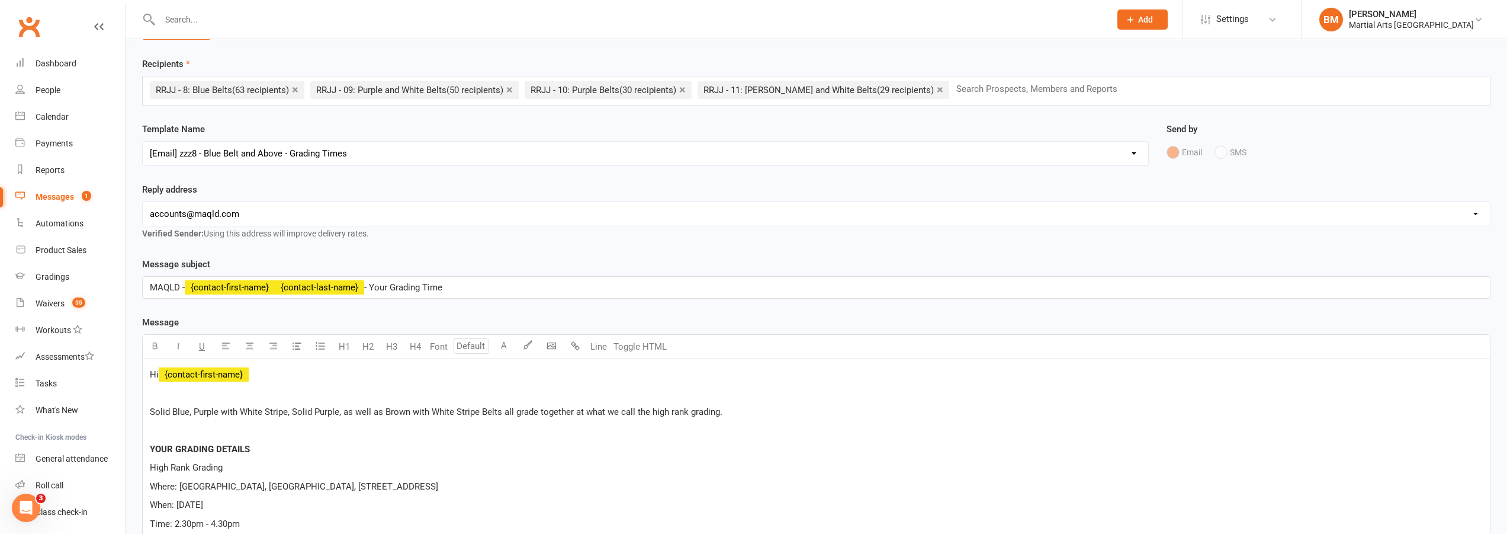
scroll to position [118, 0]
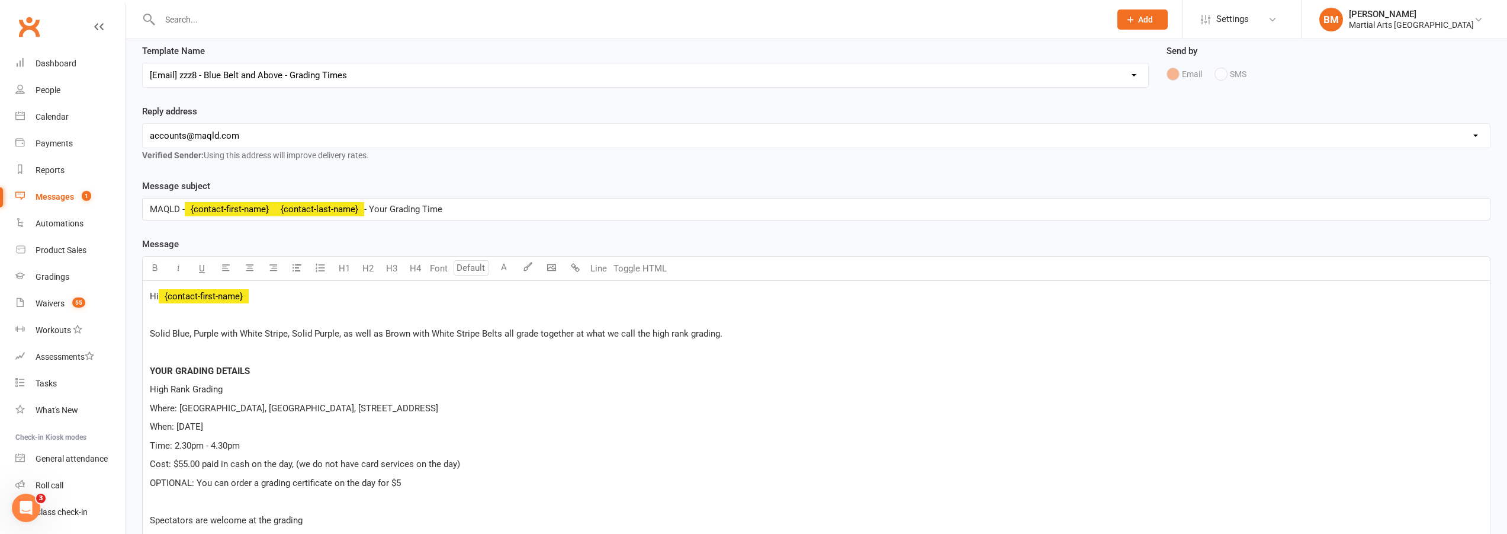
click at [252, 246] on div "Message U H1 H2 H3 H4 Font A Line Toggle HTML Hi ﻿ {contact-first-name} Solid B…" at bounding box center [816, 543] width 1349 height 612
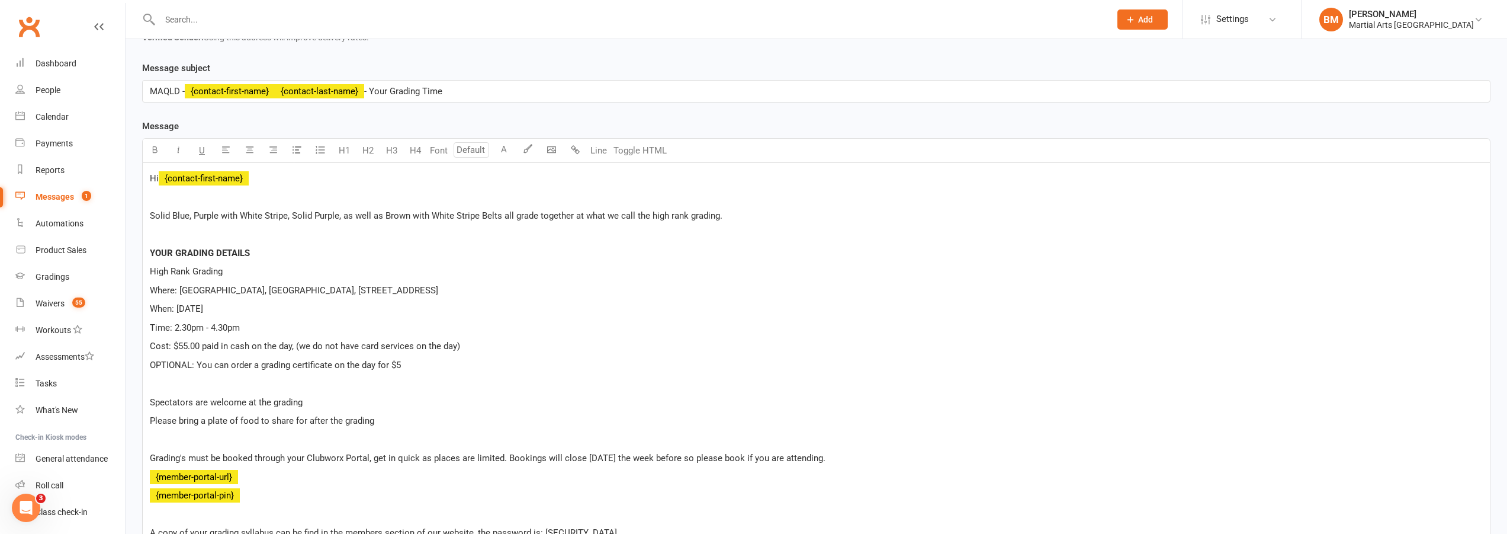
scroll to position [237, 0]
click at [353, 328] on p "Time: 2.30pm - 4.30pm" at bounding box center [816, 327] width 1333 height 14
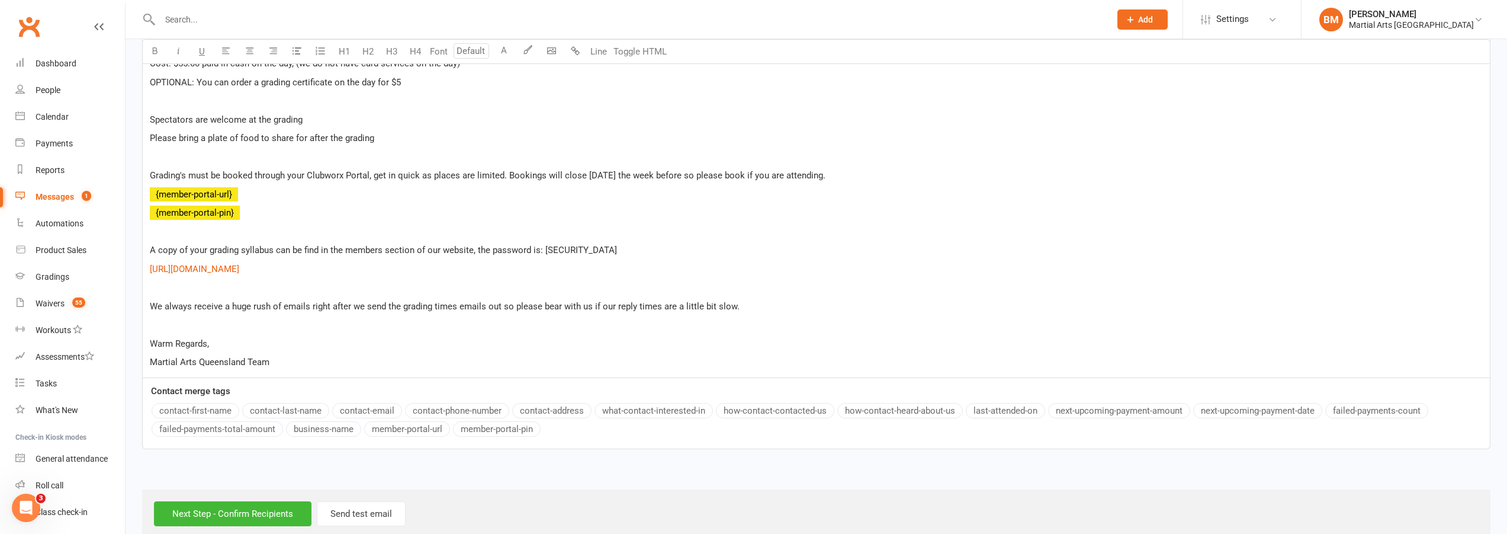
scroll to position [540, 0]
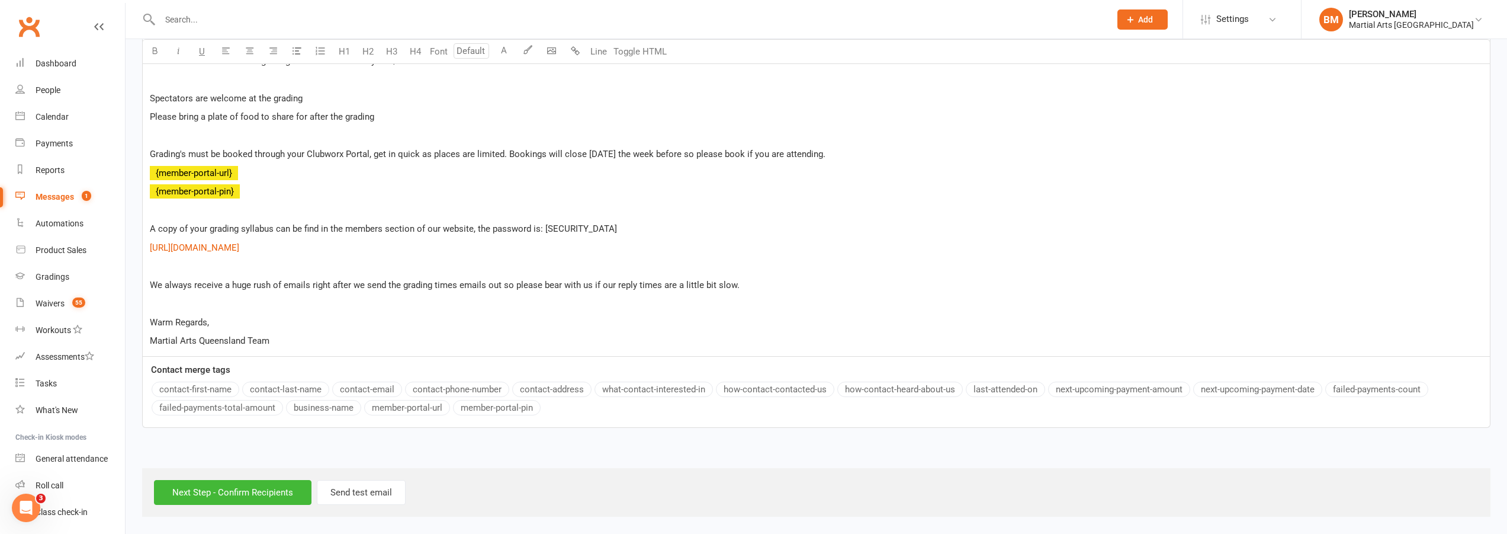
click at [229, 473] on div "Next Step - Confirm Recipients Send test email" at bounding box center [816, 492] width 1349 height 49
click at [227, 489] on input "Next Step - Confirm Recipients" at bounding box center [233, 492] width 158 height 25
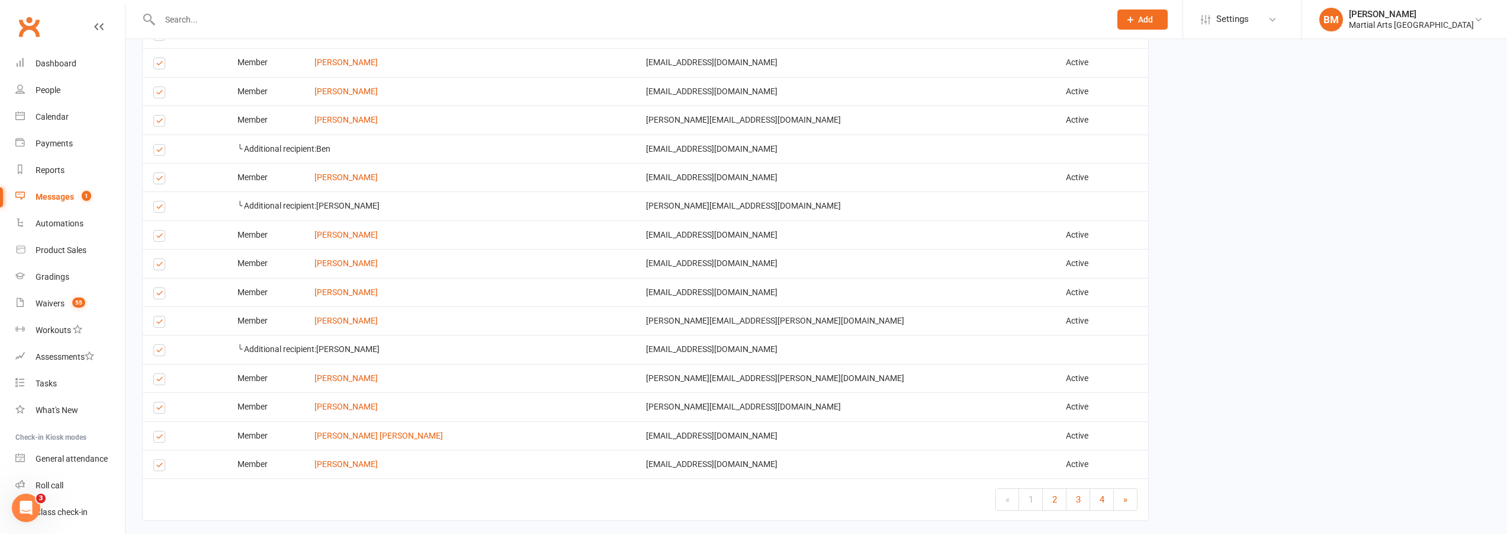
scroll to position [2033, 0]
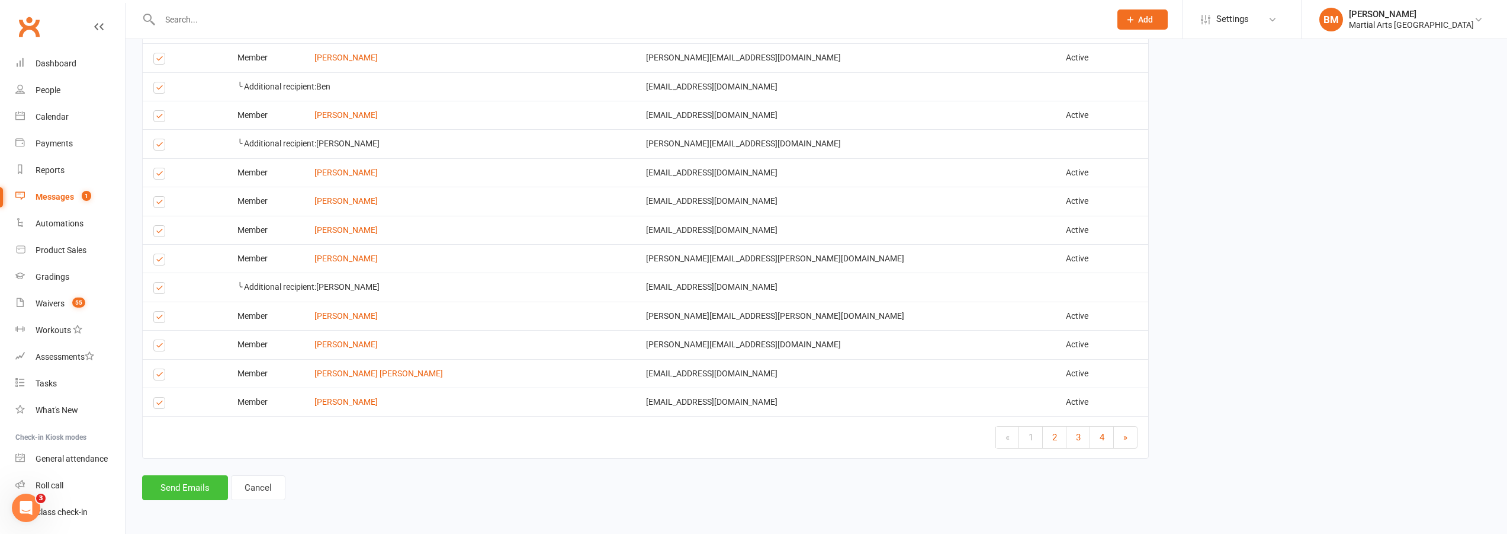
click at [193, 485] on button "Send Emails" at bounding box center [185, 487] width 86 height 25
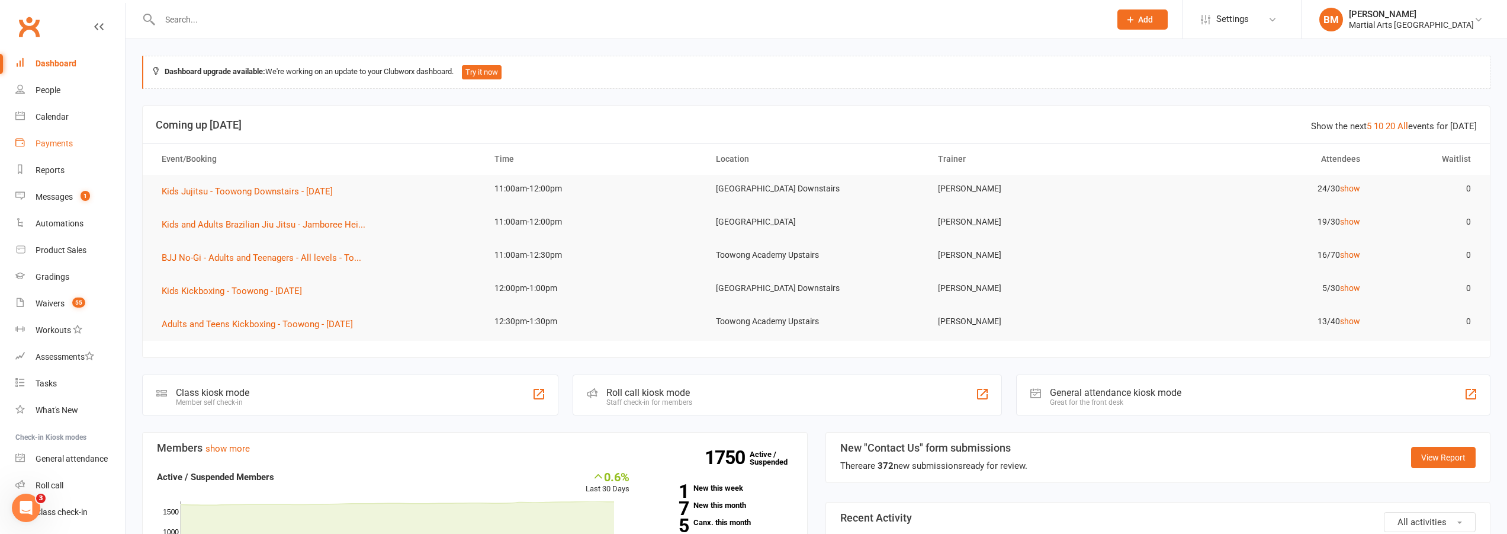
click at [56, 153] on link "Payments" at bounding box center [70, 143] width 110 height 27
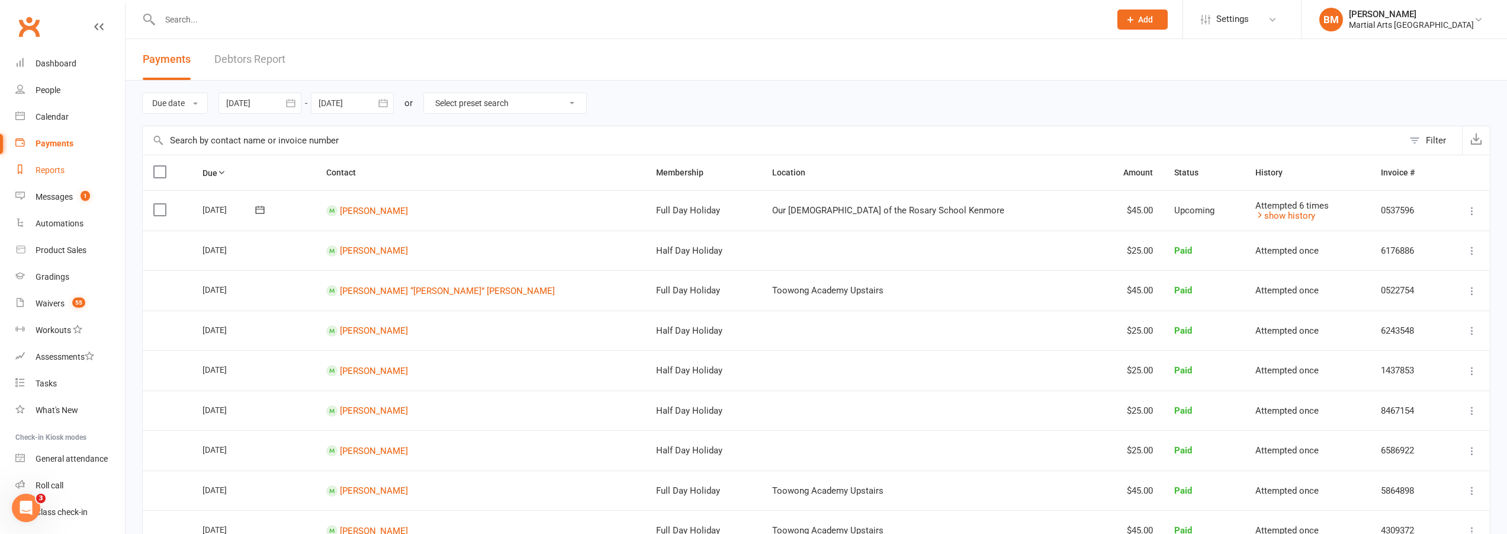
click at [49, 175] on link "Reports" at bounding box center [70, 170] width 110 height 27
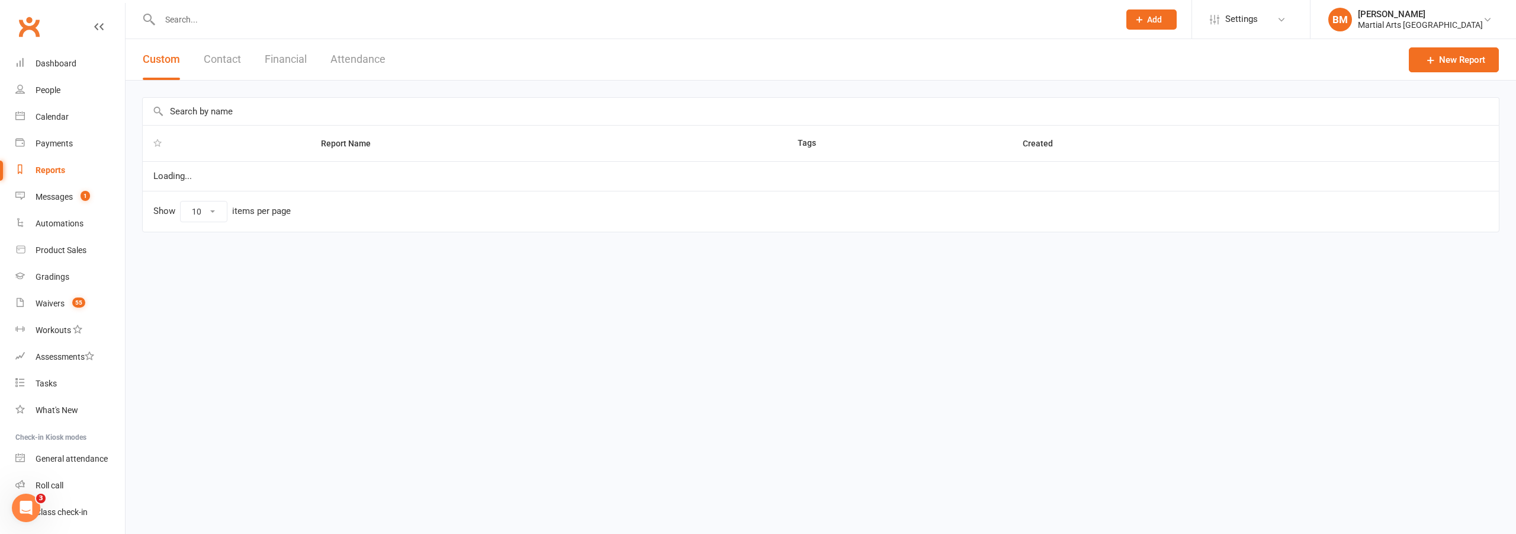
select select "100"
click at [219, 113] on input "text" at bounding box center [817, 111] width 1348 height 27
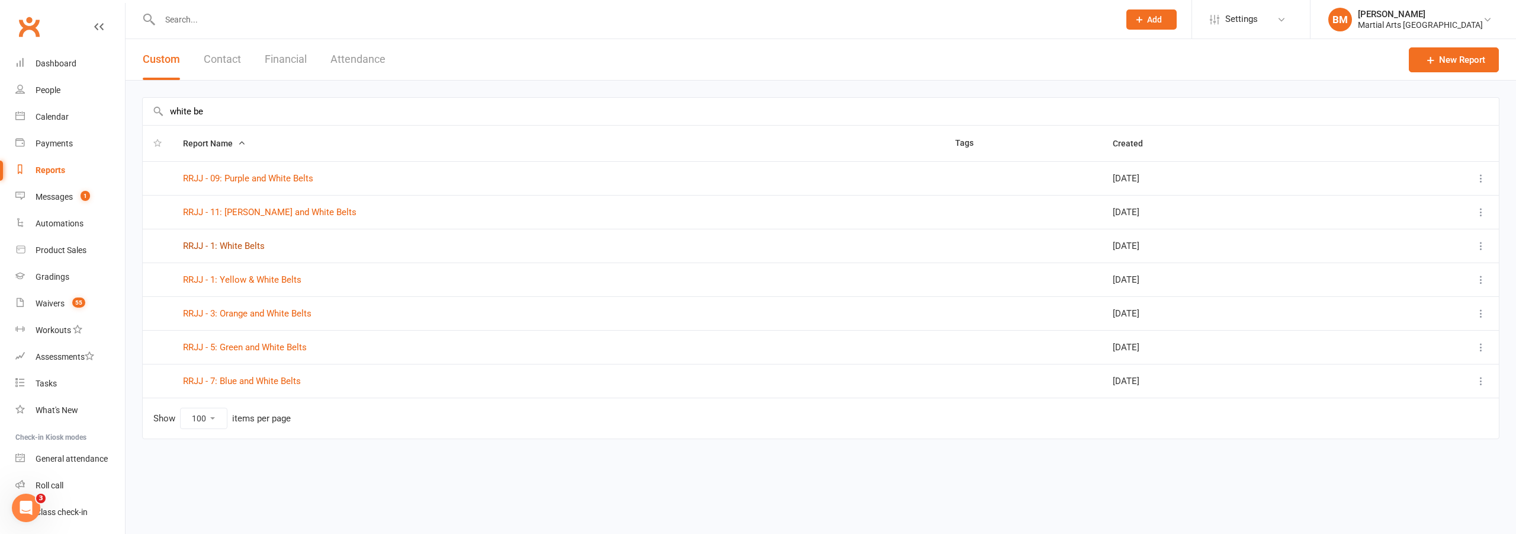
type input "white be"
click at [254, 243] on link "RRJJ - 1: White Belts" at bounding box center [224, 245] width 82 height 11
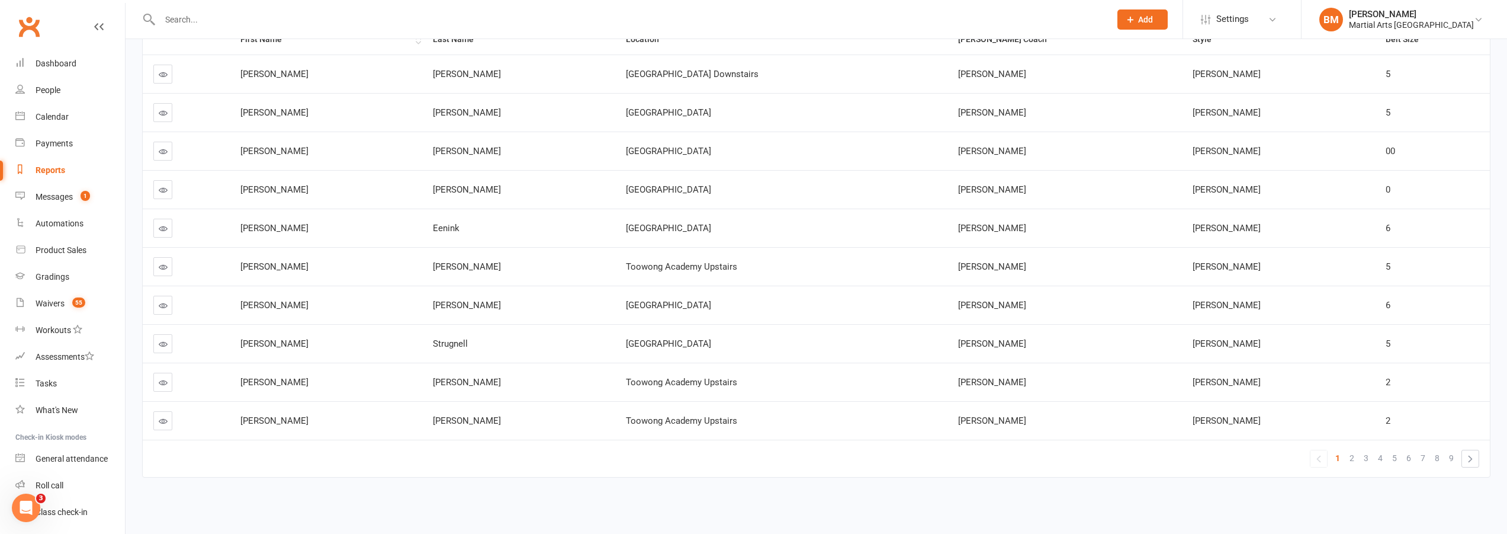
scroll to position [134, 0]
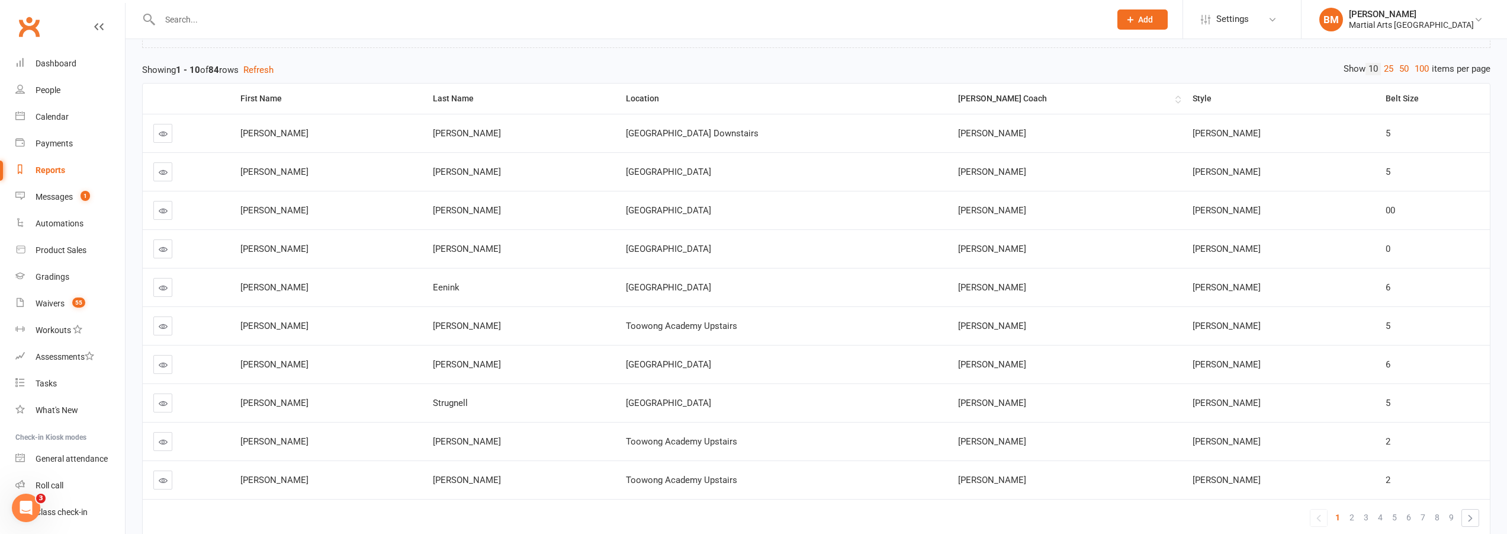
click at [948, 104] on th "[PERSON_NAME] Coach" at bounding box center [1065, 99] width 235 height 30
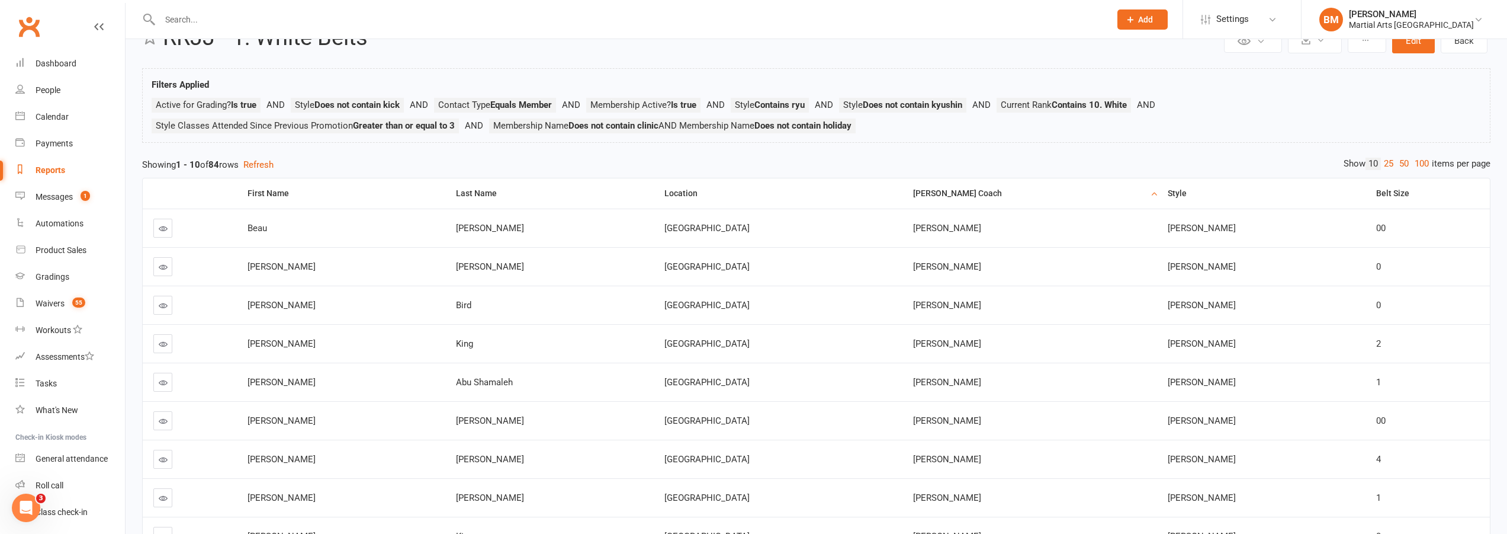
scroll to position [0, 0]
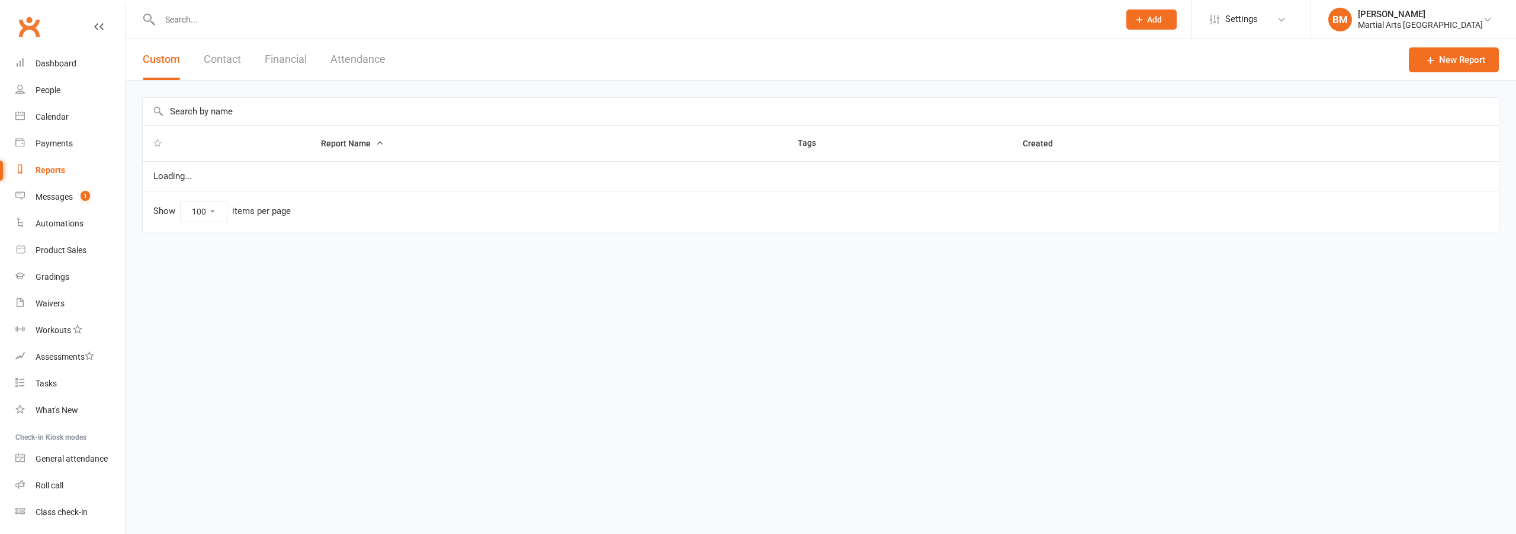
select select "100"
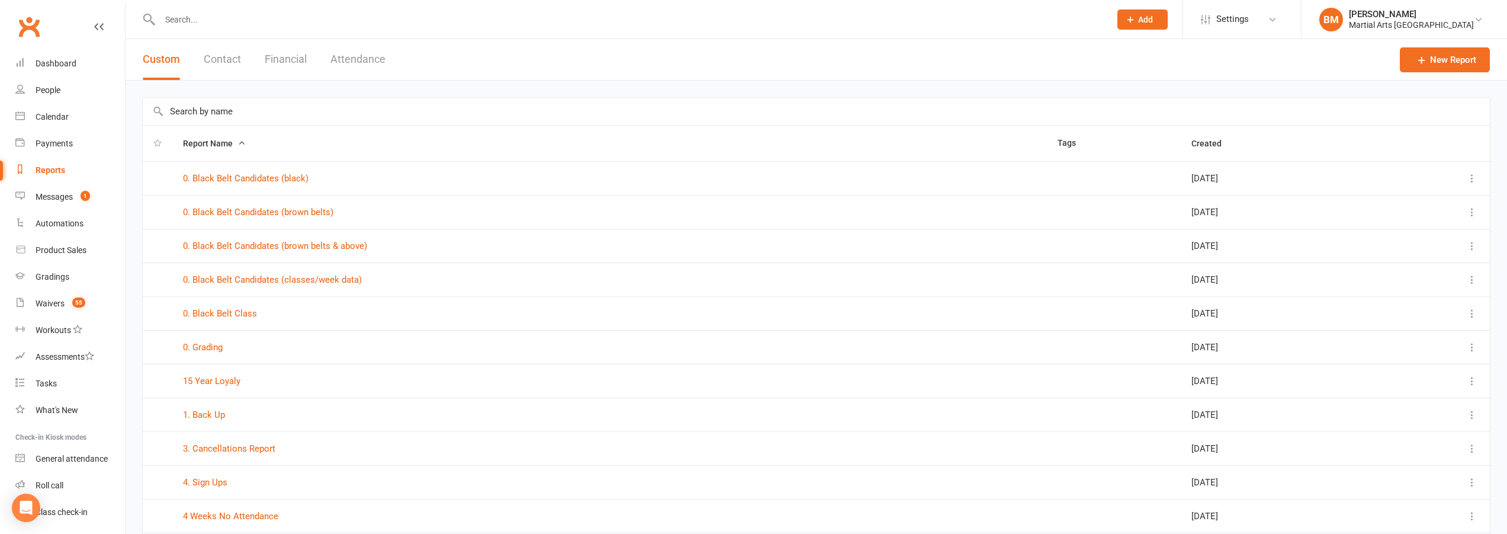
click at [229, 106] on input "text" at bounding box center [817, 111] width 1348 height 27
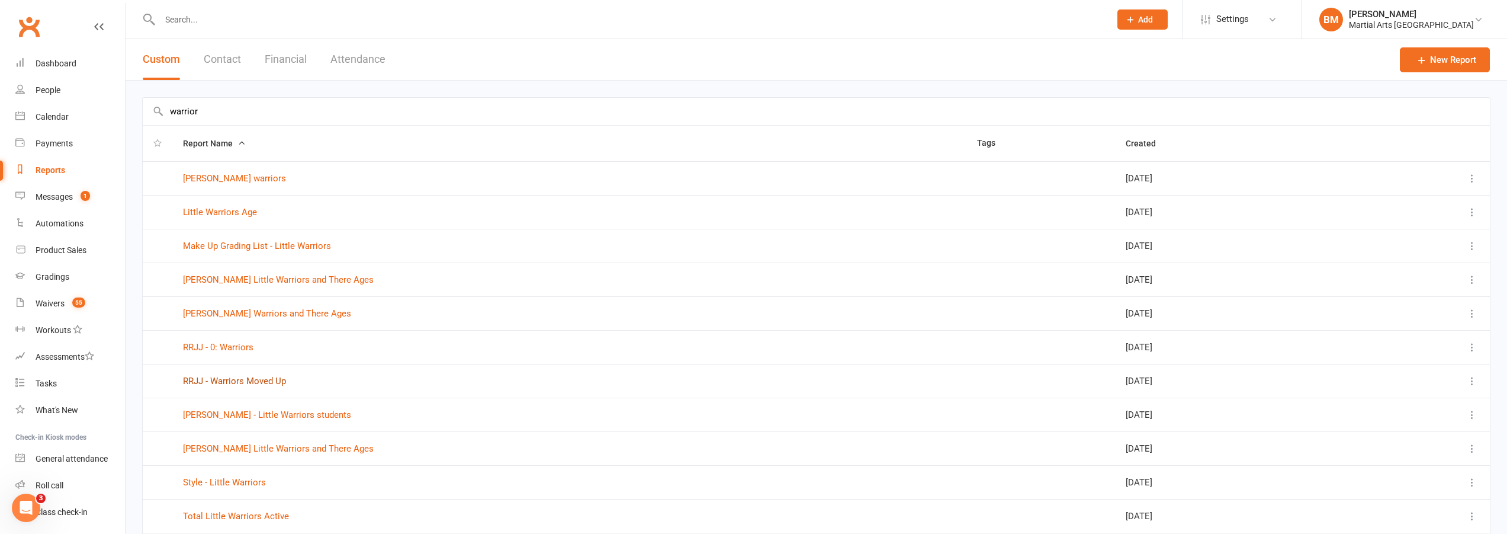
type input "warrior"
click at [256, 384] on link "RRJJ - Warriors Moved Up" at bounding box center [234, 381] width 103 height 11
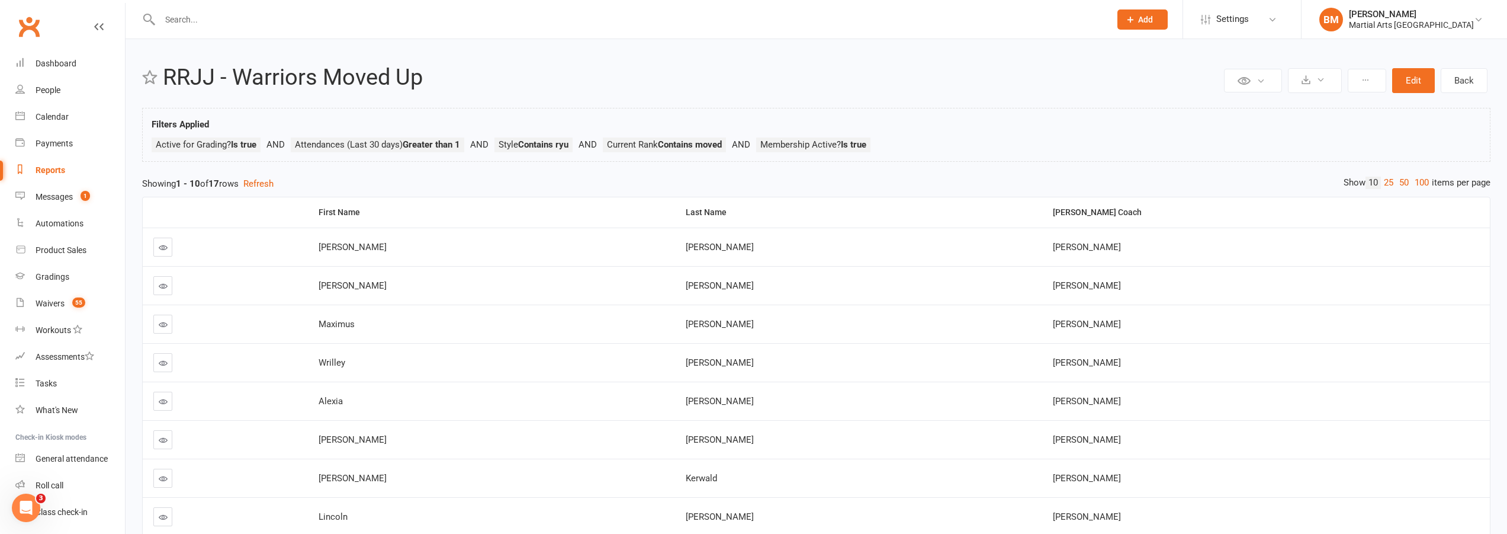
click at [155, 256] on link at bounding box center [162, 247] width 19 height 19
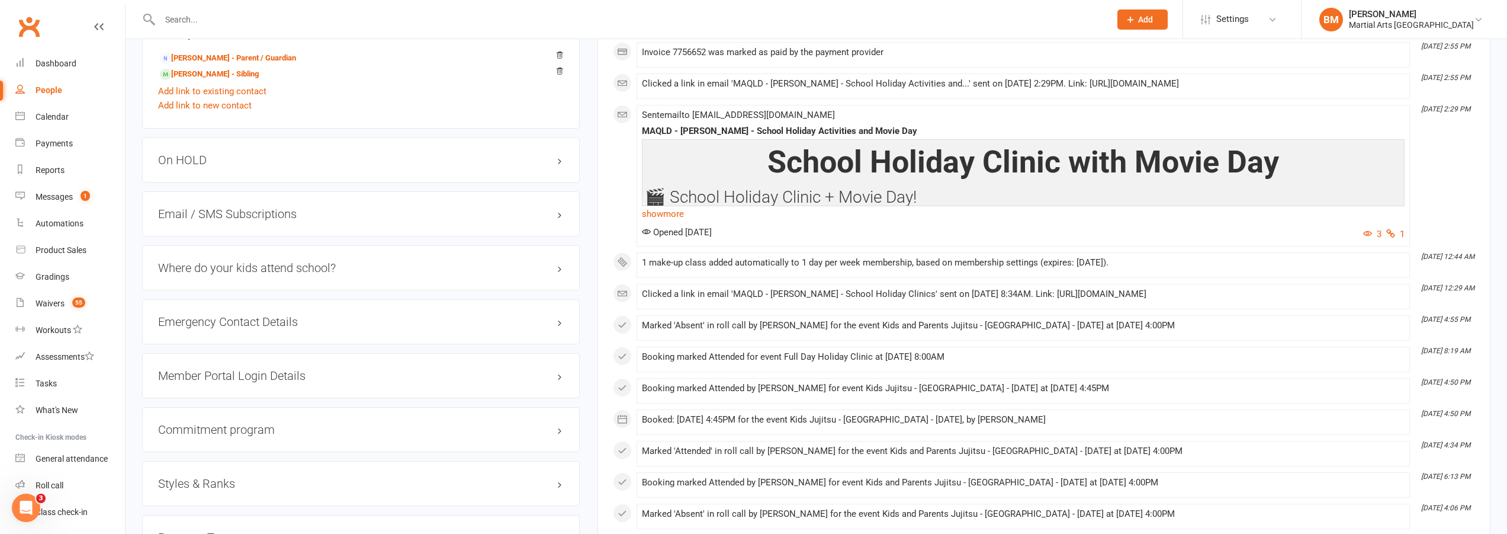
scroll to position [1007, 0]
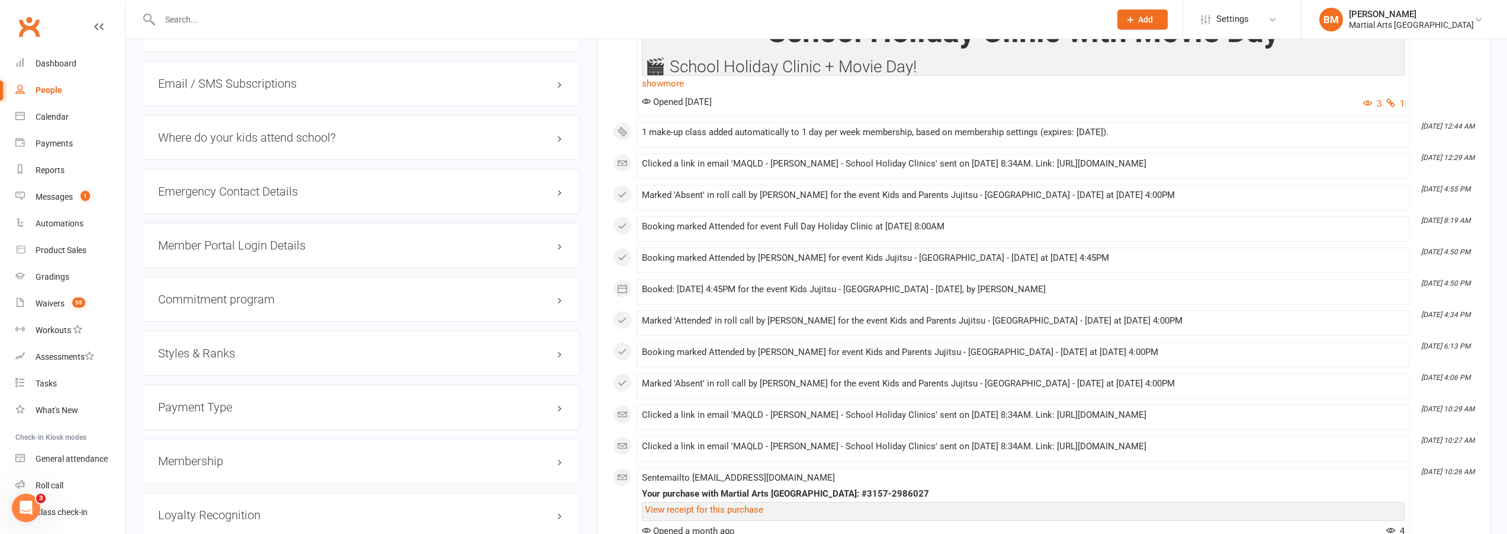
click at [205, 355] on h3 "Styles & Ranks" at bounding box center [361, 353] width 406 height 13
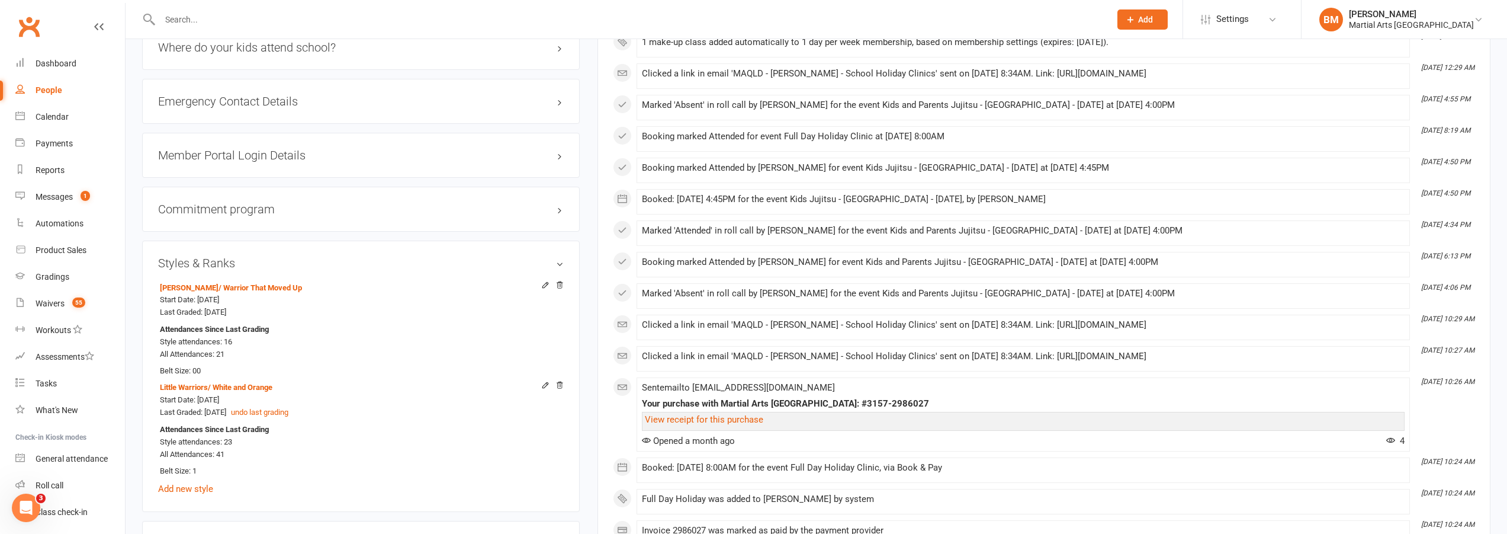
scroll to position [1125, 0]
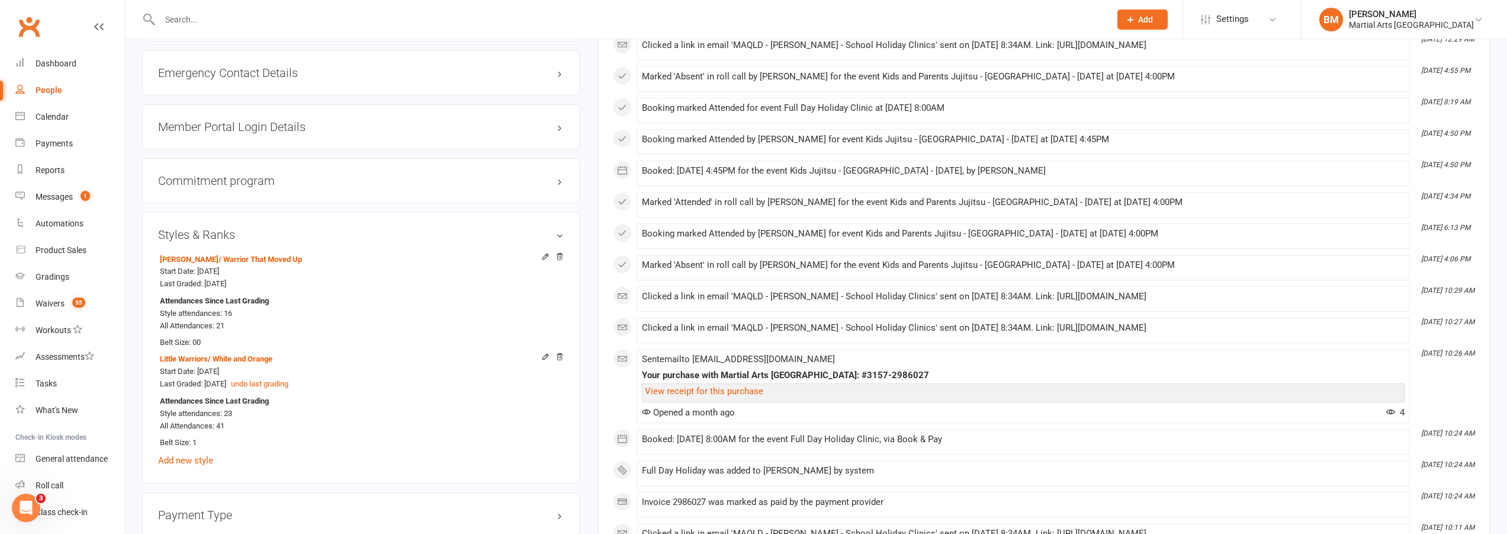
click at [564, 359] on div "Styles & Ranks [PERSON_NAME] / Warrior That Moved Up Start Date: [DATE] Last Gr…" at bounding box center [361, 347] width 438 height 271
click at [559, 360] on icon at bounding box center [560, 356] width 6 height 7
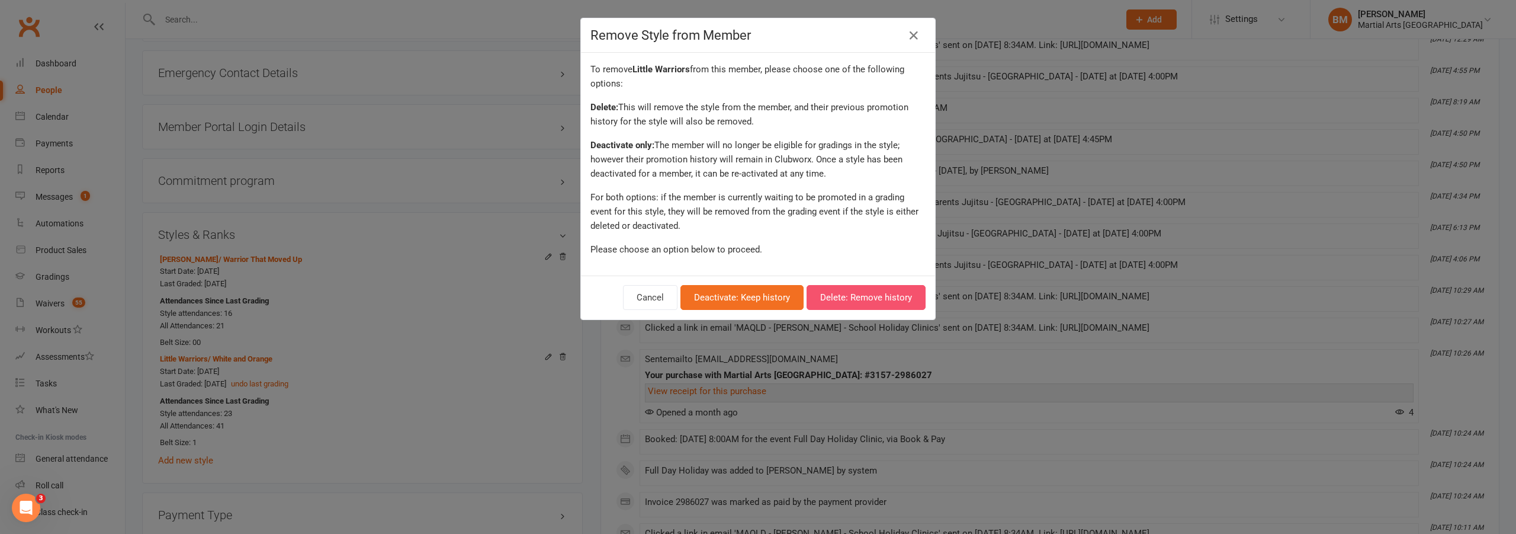
click at [858, 289] on button "Delete: Remove history" at bounding box center [866, 297] width 119 height 25
